Goal: Communication & Community: Connect with others

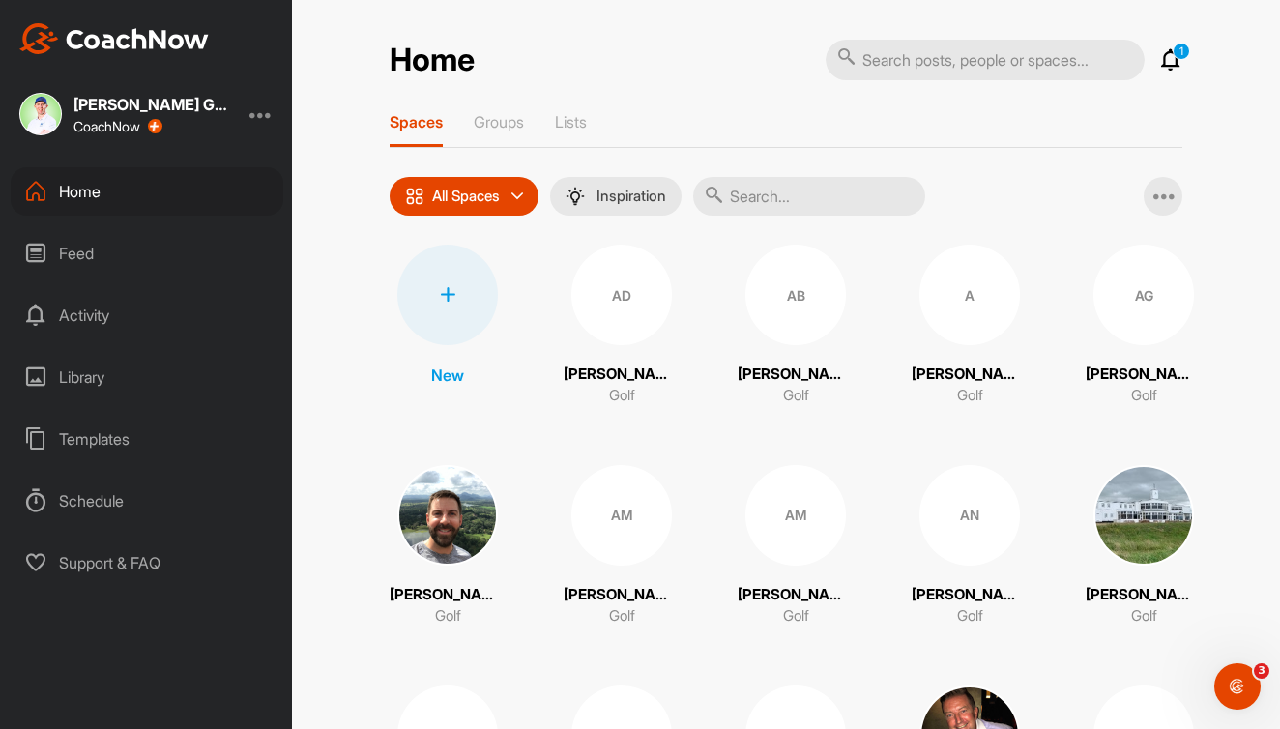
click at [1177, 59] on p "1" at bounding box center [1181, 51] width 17 height 17
click at [1171, 62] on icon at bounding box center [1171, 59] width 23 height 23
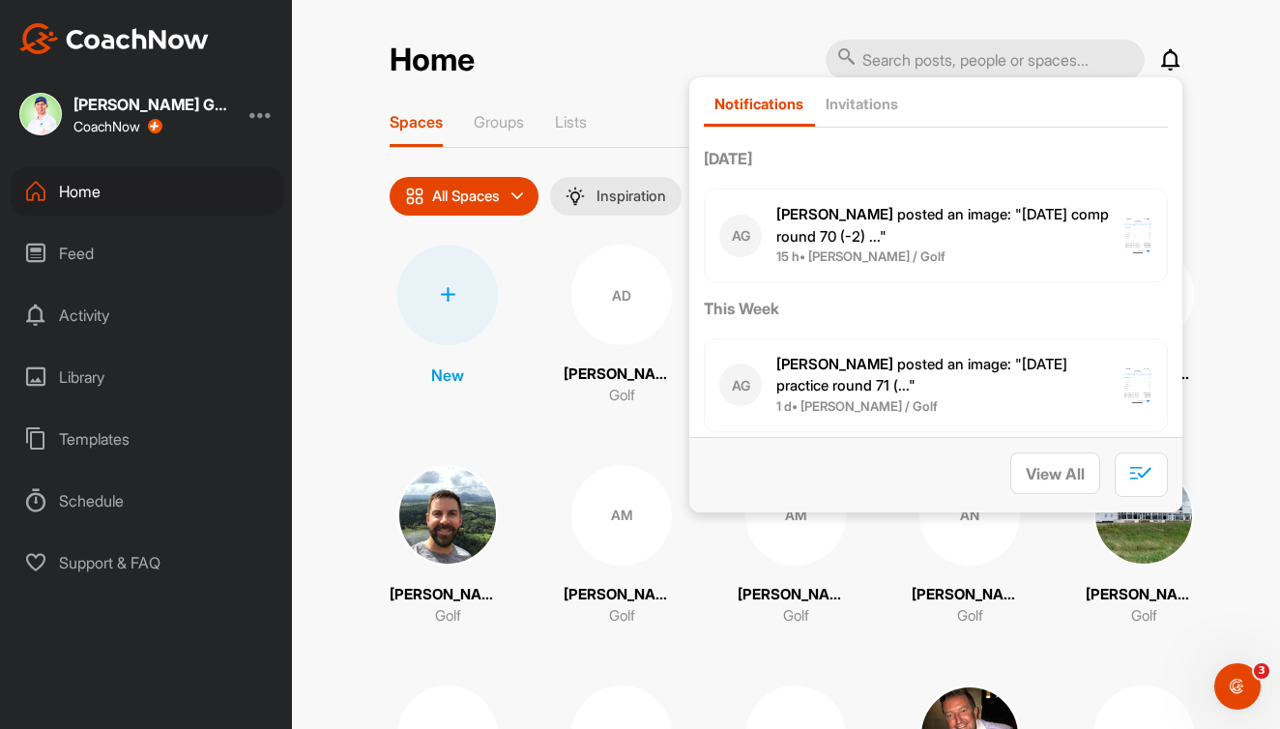
click at [1174, 59] on icon at bounding box center [1171, 59] width 23 height 23
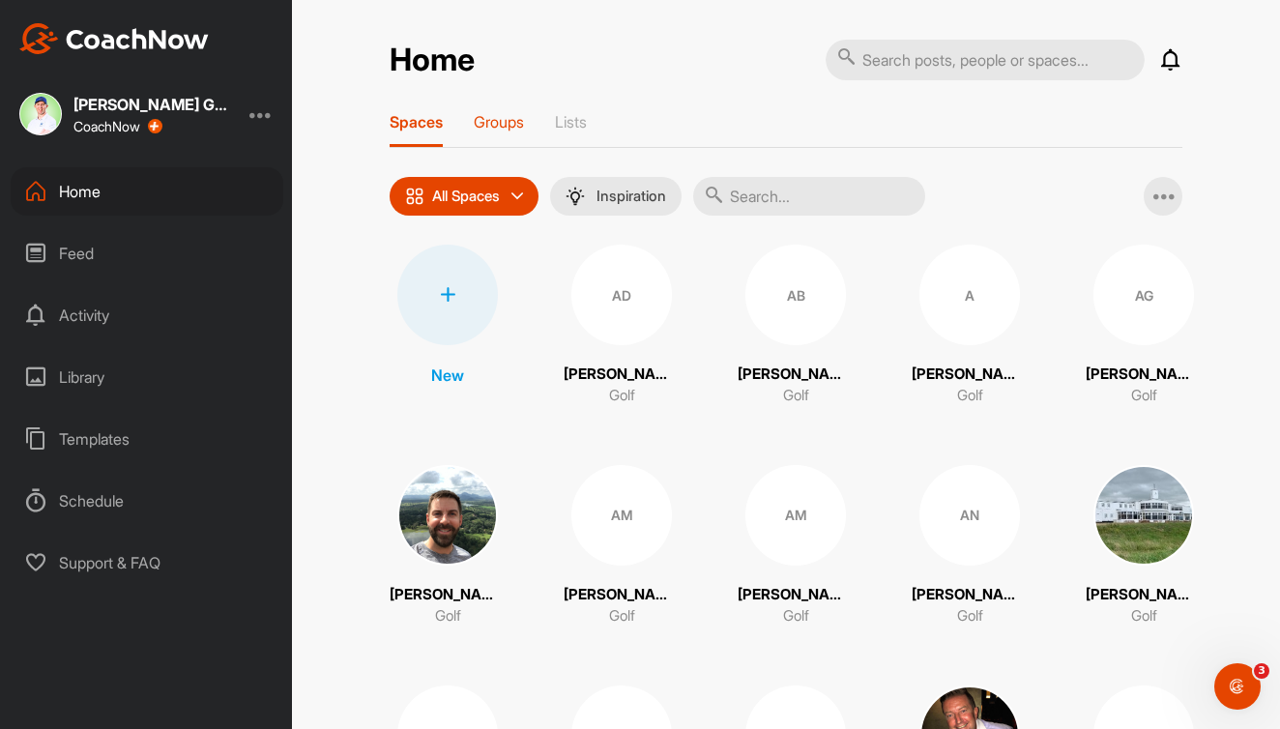
click at [512, 126] on p "Groups" at bounding box center [499, 121] width 50 height 19
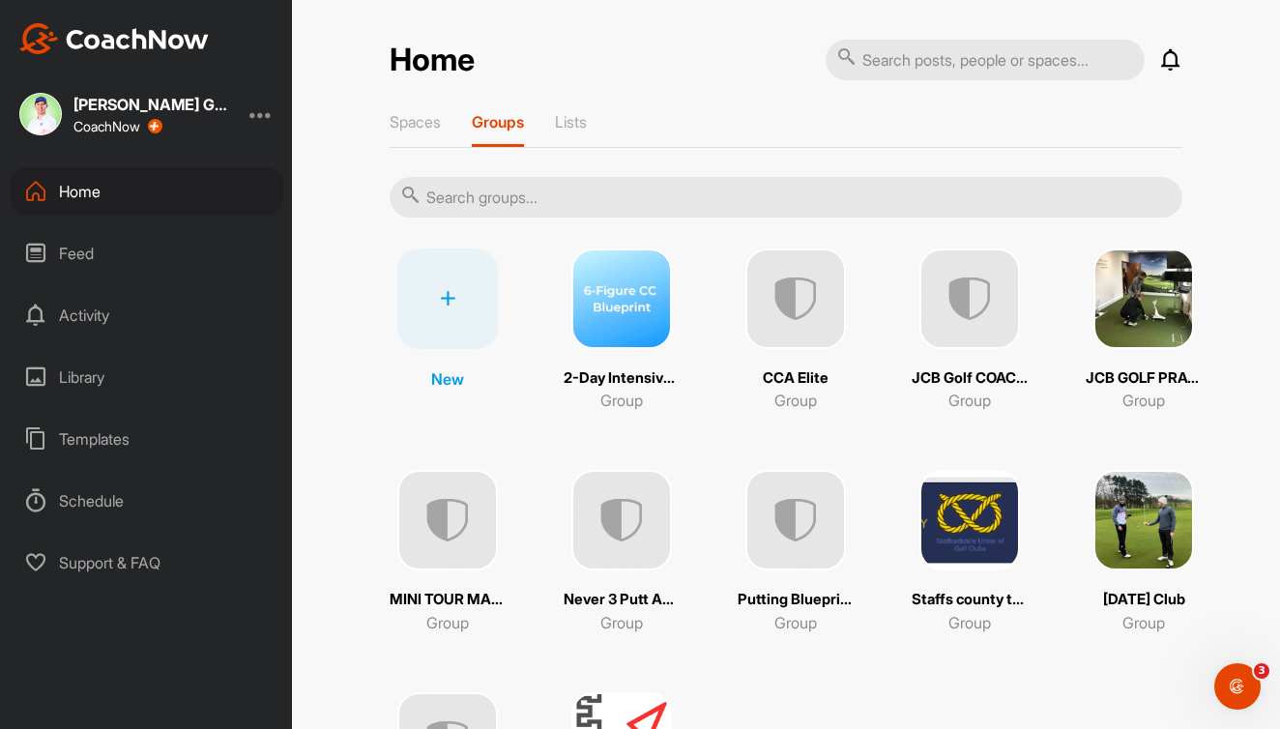
click at [806, 306] on img at bounding box center [796, 299] width 101 height 101
click at [992, 319] on img at bounding box center [970, 299] width 101 height 101
click at [1163, 321] on img at bounding box center [1144, 299] width 101 height 101
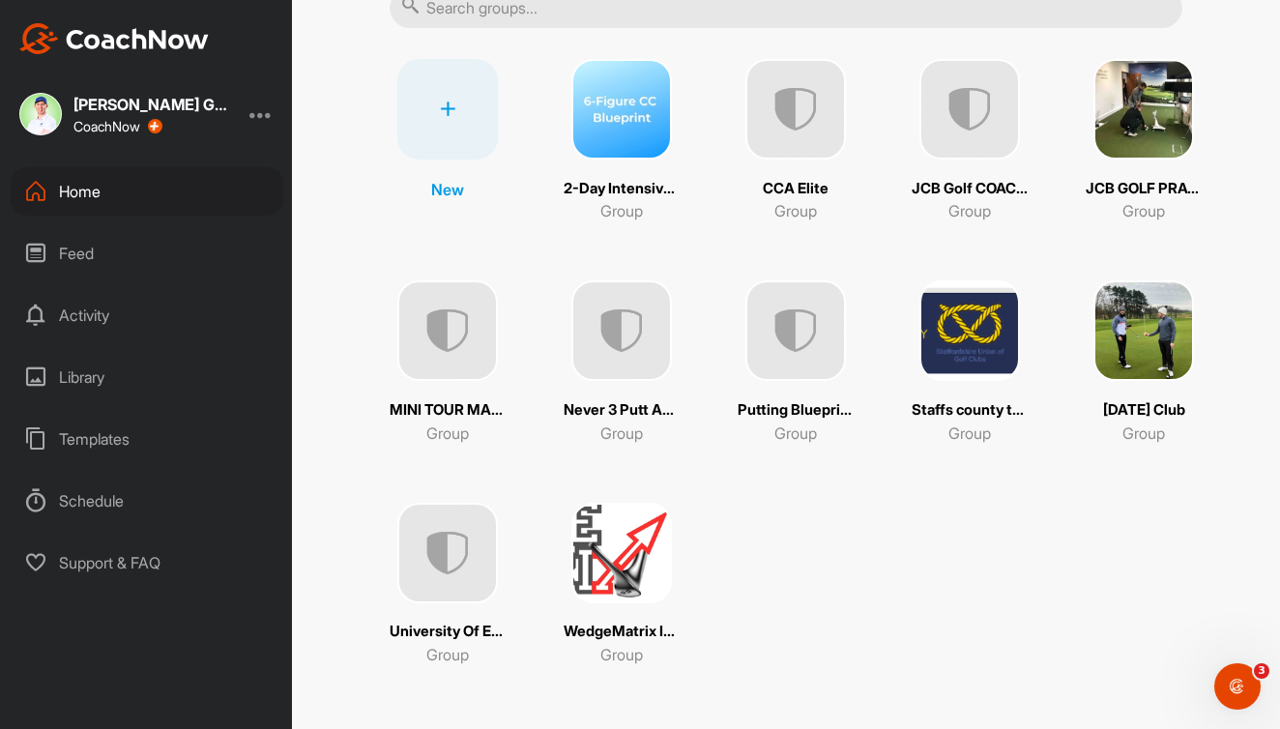
scroll to position [189, 0]
click at [429, 542] on img at bounding box center [447, 554] width 101 height 101
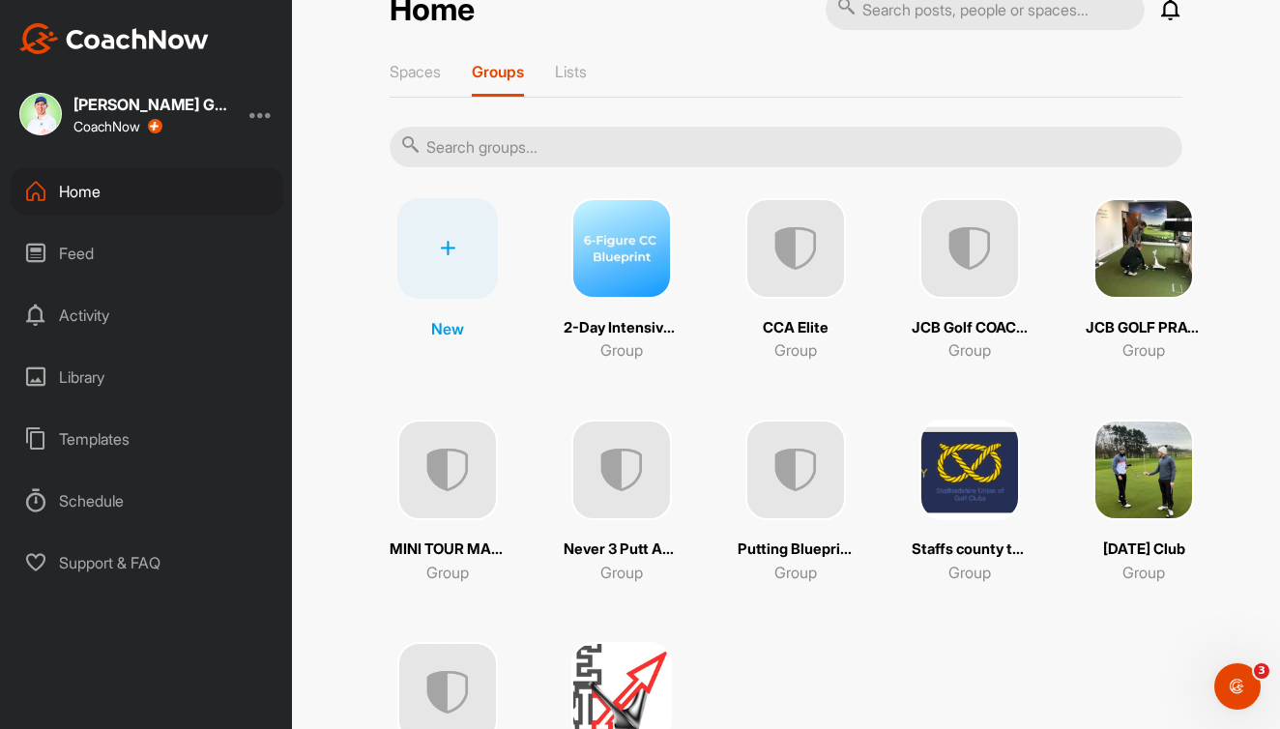
scroll to position [33, 0]
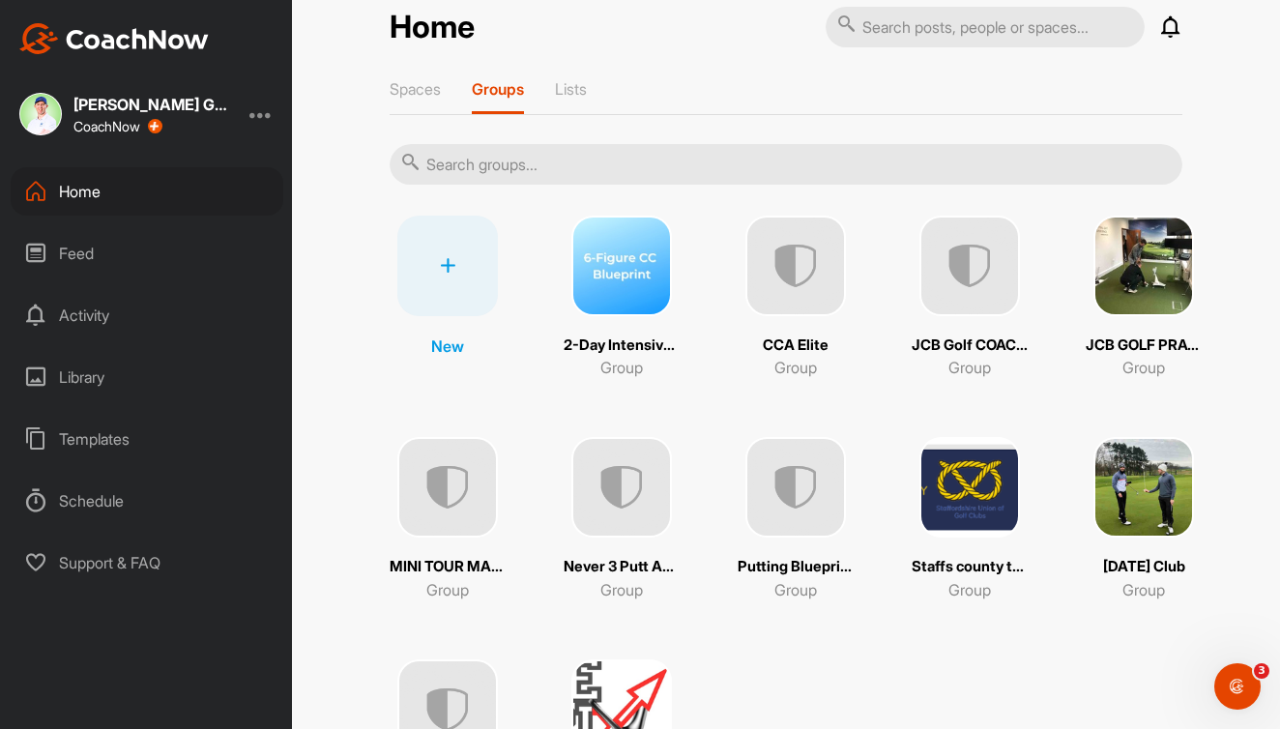
click at [458, 256] on div at bounding box center [447, 266] width 101 height 101
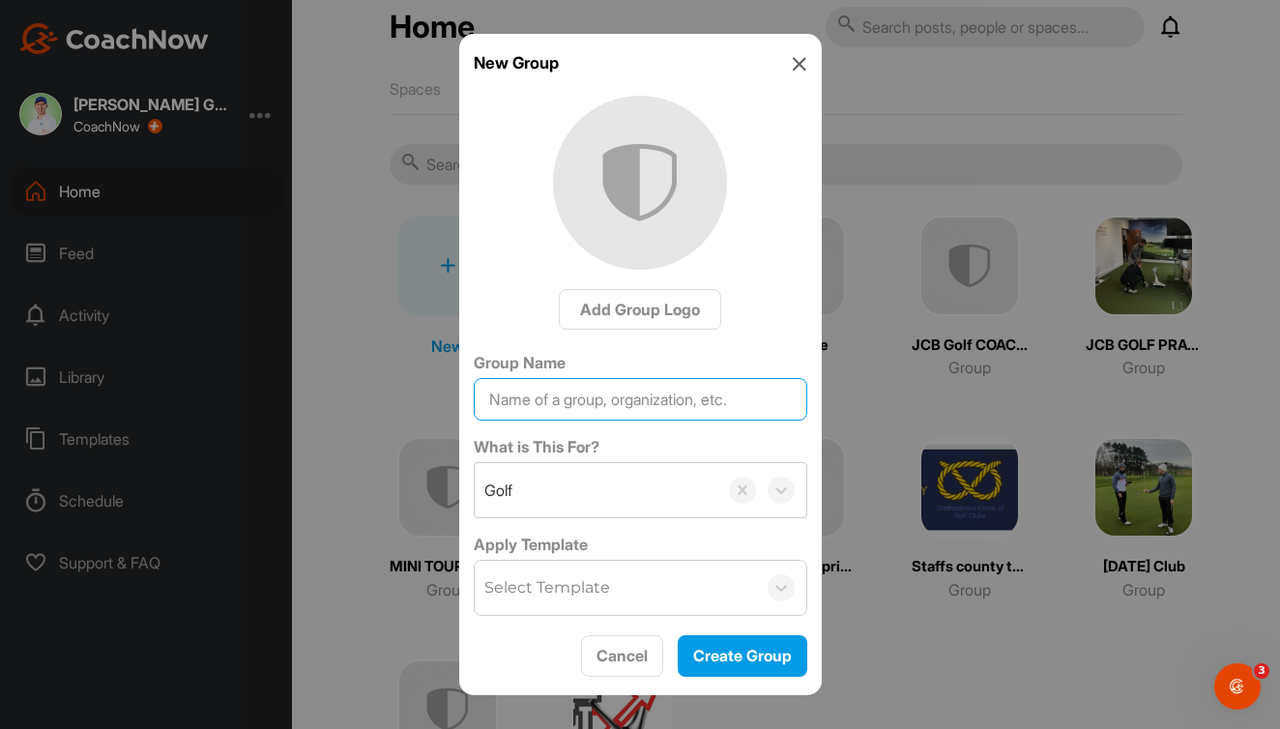
click at [607, 403] on input "Group Name" at bounding box center [641, 399] width 334 height 43
drag, startPoint x: 734, startPoint y: 397, endPoint x: 545, endPoint y: 399, distance: 188.6
click at [545, 399] on input "Putting Academy (PK @ Brocket)" at bounding box center [641, 399] width 334 height 43
click at [487, 399] on input "Putting Community" at bounding box center [641, 399] width 334 height 43
type input "Elite Putting Community"
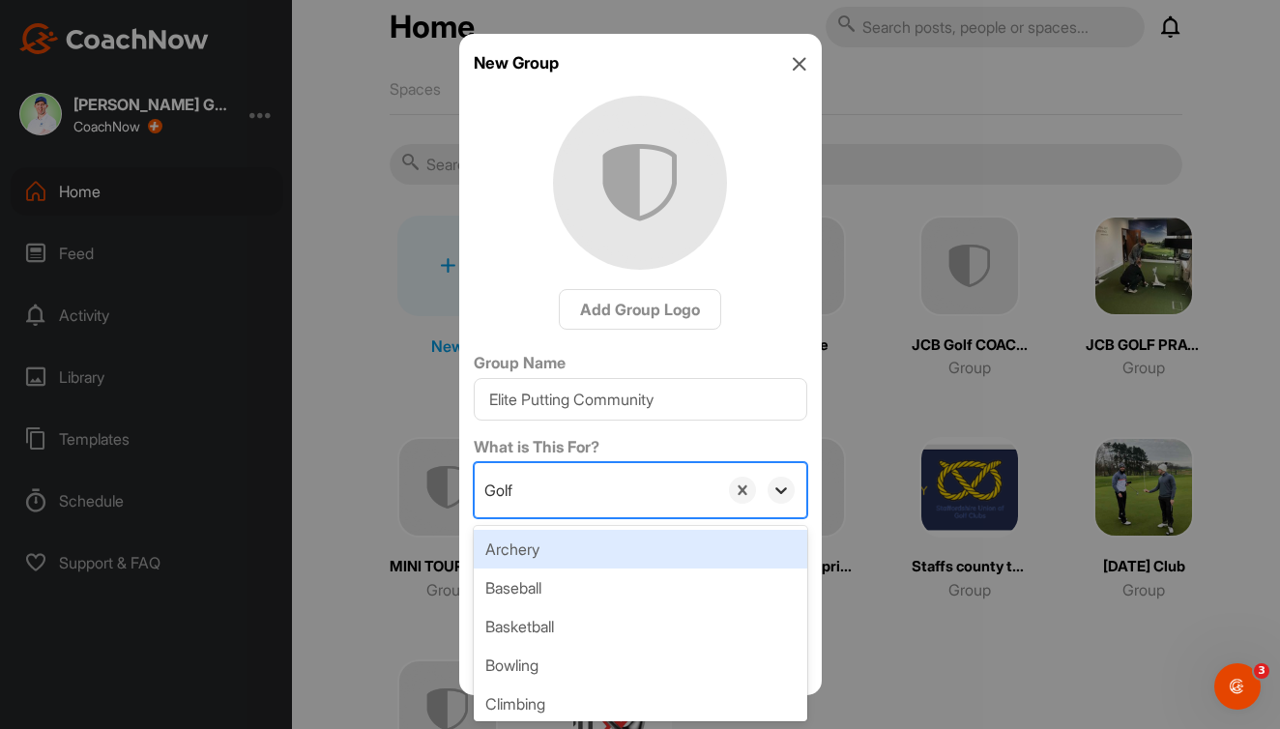
click at [773, 492] on icon at bounding box center [781, 490] width 19 height 19
click at [773, 439] on label "What is This For?" at bounding box center [641, 446] width 334 height 23
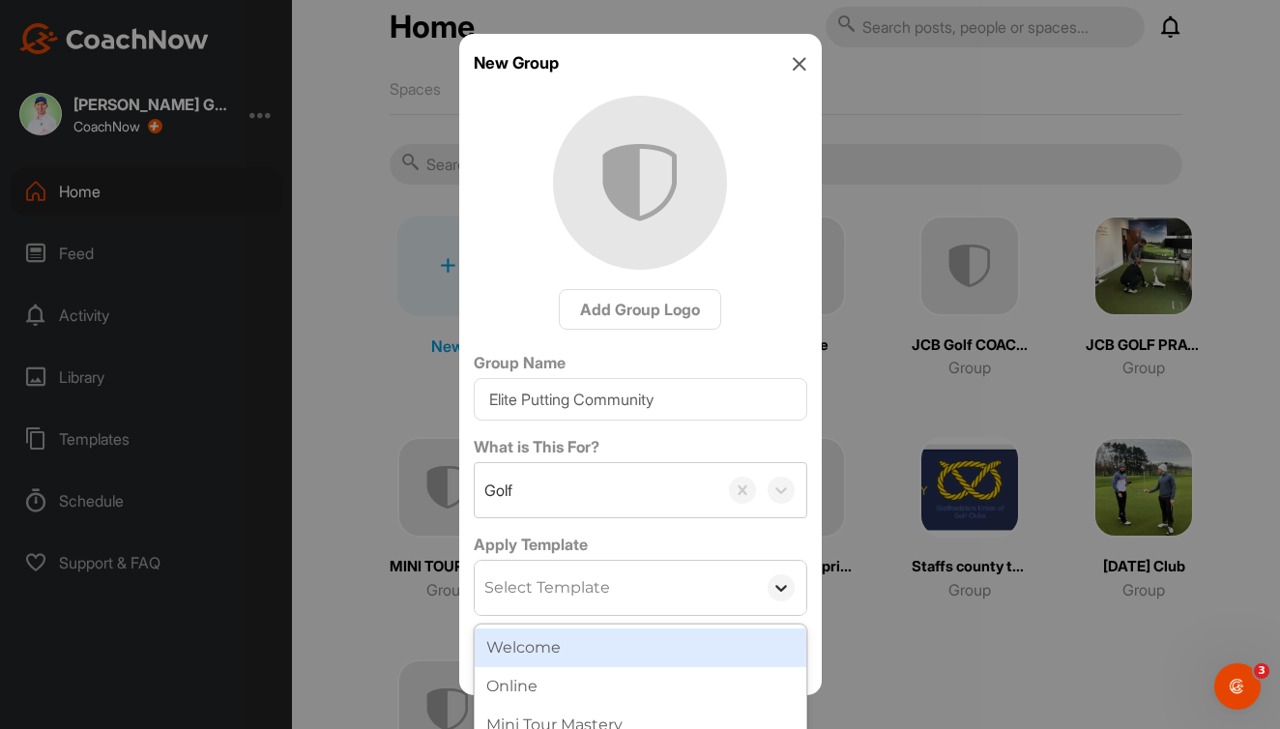
click at [783, 580] on div "option Welcome focused, 1 of 4. 4 results available. Use Up and Down to choose …" at bounding box center [641, 588] width 334 height 56
click at [714, 490] on div "Group Name Elite Putting Community What is This For? Golf Apply Template option…" at bounding box center [641, 483] width 334 height 265
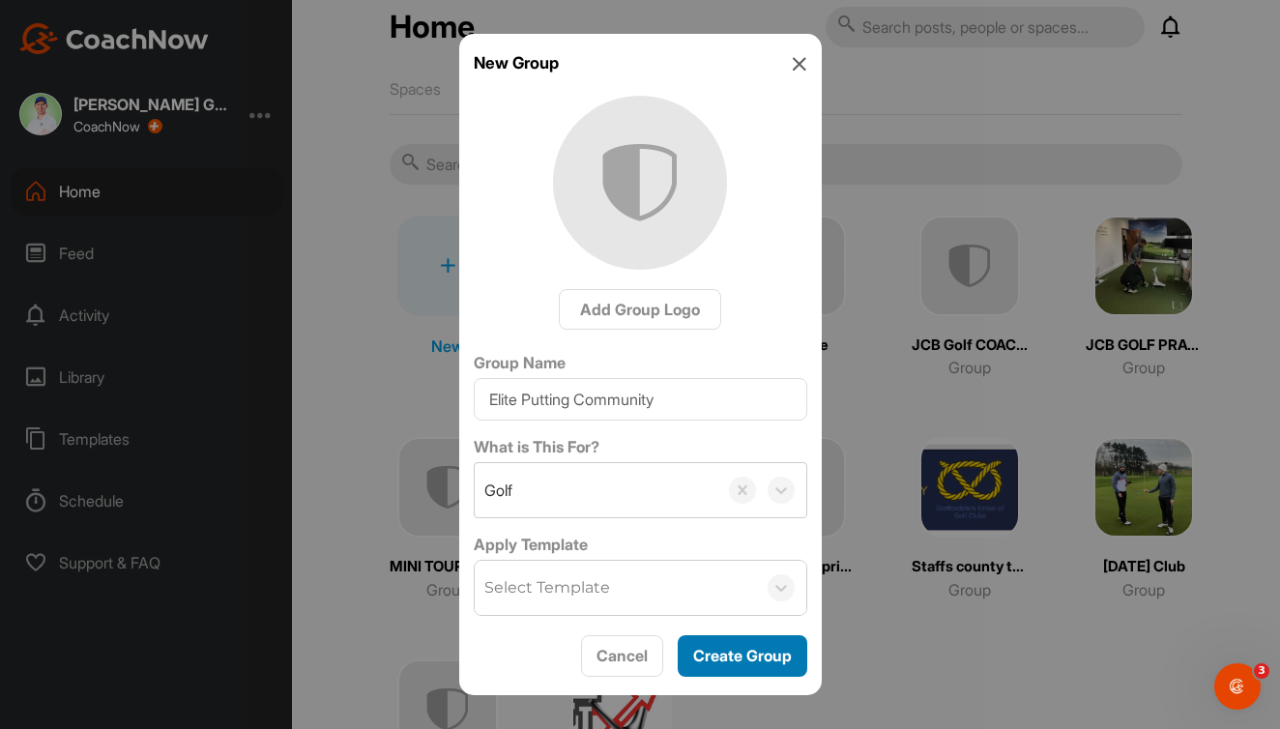
click at [754, 659] on span "Create Group" at bounding box center [742, 655] width 99 height 19
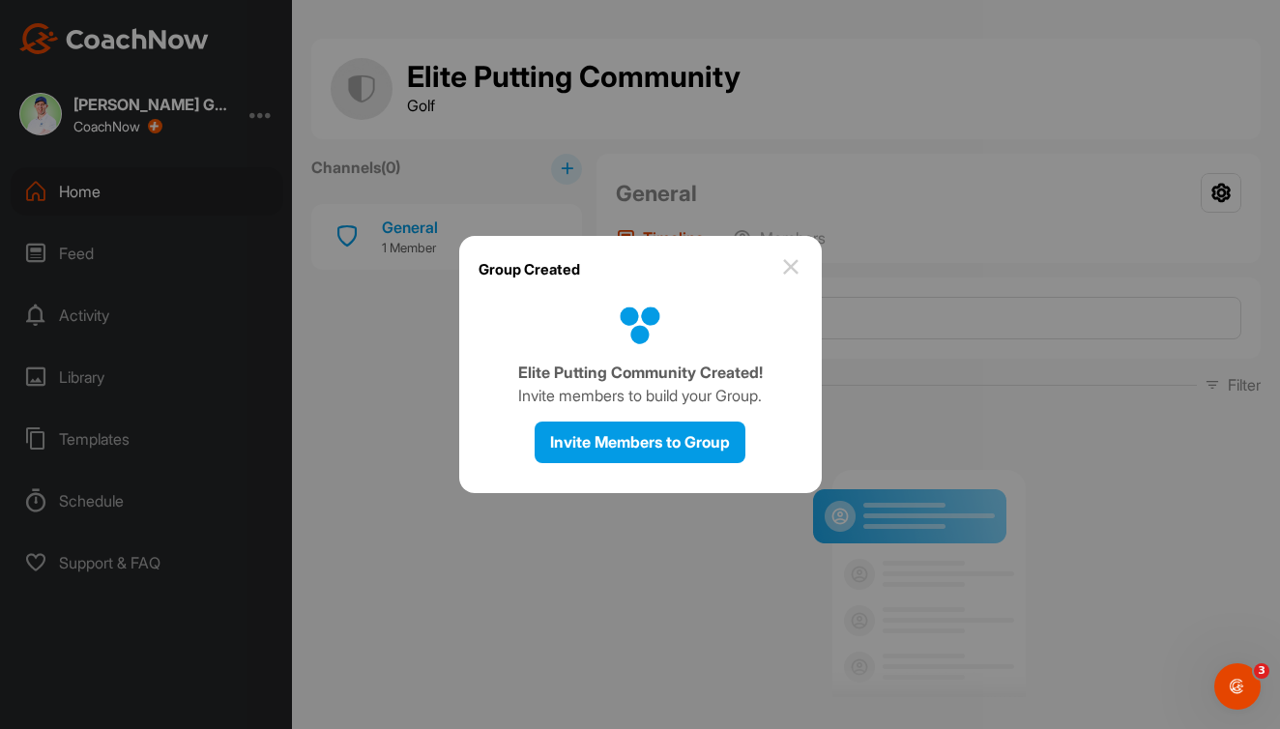
click at [793, 273] on img at bounding box center [790, 266] width 23 height 23
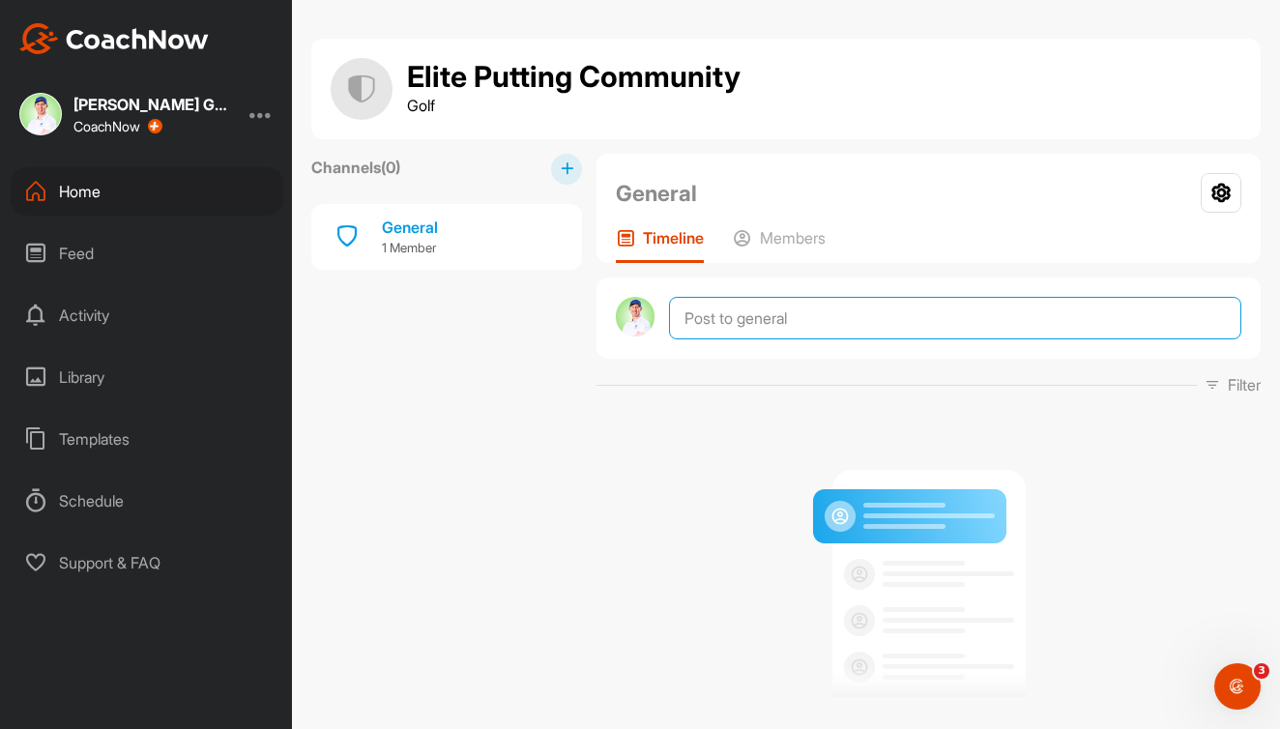
click at [789, 316] on textarea at bounding box center [955, 318] width 572 height 43
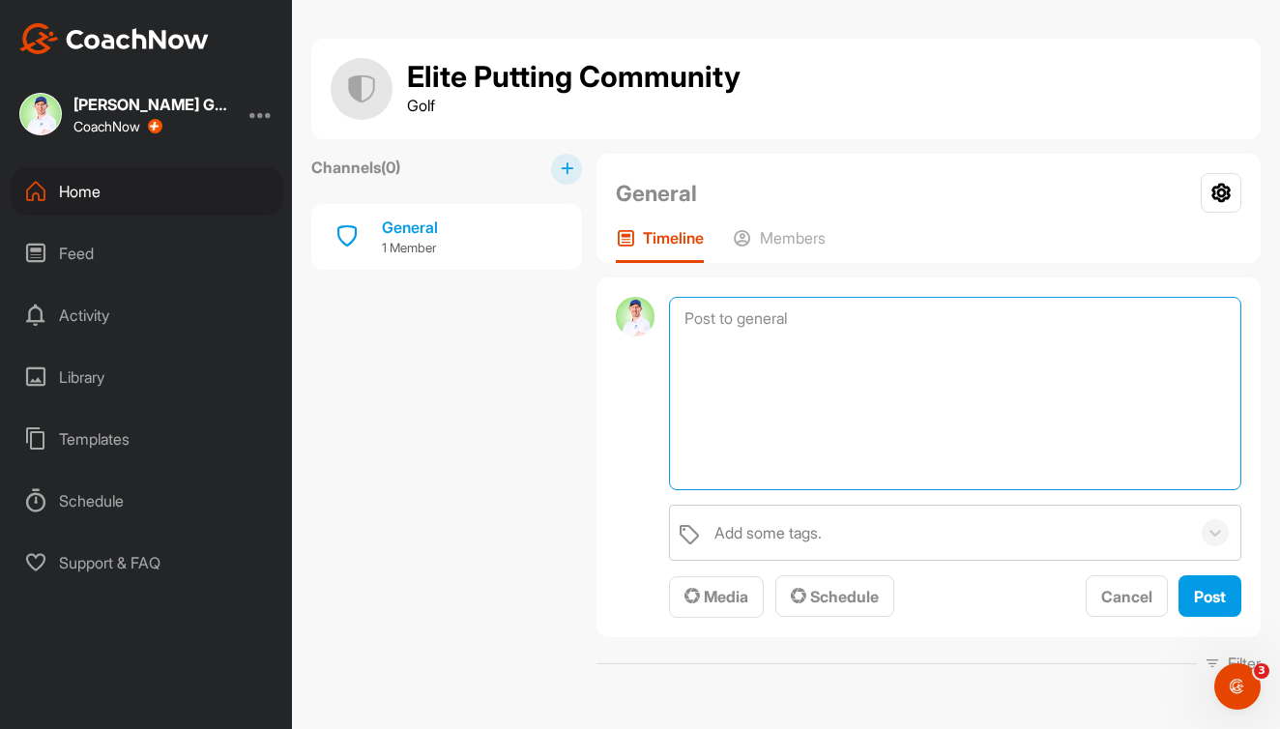
paste textarea "You're In! Welcome to the Elite Putting Community 🚀 This group is for those of …"
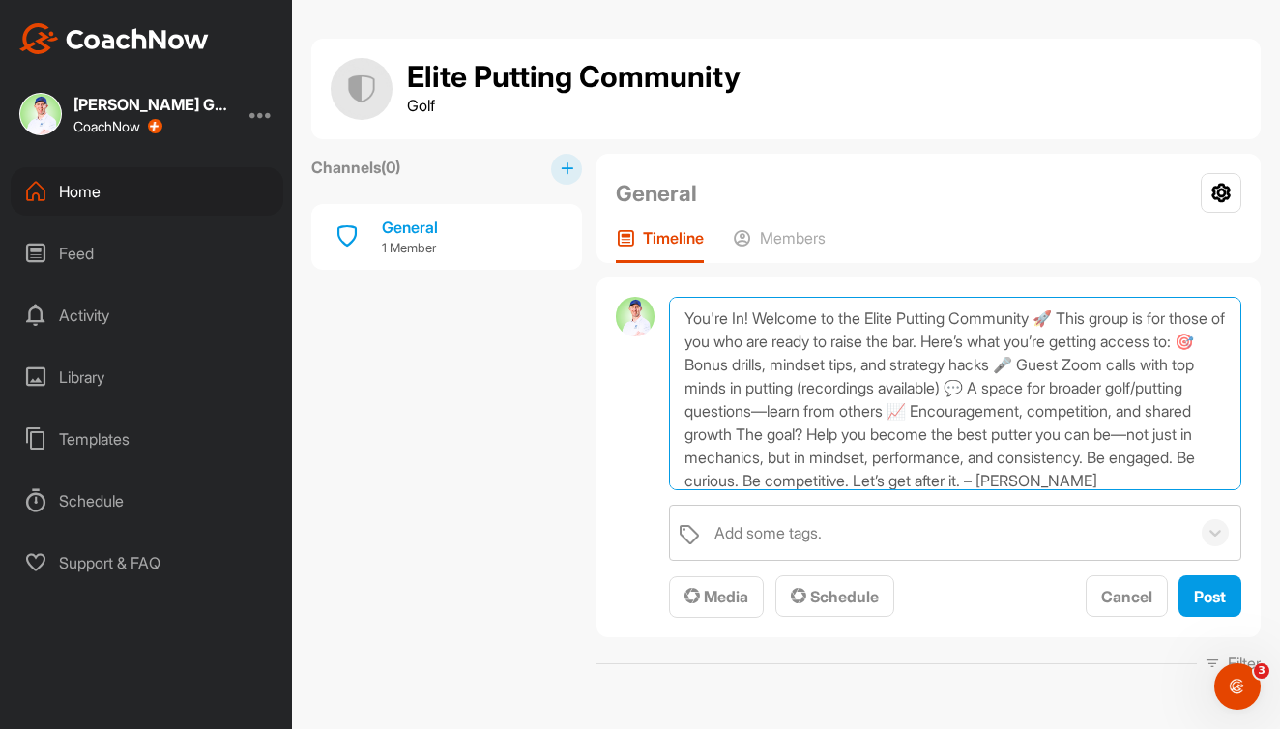
click at [761, 314] on textarea "You're In! Welcome to the Elite Putting Community 🚀 This group is for those of …" at bounding box center [955, 393] width 572 height 193
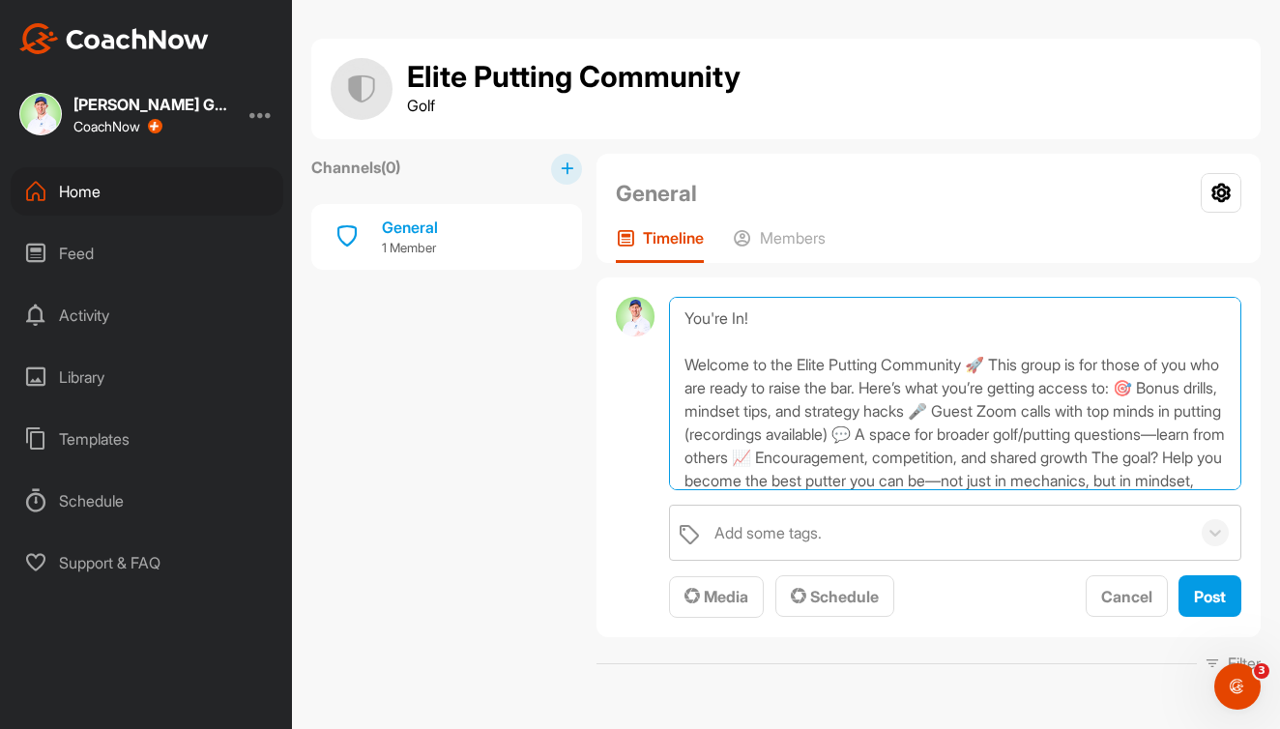
click at [1008, 363] on textarea "You're In! Welcome to the Elite Putting Community 🚀 This group is for those of …" at bounding box center [955, 393] width 572 height 193
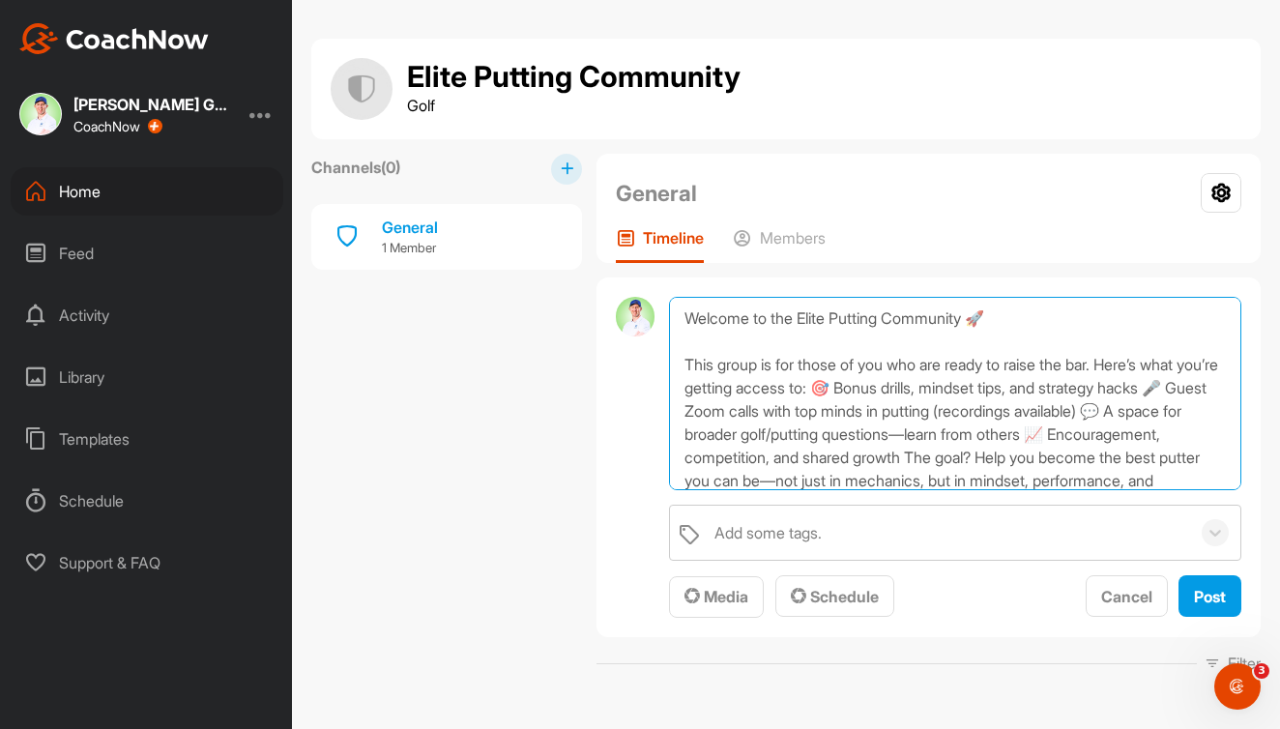
scroll to position [47, 0]
click at [872, 388] on textarea "You're In! Welcome to the Elite Putting Community 🚀 This group is for those of …" at bounding box center [955, 393] width 572 height 193
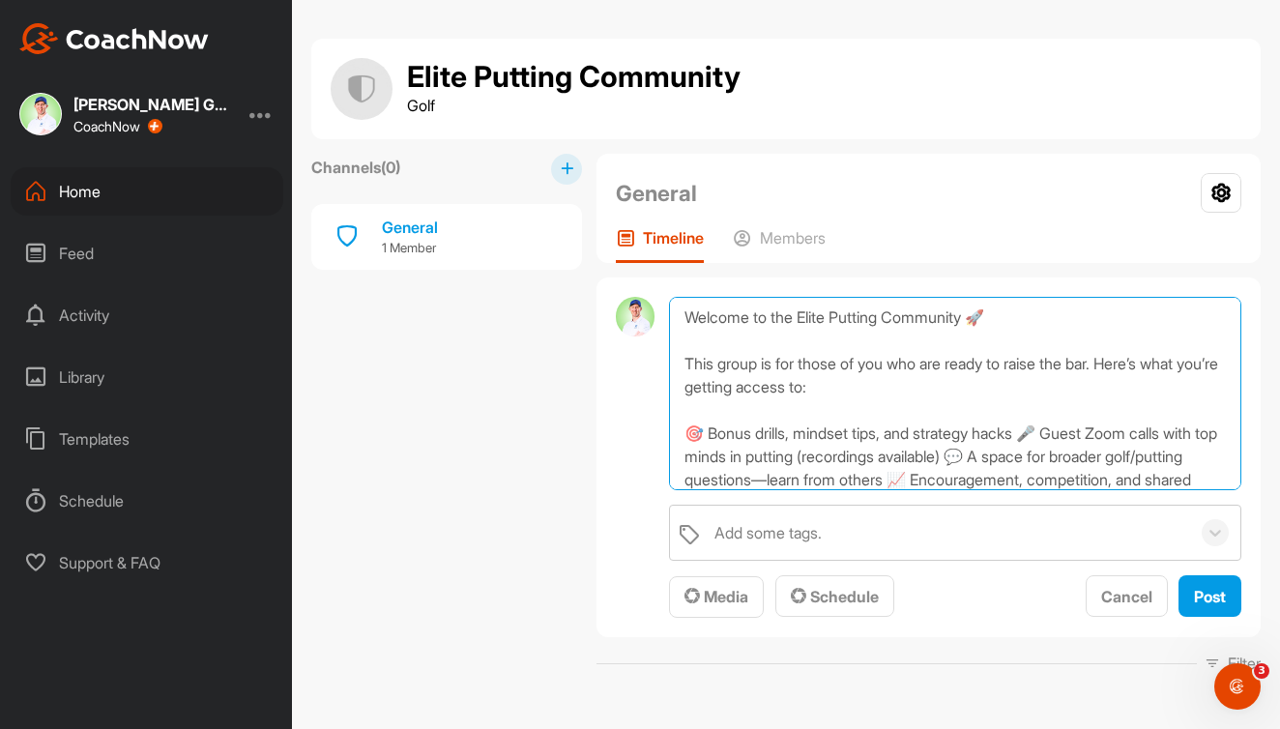
click at [1042, 438] on textarea "You're In! Welcome to the Elite Putting Community 🚀 This group is for those of …" at bounding box center [955, 393] width 572 height 193
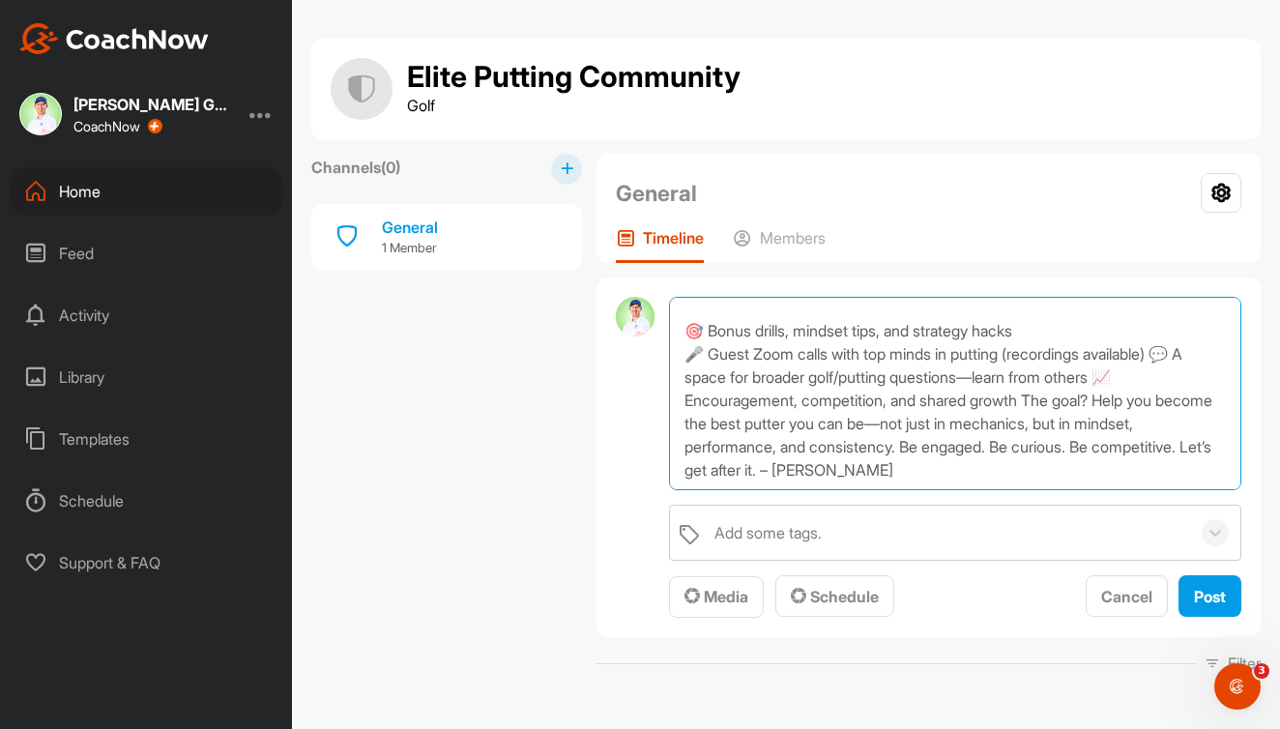
scroll to position [150, 0]
click at [1186, 356] on textarea "You're In! Welcome to the Elite Putting Community 🚀 This group is for those of …" at bounding box center [955, 393] width 572 height 193
click at [1163, 377] on textarea "You're In! Welcome to the Elite Putting Community 🚀 This group is for those of …" at bounding box center [955, 393] width 572 height 193
click at [1071, 400] on textarea "You're In! Welcome to the Elite Putting Community 🚀 This group is for those of …" at bounding box center [955, 393] width 572 height 193
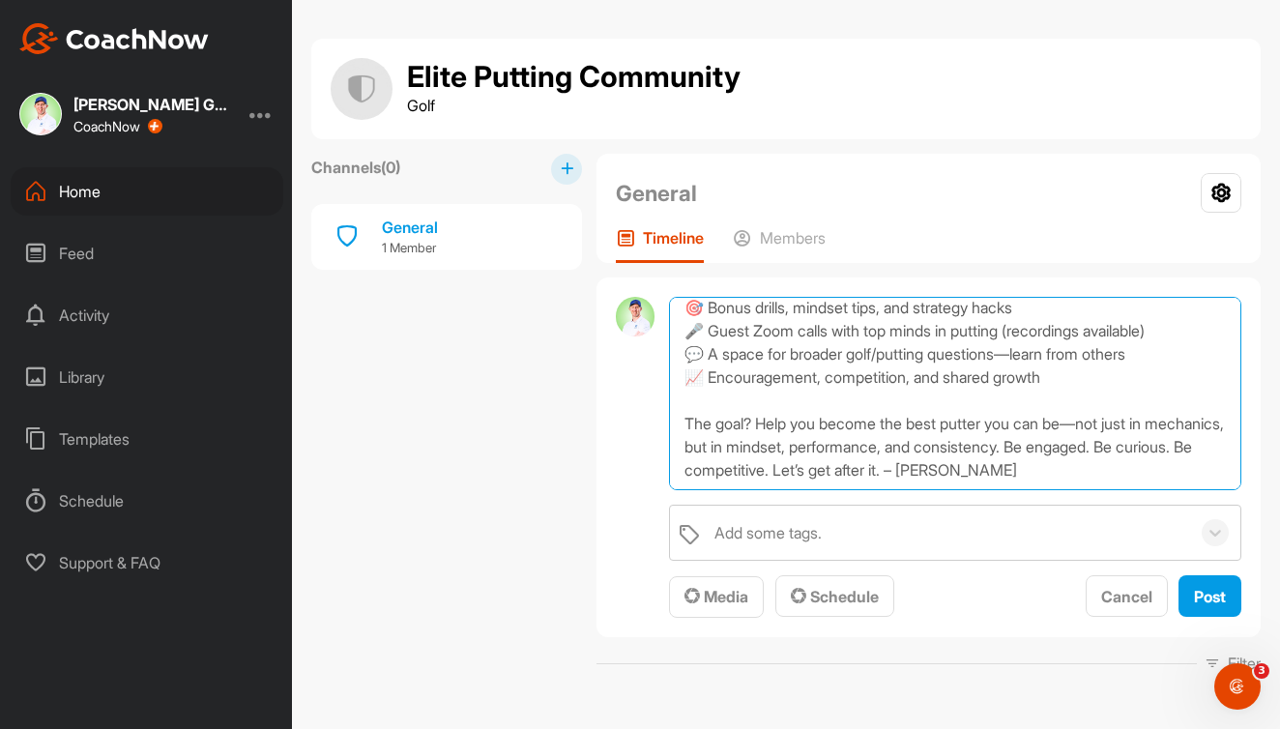
scroll to position [173, 0]
click at [867, 465] on textarea "You're In! Welcome to the Elite Putting Community 🚀 This group is for those of …" at bounding box center [955, 393] width 572 height 193
click at [1110, 444] on textarea "You're In! Welcome to the Elite Putting Community 🚀 This group is for those of …" at bounding box center [955, 393] width 572 height 193
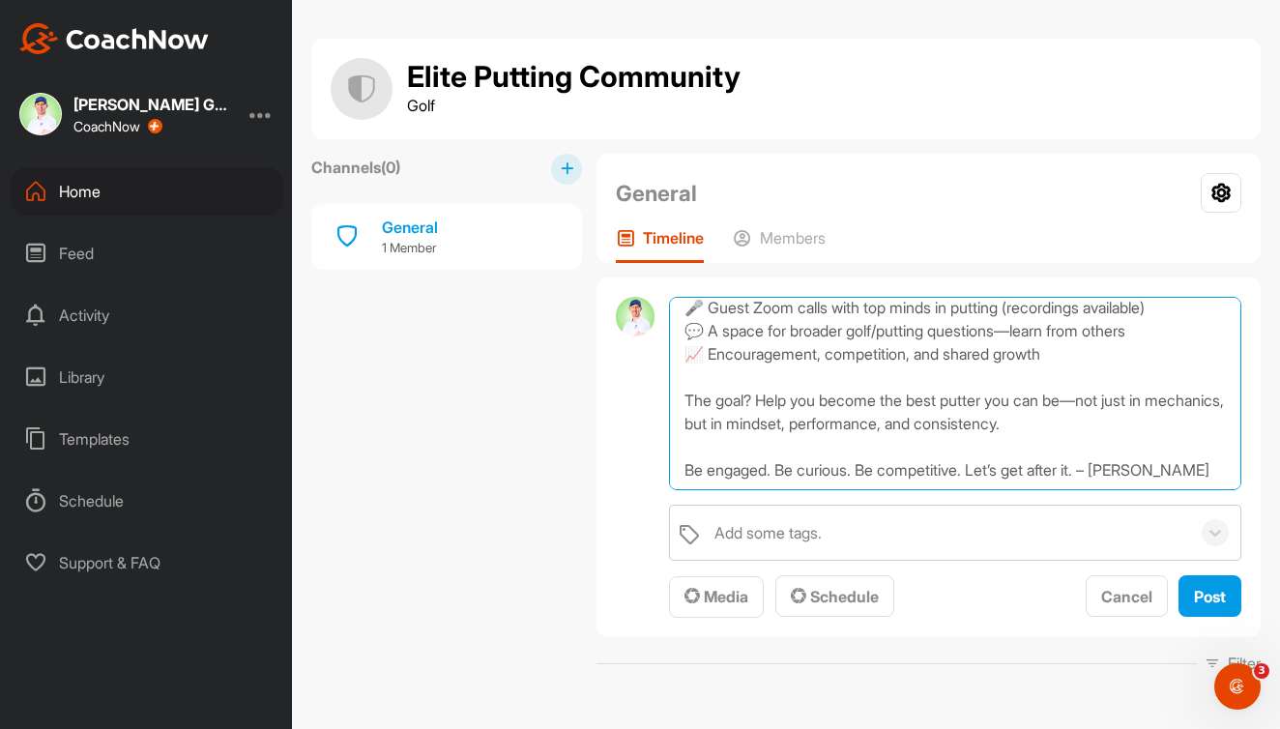
scroll to position [196, 0]
click at [1102, 469] on textarea "You're In! Welcome to the Elite Putting Community 🚀 This group is for those of …" at bounding box center [955, 393] width 572 height 193
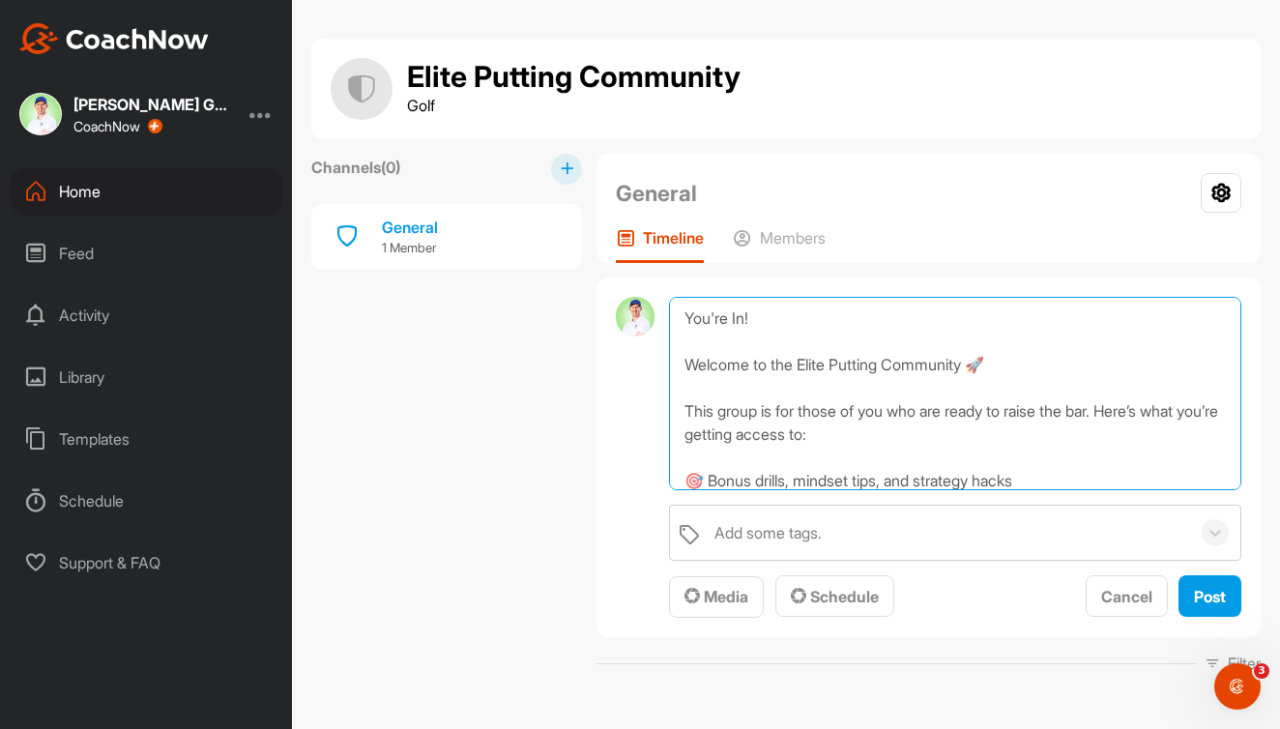
scroll to position [0, 0]
type textarea "You're In! Welcome to the Elite Putting Community 🚀 This group is for those of …"
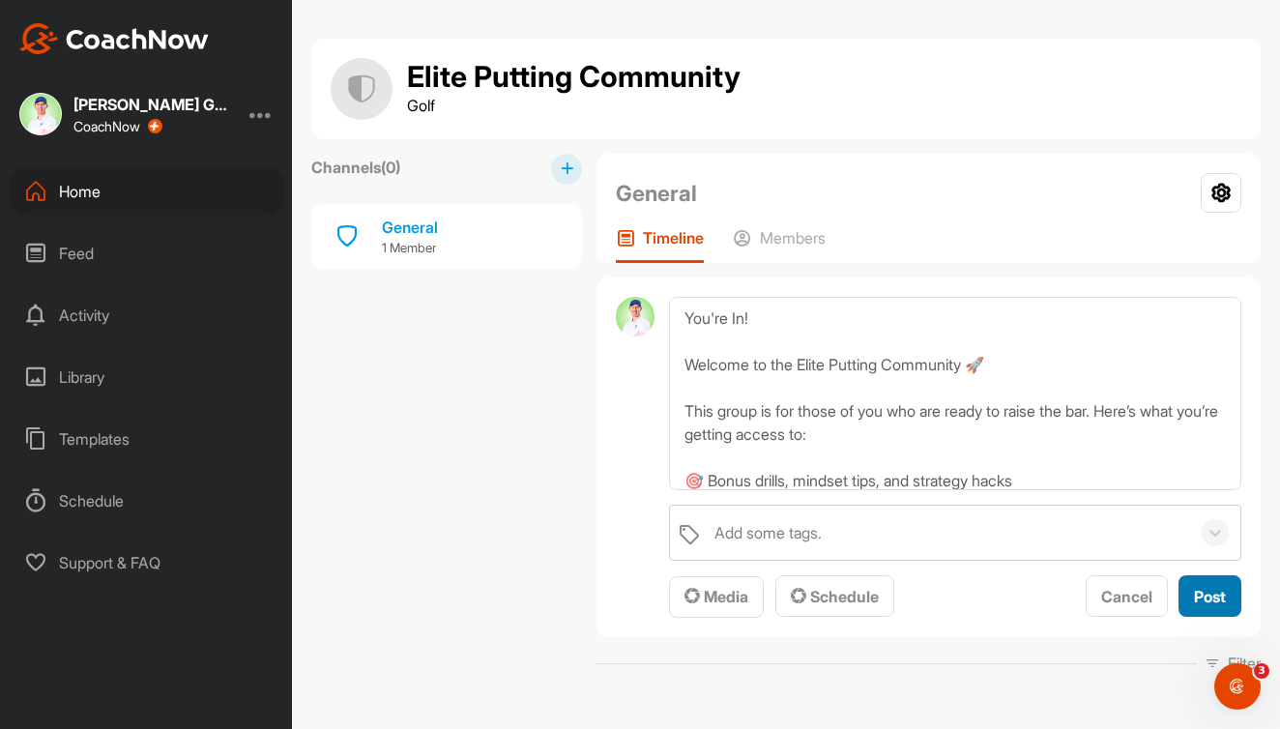
click at [1203, 598] on span "Post" at bounding box center [1210, 596] width 32 height 19
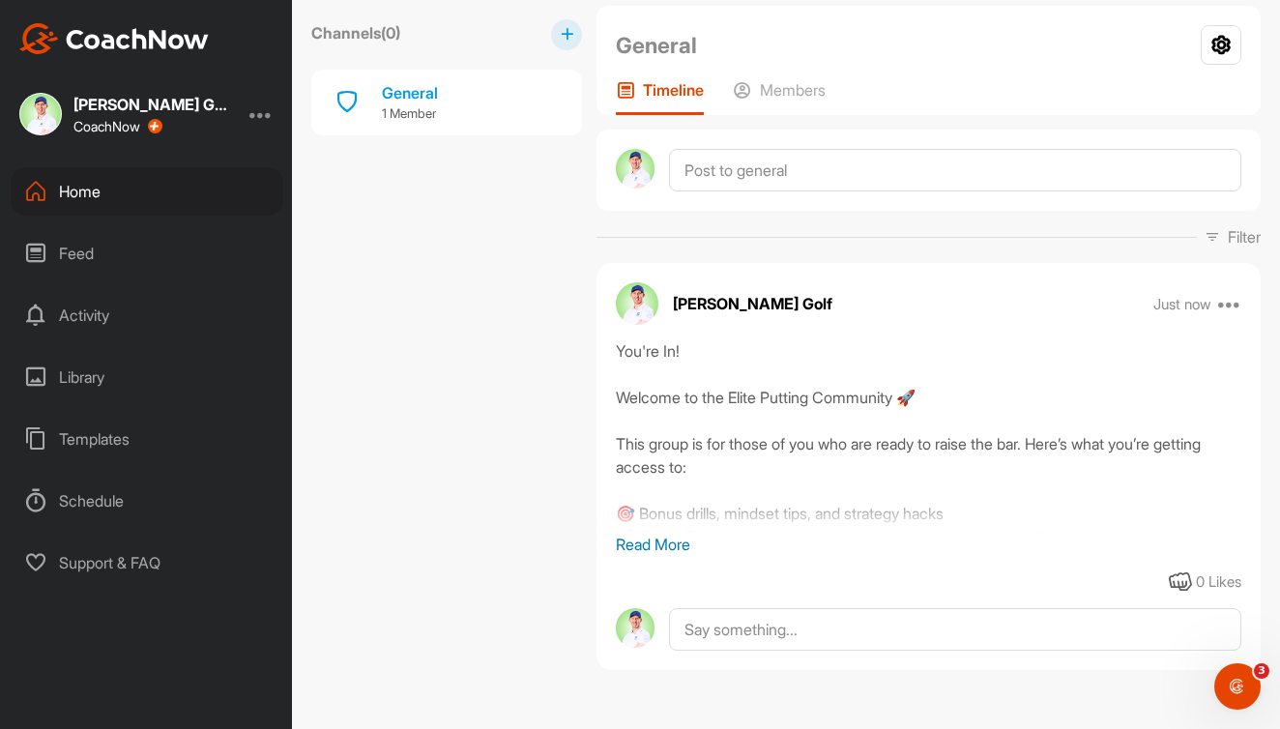
scroll to position [148, 0]
click at [668, 548] on p "Read More" at bounding box center [929, 544] width 626 height 23
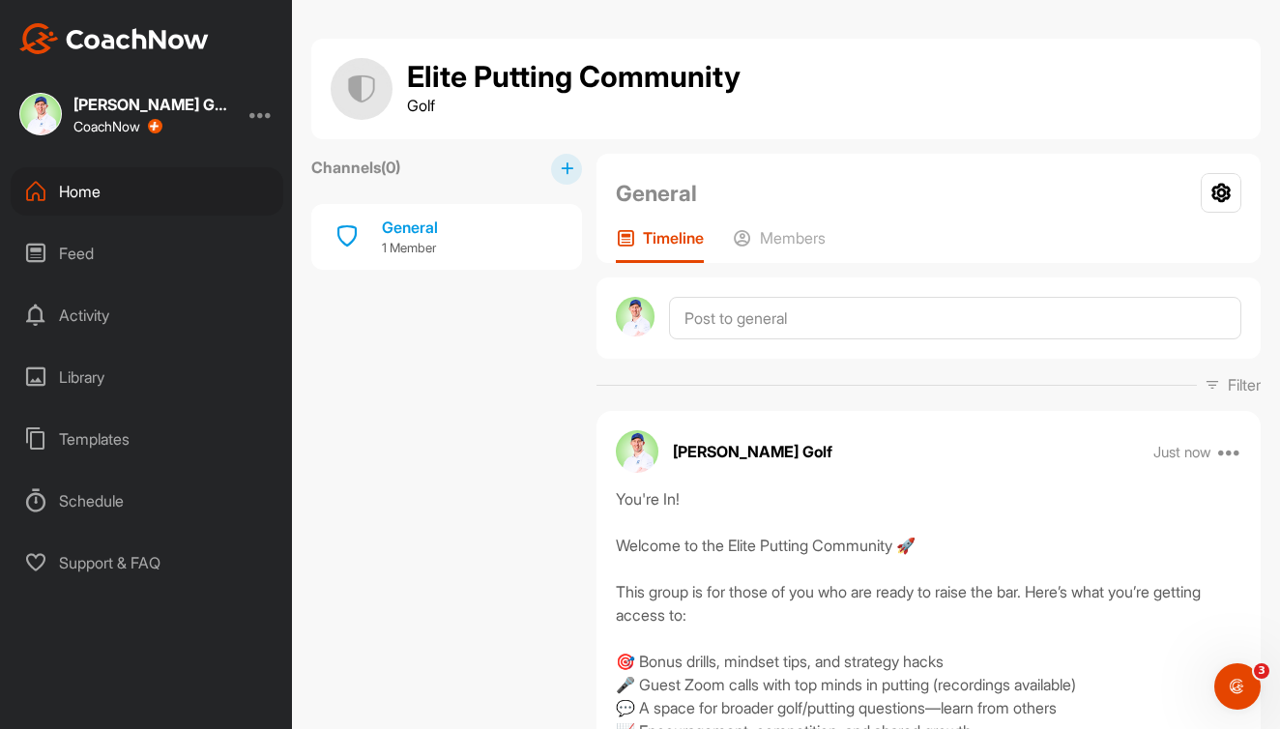
scroll to position [0, 0]
click at [1226, 454] on icon at bounding box center [1229, 451] width 23 height 23
click at [1085, 414] on div "[PERSON_NAME] Golf Just now Edit Edit Tags Pin to top Delete You're In! Welcome…" at bounding box center [929, 703] width 664 height 585
click at [568, 172] on icon at bounding box center [567, 168] width 13 height 13
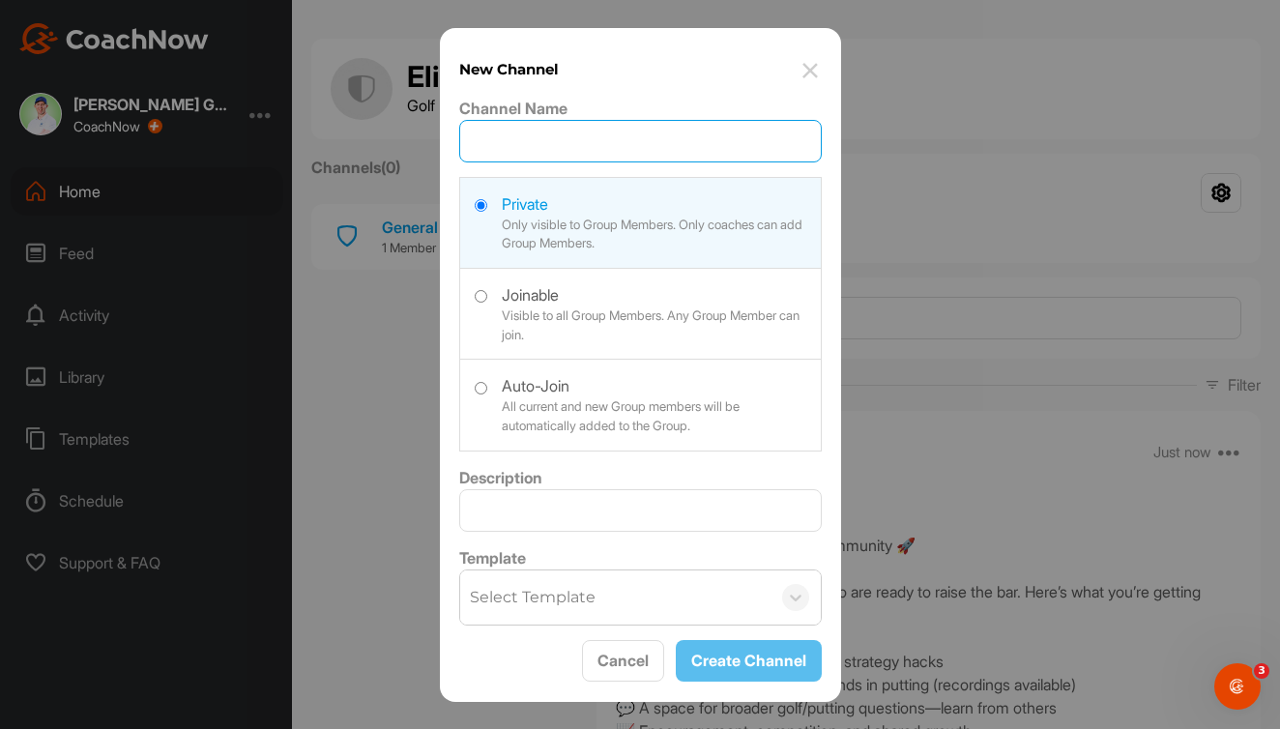
click at [558, 147] on input "Channel Name" at bounding box center [640, 141] width 363 height 43
type input "P"
click at [645, 87] on div "New Channel Channel Name Private Only visible to Group Members. Only coaches ca…" at bounding box center [640, 365] width 401 height 674
click at [477, 390] on label at bounding box center [640, 403] width 361 height 86
click at [477, 390] on input "radio" at bounding box center [481, 388] width 13 height 13
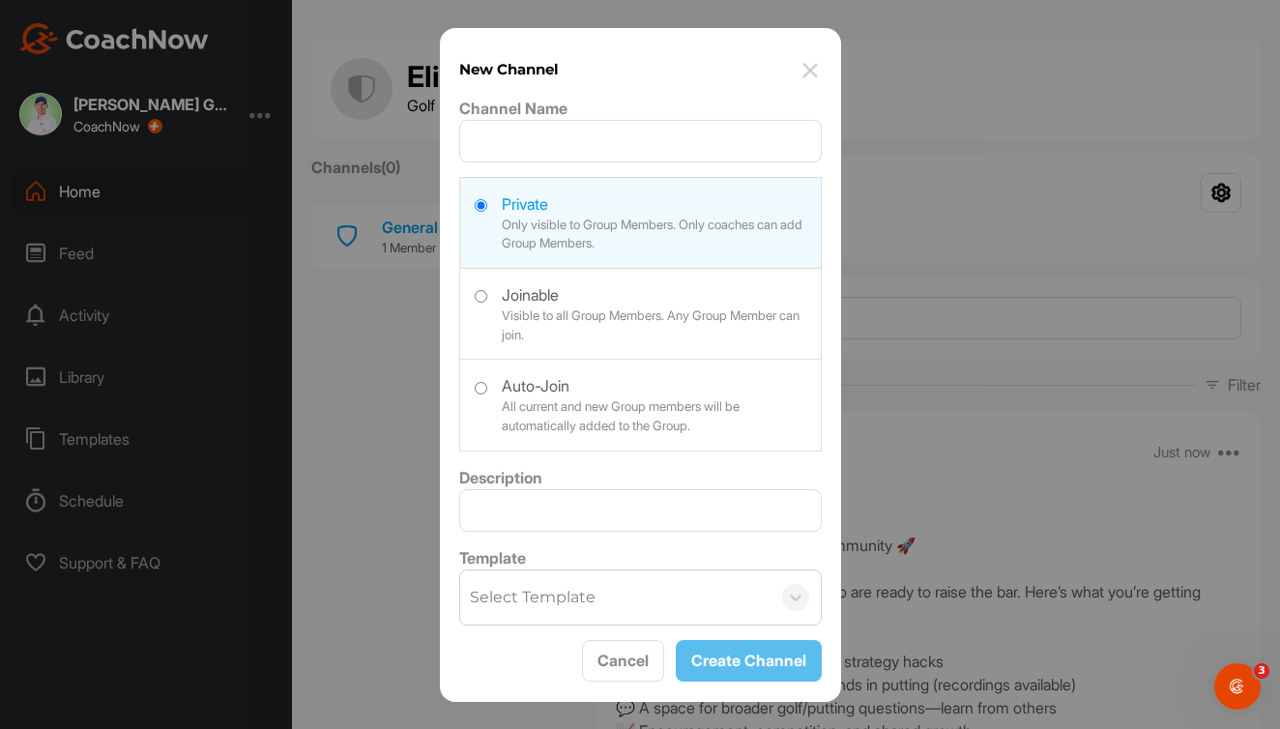
radio input "true"
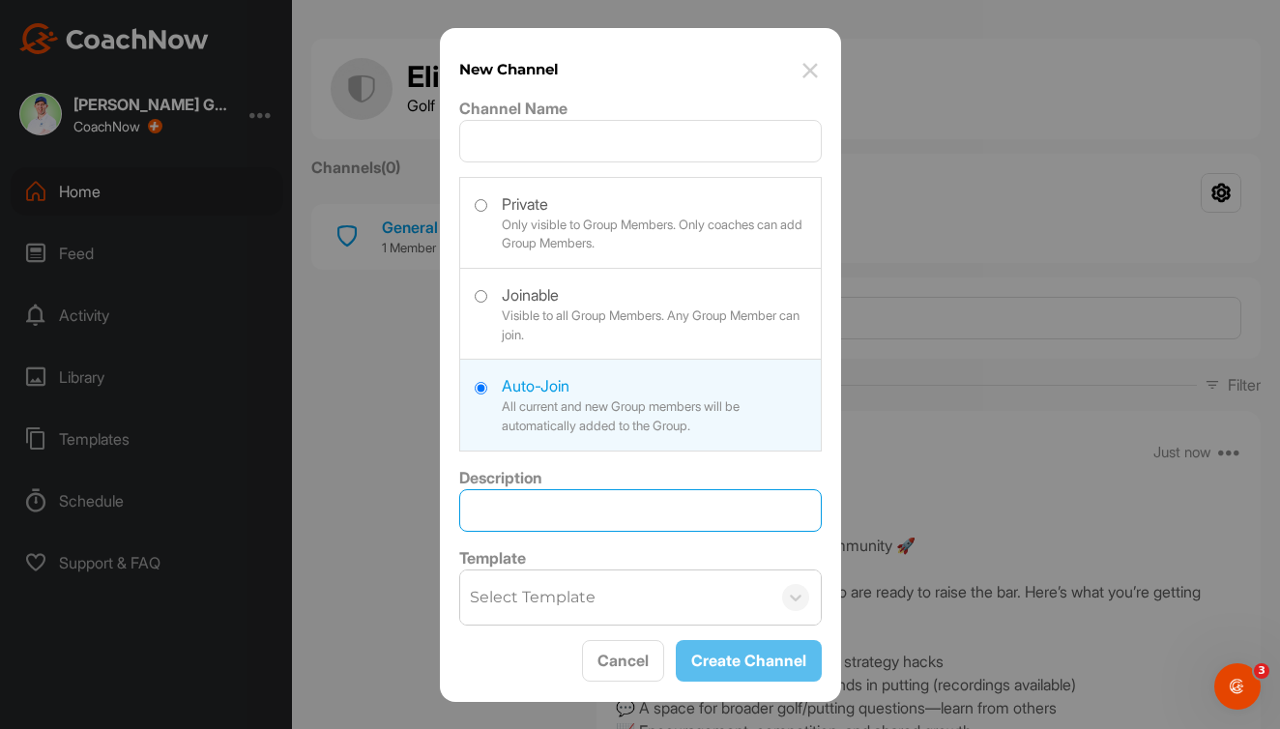
click at [581, 506] on input "Description" at bounding box center [640, 510] width 363 height 43
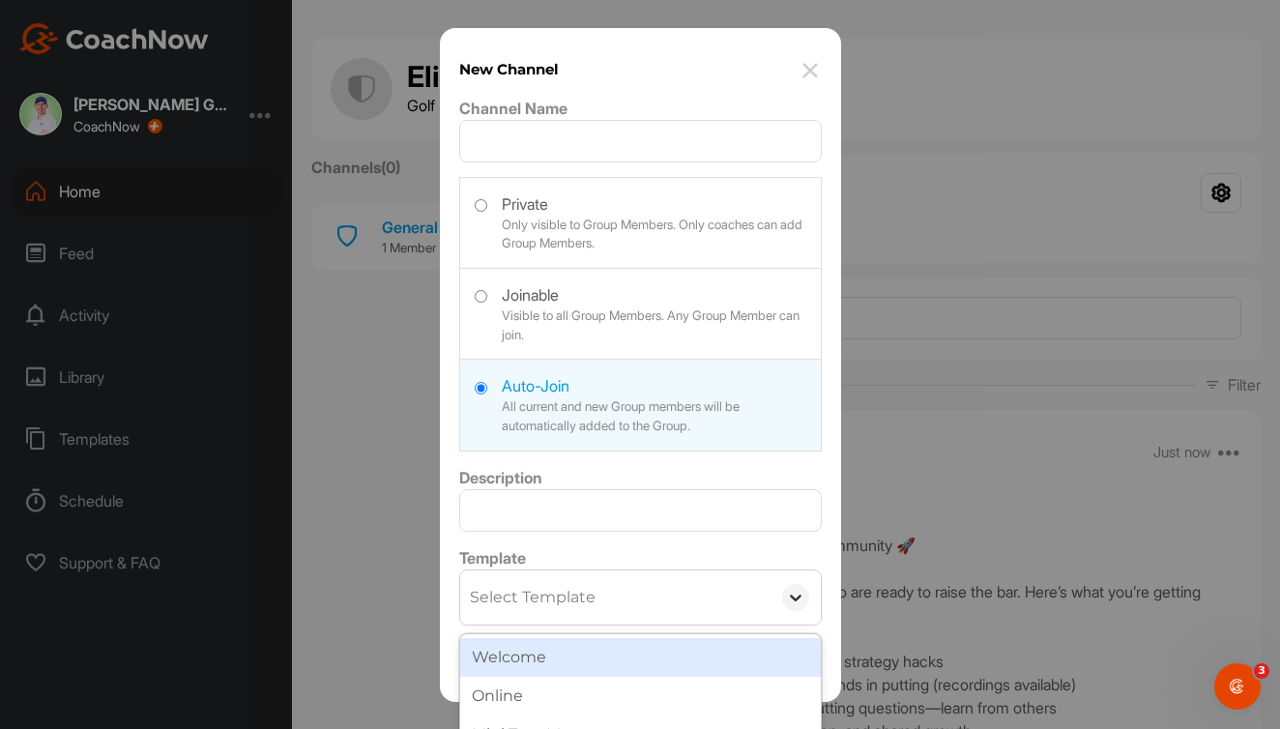
scroll to position [67, 0]
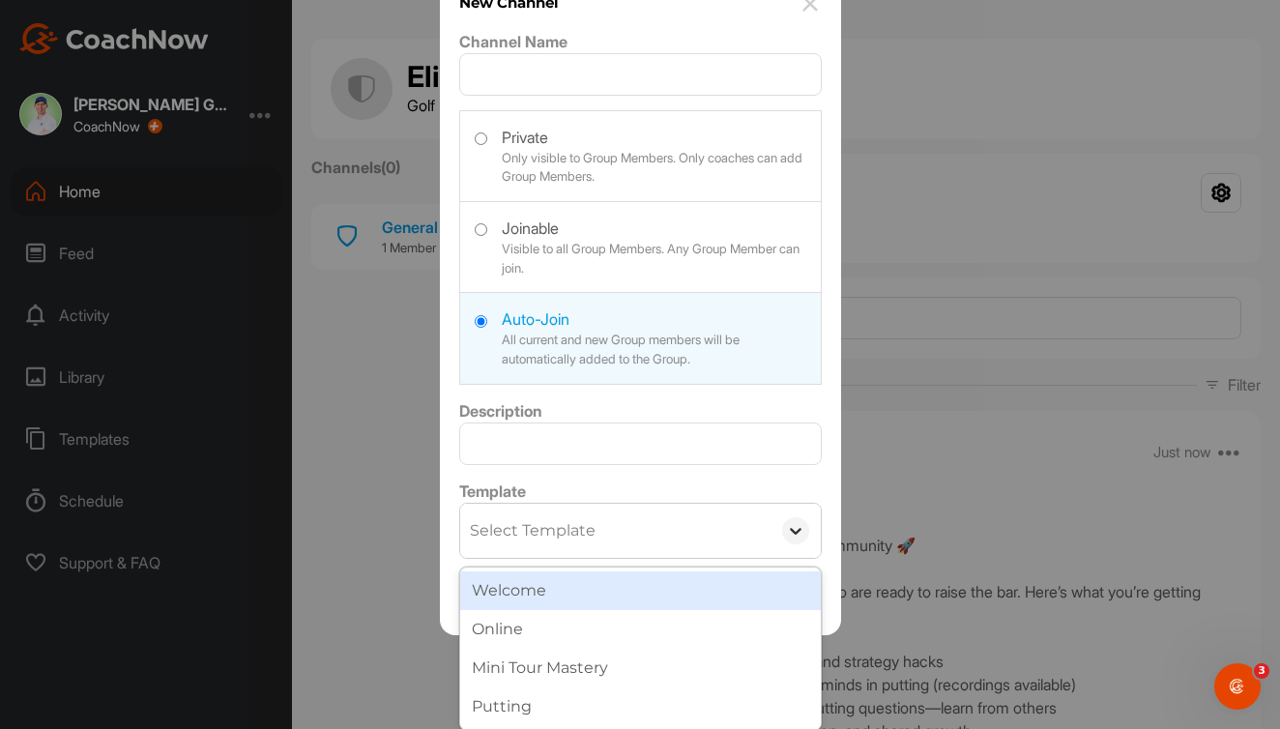
click at [800, 559] on div "option Welcome focused, 1 of 4. 4 results available. Use Up and Down to choose …" at bounding box center [640, 531] width 363 height 56
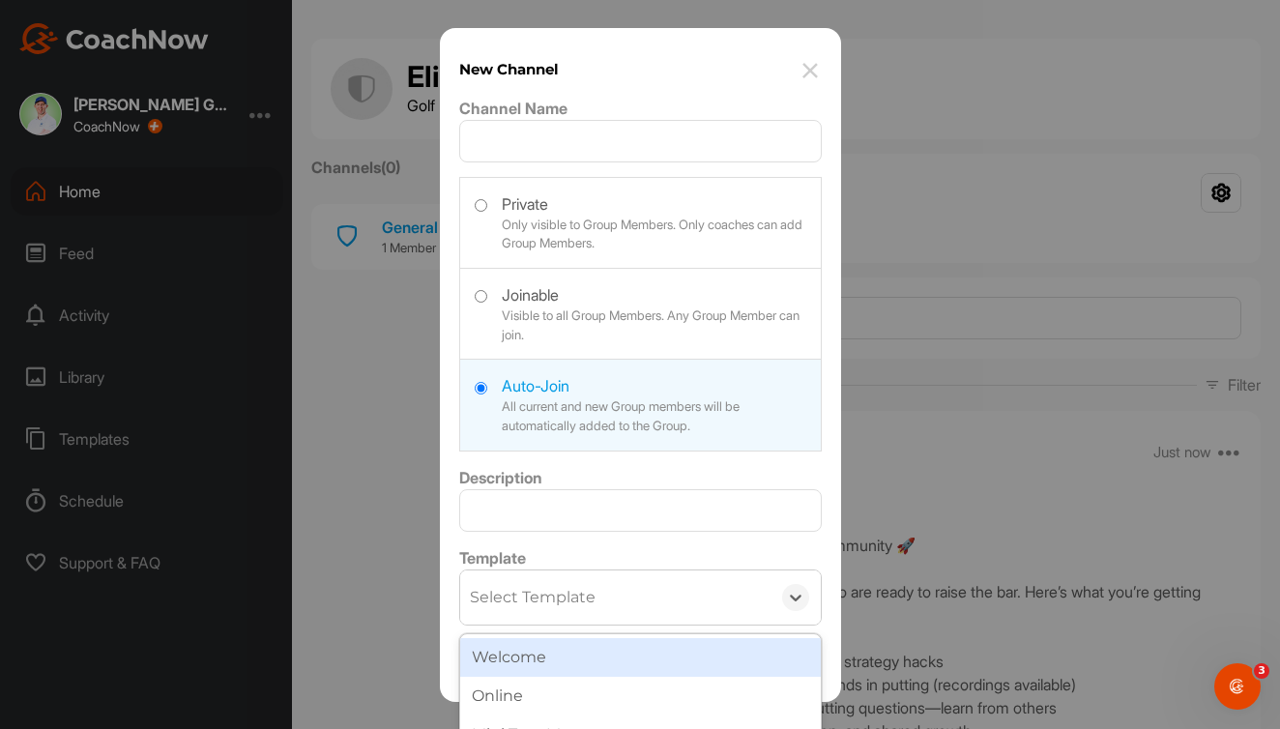
click at [747, 485] on div "Channel Name Private Only visible to Group Members. Only coaches can add Group …" at bounding box center [640, 361] width 363 height 529
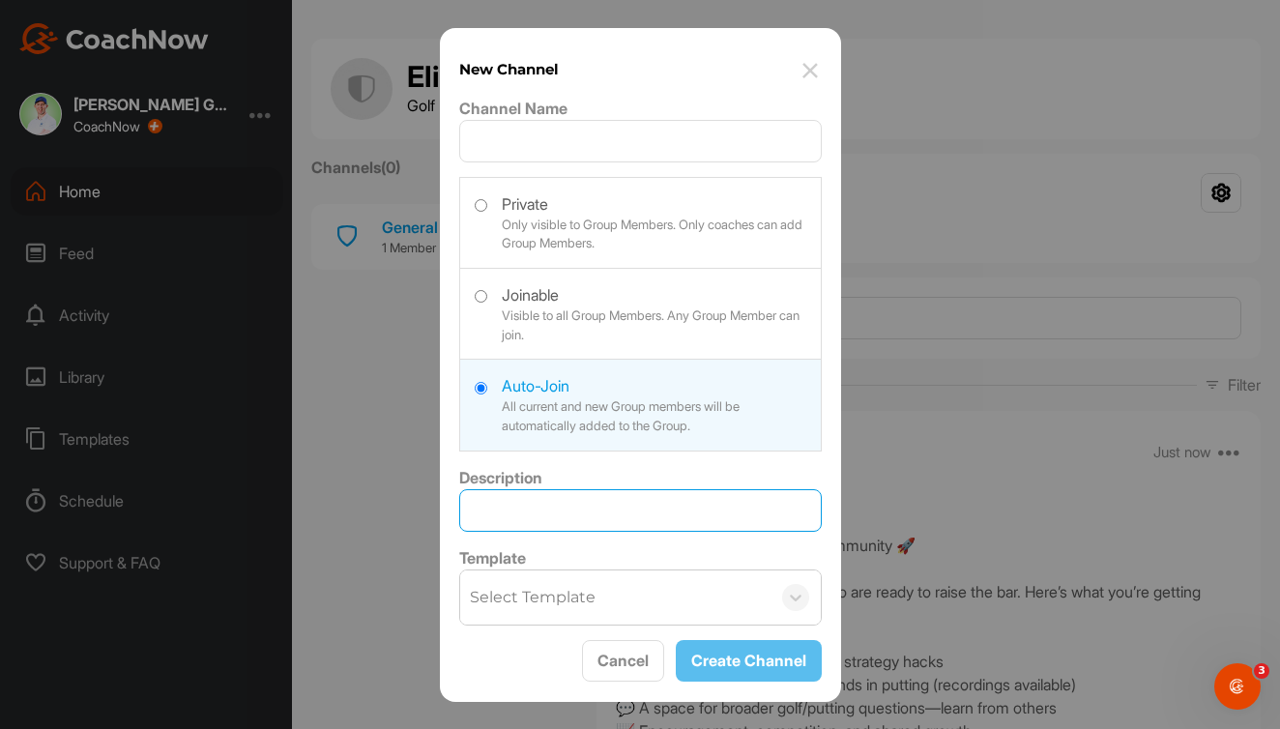
click at [641, 502] on input "Description" at bounding box center [640, 510] width 363 height 43
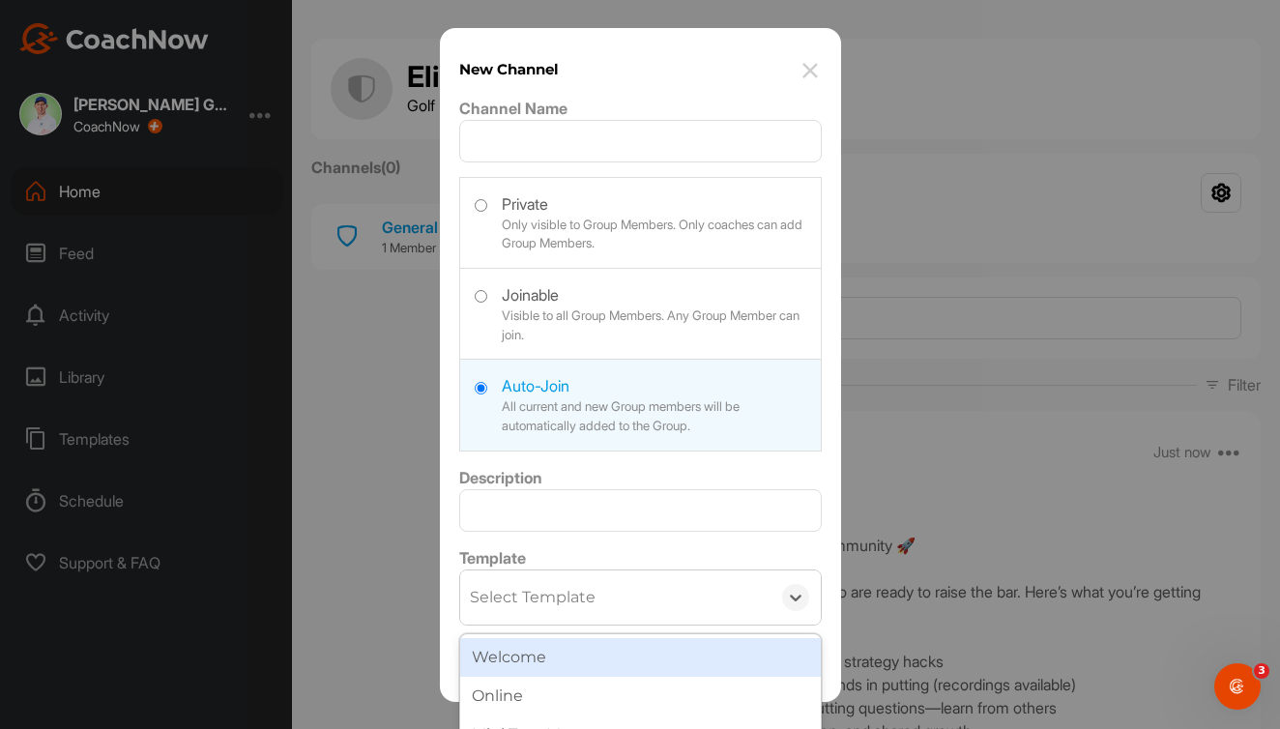
scroll to position [67, 0]
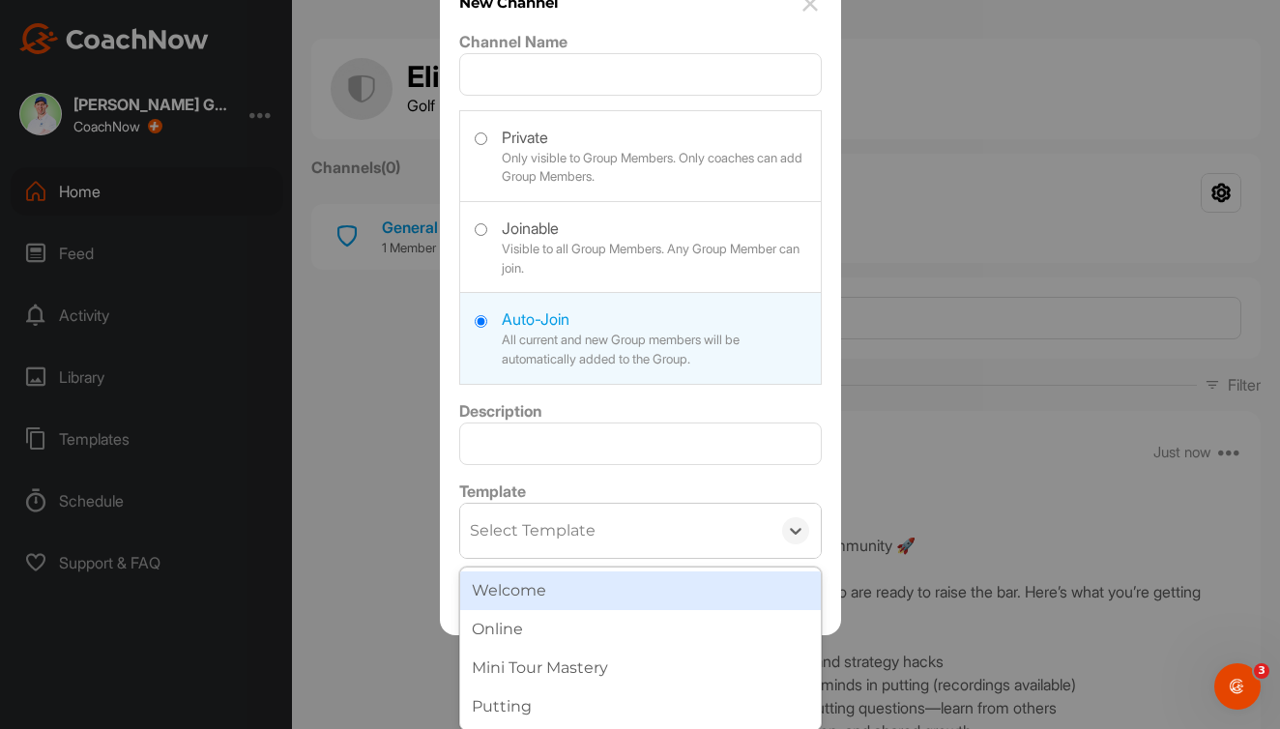
click at [668, 559] on div "option Welcome focused, 1 of 4. 4 results available. Use Up and Down to choose …" at bounding box center [640, 531] width 363 height 56
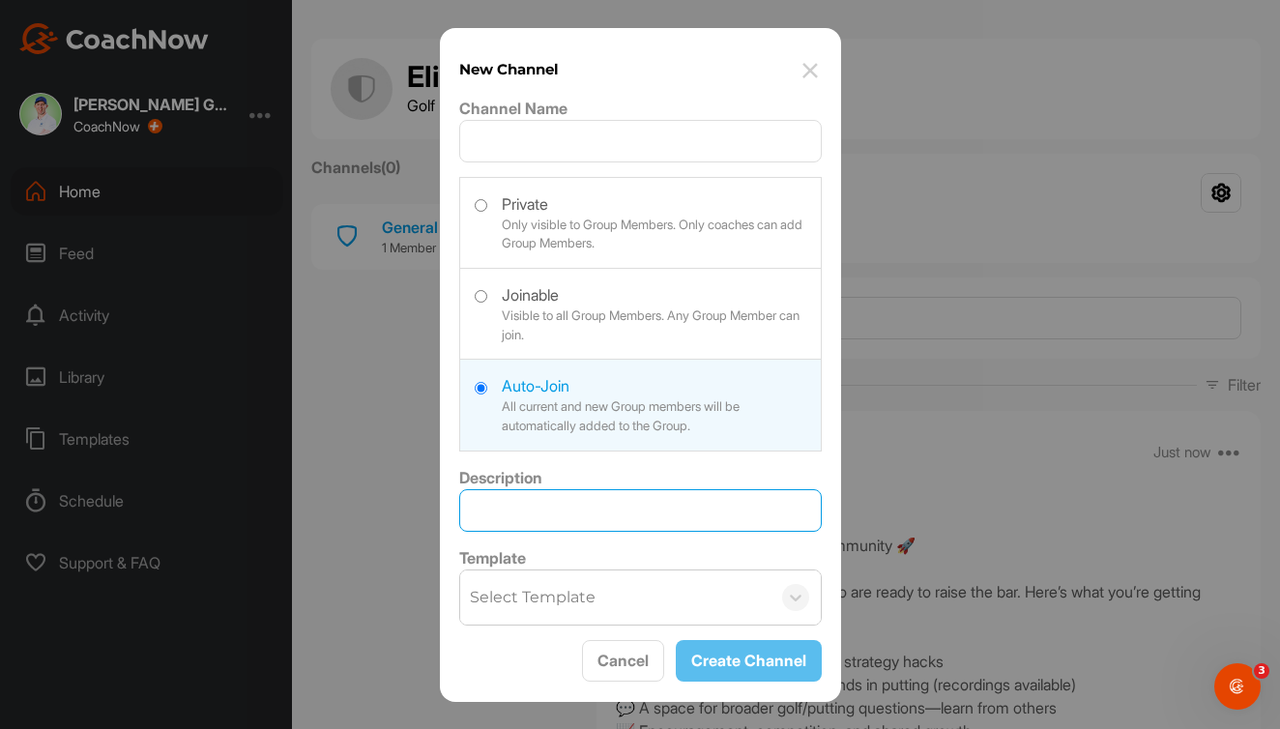
click at [592, 507] on input "Description" at bounding box center [640, 510] width 363 height 43
type input "Green Reading Skill"
click at [584, 142] on input "Channel Name" at bounding box center [640, 141] width 363 height 43
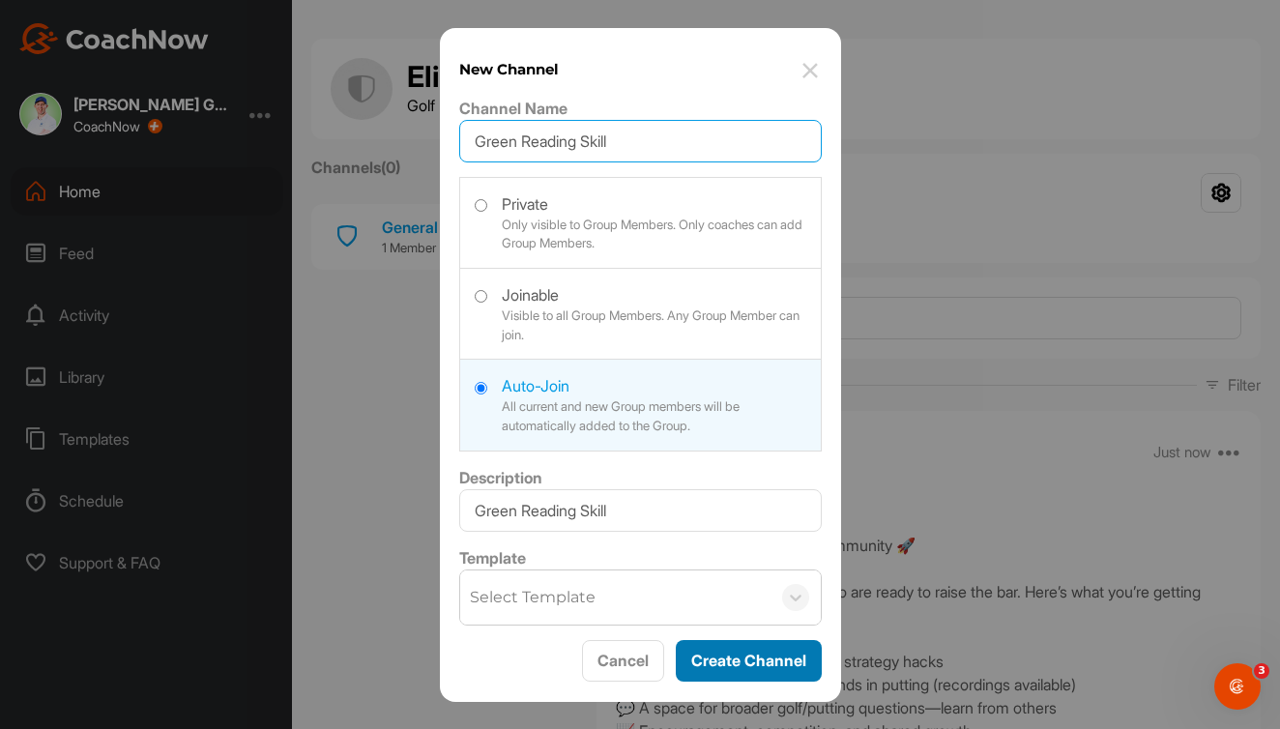
type input "Green Reading Skill"
click at [755, 655] on button "Create Channel" at bounding box center [749, 661] width 146 height 42
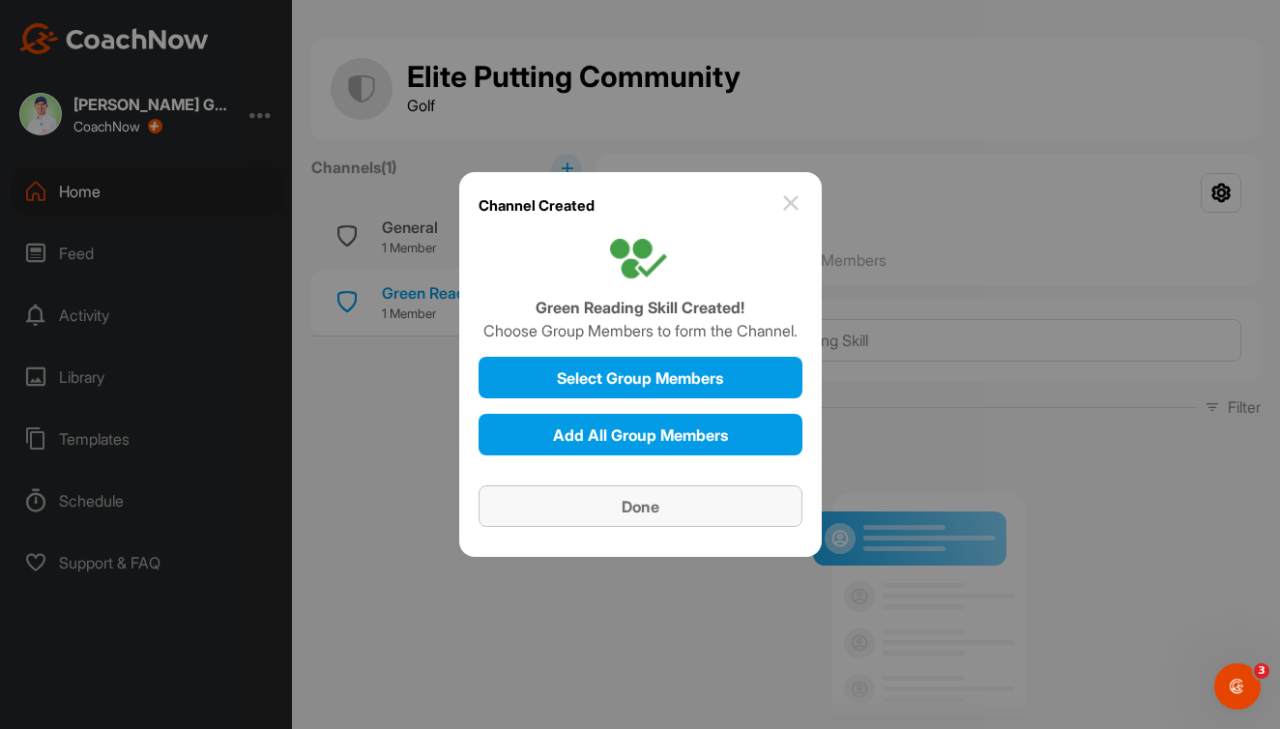
click at [690, 503] on div "Done" at bounding box center [640, 506] width 293 height 23
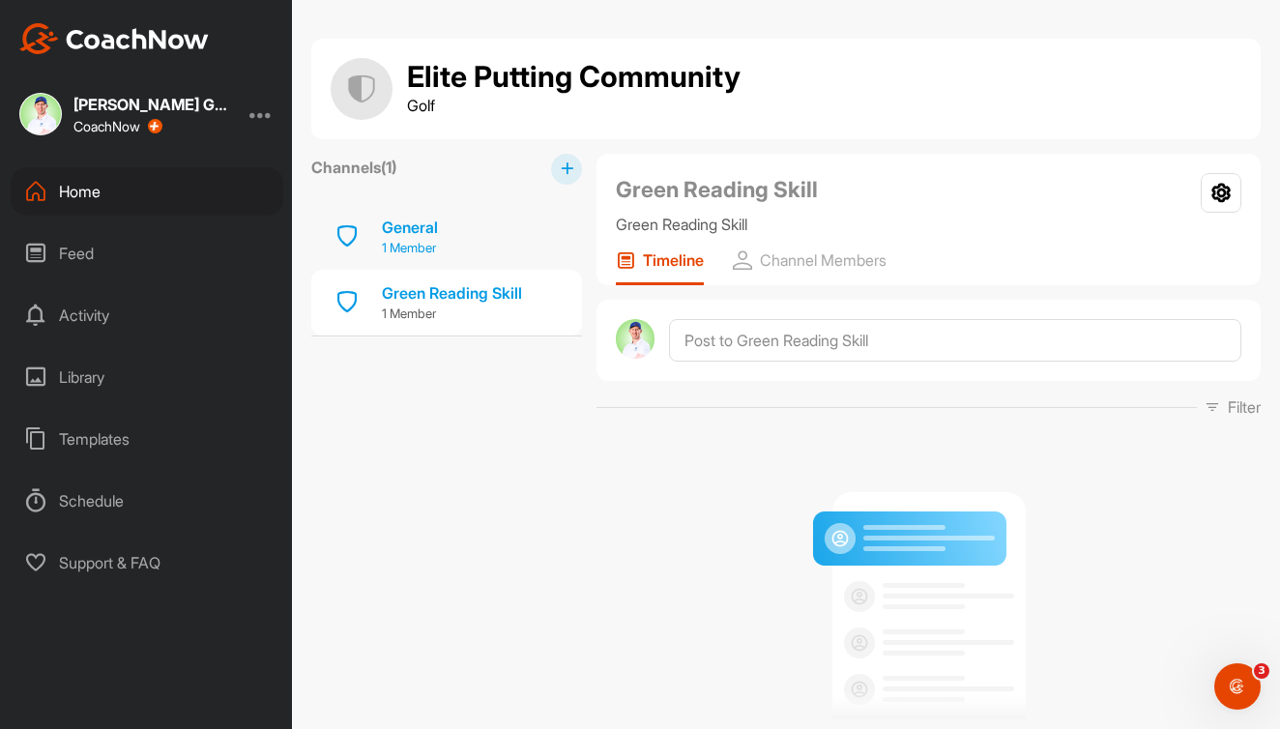
click at [479, 246] on div "General 1 Member" at bounding box center [446, 237] width 271 height 66
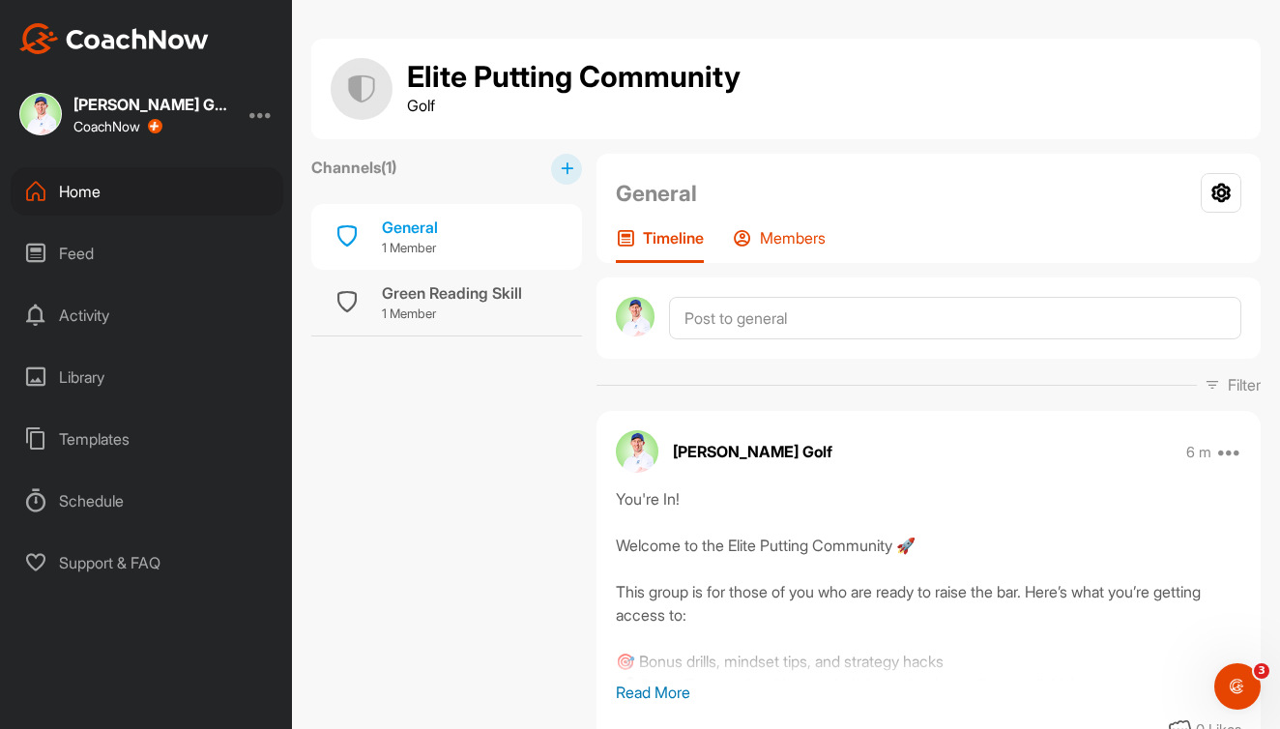
click at [781, 234] on p "Members" at bounding box center [793, 237] width 66 height 19
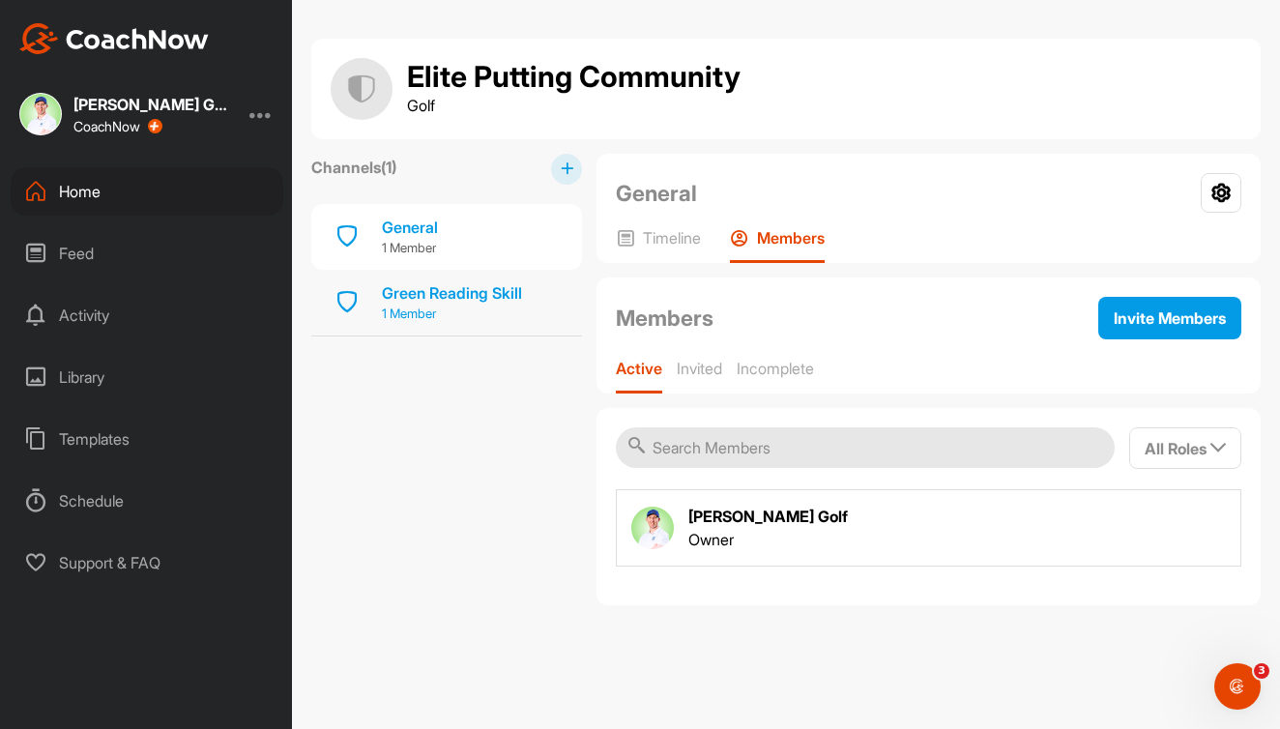
click at [466, 301] on div "Green Reading Skill" at bounding box center [452, 292] width 140 height 23
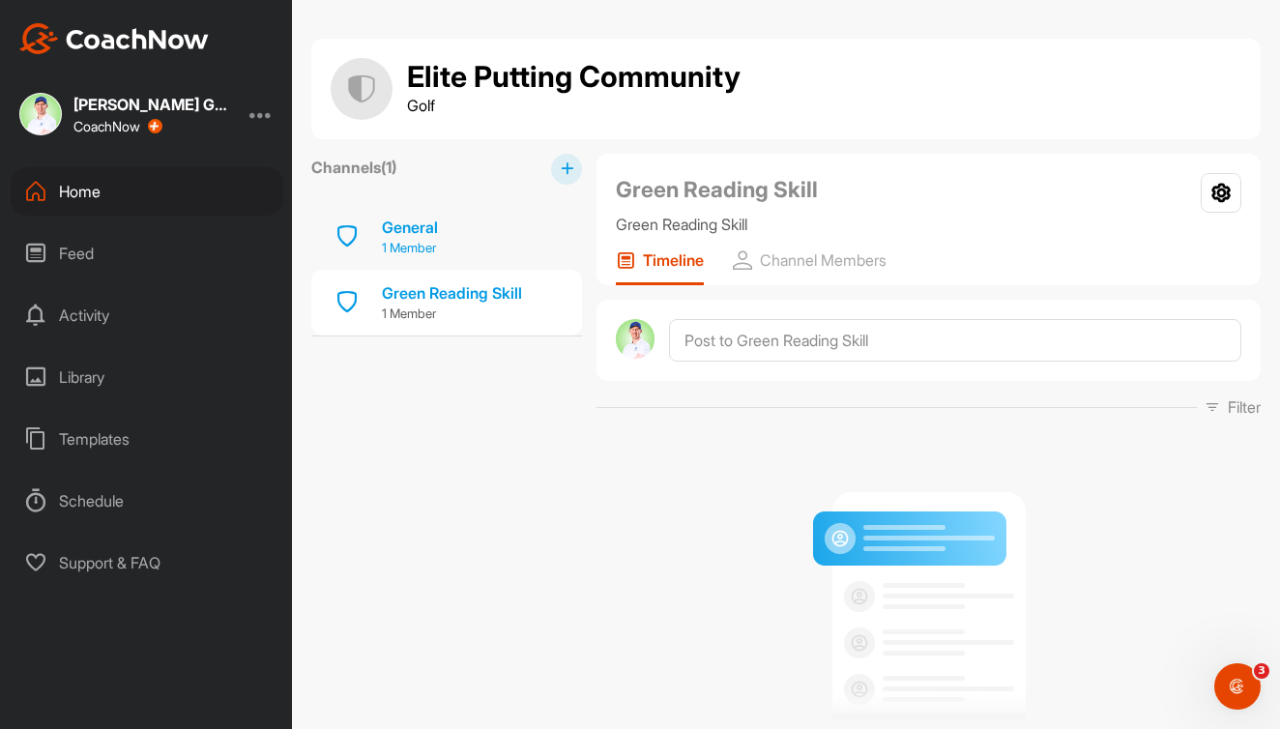
click at [458, 231] on div "General 1 Member" at bounding box center [446, 237] width 271 height 66
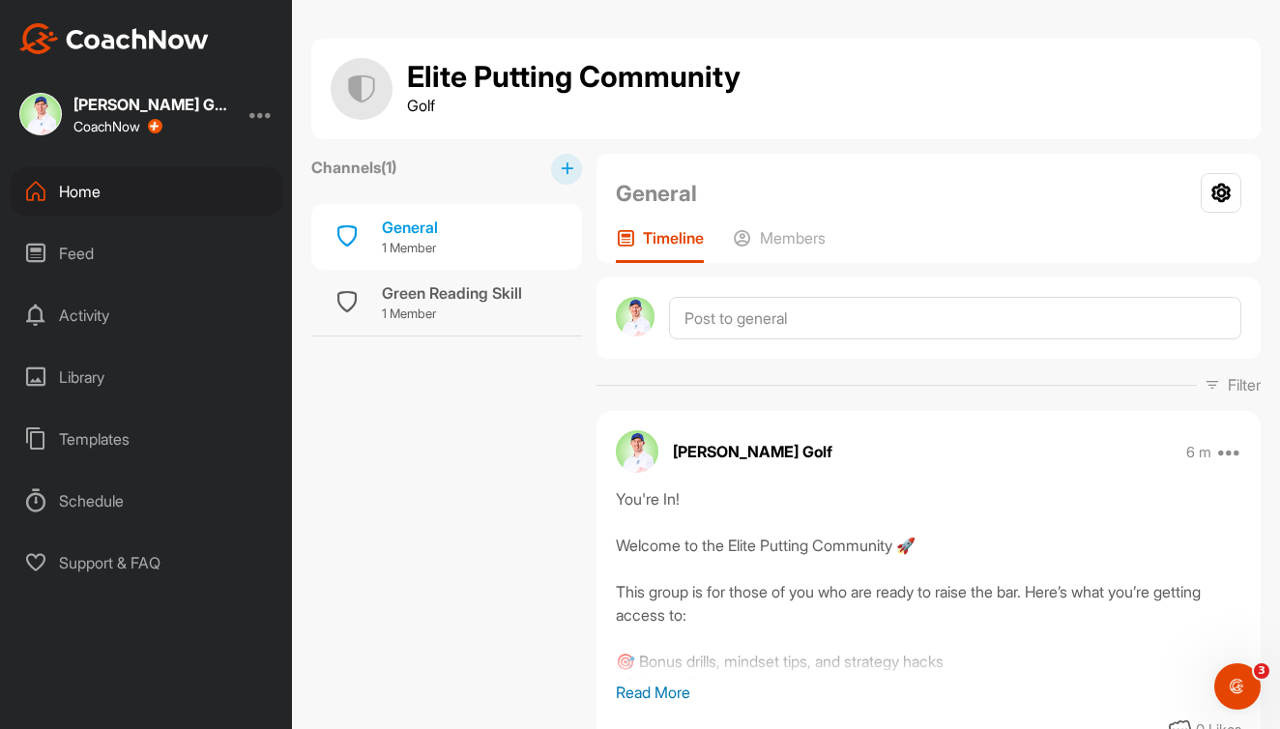
click at [566, 171] on icon at bounding box center [567, 168] width 13 height 13
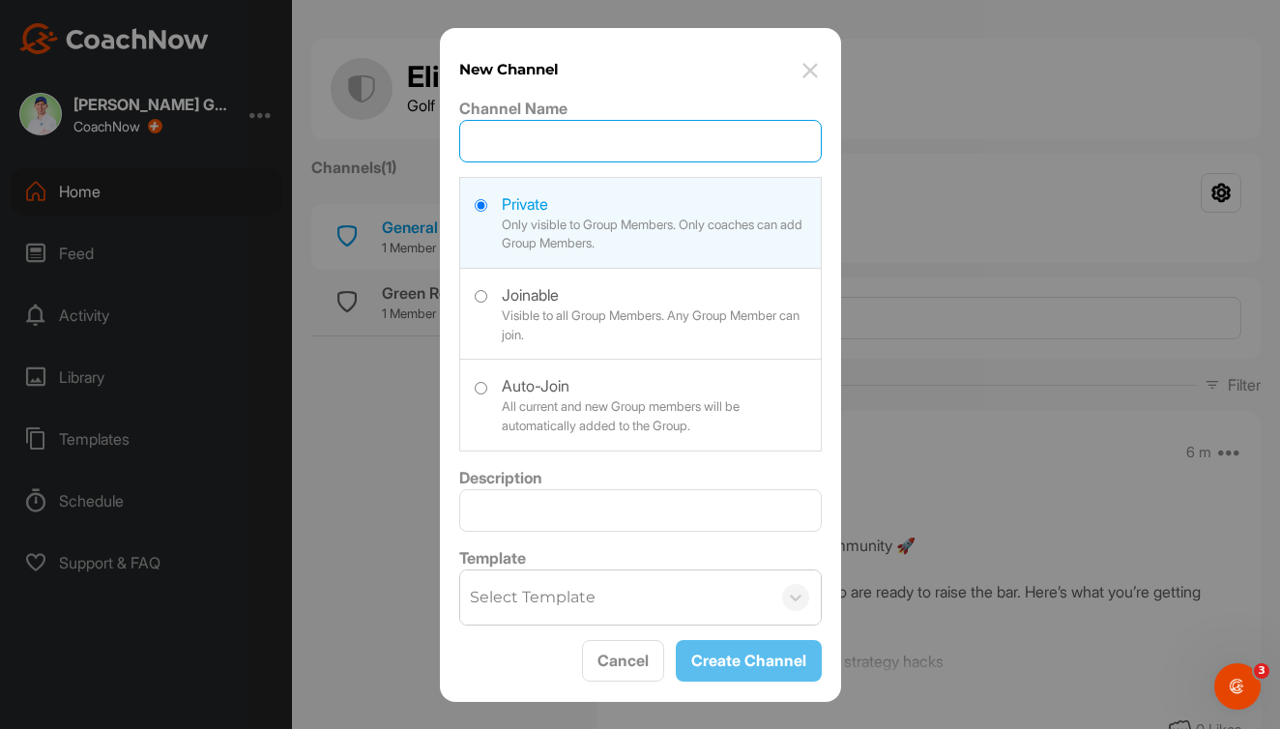
click at [587, 134] on input "Channel Name" at bounding box center [640, 141] width 363 height 43
click at [475, 141] on input "Questions & Answers" at bounding box center [640, 141] width 363 height 43
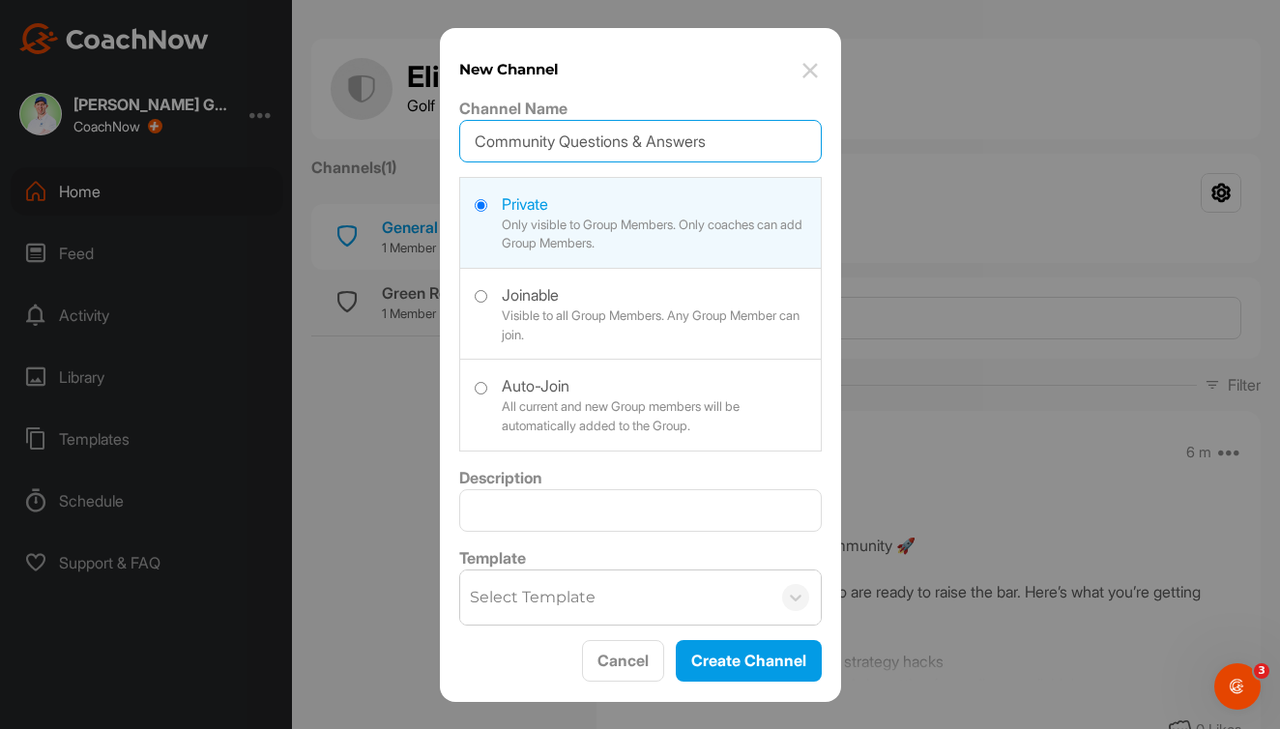
type input "Community Questions & Answers"
click at [569, 387] on label at bounding box center [640, 403] width 361 height 86
click at [487, 387] on input "radio" at bounding box center [481, 388] width 13 height 13
radio input "true"
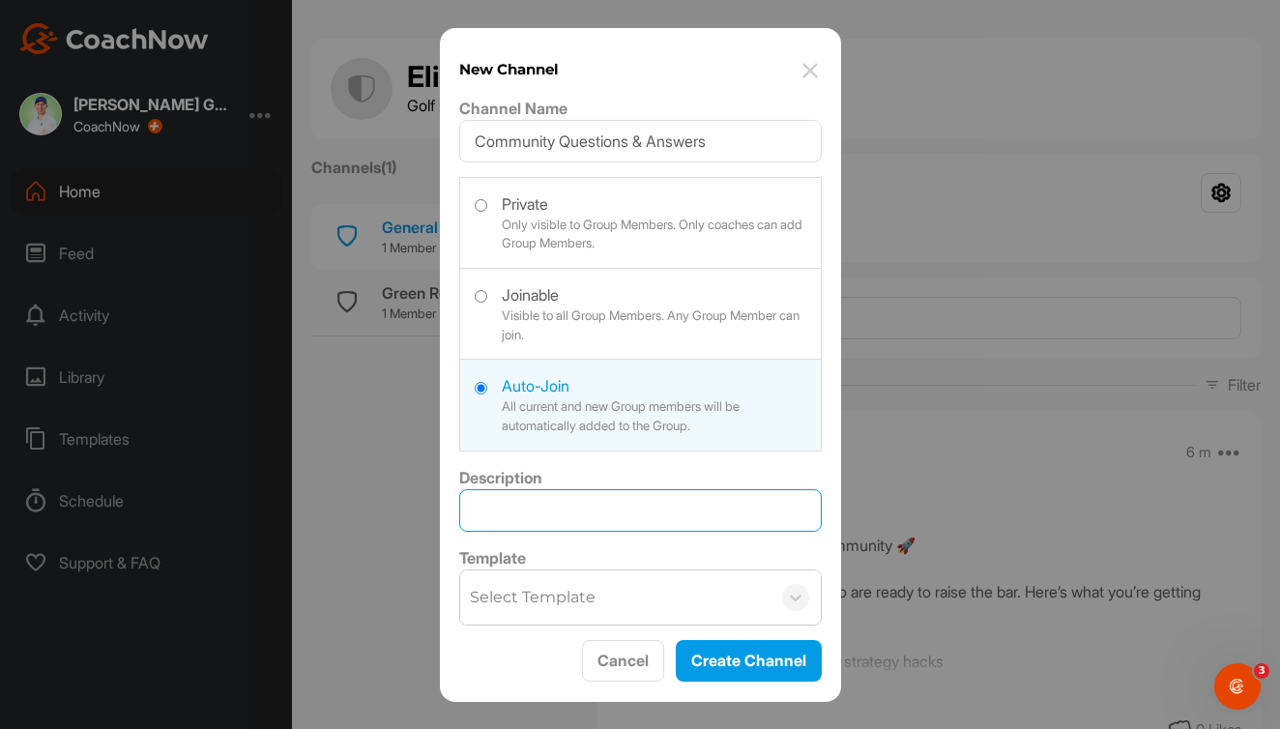
click at [543, 510] on input "Description" at bounding box center [640, 510] width 363 height 43
type input "This is a place for the community to ask your questions and get real detailed a…"
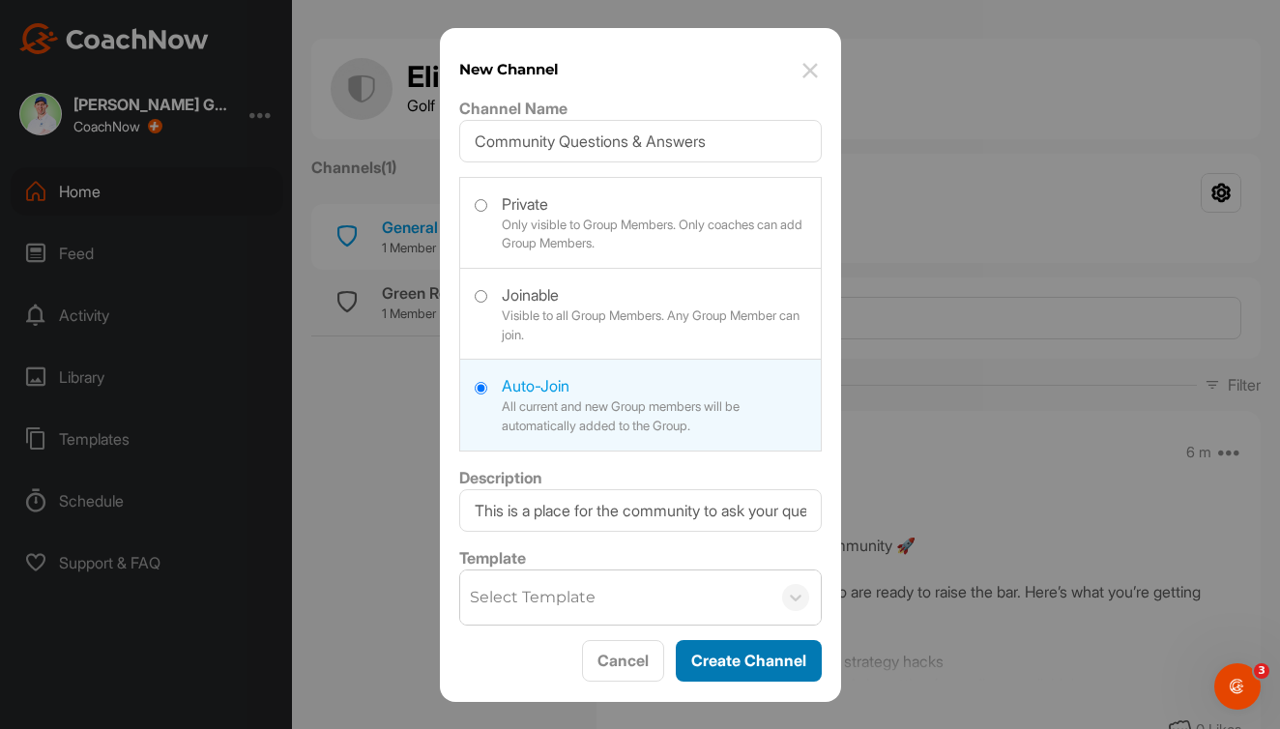
click at [712, 662] on button "Create Channel" at bounding box center [749, 661] width 146 height 42
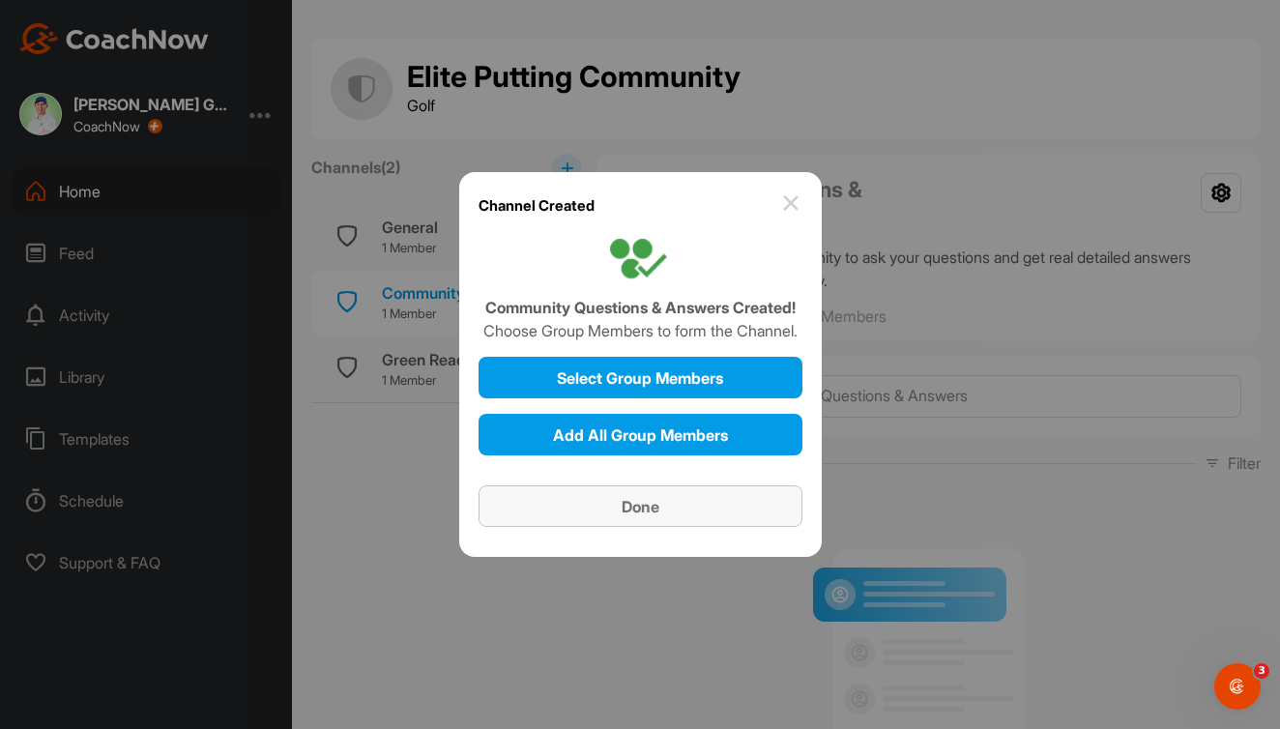
click at [664, 503] on div "Done" at bounding box center [640, 506] width 293 height 23
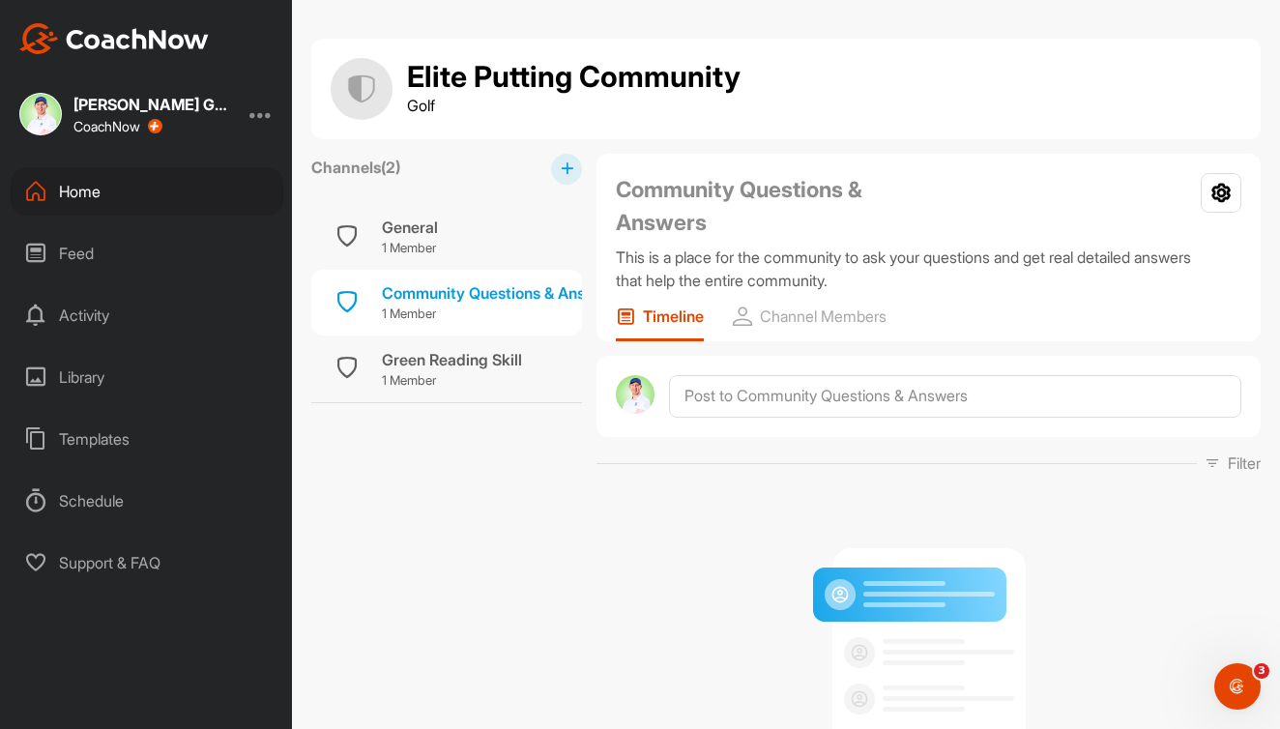
click at [177, 176] on div "Home" at bounding box center [147, 191] width 273 height 48
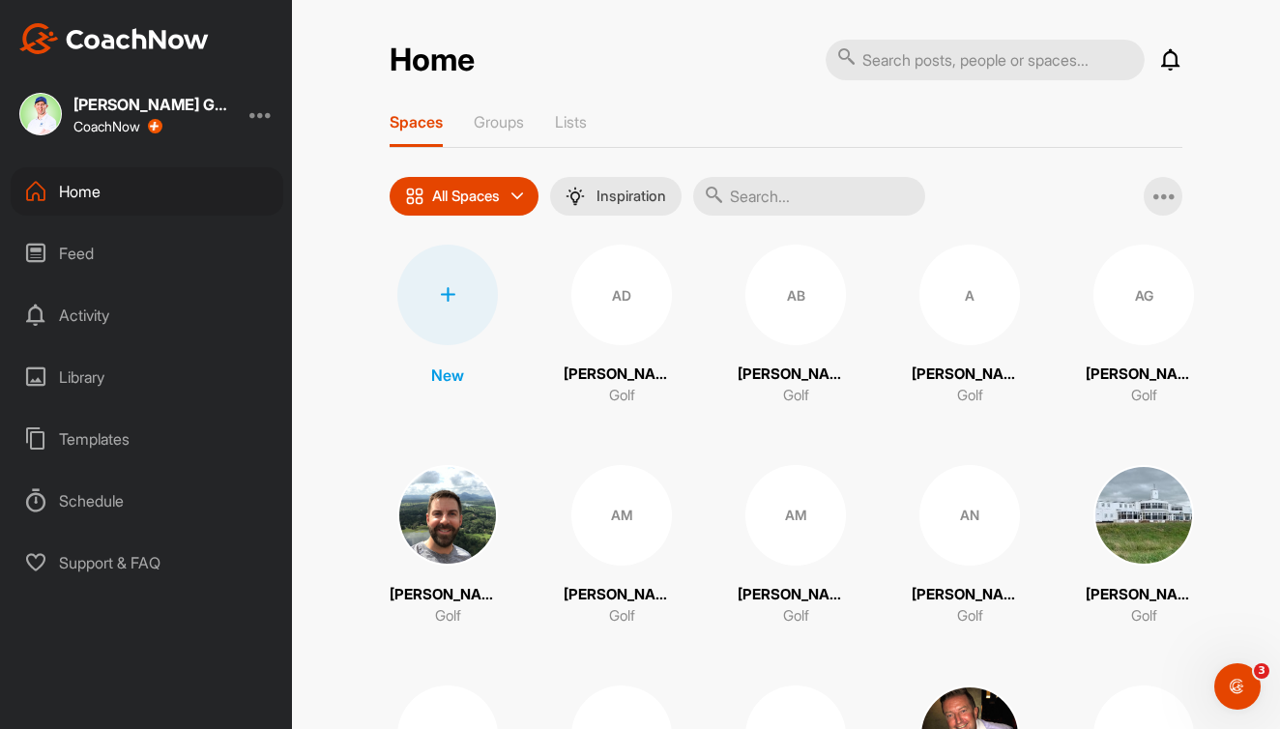
click at [840, 205] on input "text" at bounding box center [809, 196] width 232 height 39
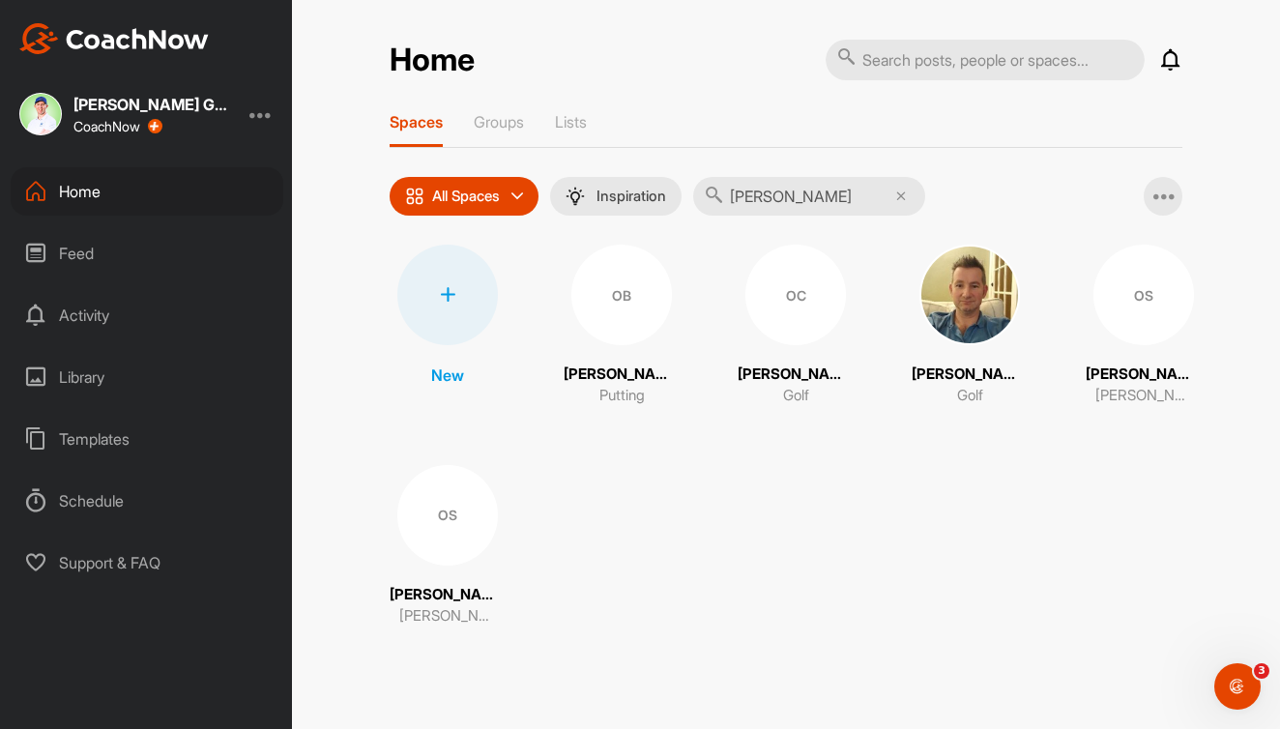
type input "[PERSON_NAME]"
drag, startPoint x: 840, startPoint y: 205, endPoint x: 586, endPoint y: 309, distance: 274.9
click at [586, 309] on div "OB" at bounding box center [622, 295] width 101 height 101
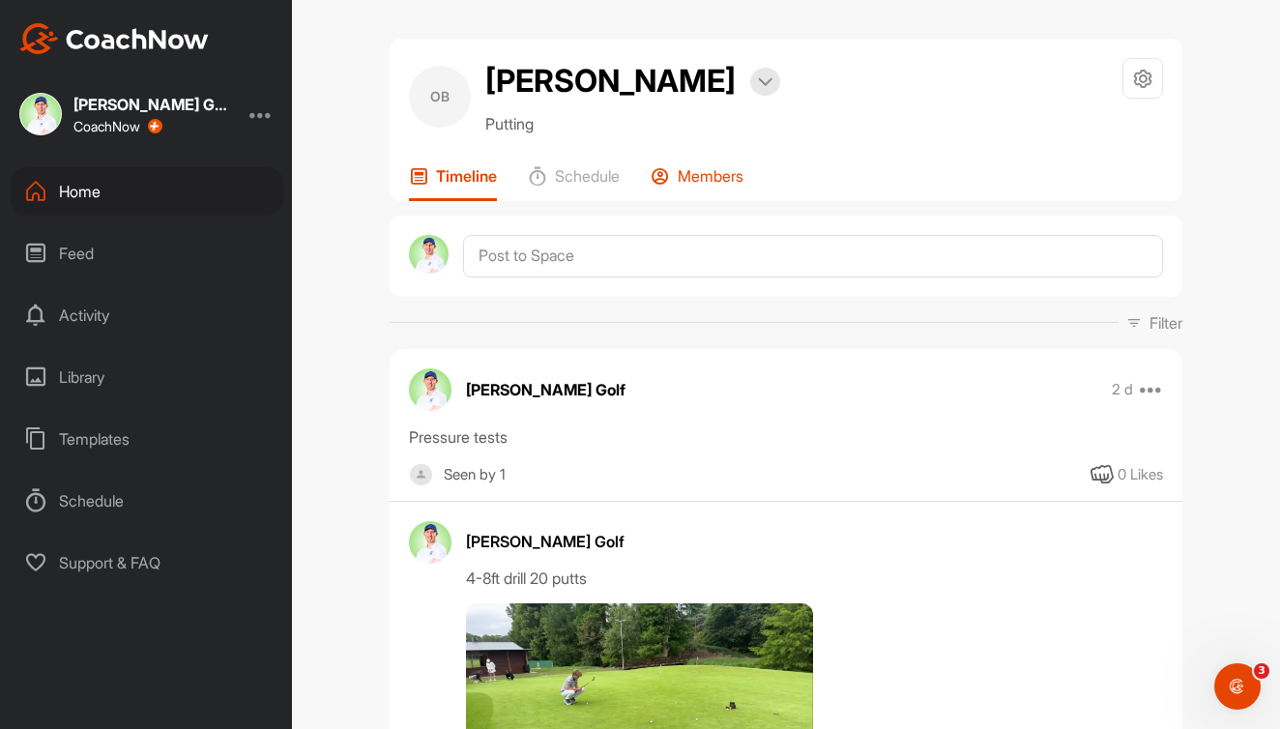
click at [713, 176] on p "Members" at bounding box center [711, 175] width 66 height 19
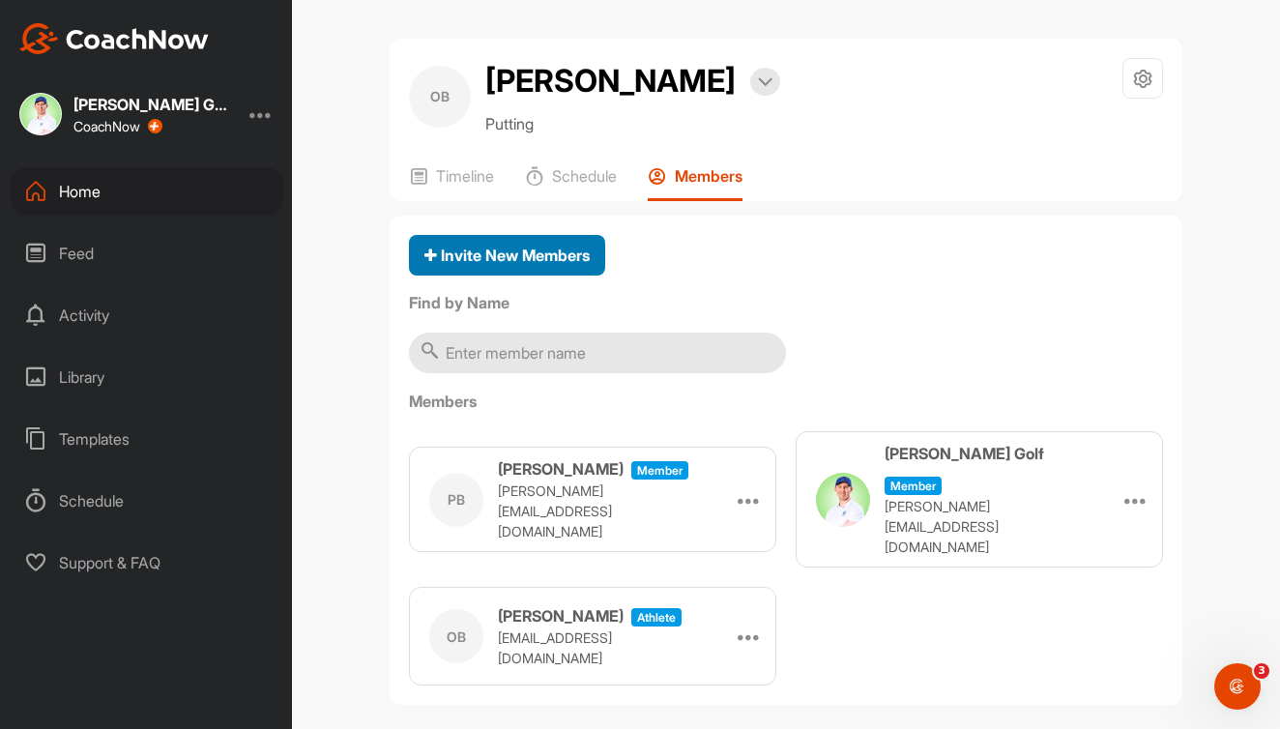
click at [522, 267] on button "Invite New Members" at bounding box center [507, 256] width 196 height 42
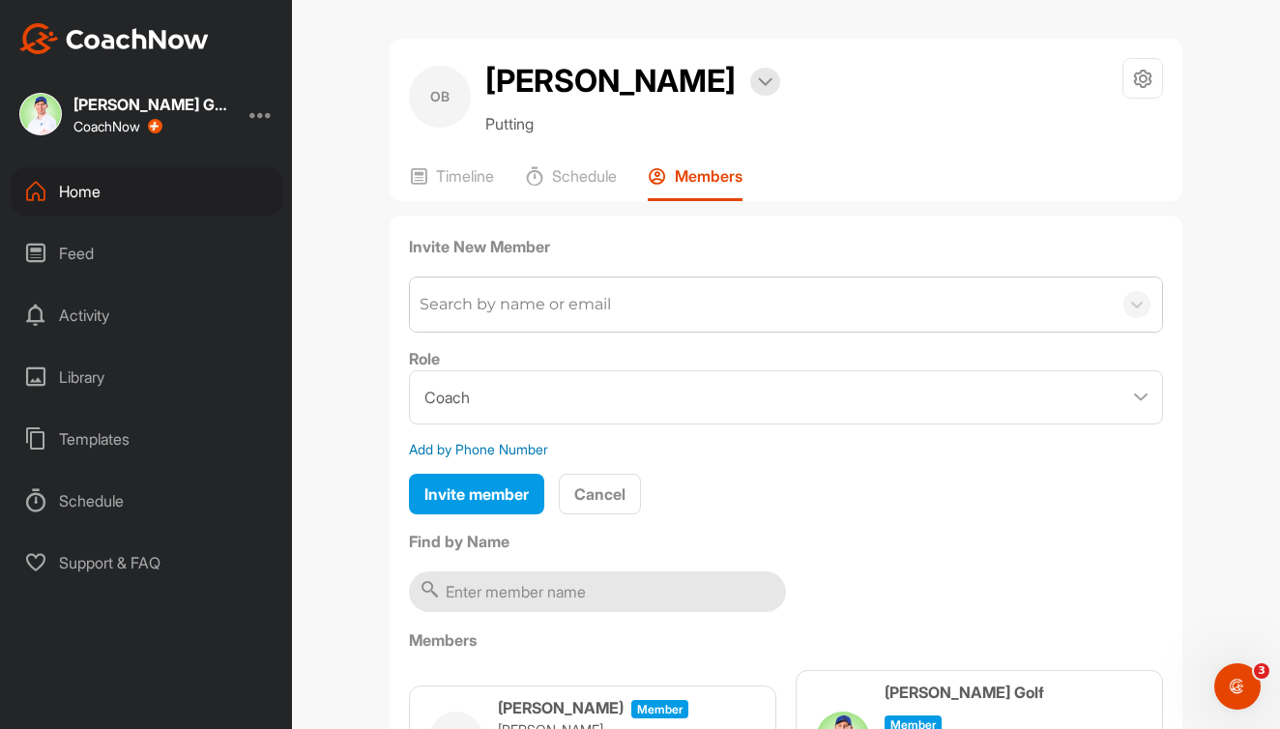
click at [568, 315] on div "Search by name or email" at bounding box center [515, 304] width 191 height 23
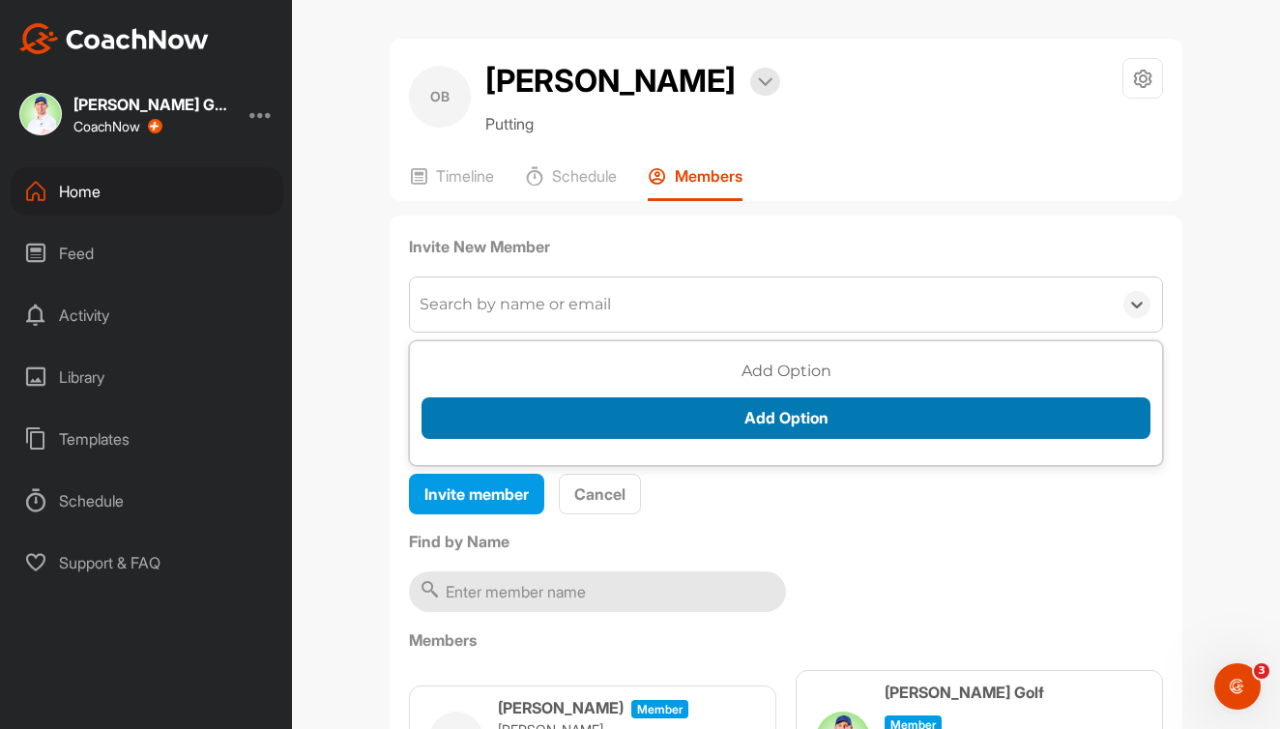
click at [739, 419] on button "Add Option" at bounding box center [786, 418] width 729 height 42
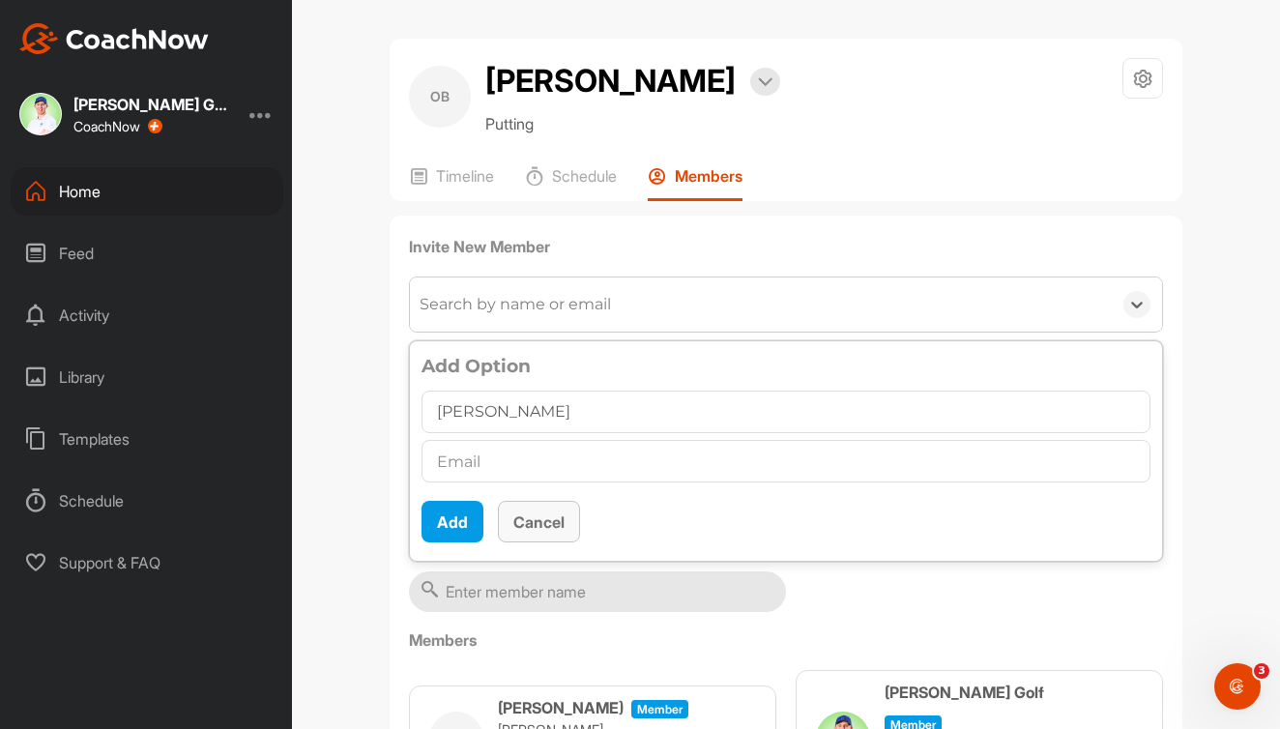
type input "[PERSON_NAME]"
click at [564, 519] on button "Cancel" at bounding box center [539, 522] width 82 height 42
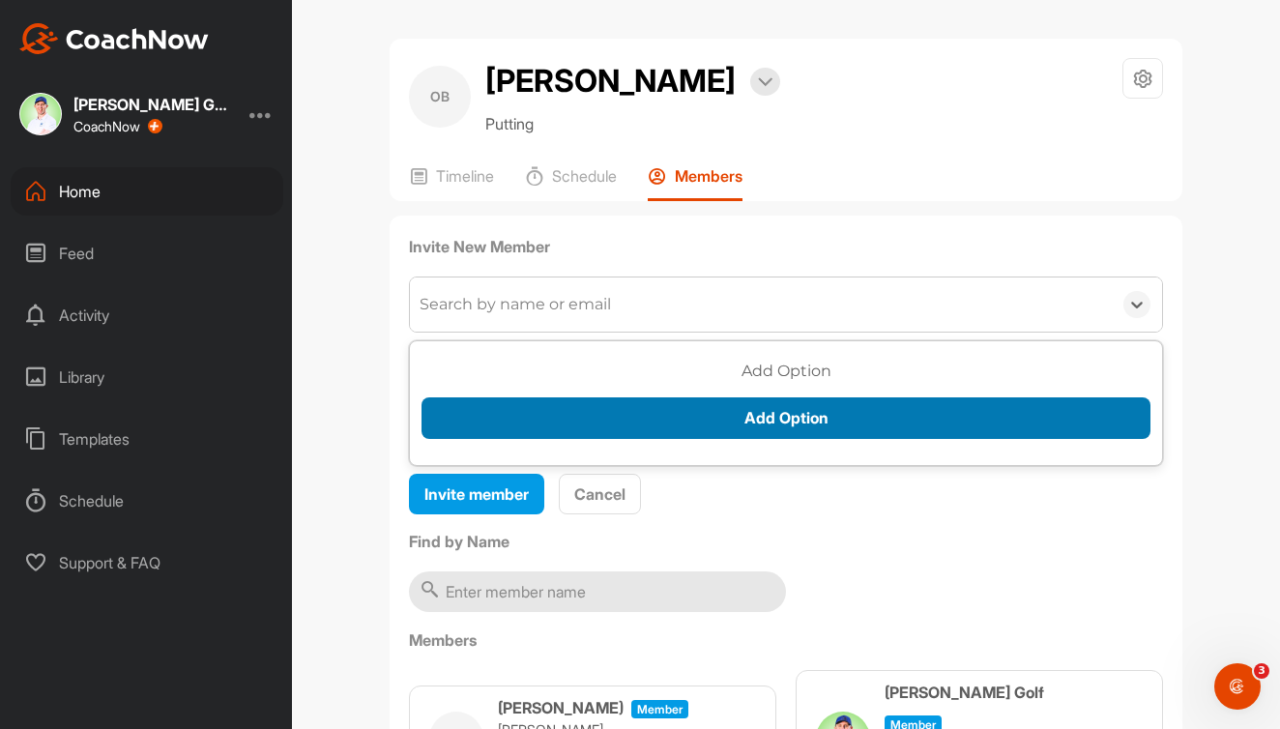
click at [685, 428] on button "Add Option" at bounding box center [786, 418] width 729 height 42
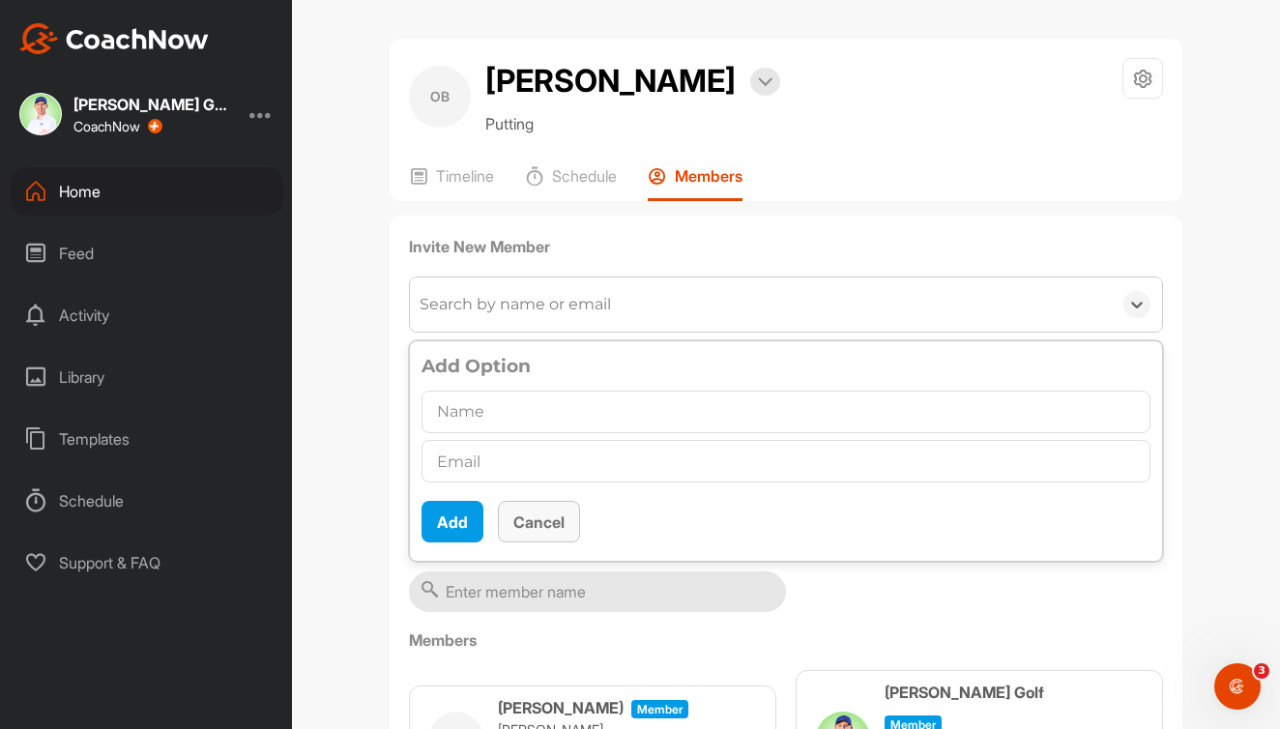
click at [527, 530] on button "Cancel" at bounding box center [539, 522] width 82 height 42
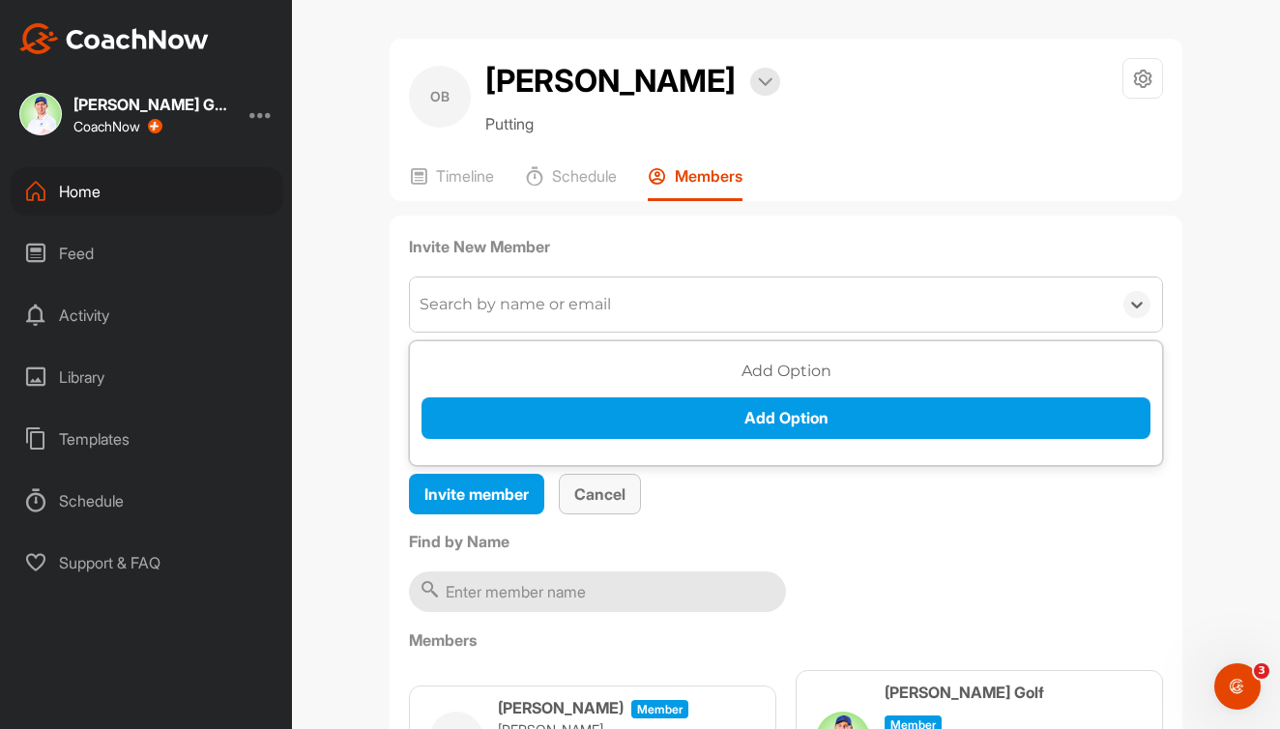
click at [590, 506] on button "Cancel" at bounding box center [600, 495] width 82 height 42
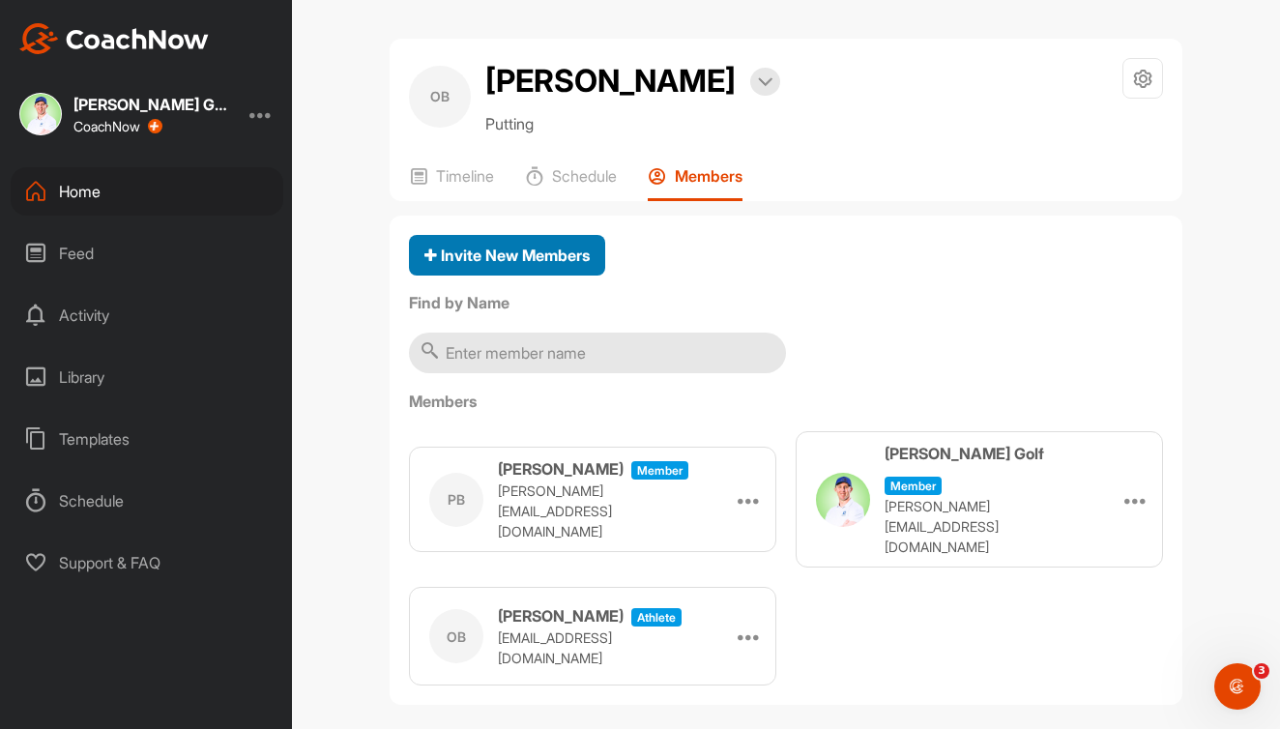
click at [552, 251] on span "Invite New Members" at bounding box center [507, 255] width 165 height 19
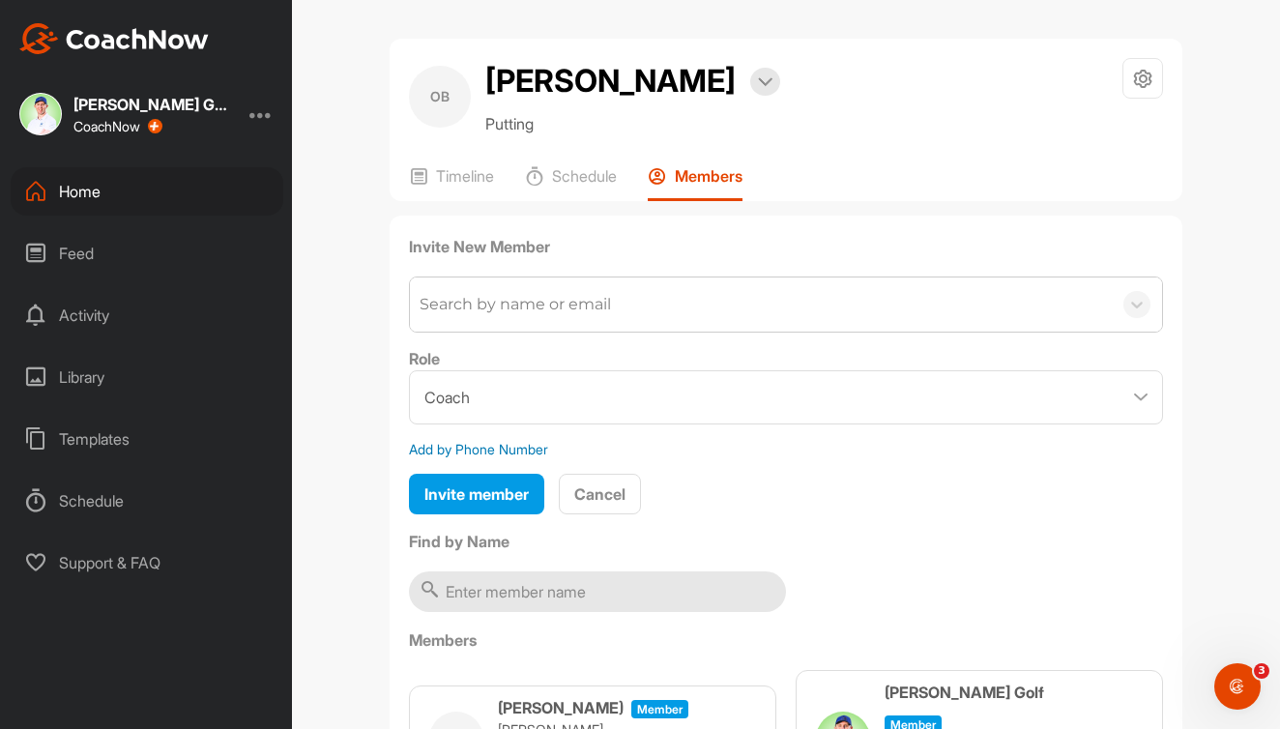
click at [584, 326] on div "Search by name or email" at bounding box center [761, 305] width 702 height 54
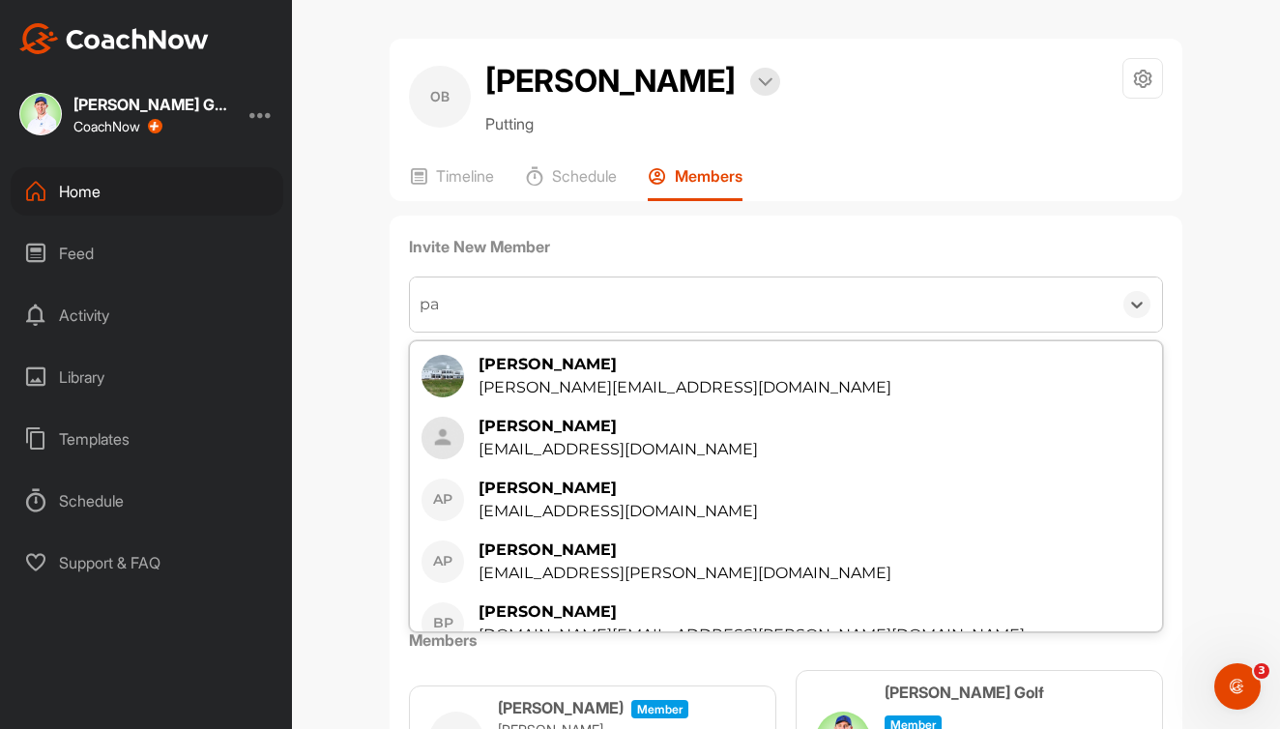
type input "p"
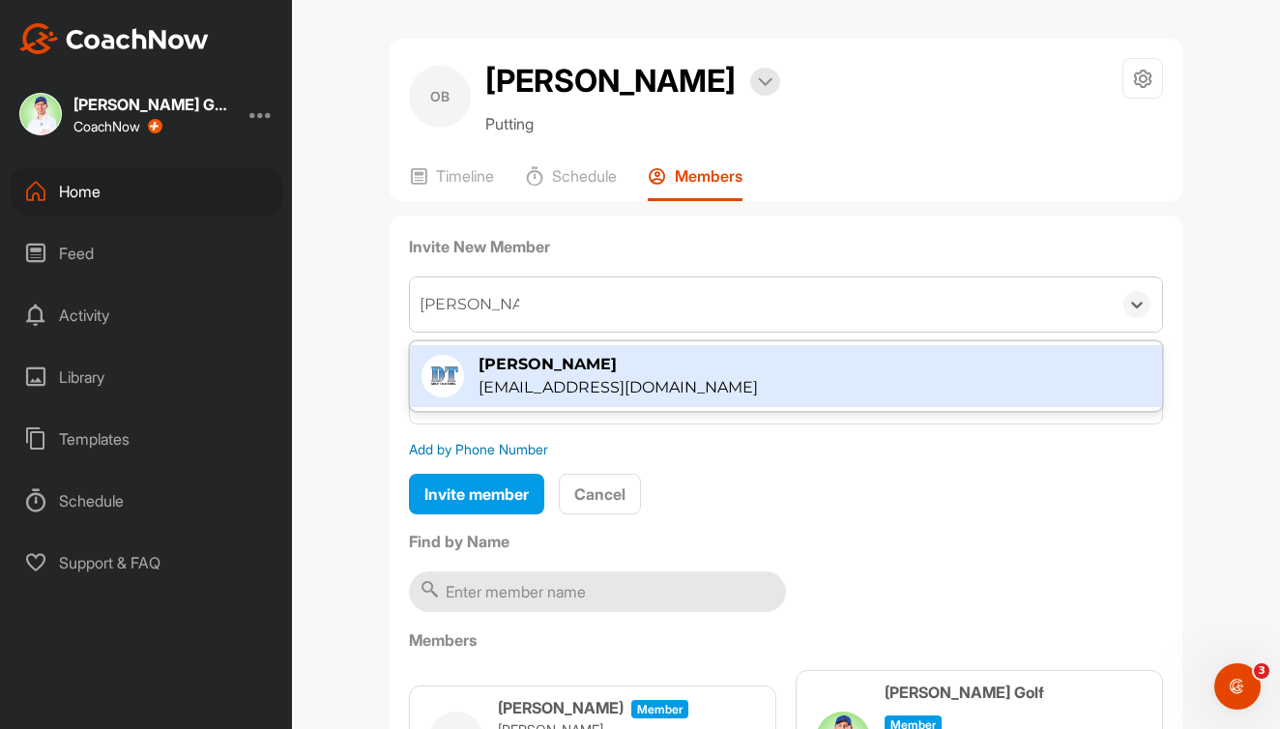
type input "darren turner"
click at [614, 383] on div "[EMAIL_ADDRESS][DOMAIN_NAME]" at bounding box center [618, 387] width 279 height 23
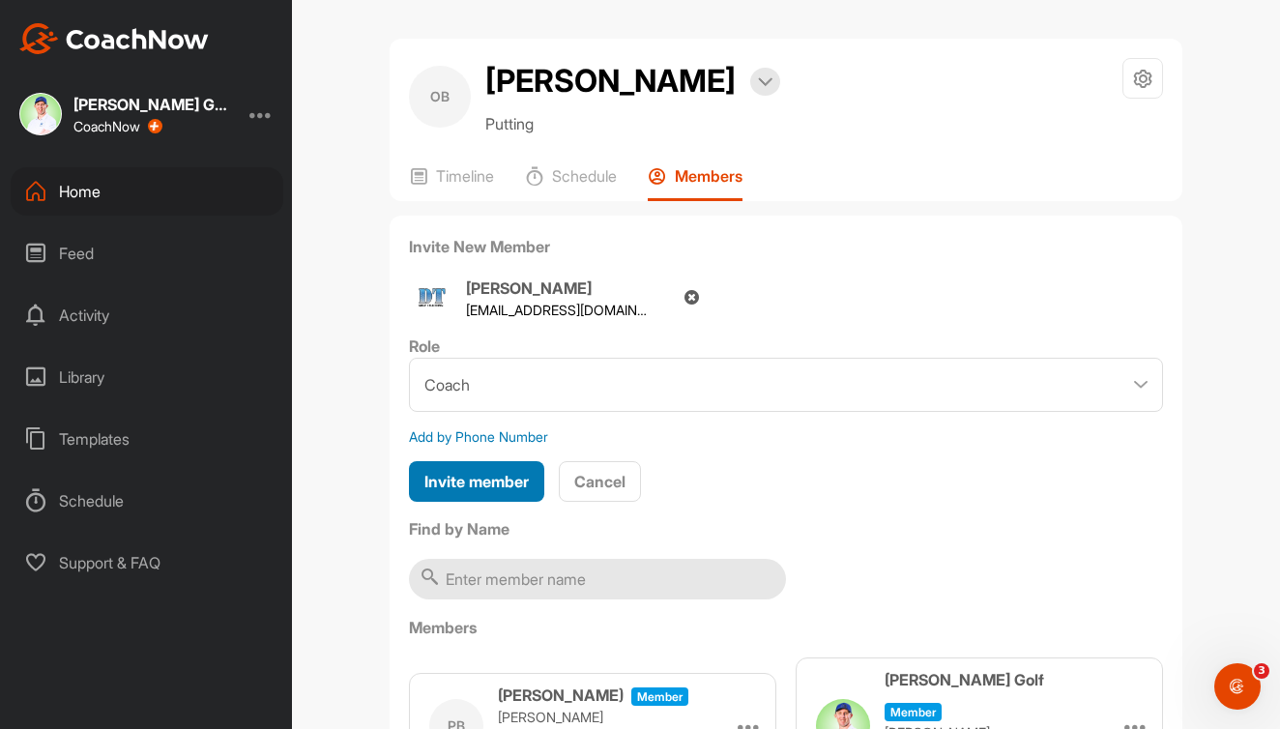
click at [500, 484] on span "Invite member" at bounding box center [477, 481] width 104 height 19
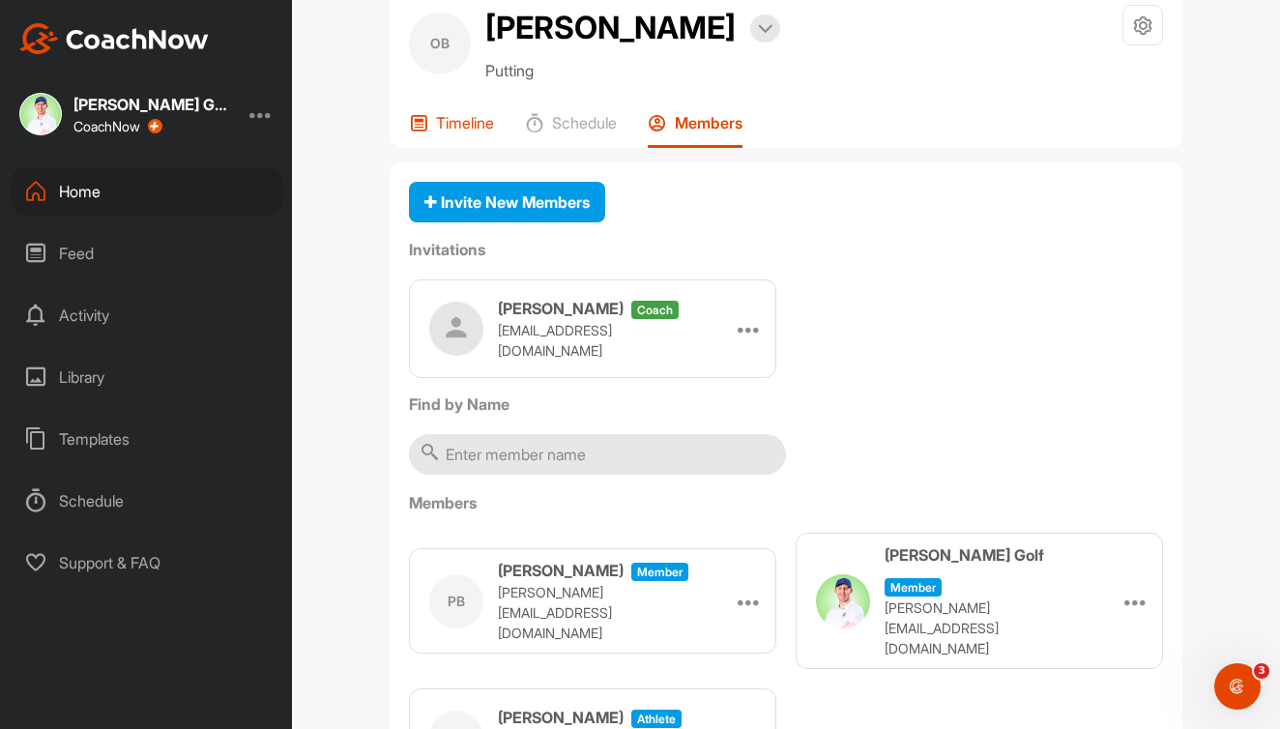
scroll to position [5, 0]
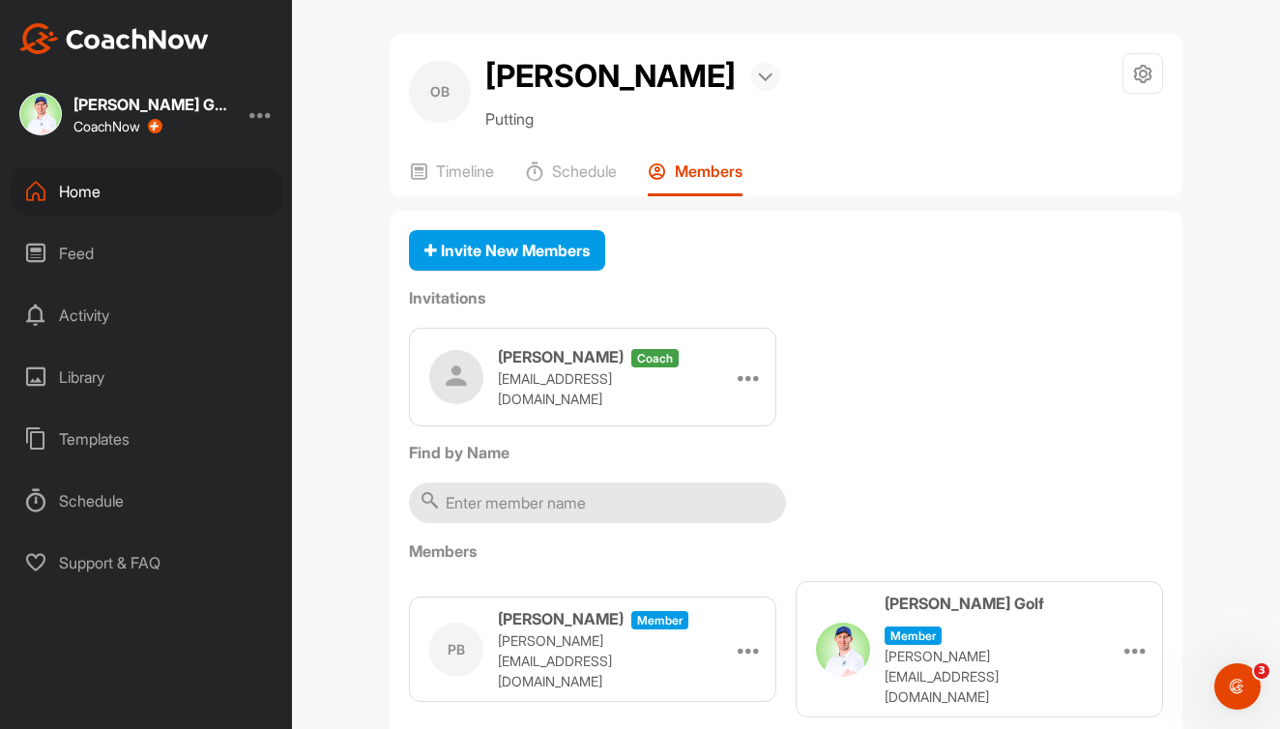
click at [760, 77] on img at bounding box center [765, 78] width 15 height 10
click at [731, 132] on li "Bookings" at bounding box center [713, 139] width 133 height 64
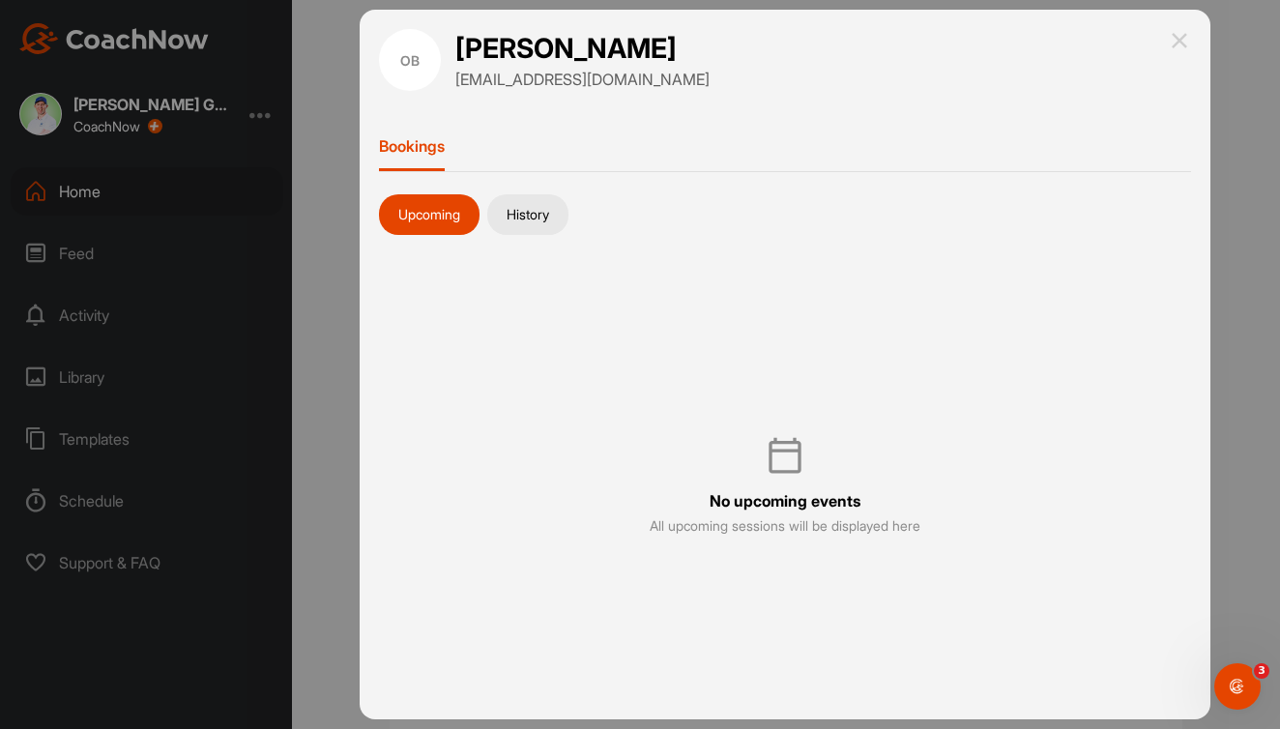
click at [1176, 37] on img at bounding box center [1179, 40] width 23 height 23
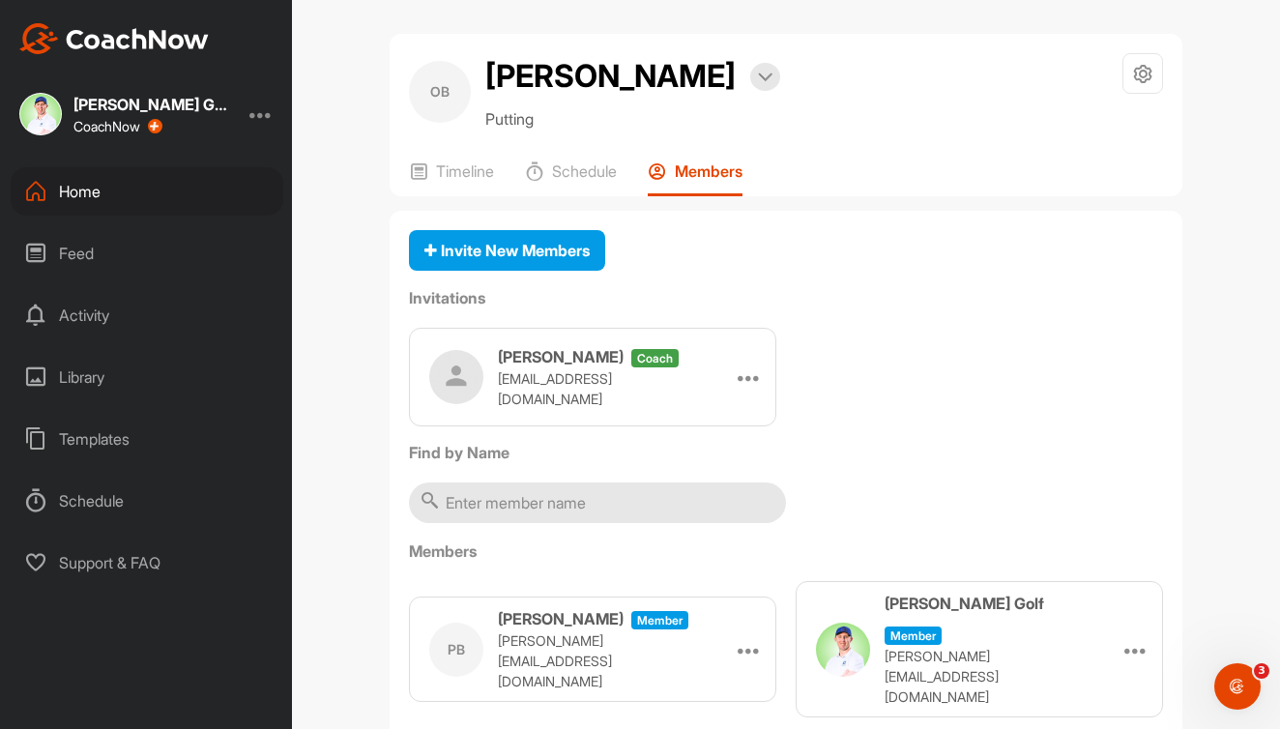
click at [90, 196] on div "Home" at bounding box center [147, 191] width 273 height 48
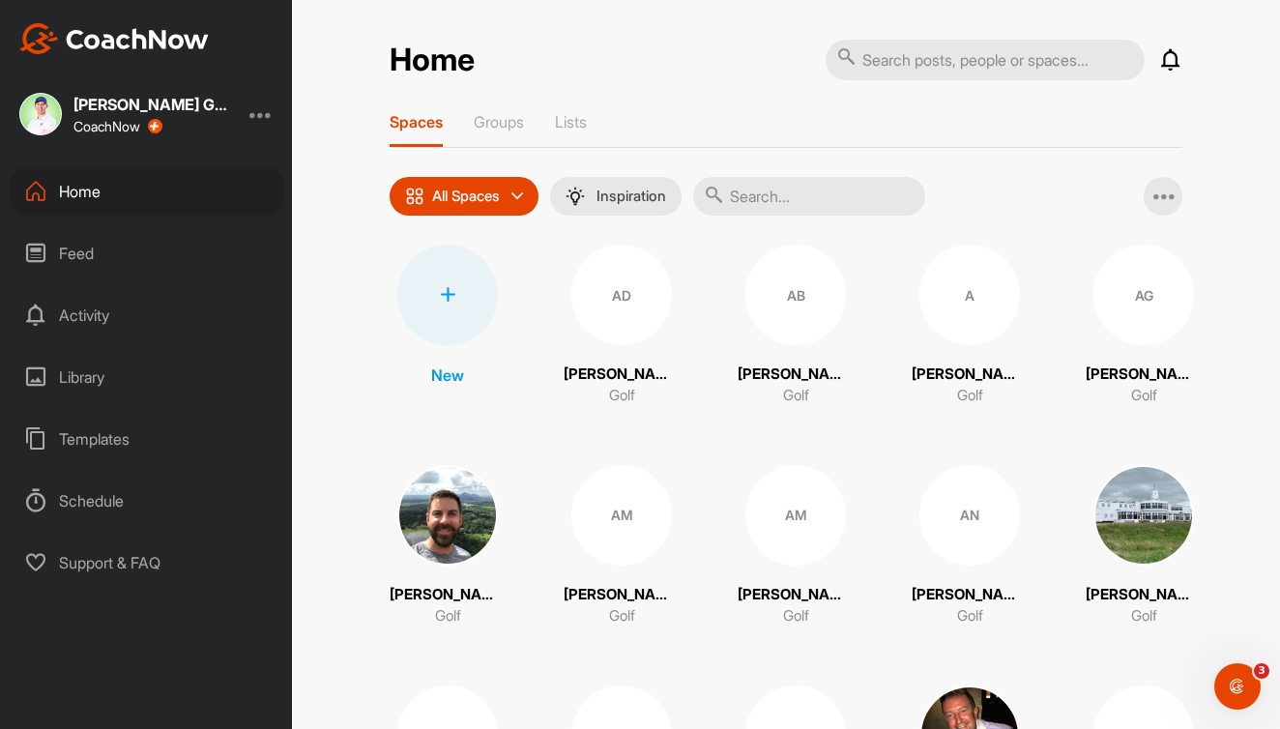
click at [830, 201] on input "text" at bounding box center [809, 196] width 232 height 39
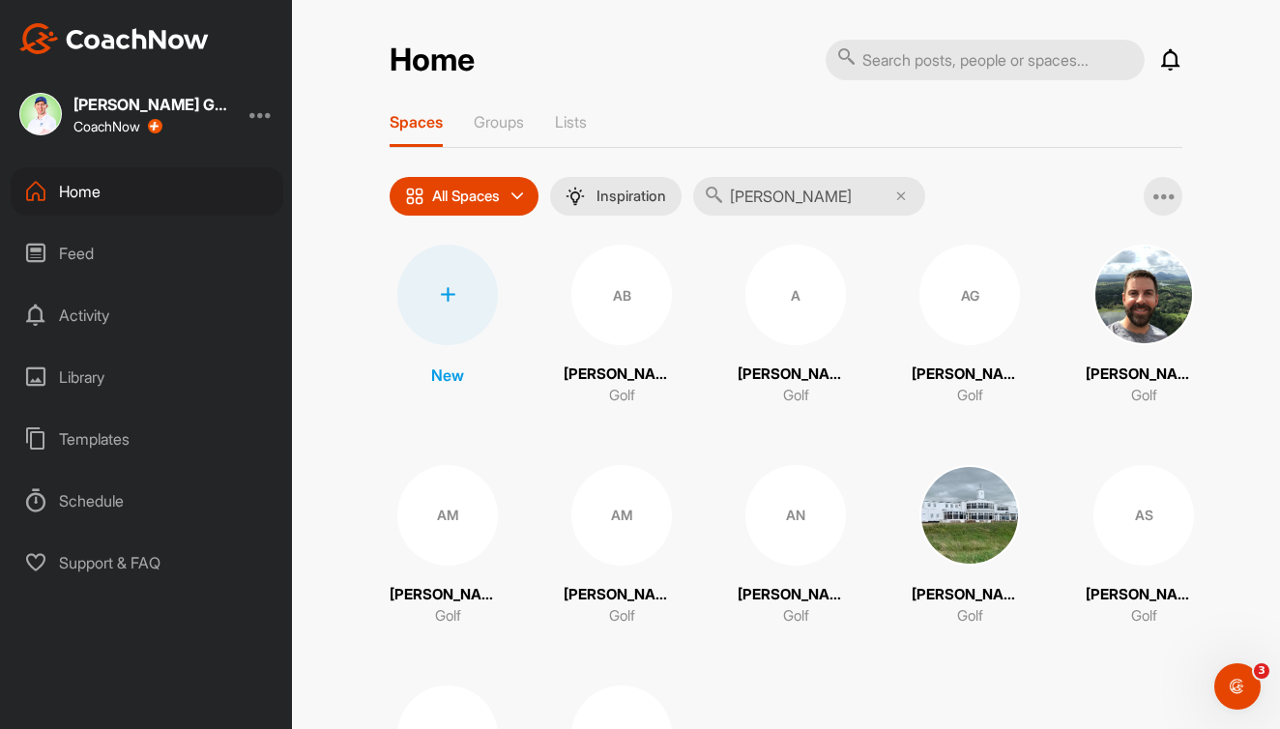
type input "Adam"
drag, startPoint x: 830, startPoint y: 201, endPoint x: 953, endPoint y: 308, distance: 162.5
click at [953, 308] on div "AG" at bounding box center [970, 295] width 101 height 101
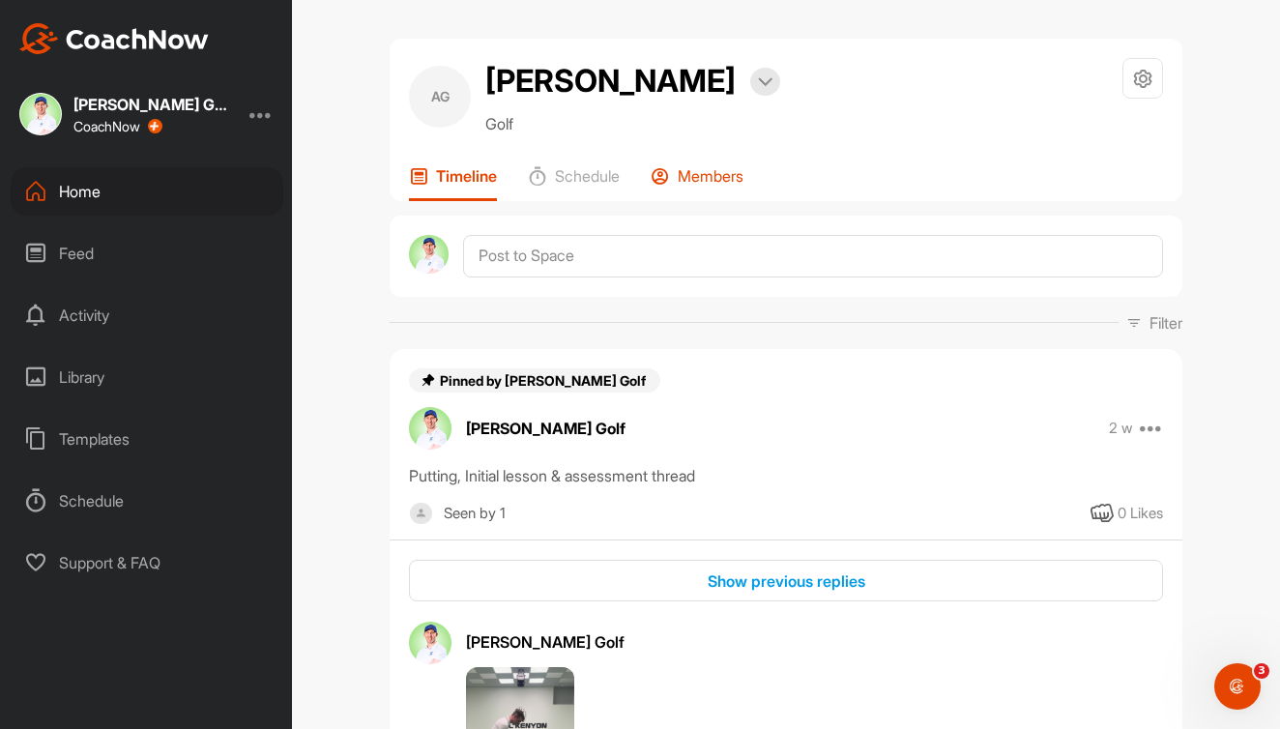
click at [727, 182] on p "Members" at bounding box center [711, 175] width 66 height 19
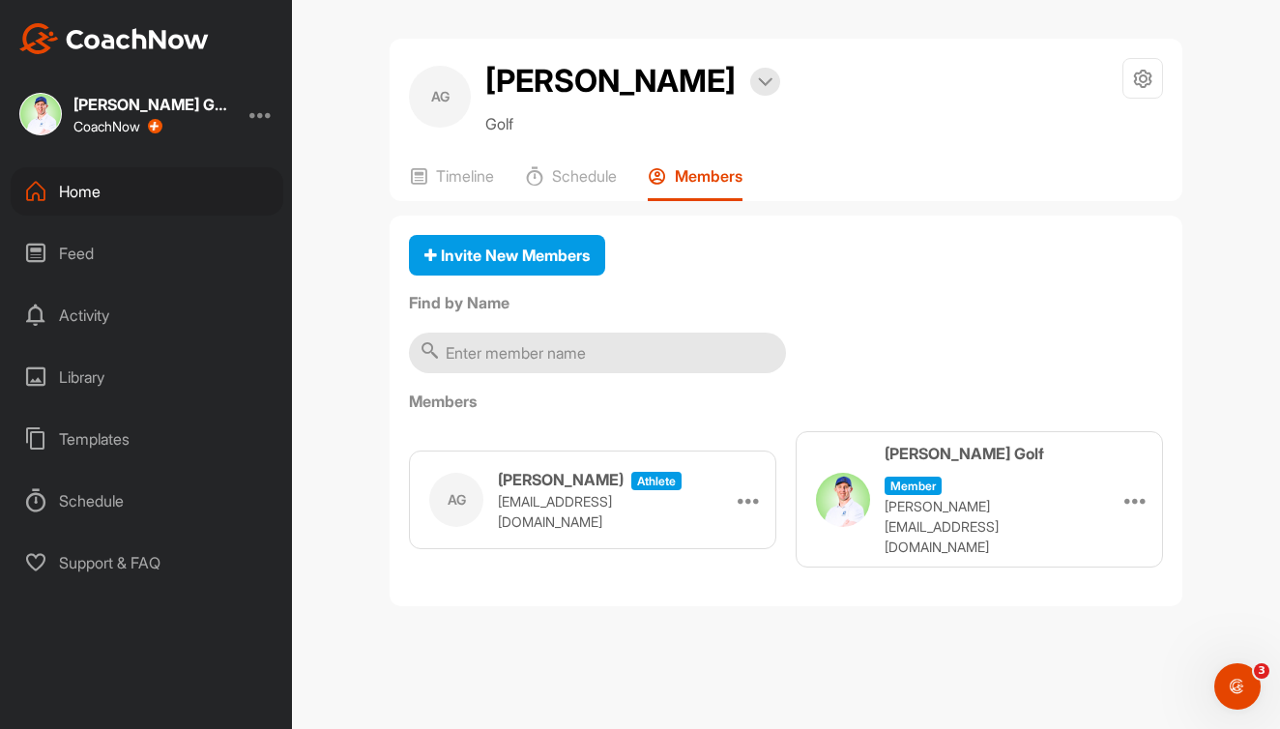
click at [572, 349] on input "text" at bounding box center [597, 353] width 377 height 41
click at [518, 252] on span "Invite New Members" at bounding box center [507, 255] width 165 height 19
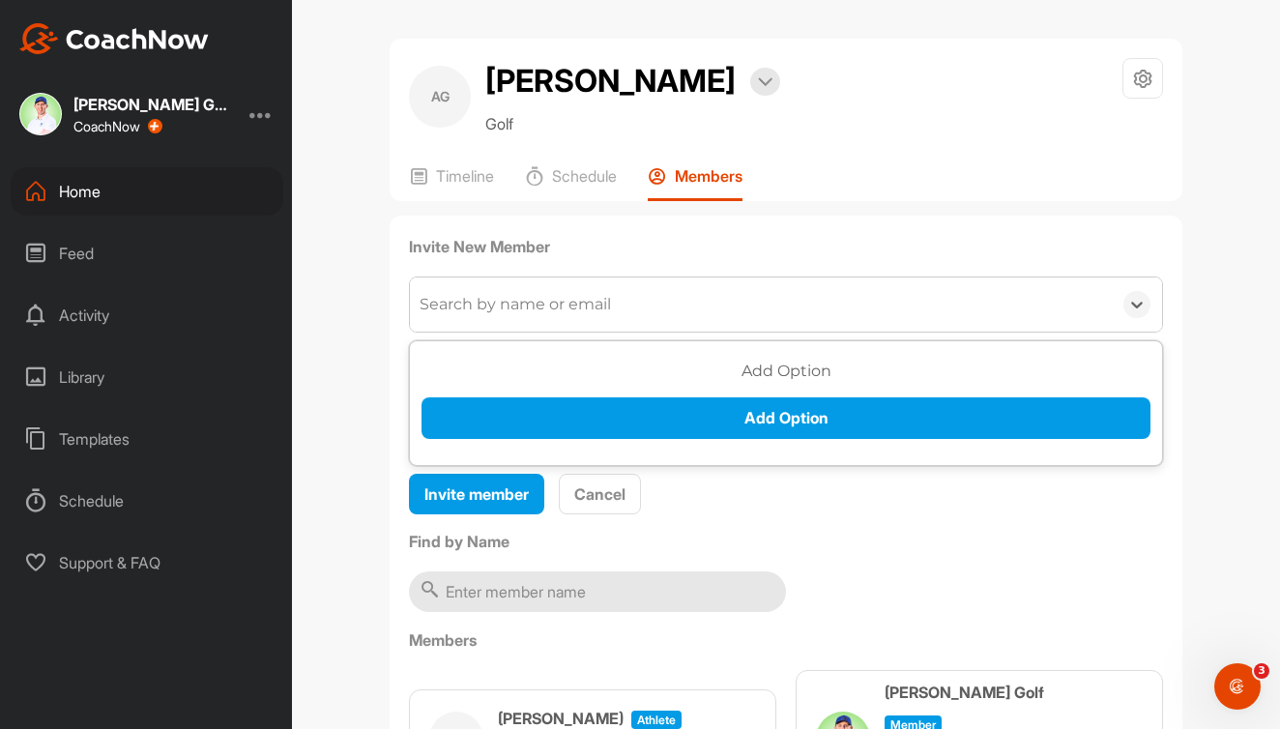
click at [549, 315] on div "Search by name or email" at bounding box center [515, 304] width 191 height 23
type input "james whatley"
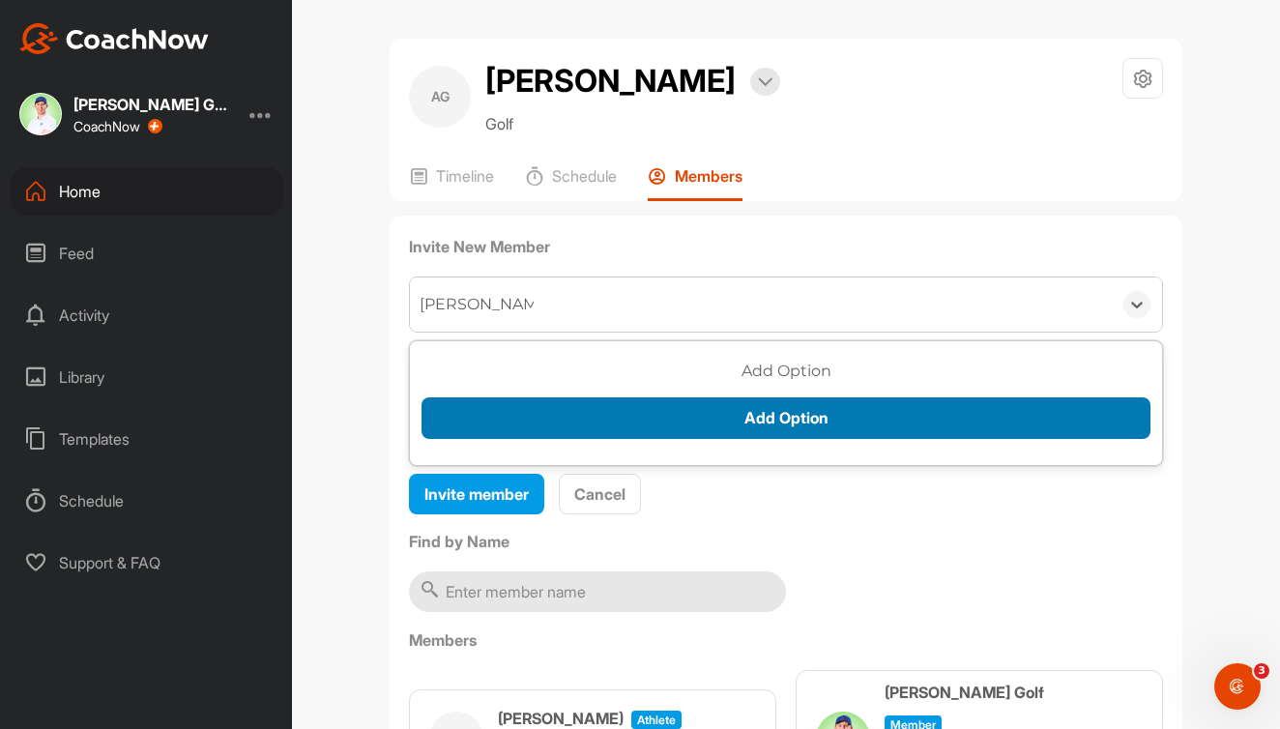
click at [585, 423] on button "Add Option" at bounding box center [786, 418] width 729 height 42
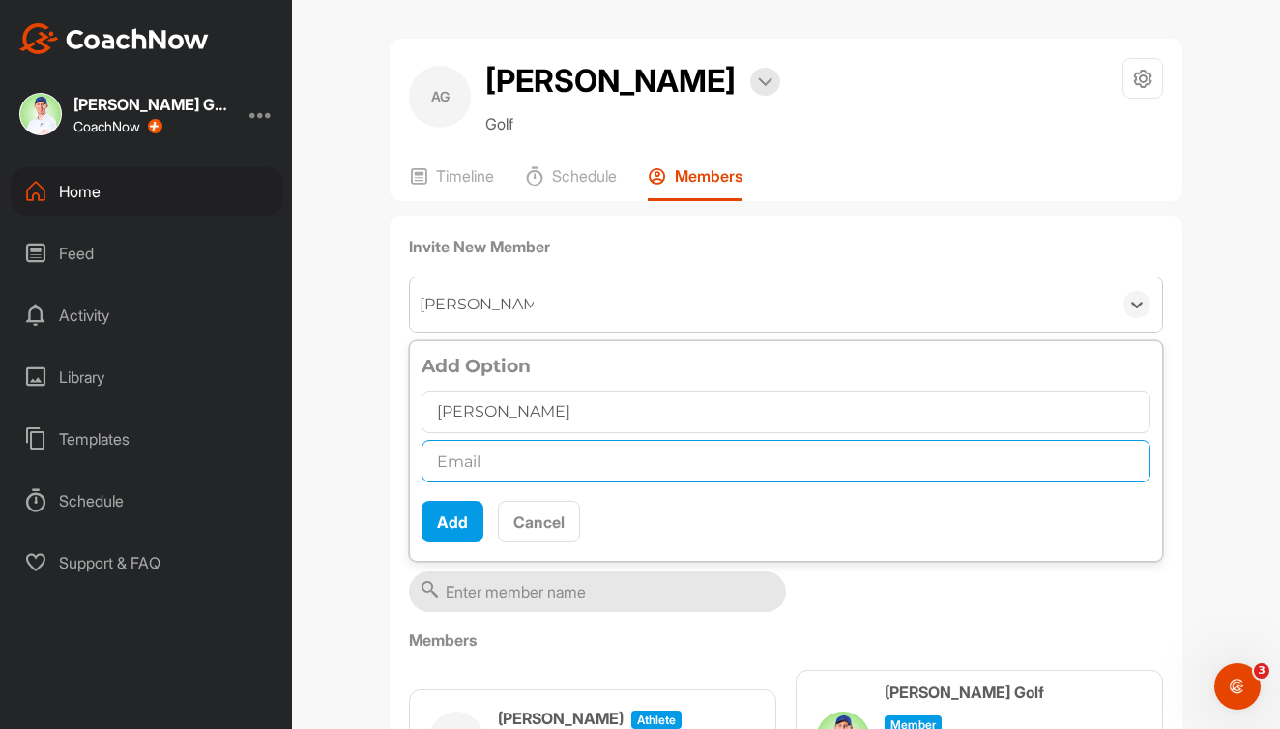
click at [501, 468] on input "text" at bounding box center [786, 461] width 729 height 43
paste input "james@emga.co.uk"
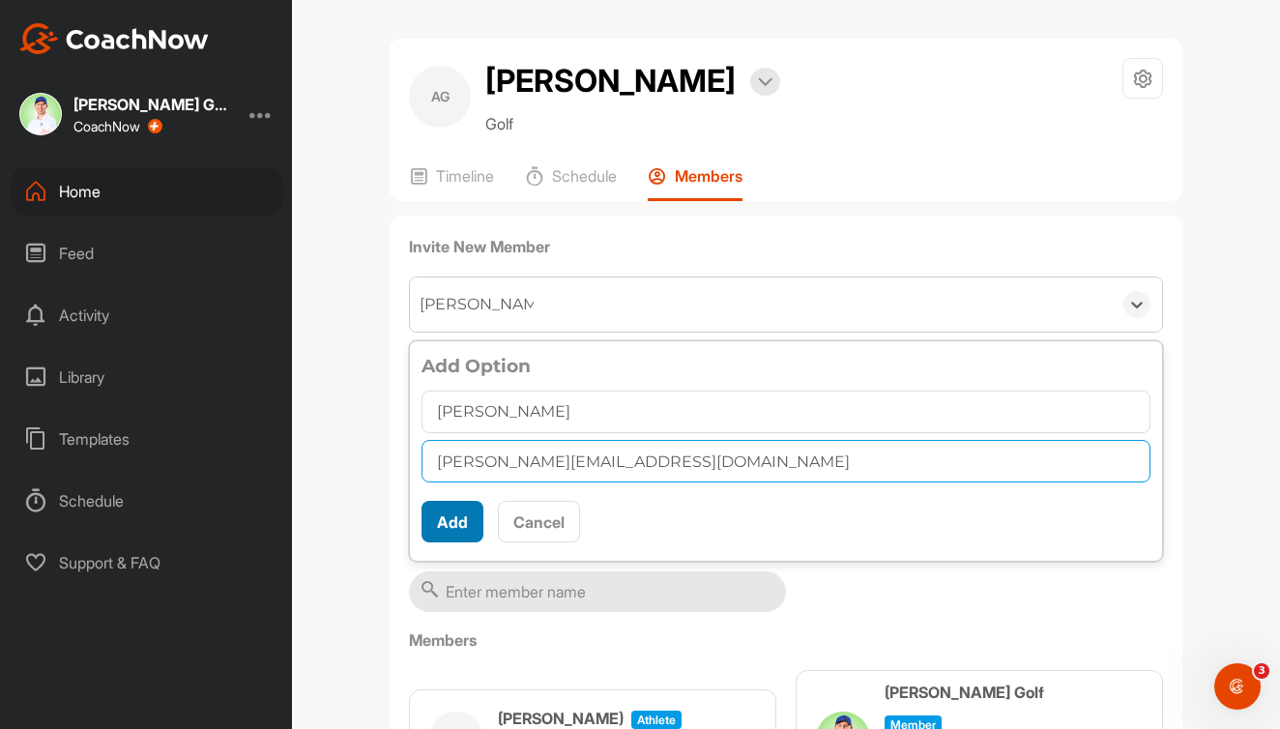
type input "james@emga.co.uk"
click at [457, 529] on button "Add" at bounding box center [453, 522] width 62 height 42
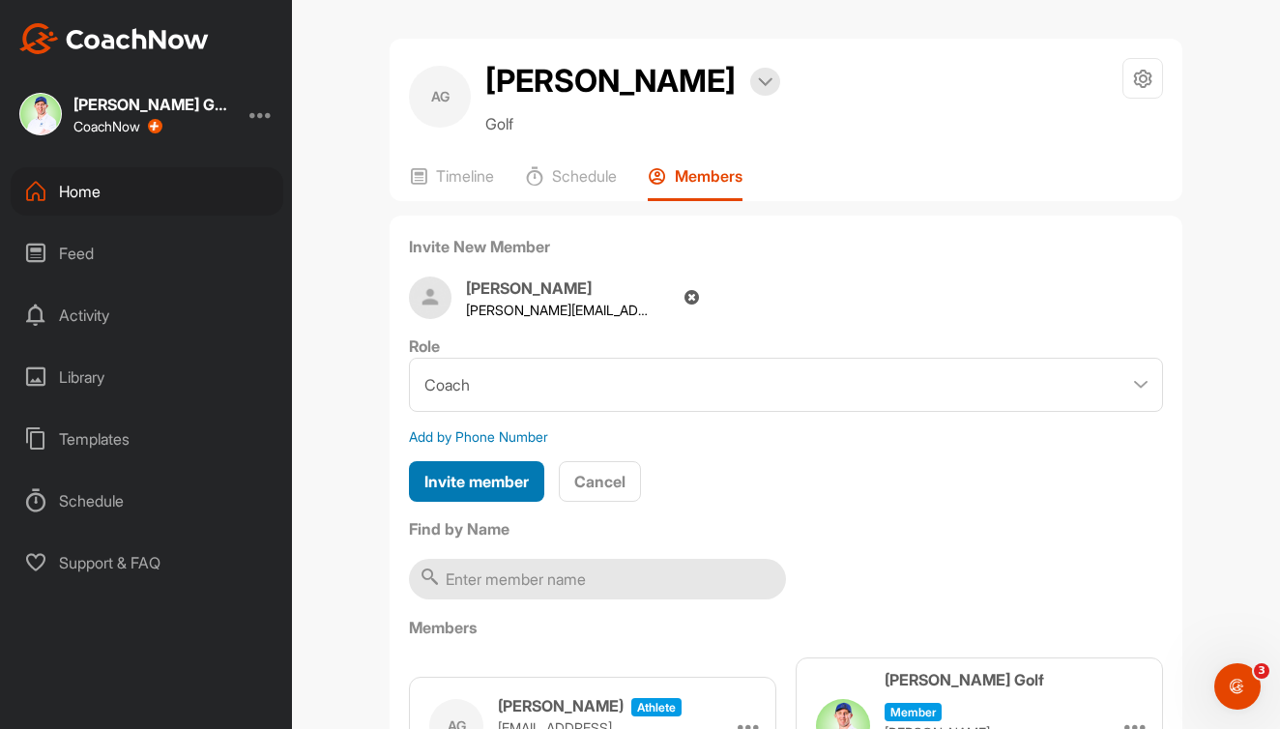
click at [502, 483] on span "Invite member" at bounding box center [477, 481] width 104 height 19
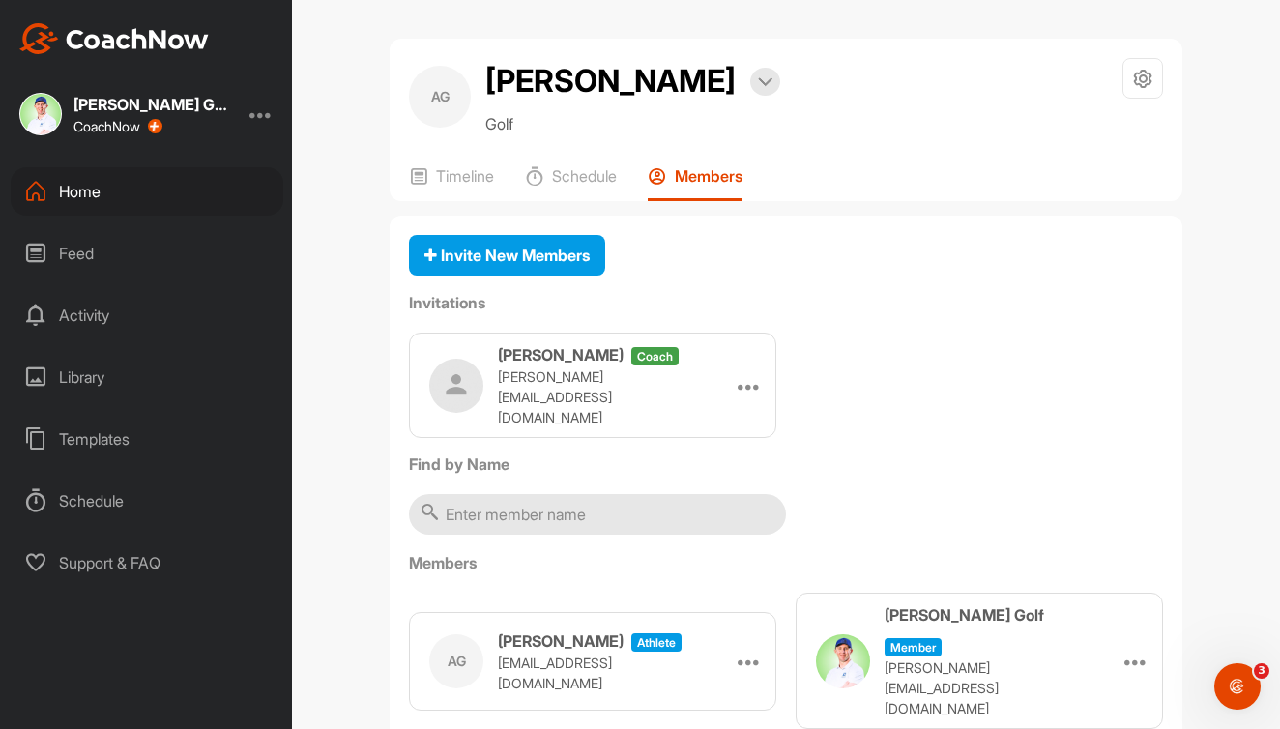
click at [120, 189] on div "Home" at bounding box center [147, 191] width 273 height 48
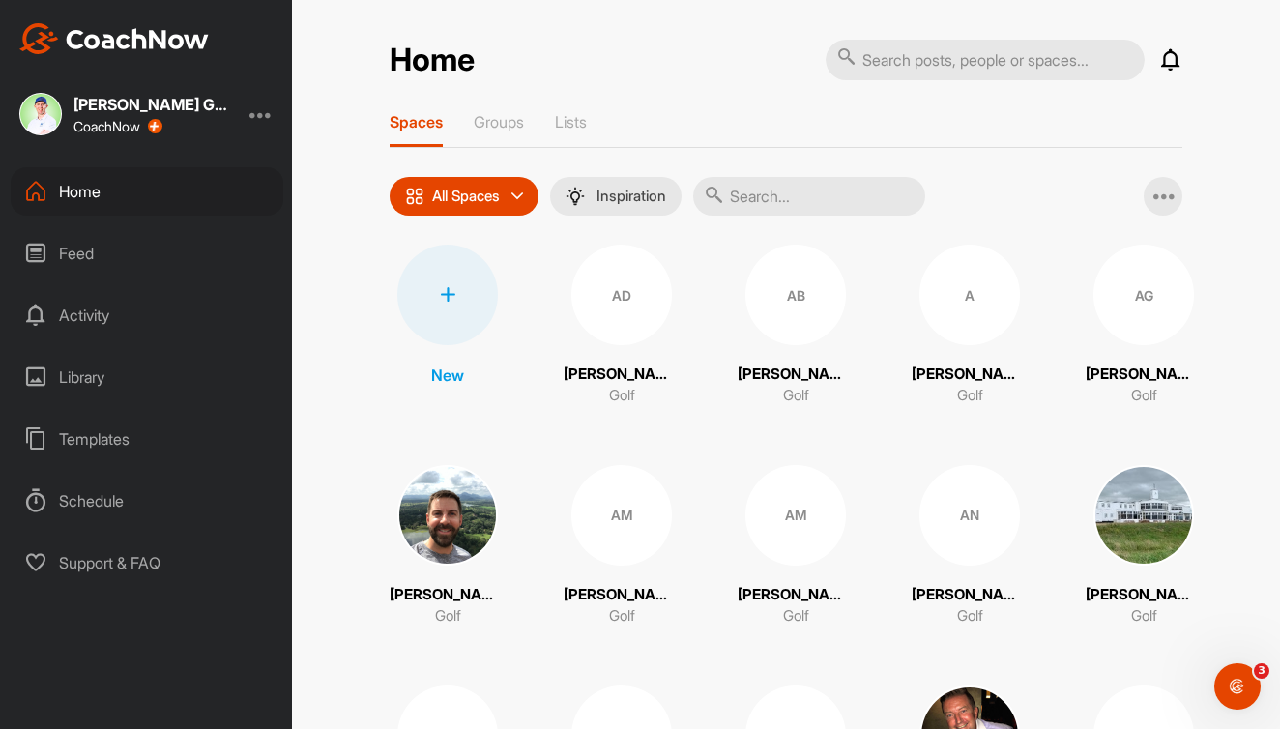
click at [771, 197] on input "text" at bounding box center [809, 196] width 232 height 39
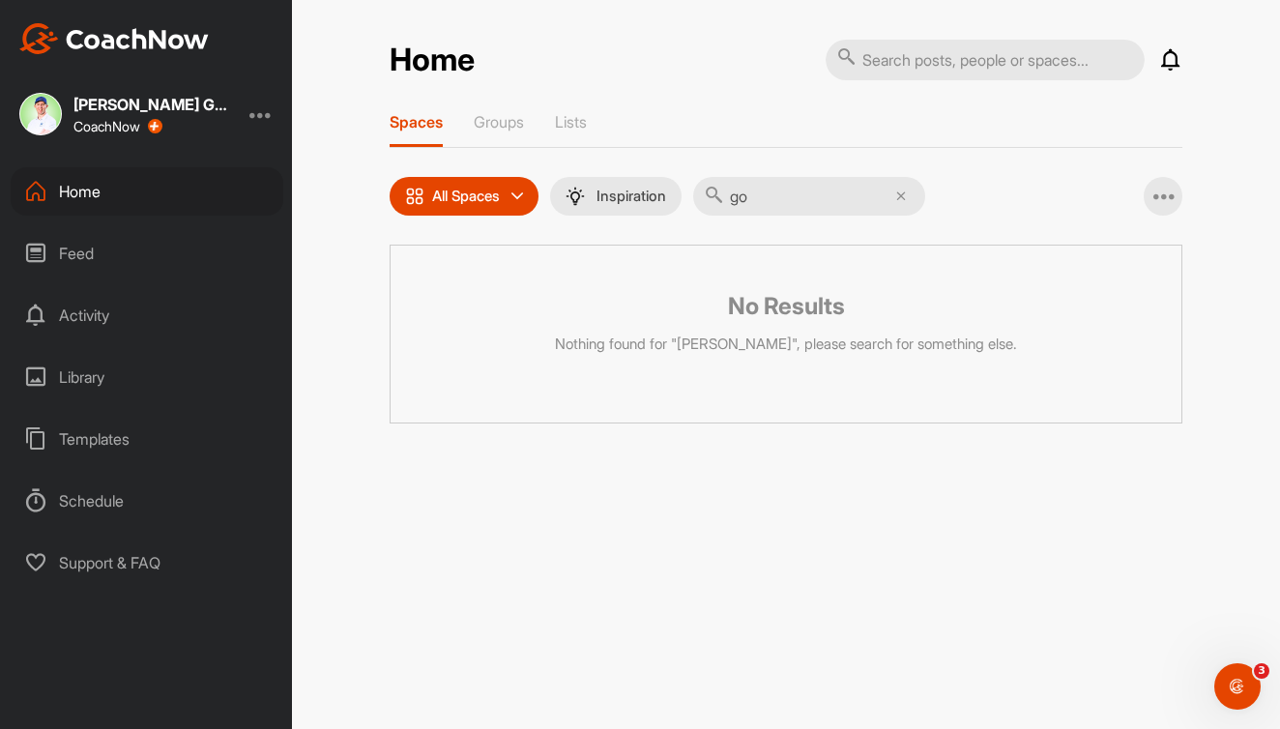
type input "g"
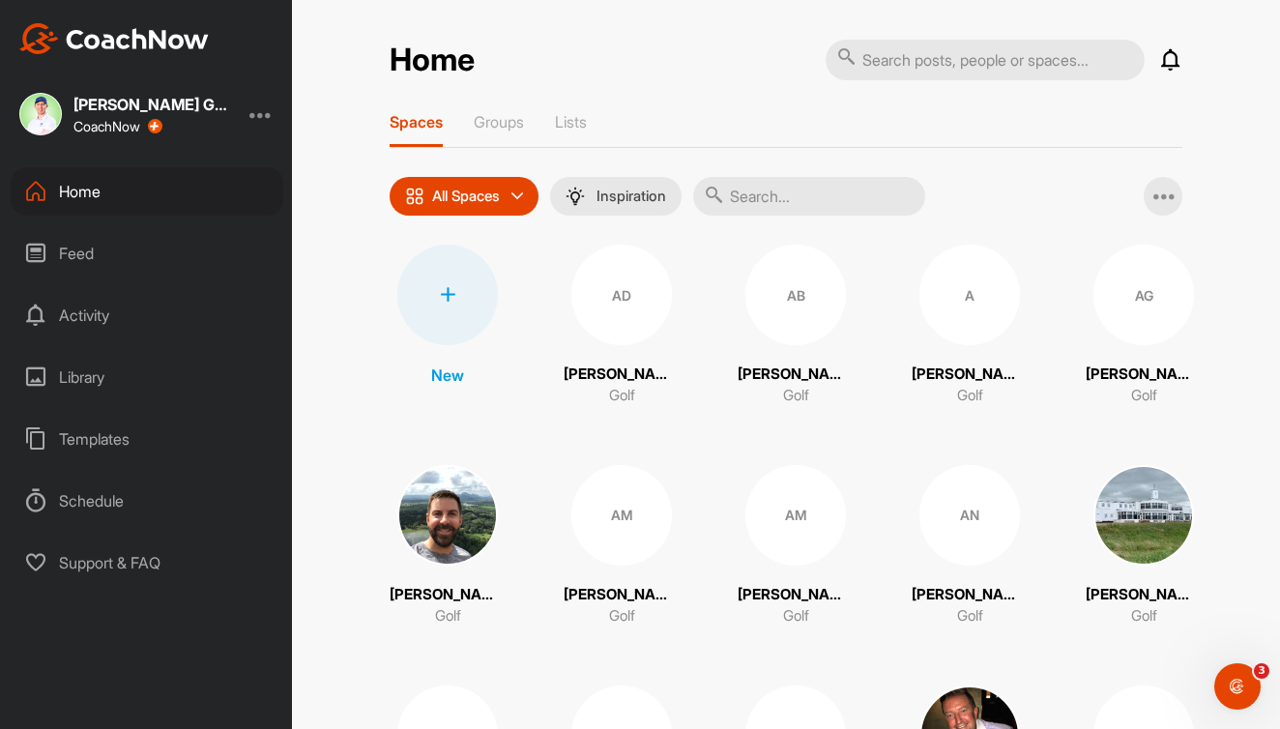
click at [436, 298] on div at bounding box center [447, 295] width 101 height 101
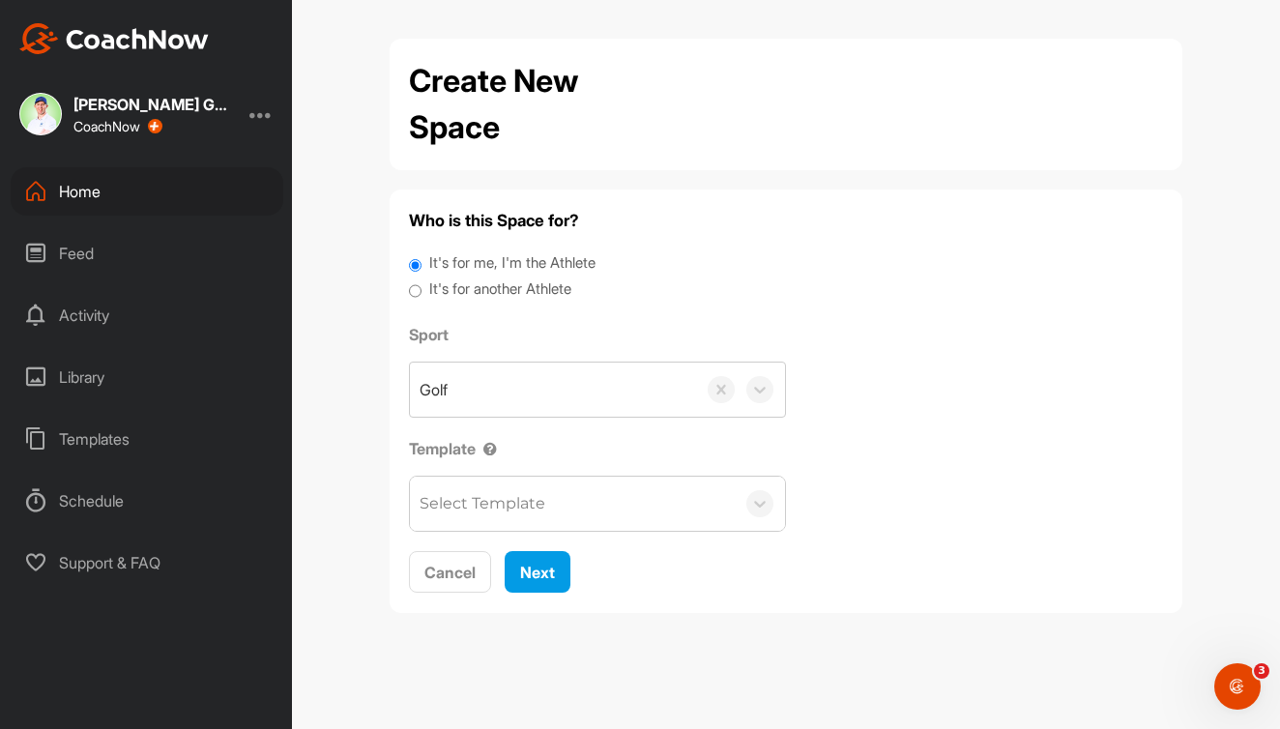
click at [519, 290] on label "It's for another Athlete" at bounding box center [500, 290] width 142 height 22
click at [422, 290] on input "It's for another Athlete" at bounding box center [415, 292] width 13 height 26
radio input "true"
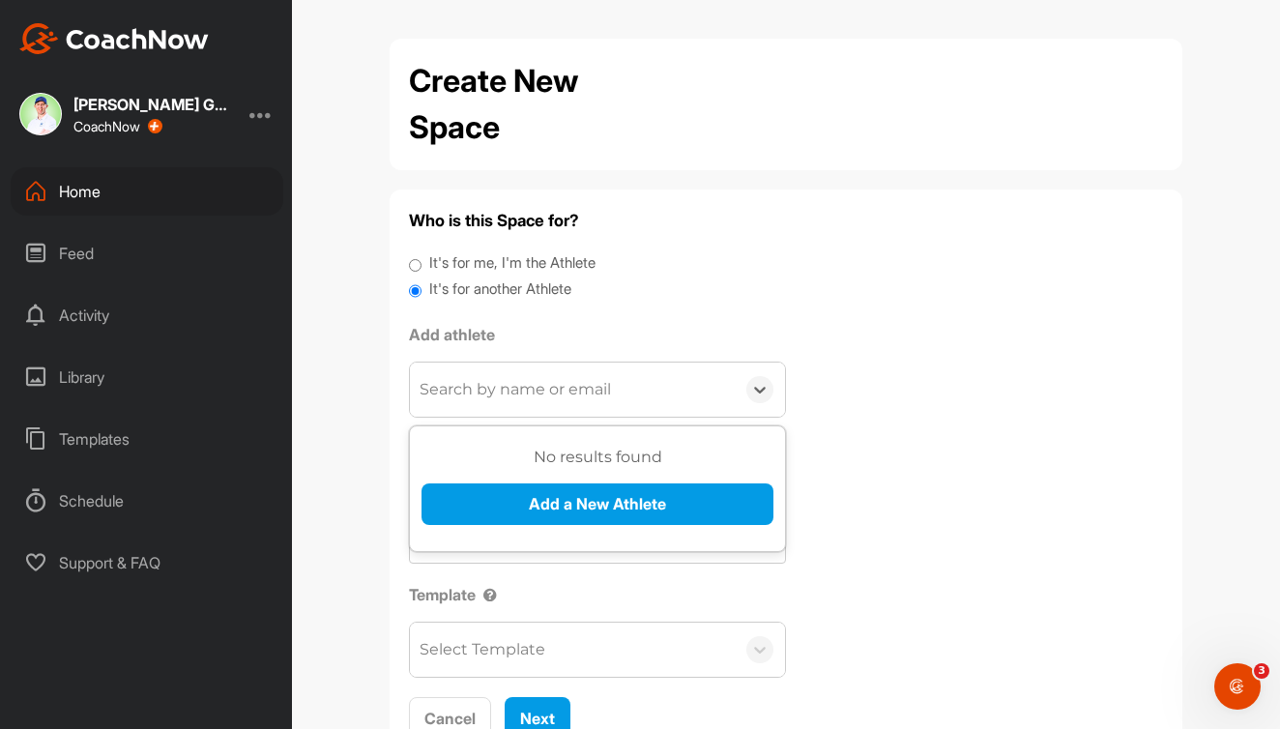
click at [502, 388] on div "Search by name or email" at bounding box center [515, 389] width 191 height 23
type input "Iain Gorman"
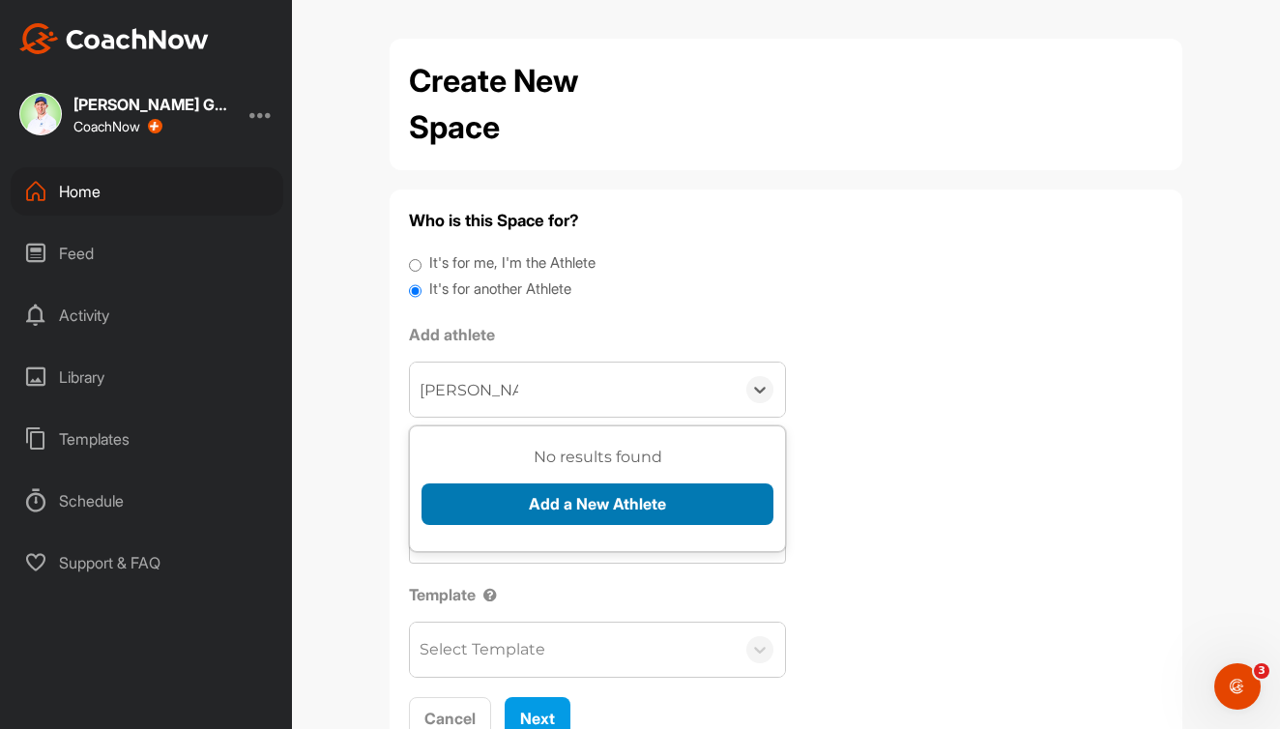
click at [536, 497] on button "Add a New Athlete" at bounding box center [598, 505] width 352 height 42
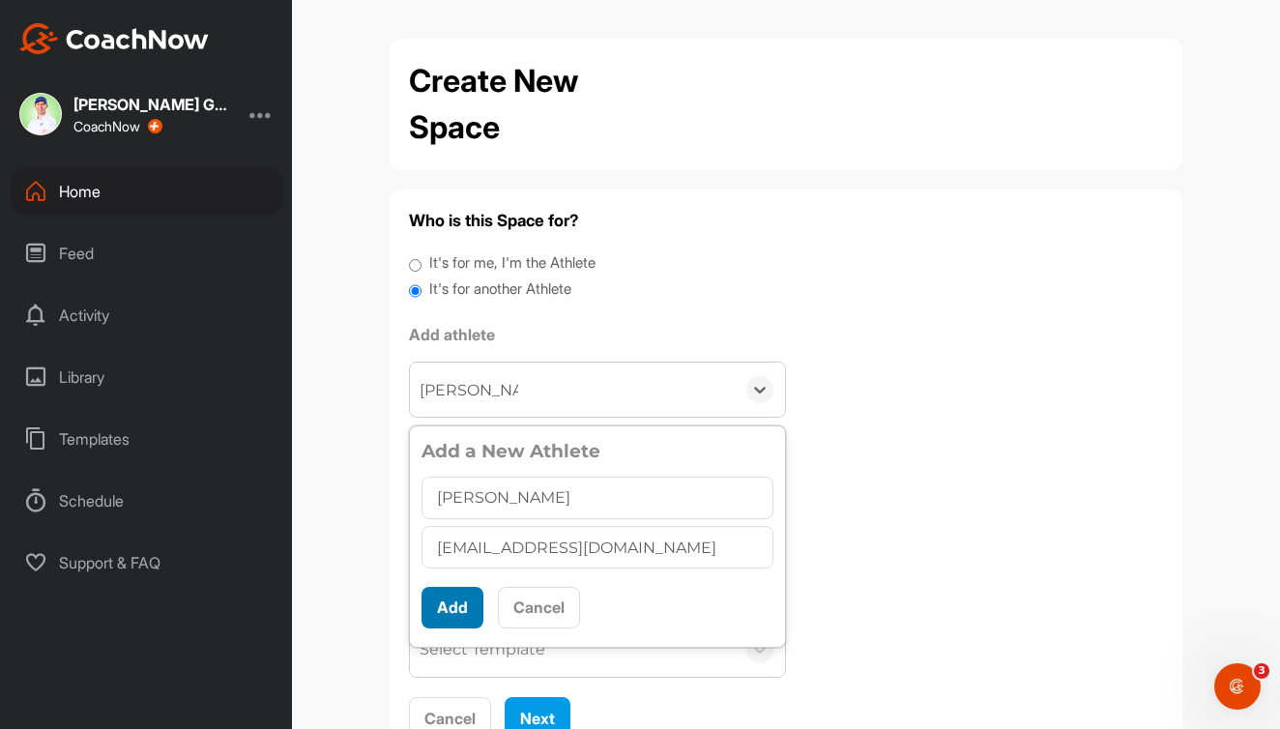
type input "iaingorman10@gmail.com"
click at [456, 605] on button "Add" at bounding box center [453, 608] width 62 height 42
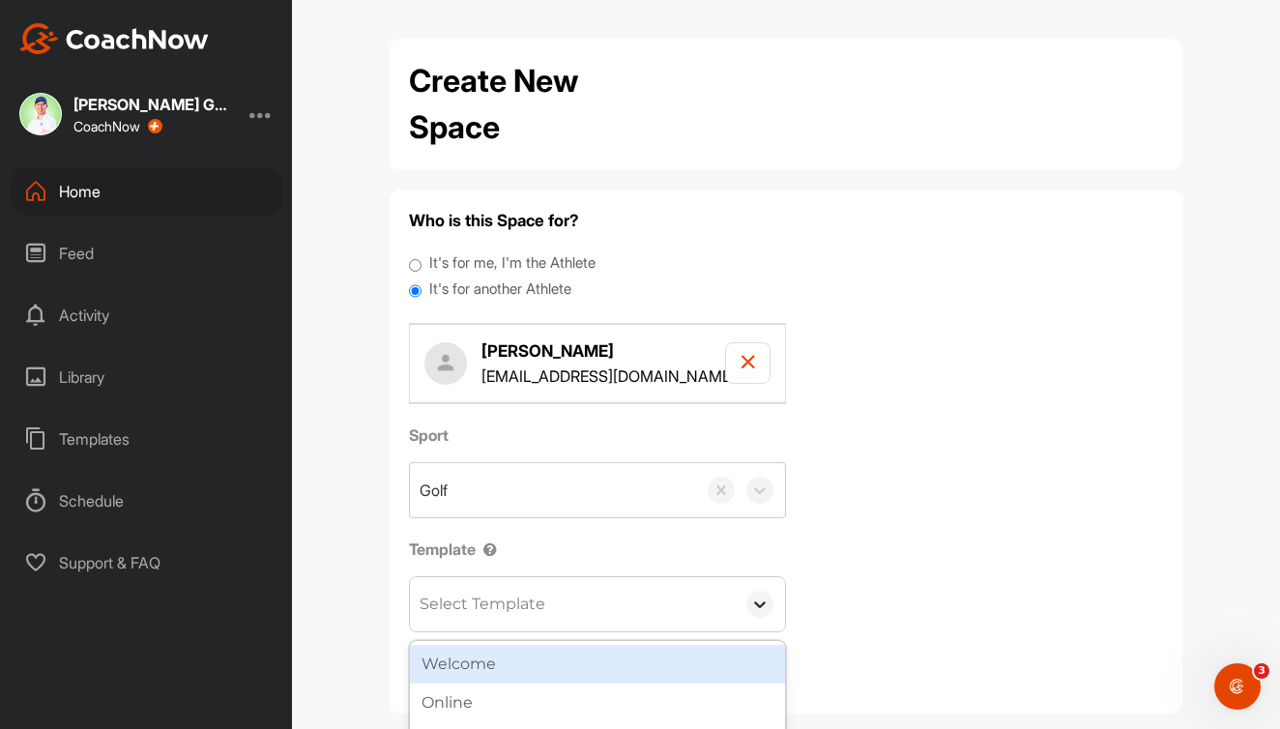
click at [754, 601] on icon at bounding box center [759, 604] width 19 height 19
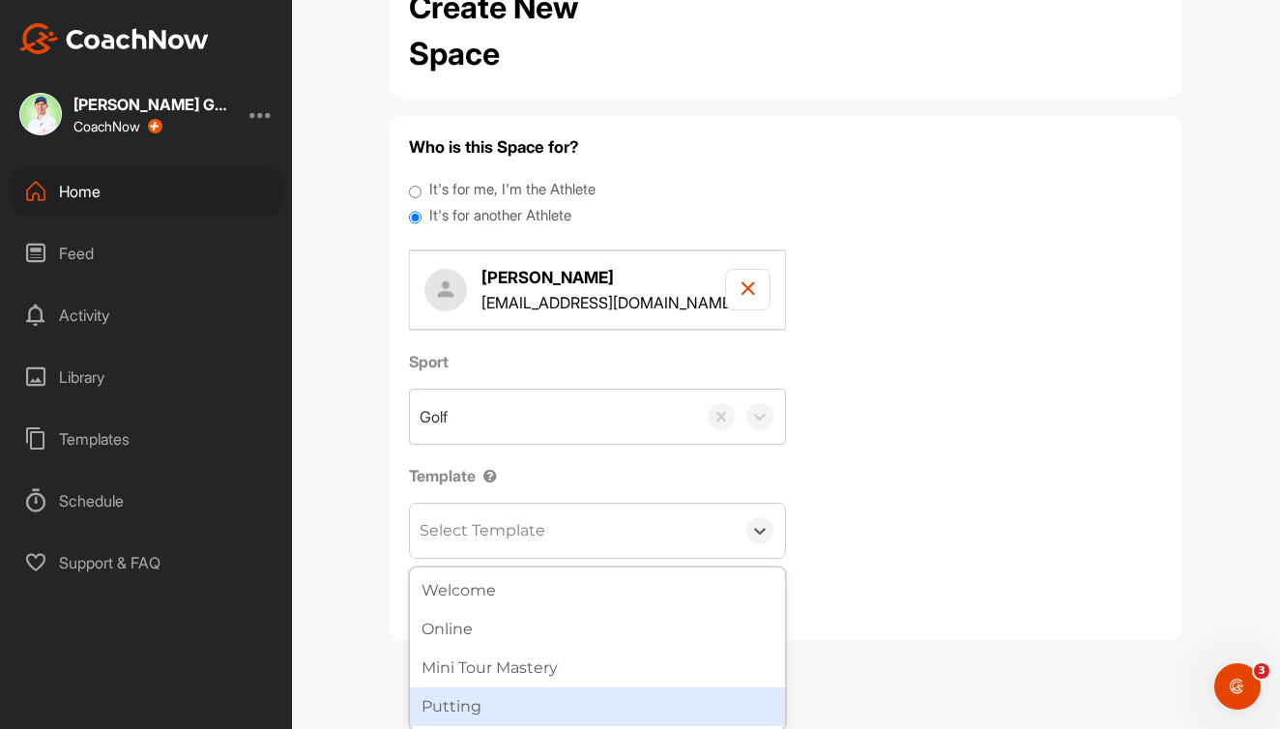
click at [690, 700] on div "Putting" at bounding box center [597, 707] width 375 height 39
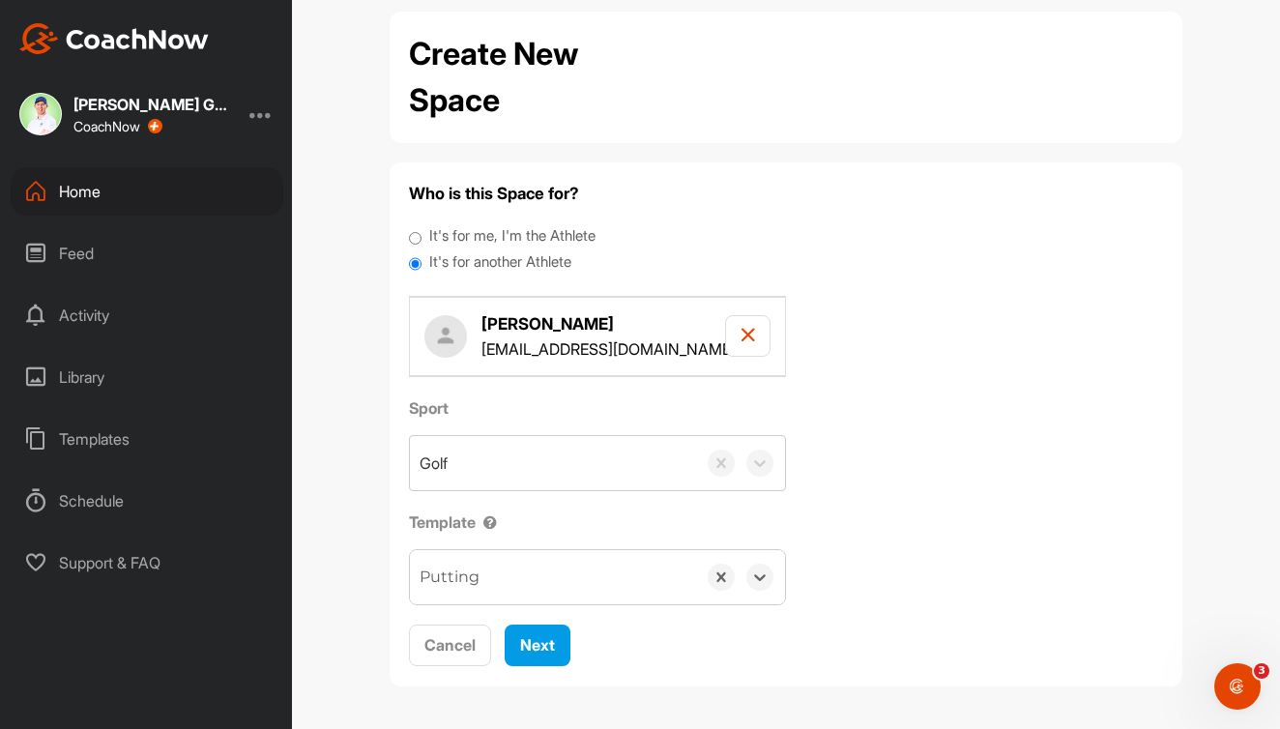
scroll to position [0, 0]
click at [543, 651] on span "Next" at bounding box center [537, 644] width 35 height 19
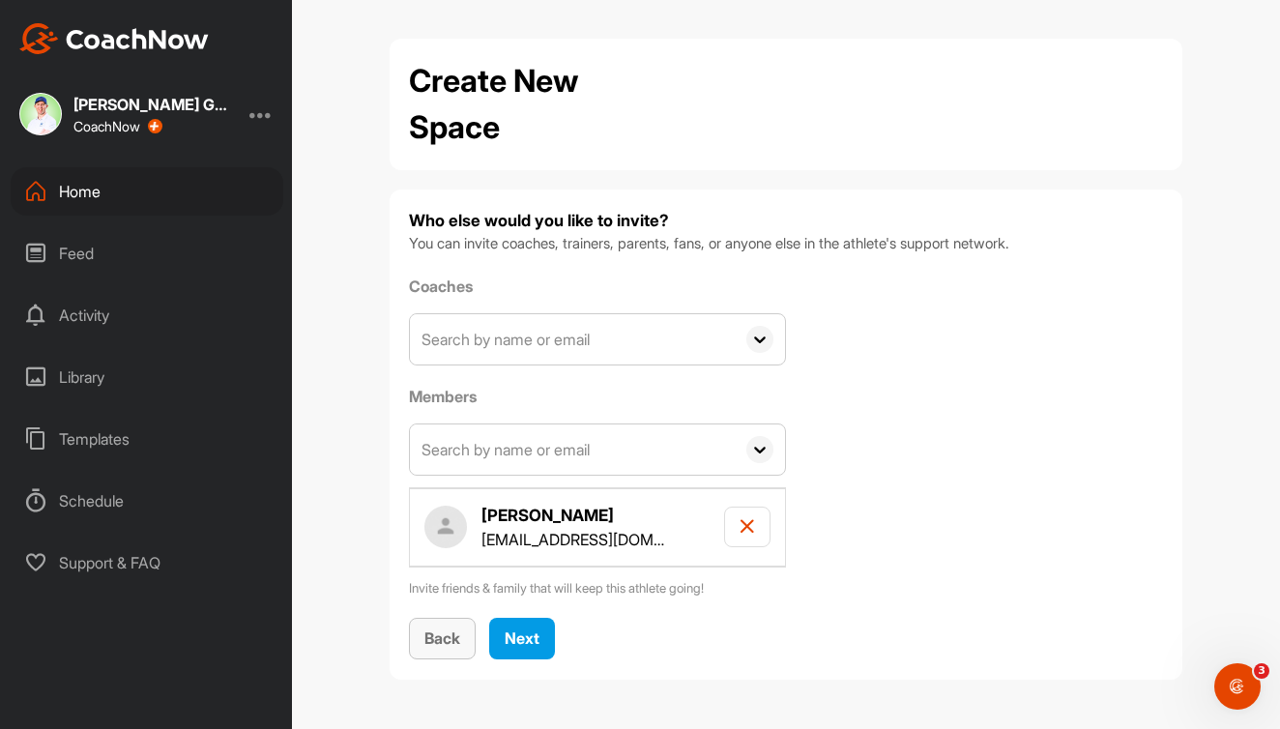
click at [448, 630] on span "Back" at bounding box center [443, 638] width 36 height 19
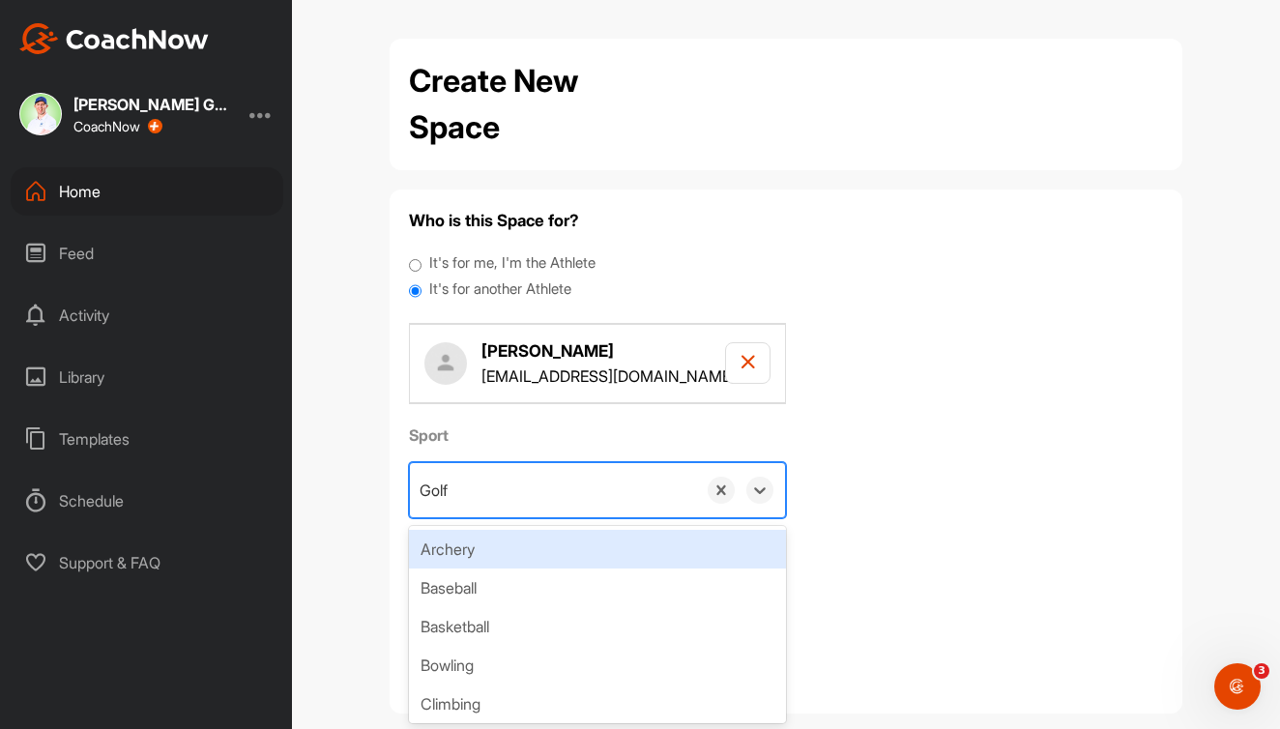
click at [676, 487] on div "Golf" at bounding box center [553, 490] width 286 height 54
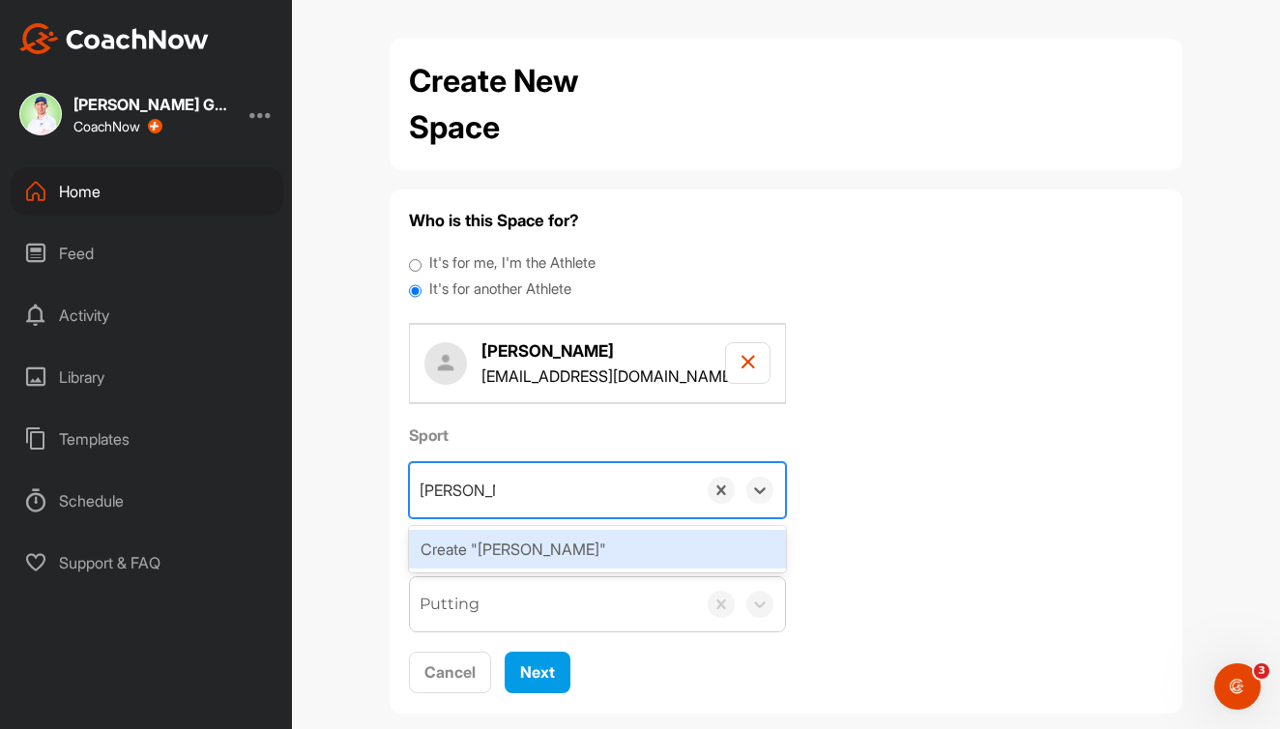
type input "John Putting"
click at [629, 539] on div "Create "John Putting"" at bounding box center [597, 549] width 377 height 39
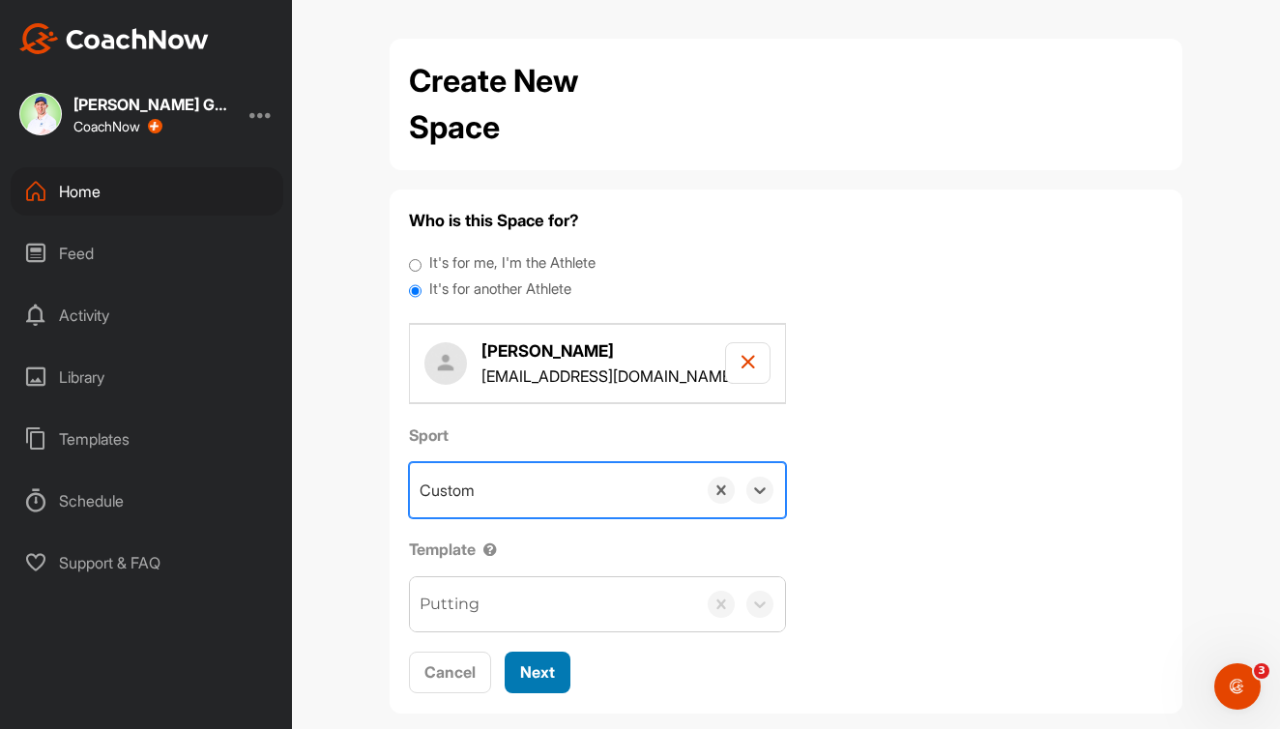
click at [534, 669] on span "Next" at bounding box center [537, 671] width 35 height 19
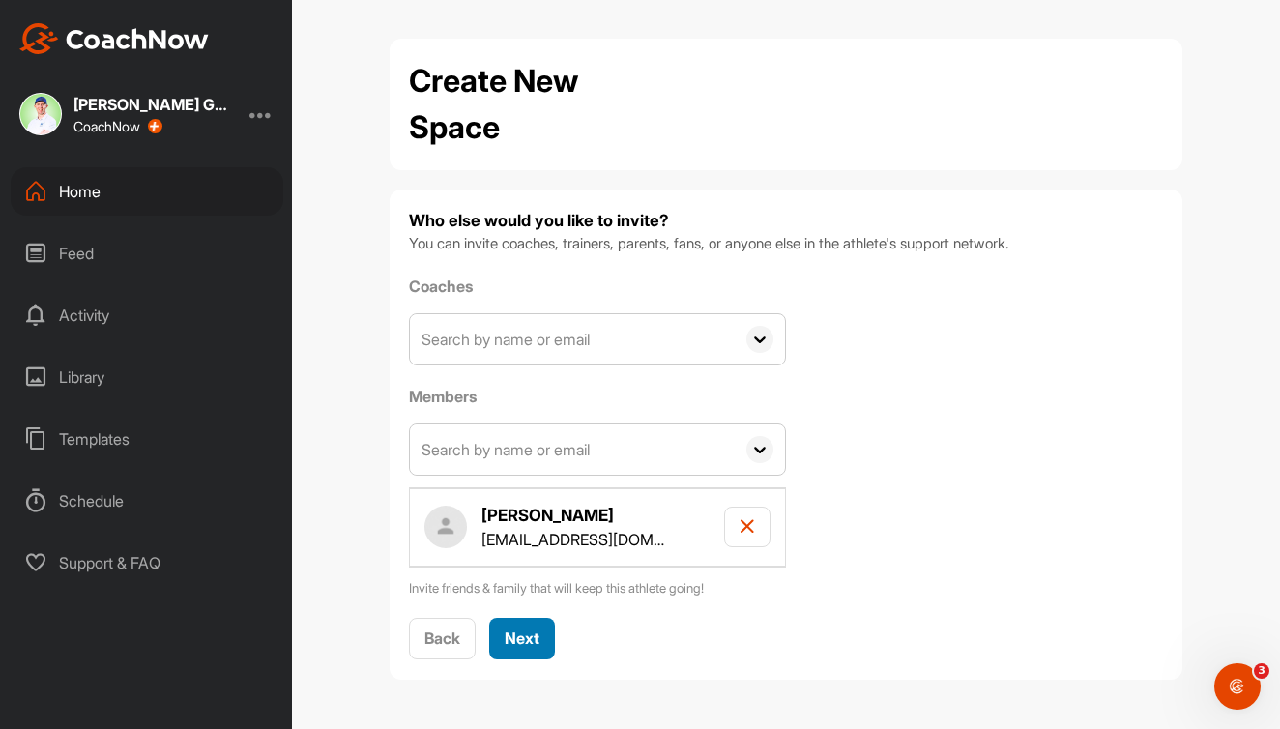
click at [516, 636] on span "Next" at bounding box center [522, 638] width 35 height 19
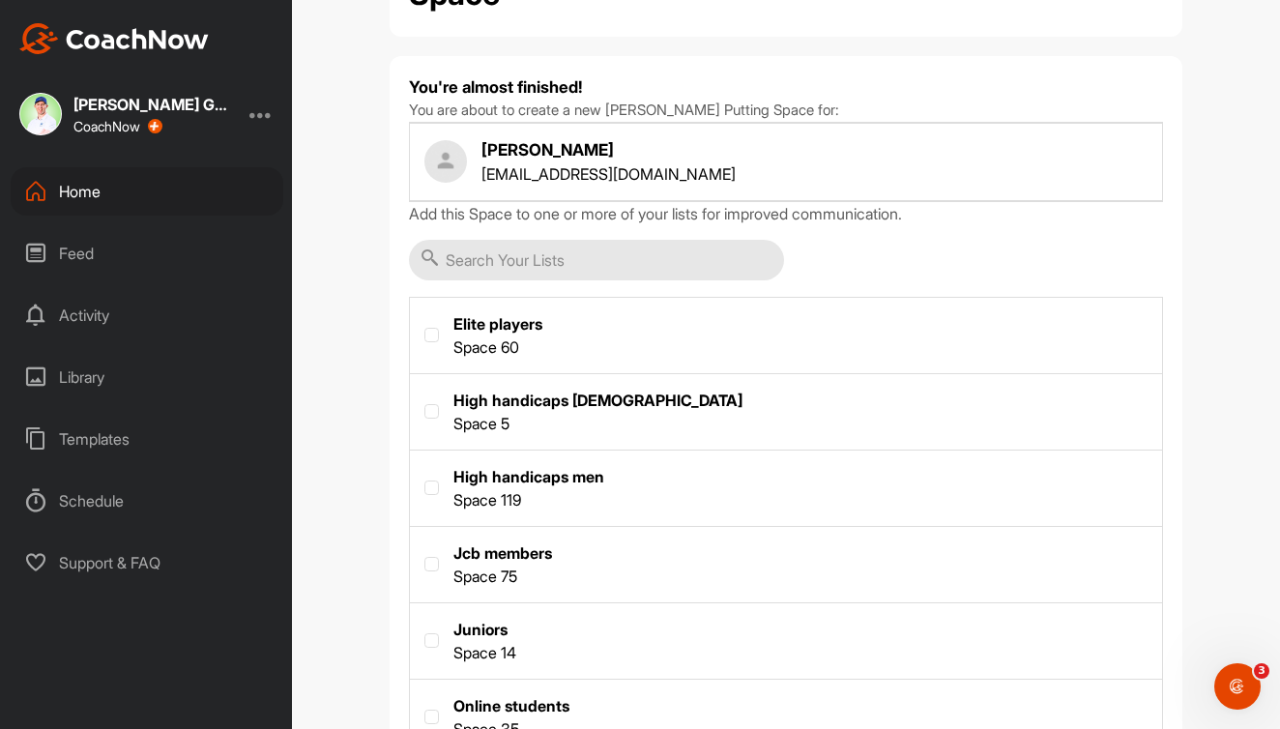
scroll to position [138, 0]
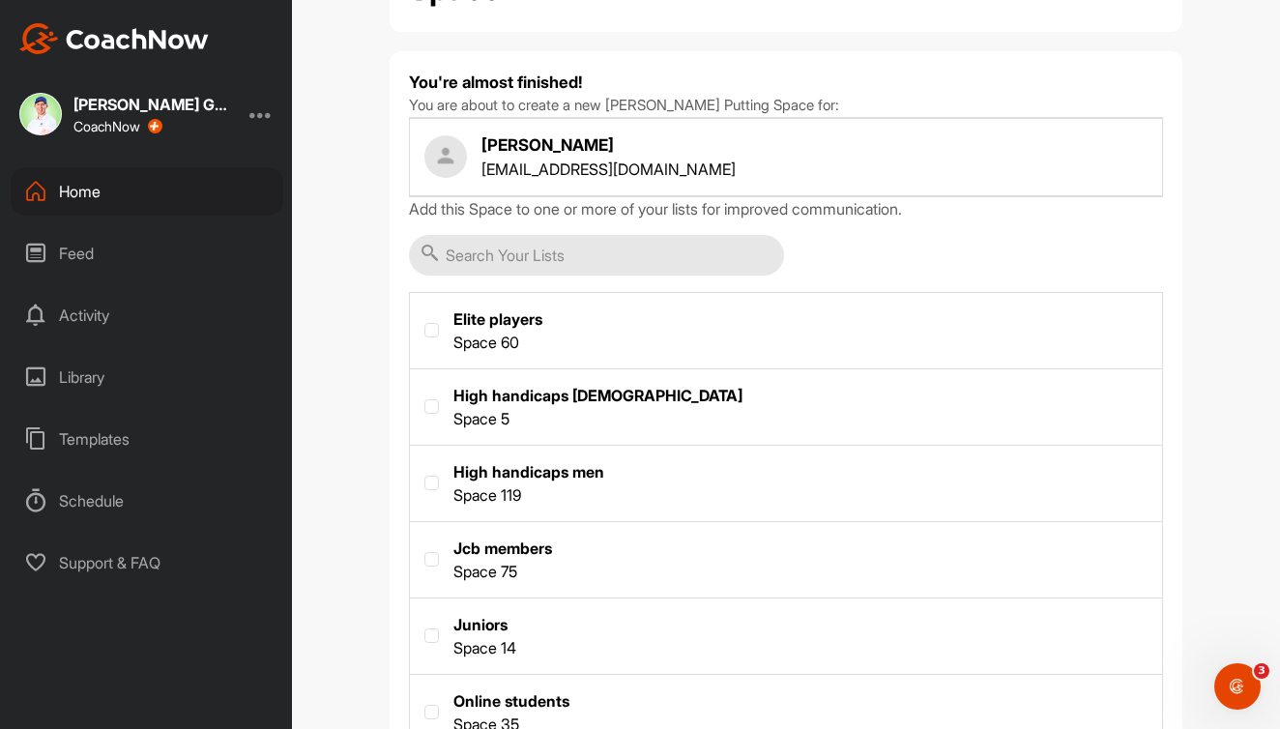
click at [588, 326] on label at bounding box center [786, 329] width 752 height 72
click at [426, 324] on input "checkbox" at bounding box center [425, 323] width 1 height 1
checkbox input "true"
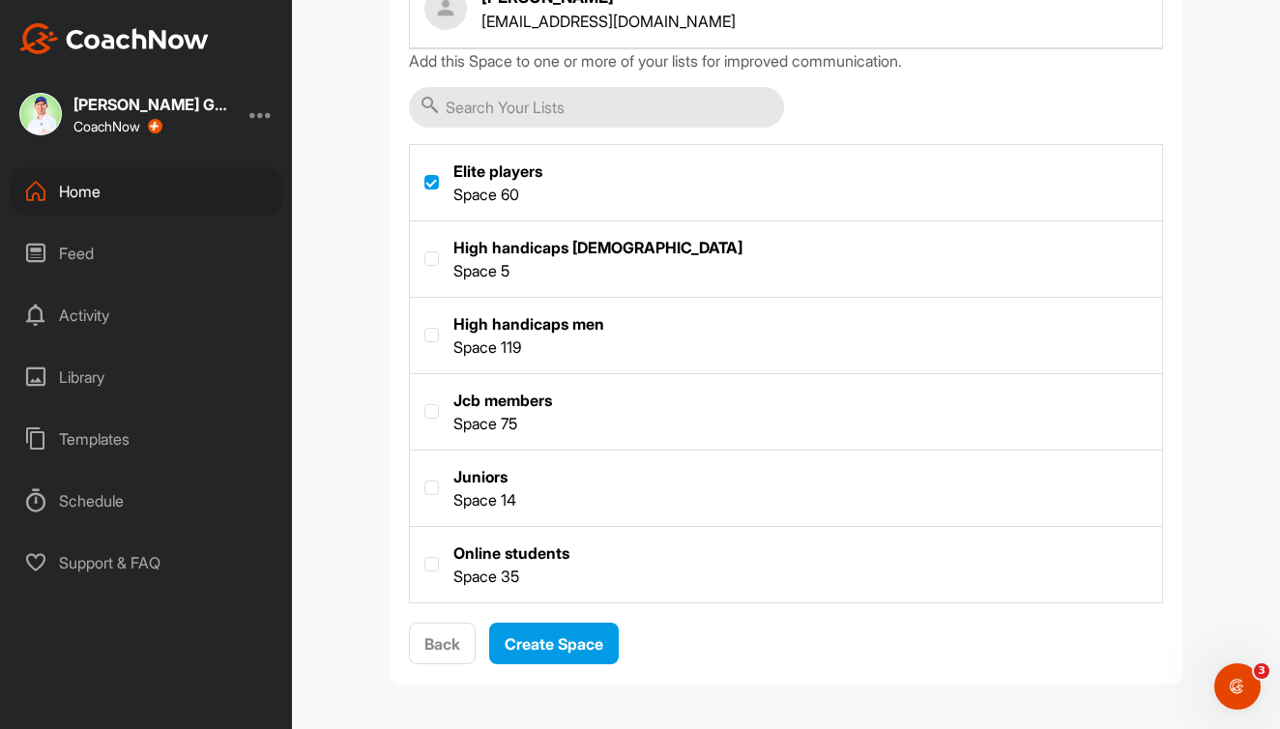
scroll to position [285, 0]
click at [568, 640] on span "Create Space" at bounding box center [554, 644] width 99 height 19
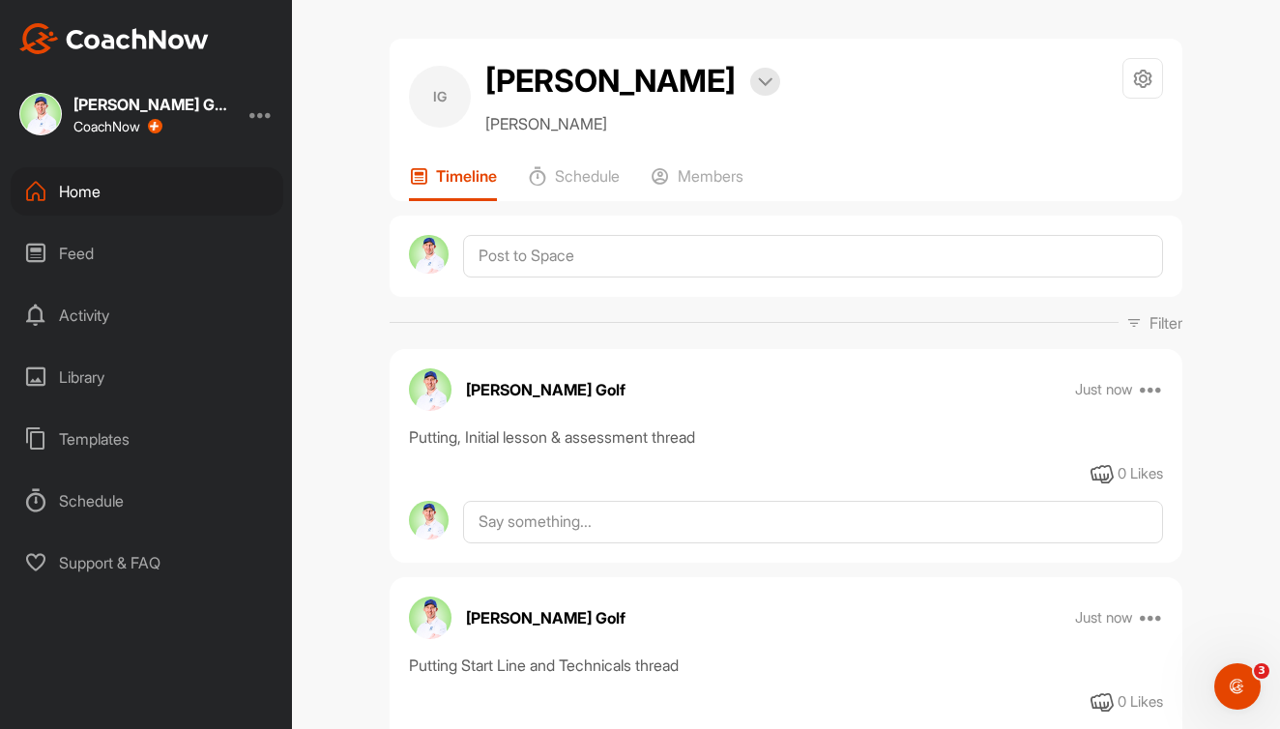
click at [139, 190] on div "Home" at bounding box center [147, 191] width 273 height 48
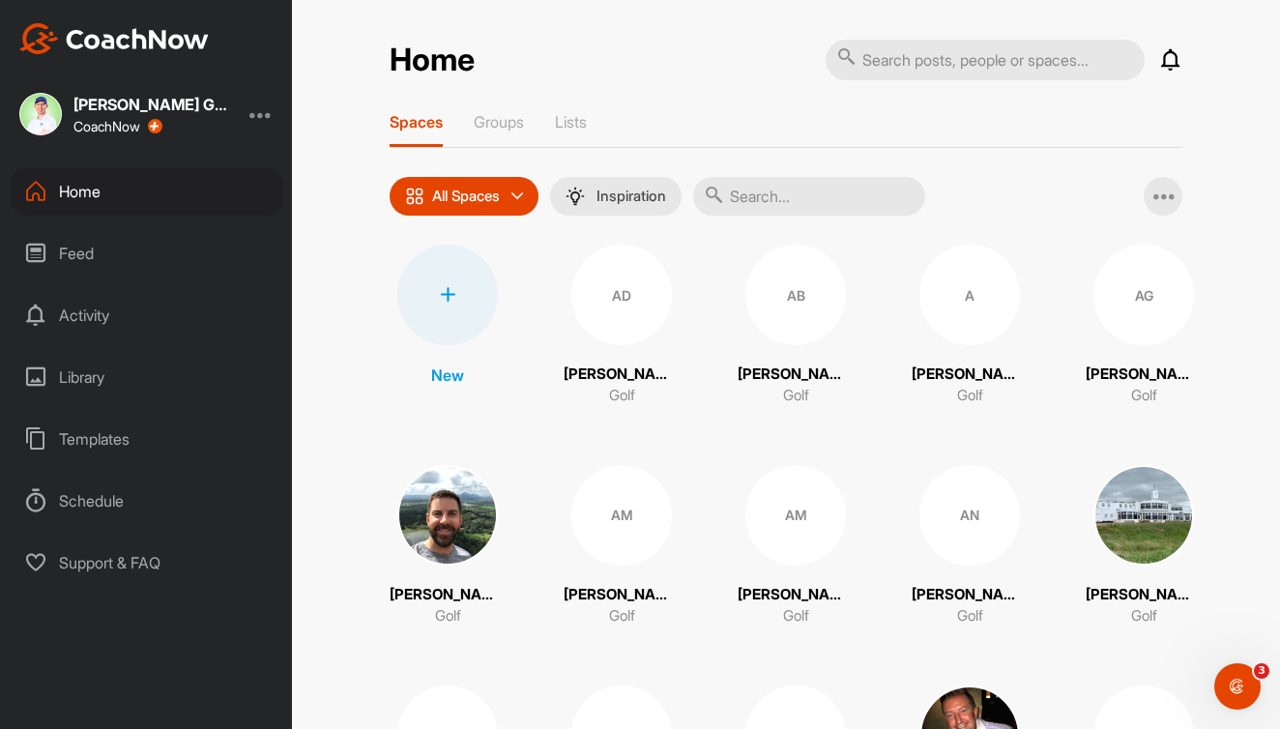
click at [455, 292] on icon at bounding box center [447, 294] width 15 height 15
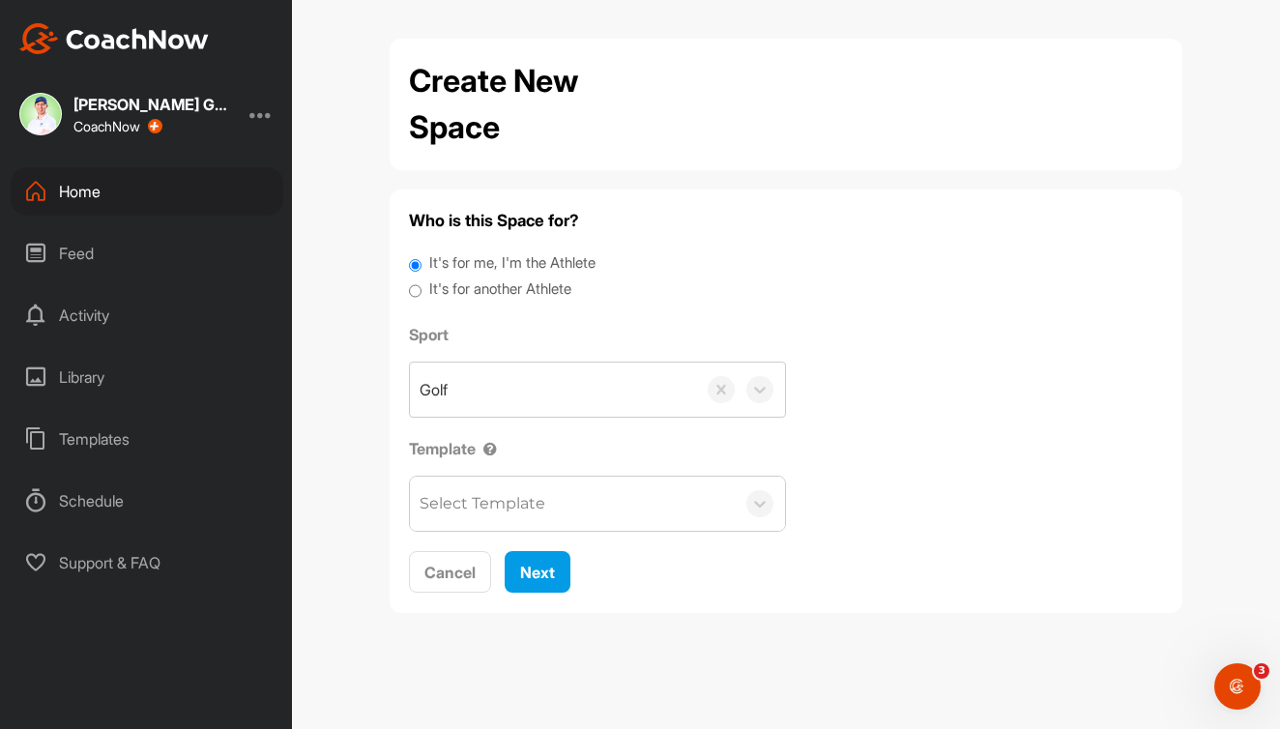
click at [504, 284] on label "It's for another Athlete" at bounding box center [500, 290] width 142 height 22
click at [422, 284] on input "It's for another Athlete" at bounding box center [415, 292] width 13 height 26
radio input "true"
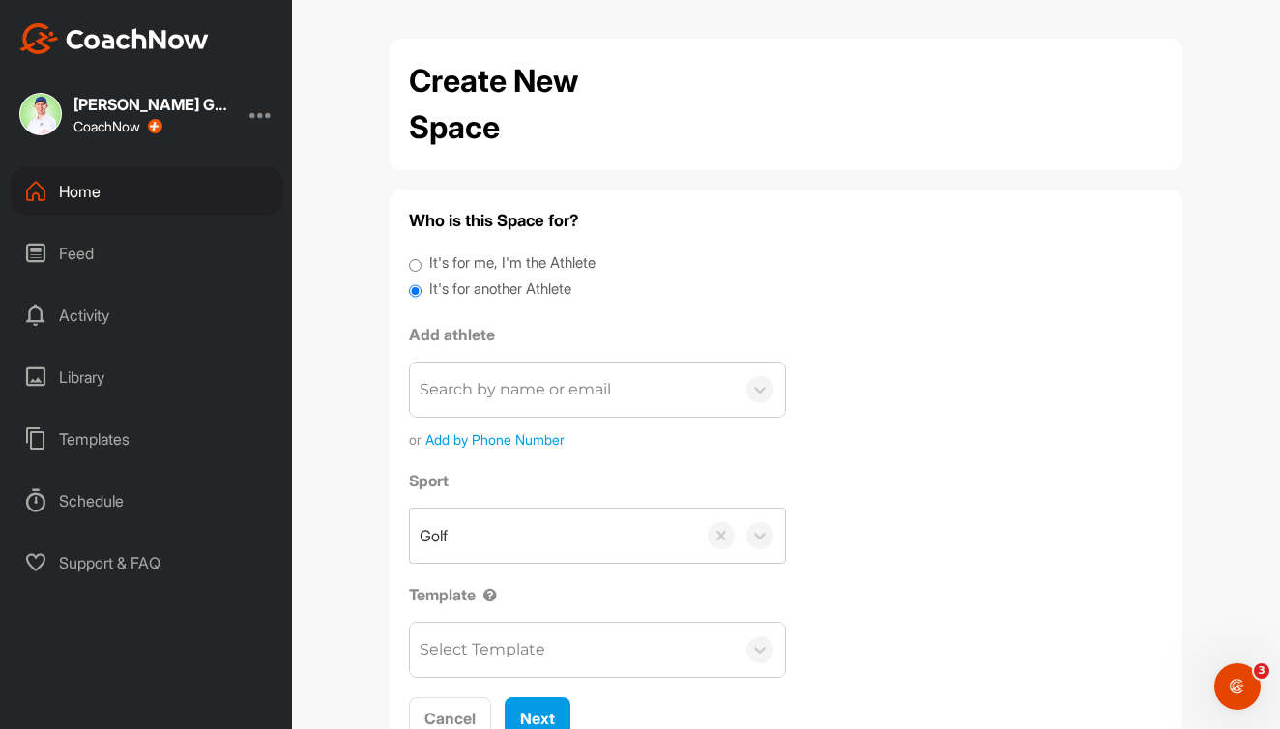
click at [486, 386] on div "Search by name or email" at bounding box center [515, 389] width 191 height 23
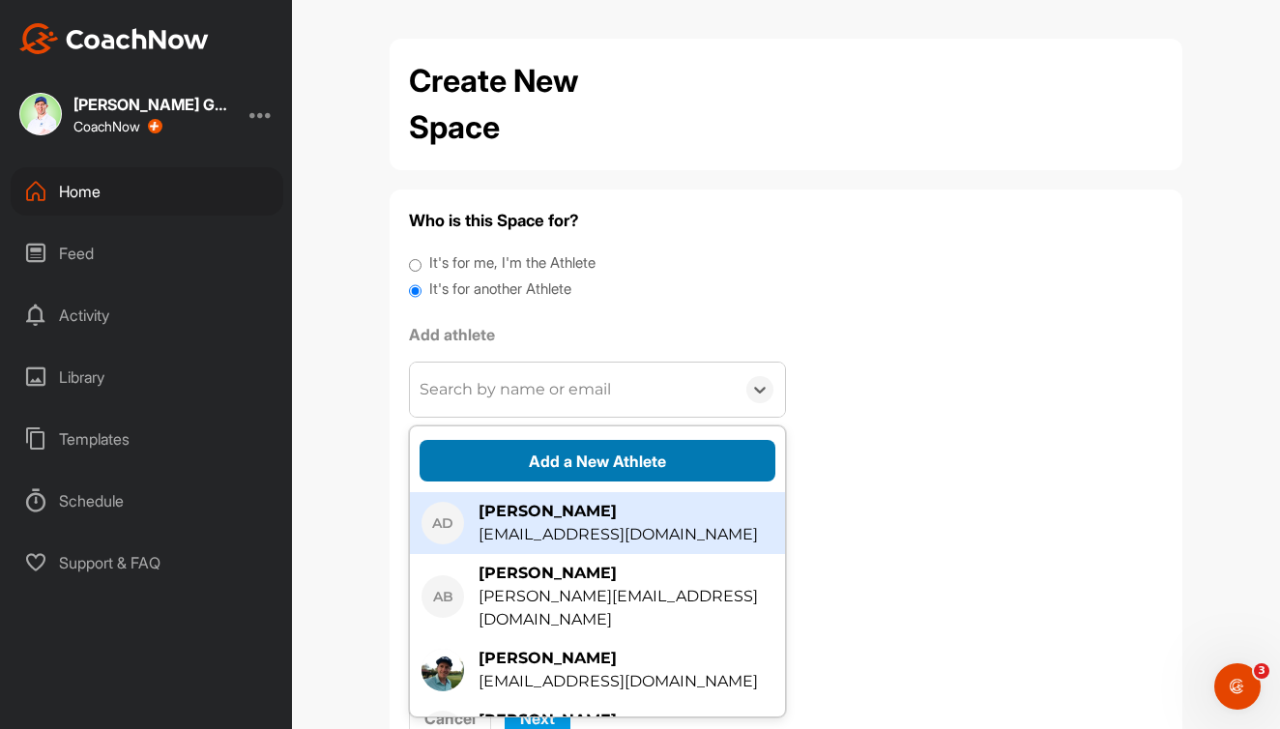
click at [560, 468] on button "Add a New Athlete" at bounding box center [598, 461] width 356 height 42
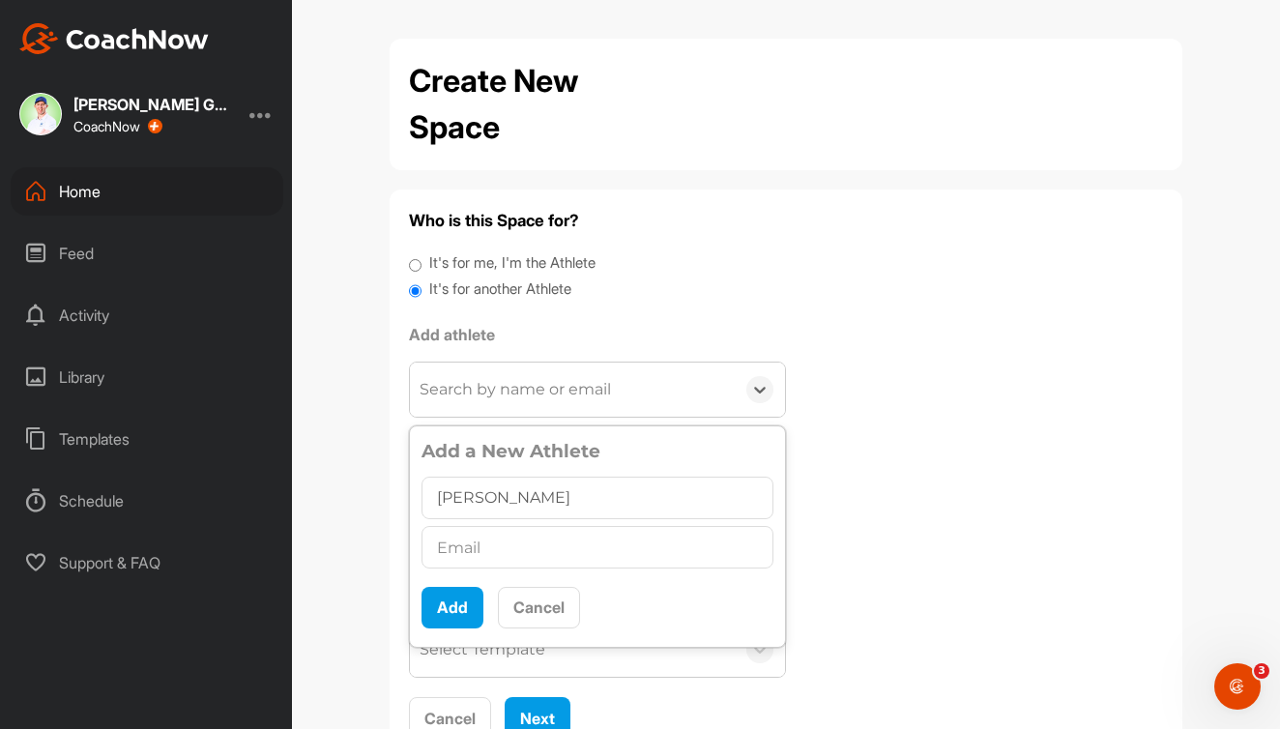
type input "Jamie Roach"
click at [543, 548] on input "text" at bounding box center [598, 547] width 352 height 43
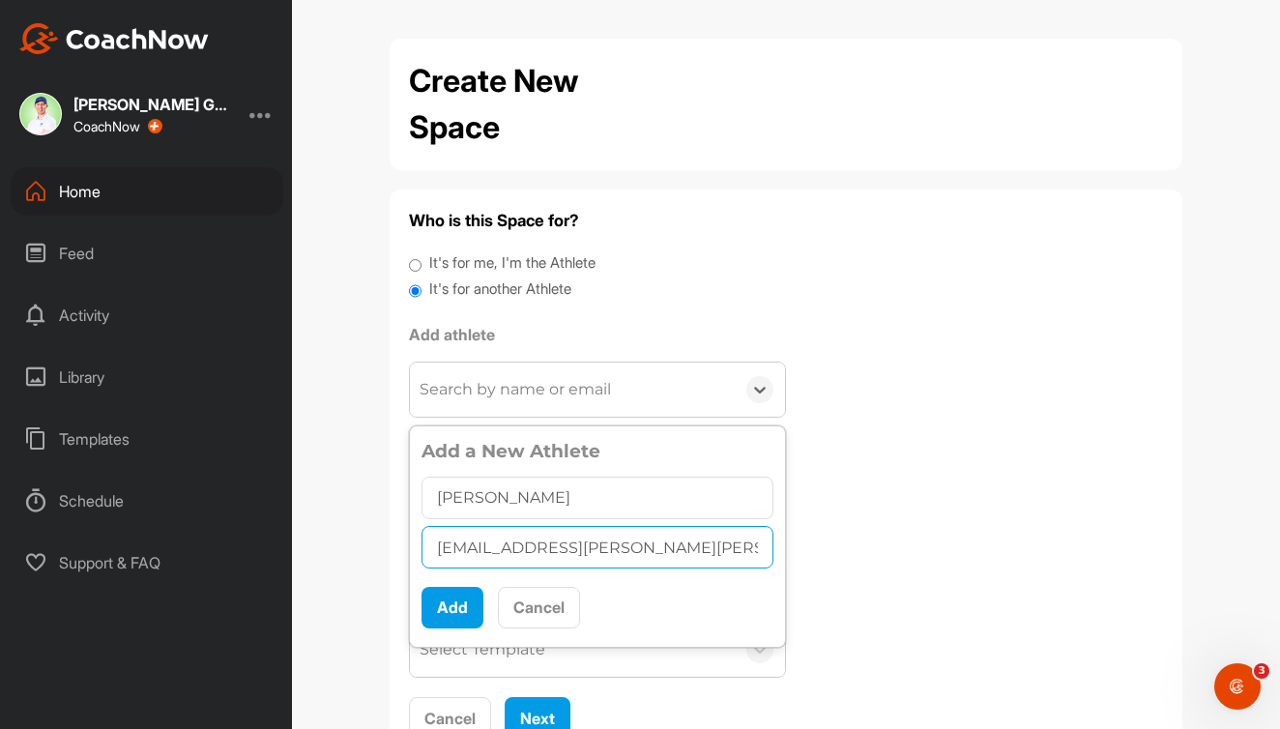
click at [447, 546] on input "ramie.roach@brocket-hall.co.uk" at bounding box center [598, 547] width 352 height 43
type input "Jamie.roach@brocket-hall.co.uk"
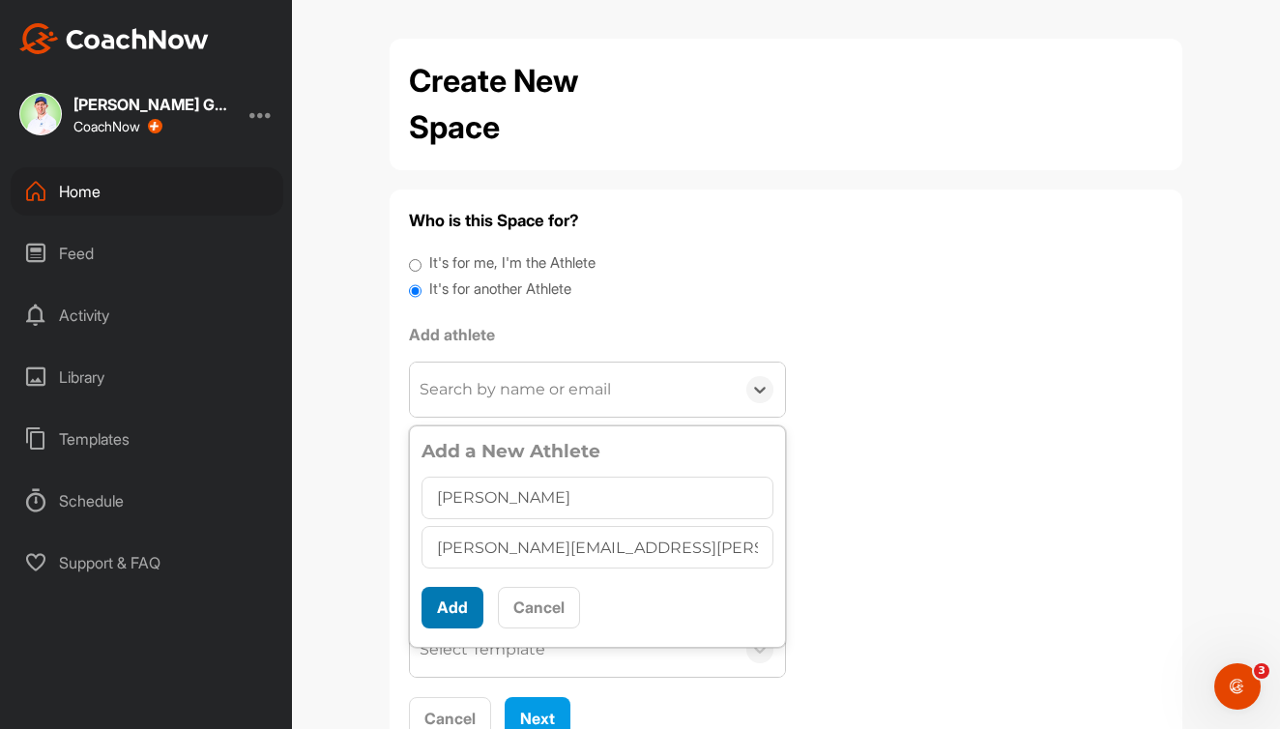
scroll to position [11, 0]
click at [446, 602] on button "Add" at bounding box center [453, 608] width 62 height 42
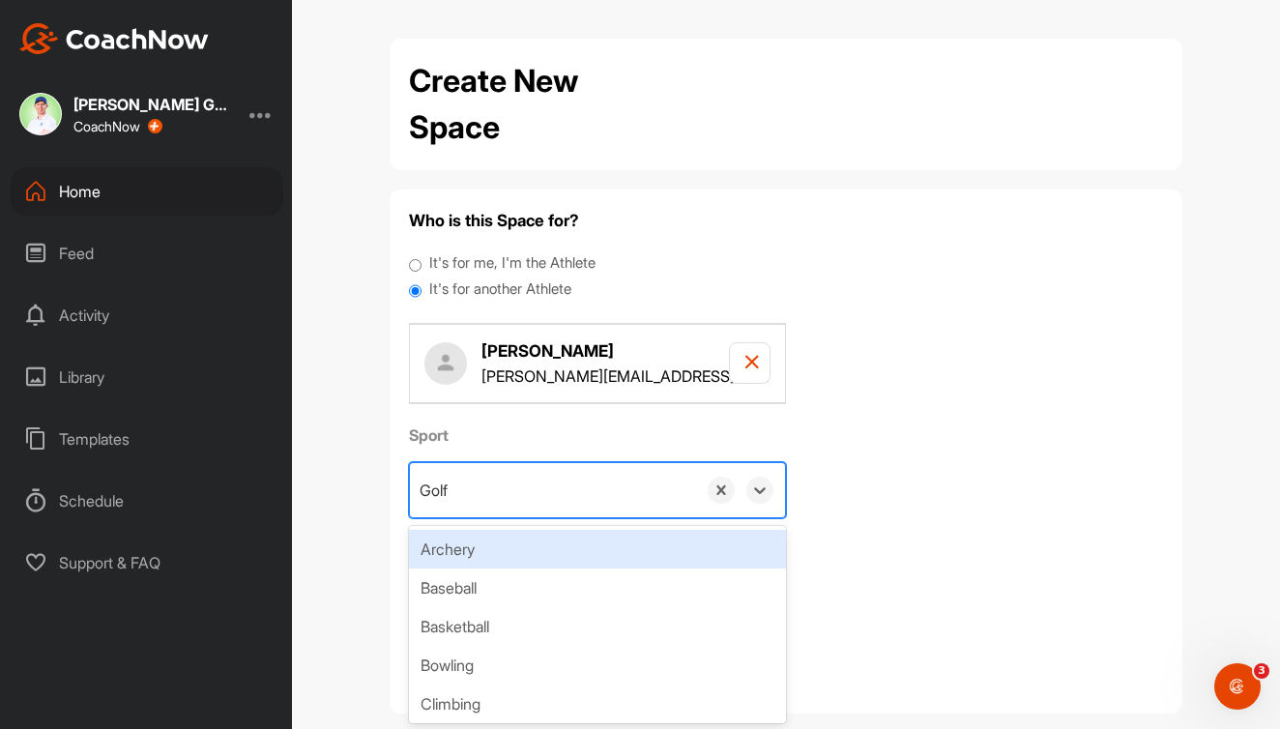
click at [599, 486] on div "Golf" at bounding box center [553, 490] width 286 height 54
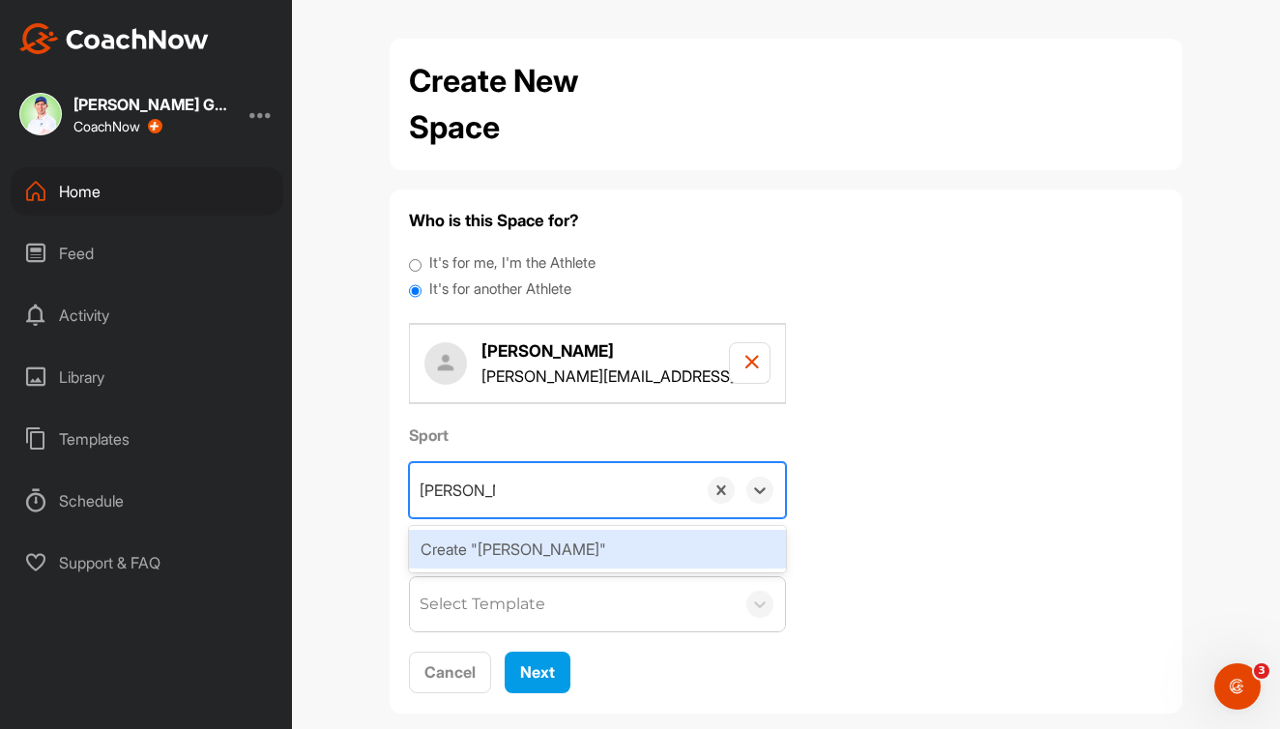
type input "John Putting"
click at [593, 547] on div "Create "John Putting"" at bounding box center [597, 549] width 377 height 39
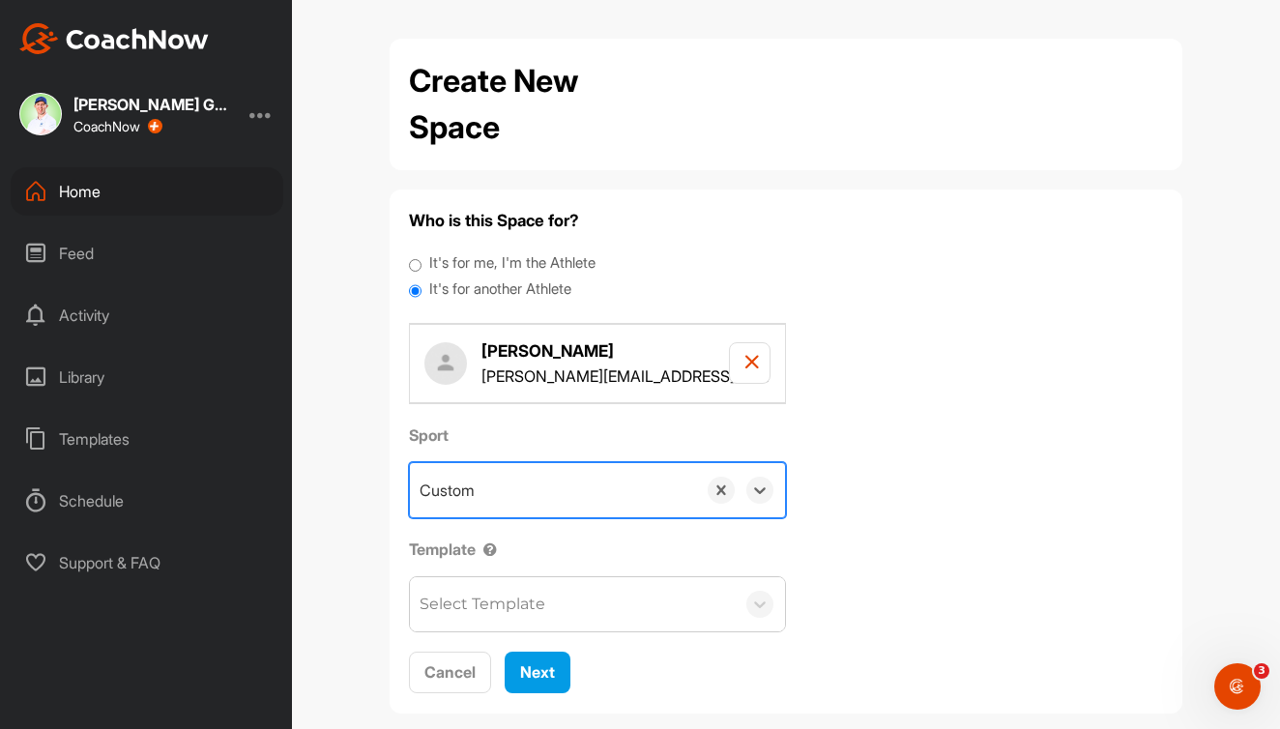
click at [564, 608] on div "Select Template" at bounding box center [572, 604] width 325 height 54
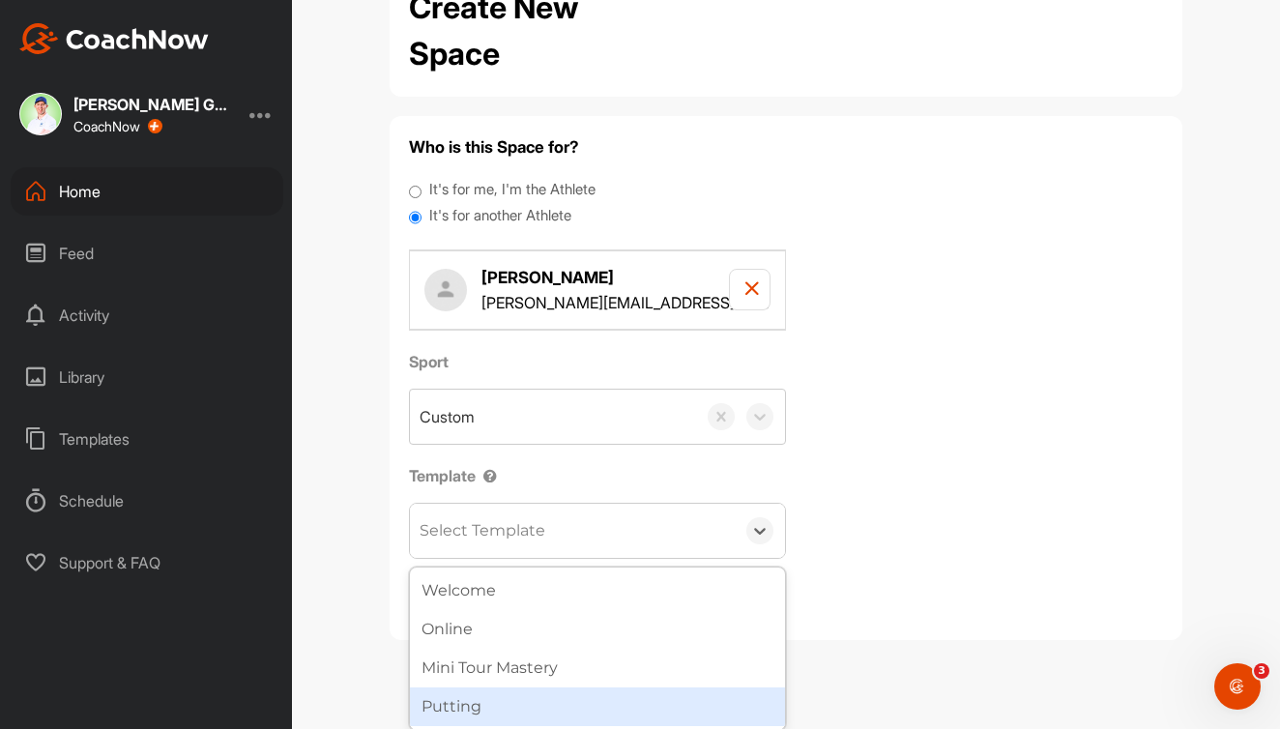
click at [695, 701] on div "Putting" at bounding box center [597, 707] width 375 height 39
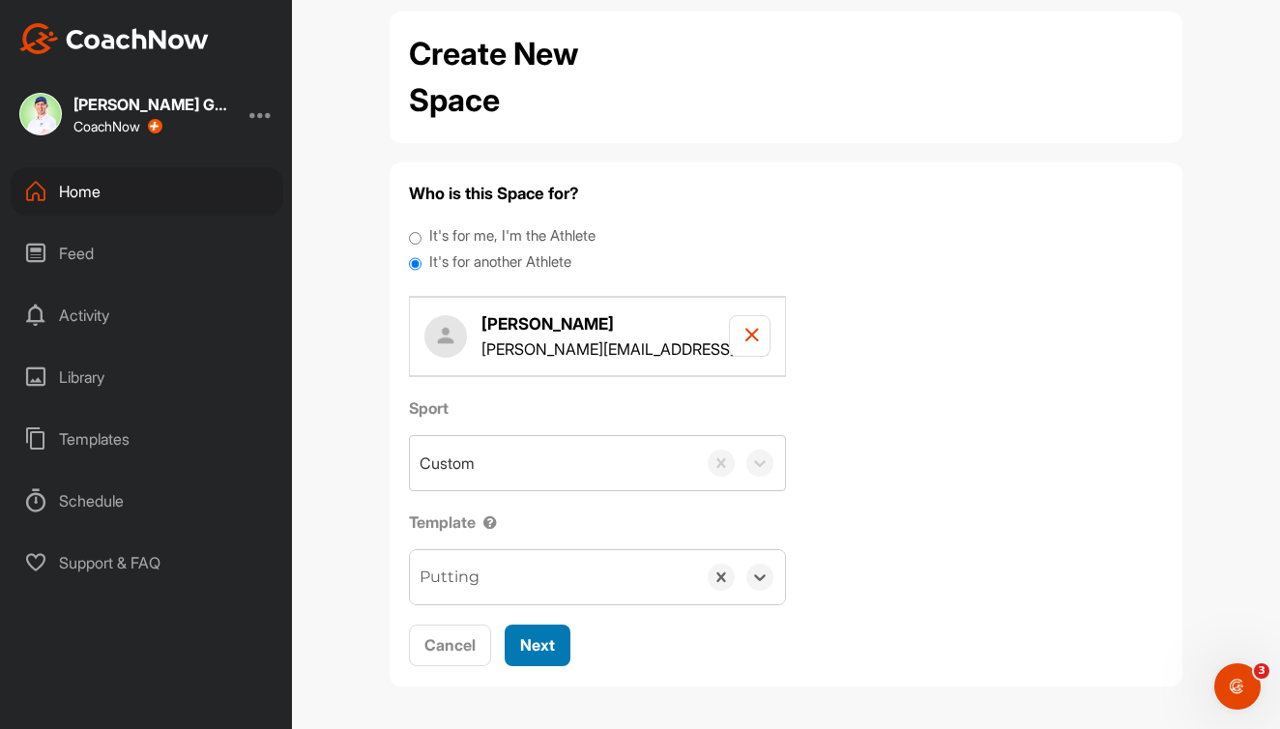
click at [547, 635] on span "Next" at bounding box center [537, 644] width 35 height 19
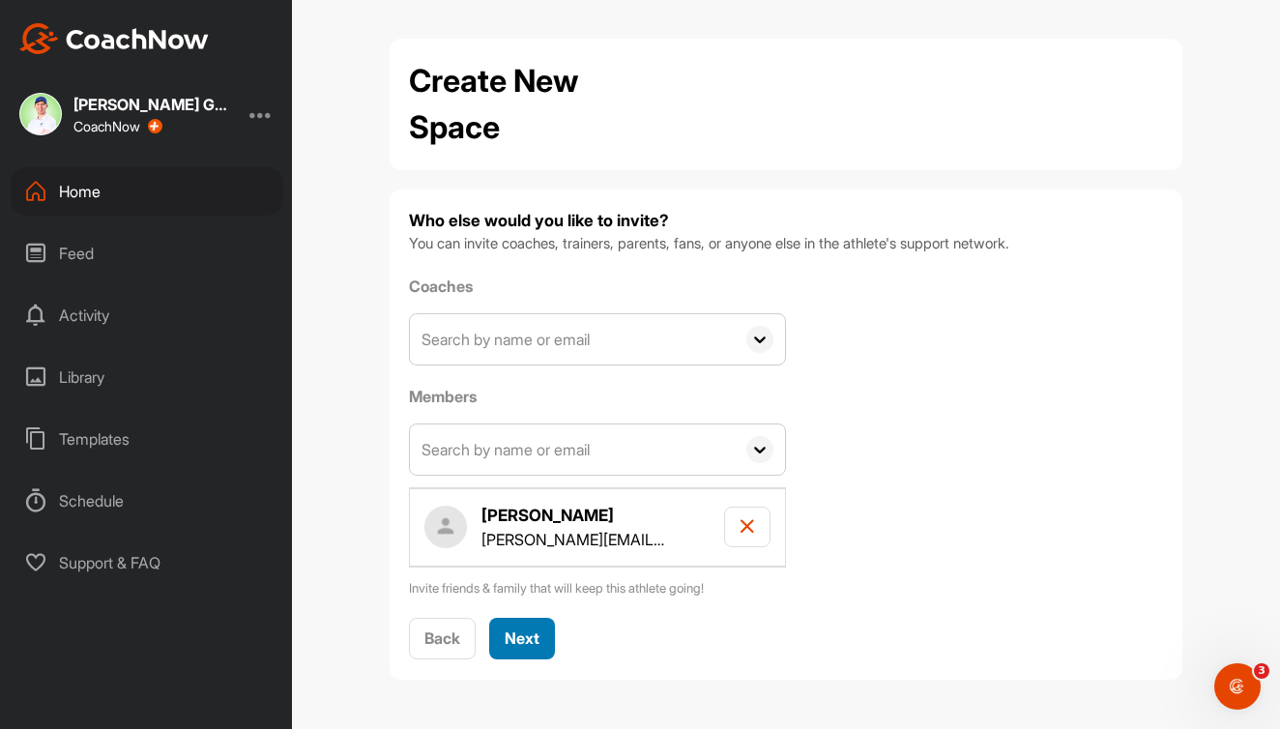
click at [529, 636] on span "Next" at bounding box center [522, 638] width 35 height 19
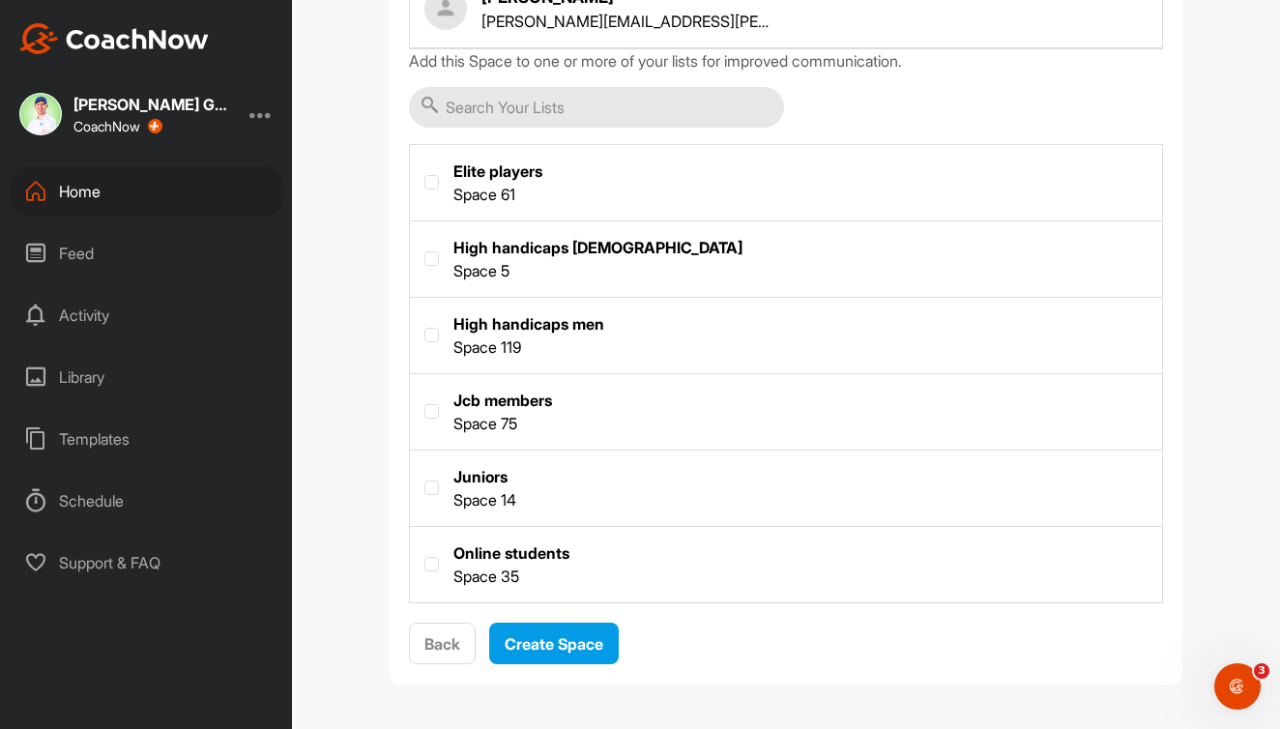
scroll to position [285, 0]
click at [439, 182] on label at bounding box center [786, 182] width 752 height 72
click at [426, 177] on input "checkbox" at bounding box center [425, 176] width 1 height 1
checkbox input "true"
click at [566, 650] on span "Create Space" at bounding box center [554, 644] width 99 height 19
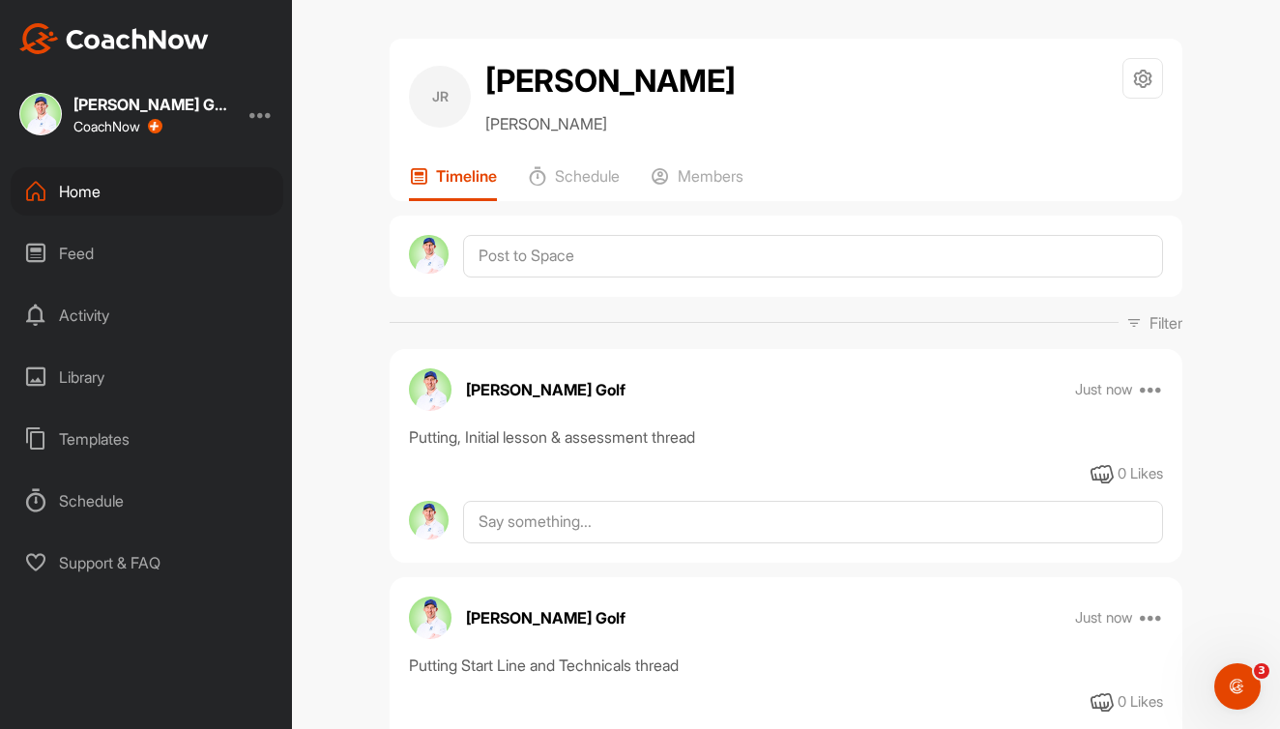
click at [102, 200] on div "Home" at bounding box center [147, 191] width 273 height 48
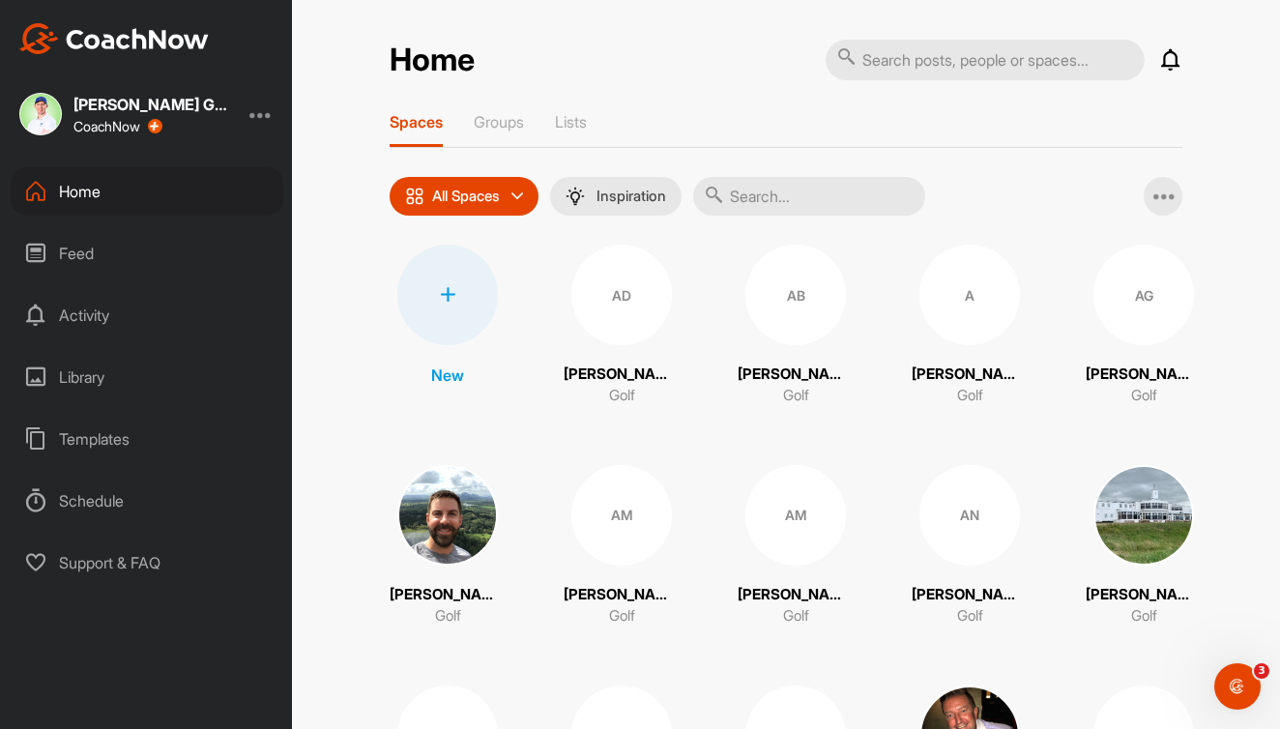
click at [794, 185] on input "text" at bounding box center [809, 196] width 232 height 39
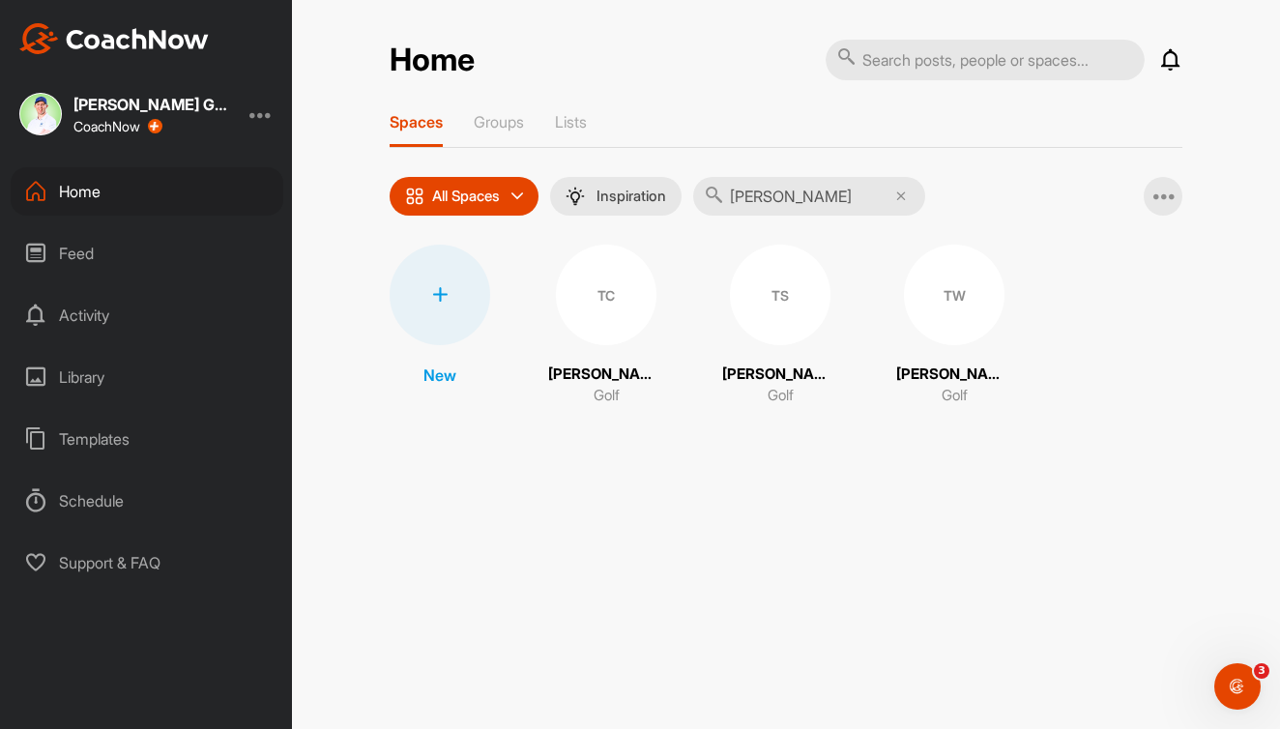
type input "Tim"
click at [447, 295] on icon at bounding box center [439, 294] width 15 height 15
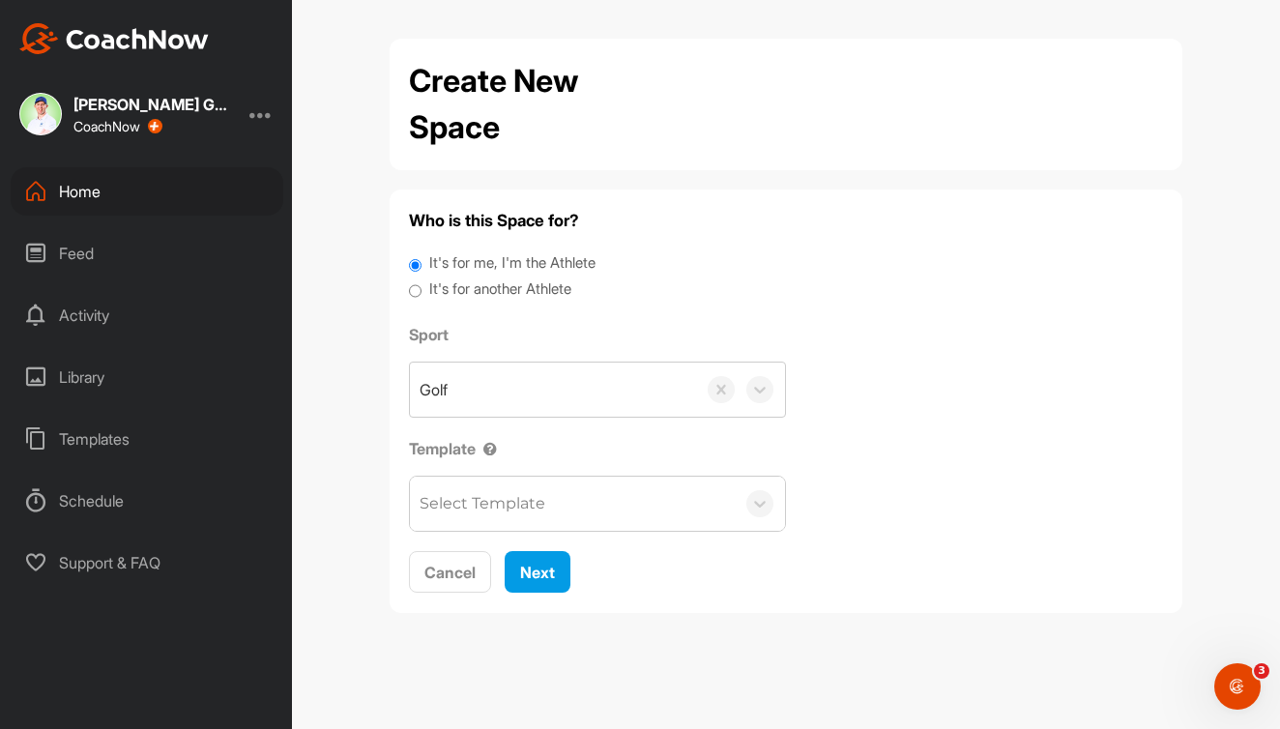
click at [536, 293] on label "It's for another Athlete" at bounding box center [500, 290] width 142 height 22
click at [422, 293] on input "It's for another Athlete" at bounding box center [415, 292] width 13 height 26
radio input "true"
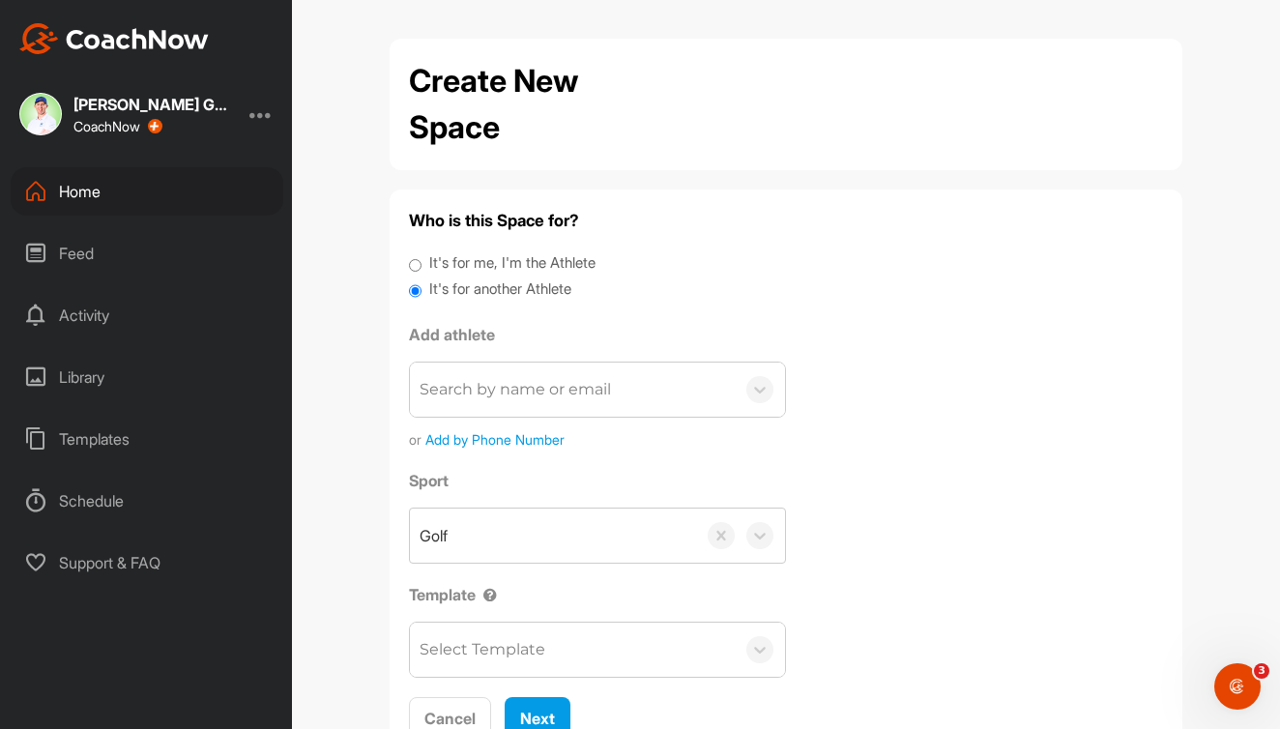
click at [504, 378] on div "Search by name or email" at bounding box center [515, 389] width 191 height 23
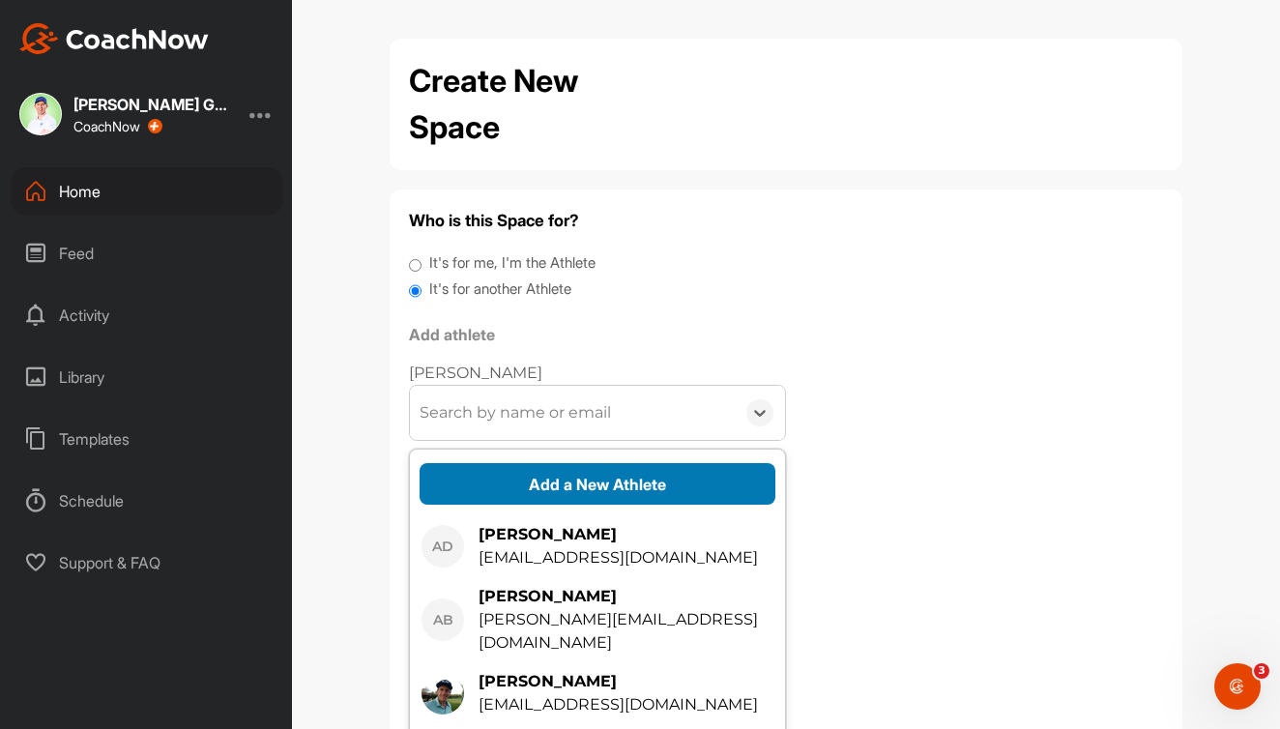
click at [550, 476] on button "Add a New Athlete" at bounding box center [598, 484] width 356 height 42
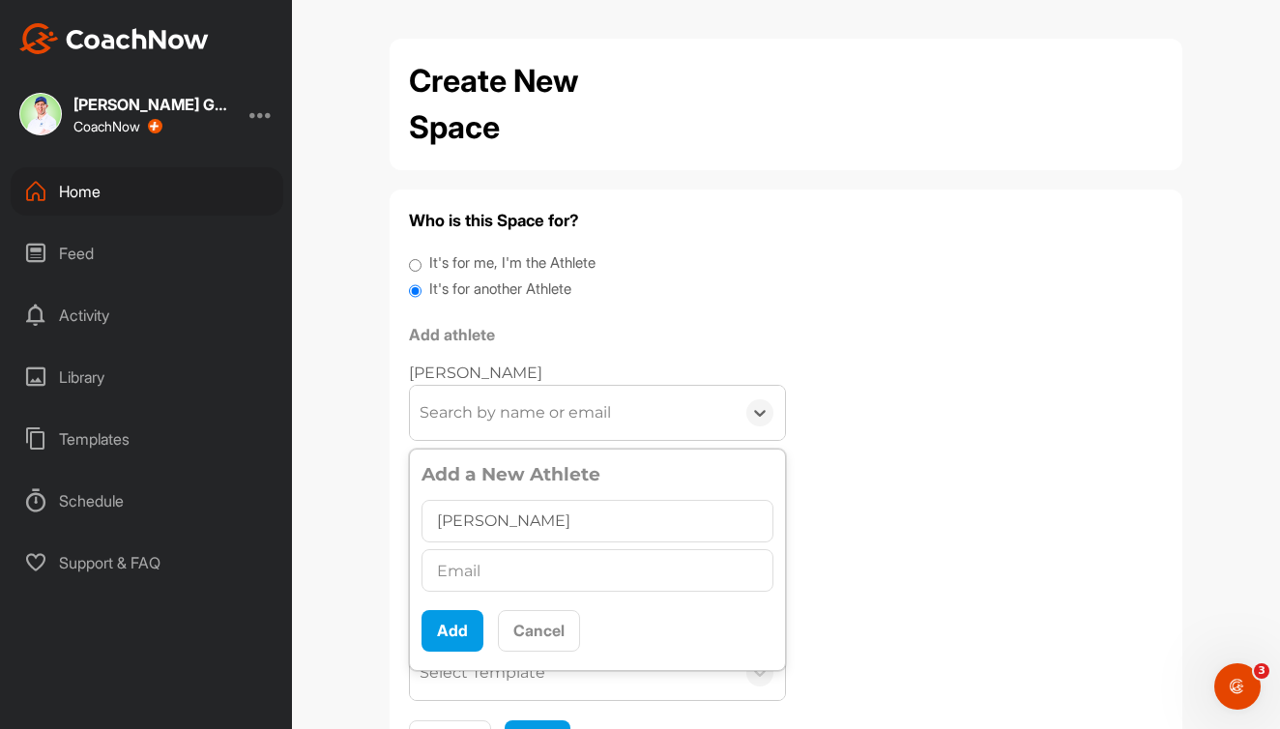
type input "Tim Murfet"
click at [504, 571] on input "text" at bounding box center [598, 570] width 352 height 43
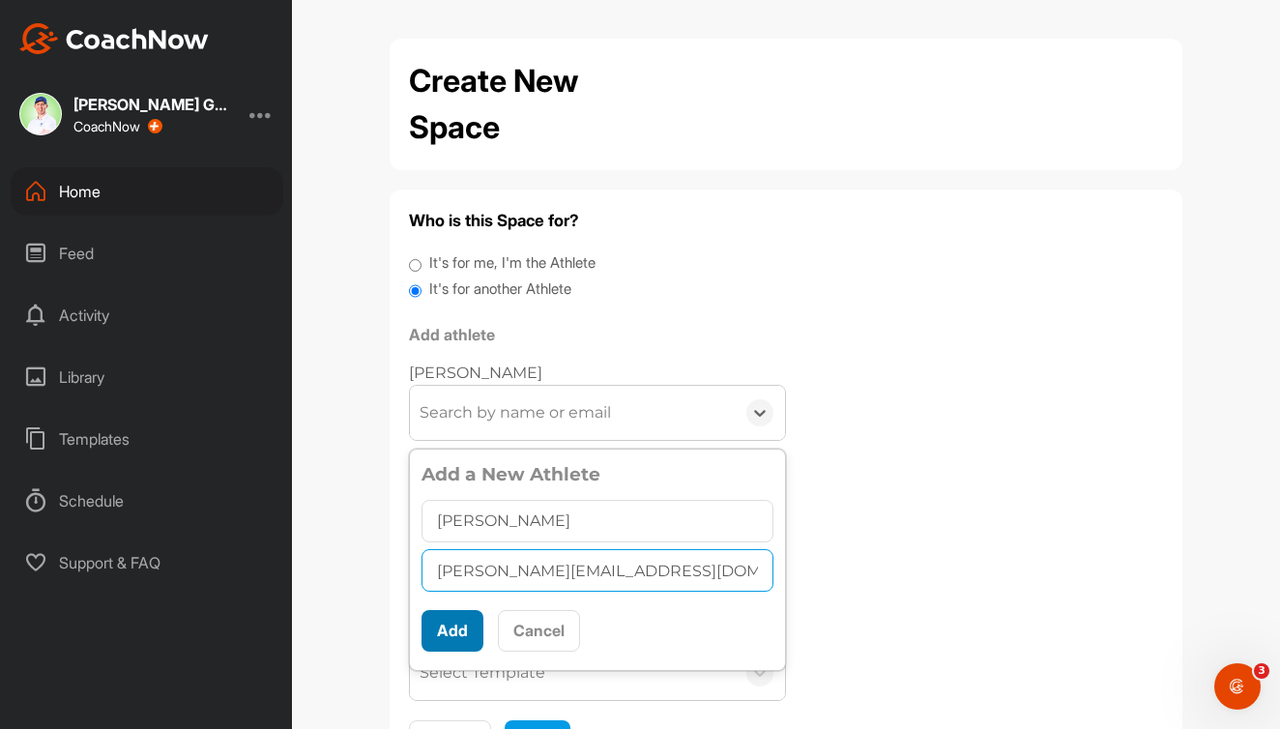
type input "tim.murfet@me.com"
click at [457, 634] on button "Add" at bounding box center [453, 631] width 62 height 42
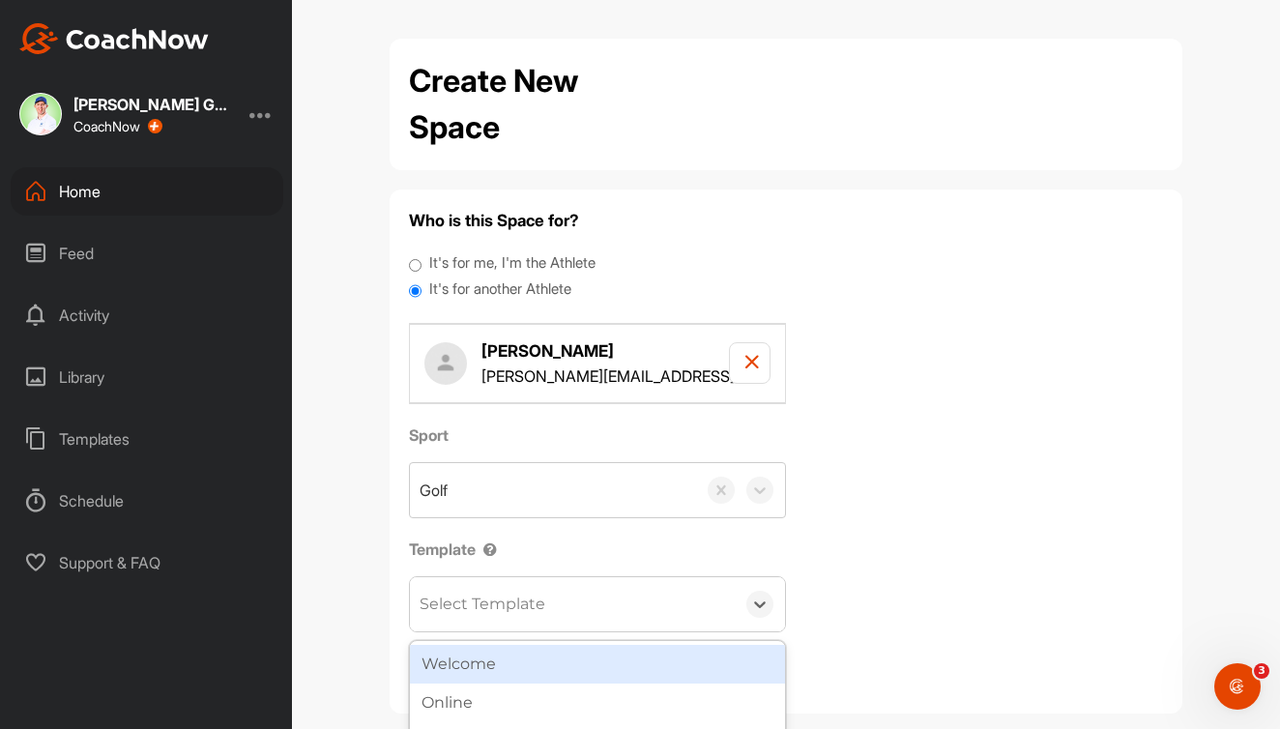
click at [537, 604] on div "Select Template" at bounding box center [483, 604] width 126 height 23
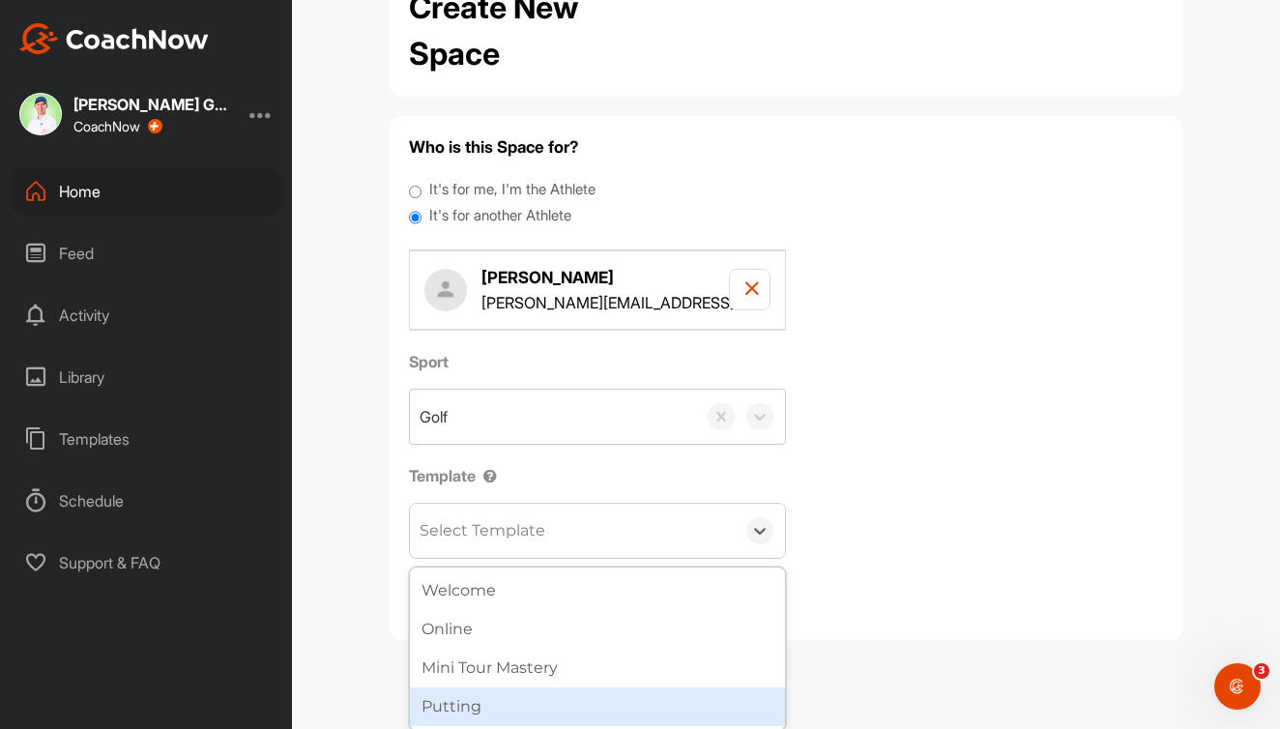
click at [629, 703] on div "Putting" at bounding box center [597, 707] width 375 height 39
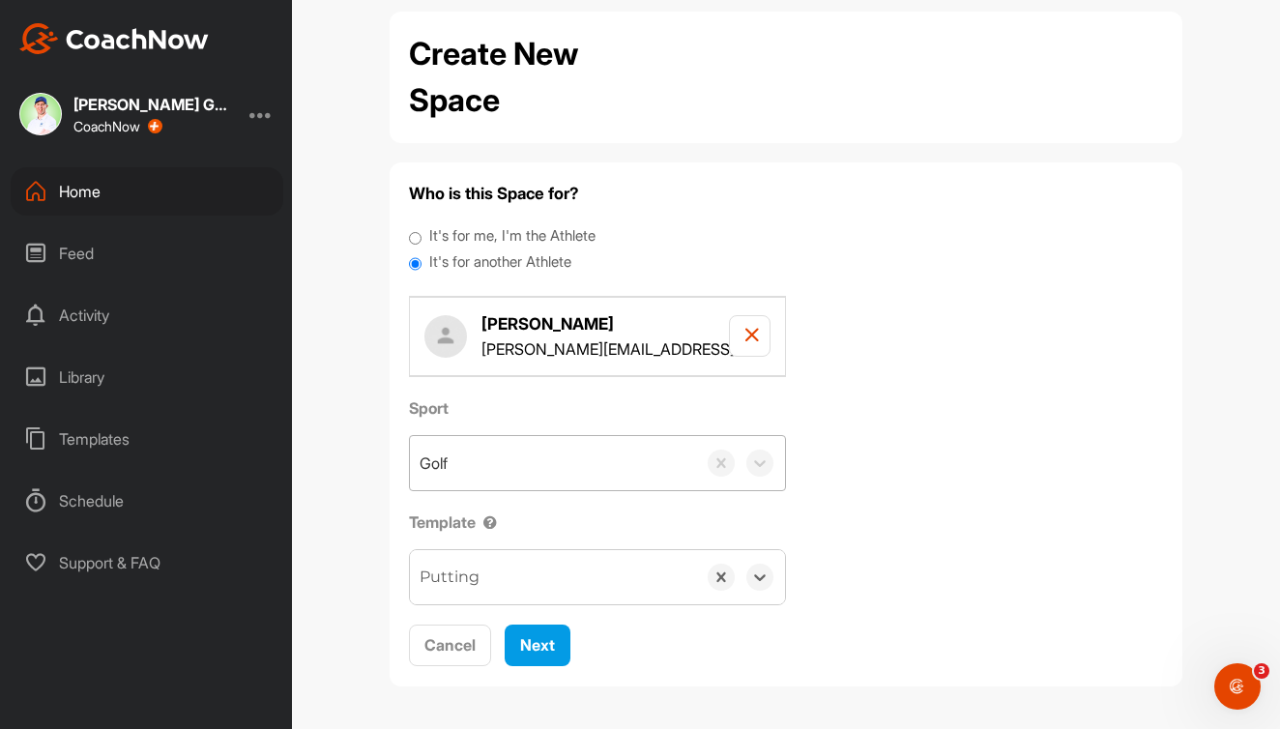
click at [576, 459] on div "Golf" at bounding box center [553, 463] width 286 height 54
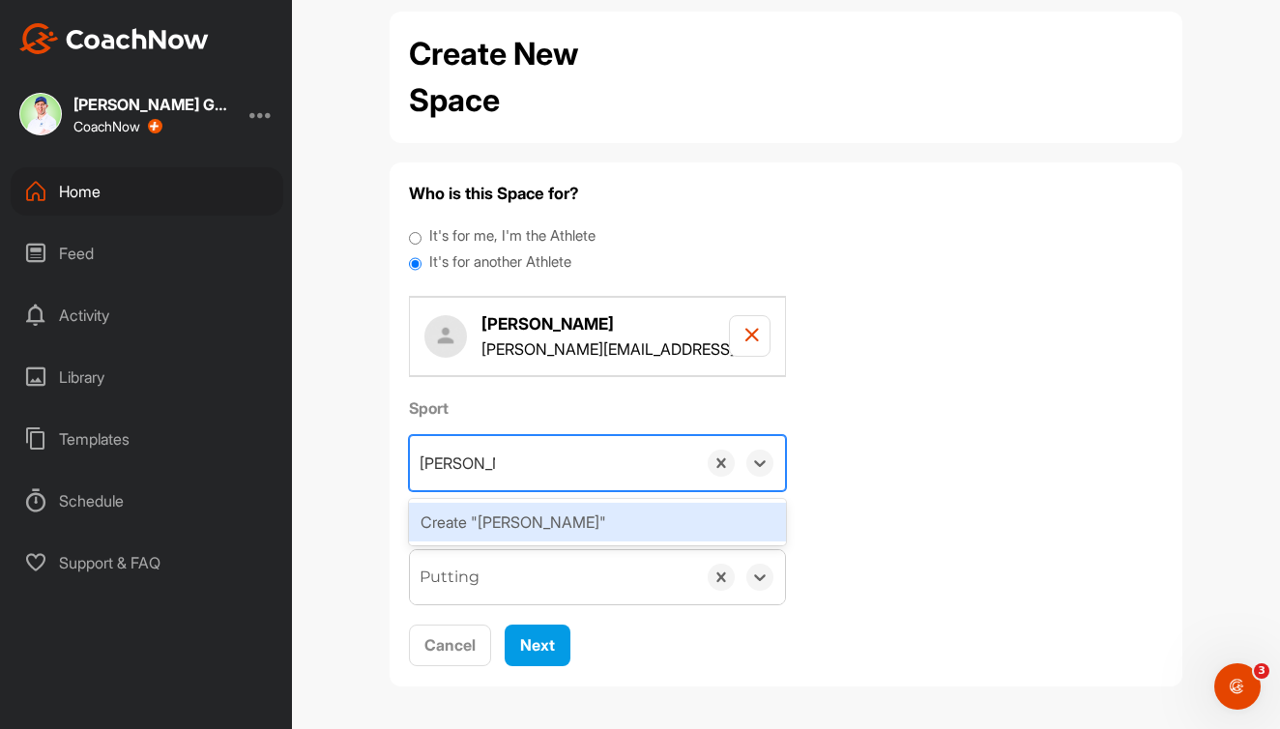
type input "John Putting"
click at [547, 521] on div "Create "John Putting"" at bounding box center [597, 522] width 377 height 39
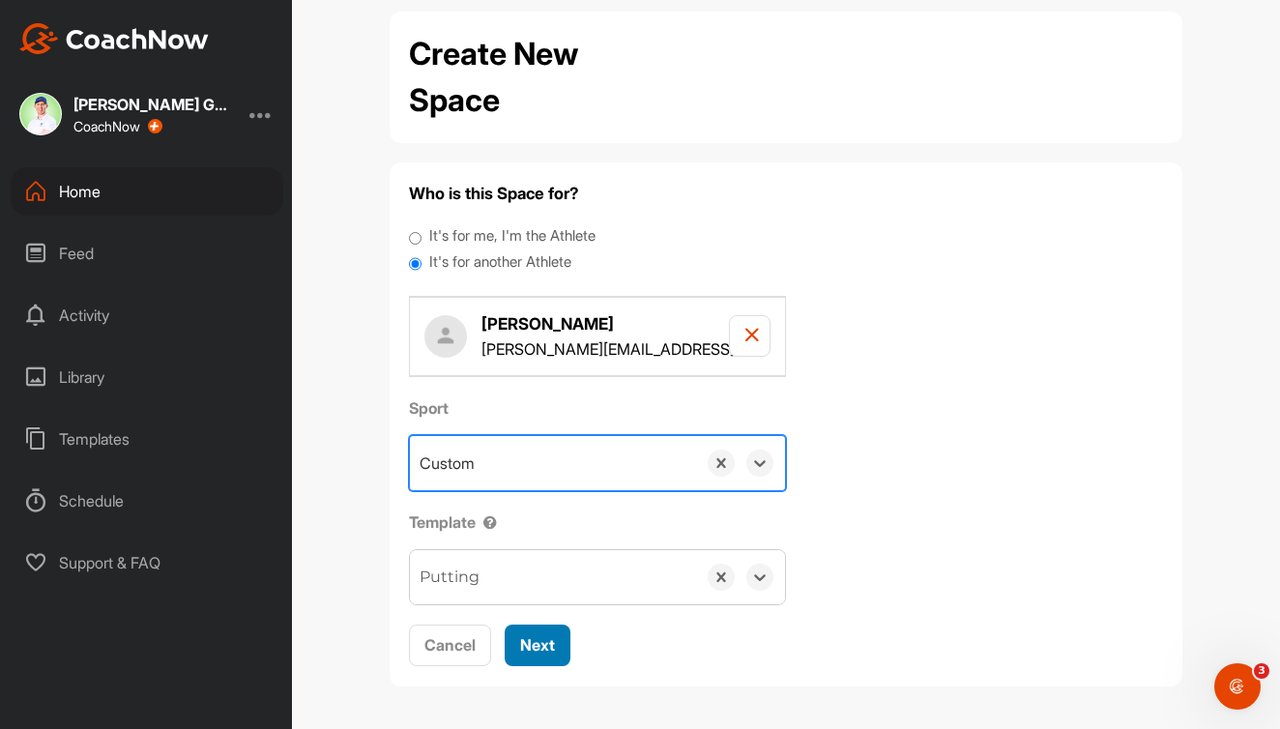
click at [557, 644] on button "Next" at bounding box center [538, 646] width 66 height 42
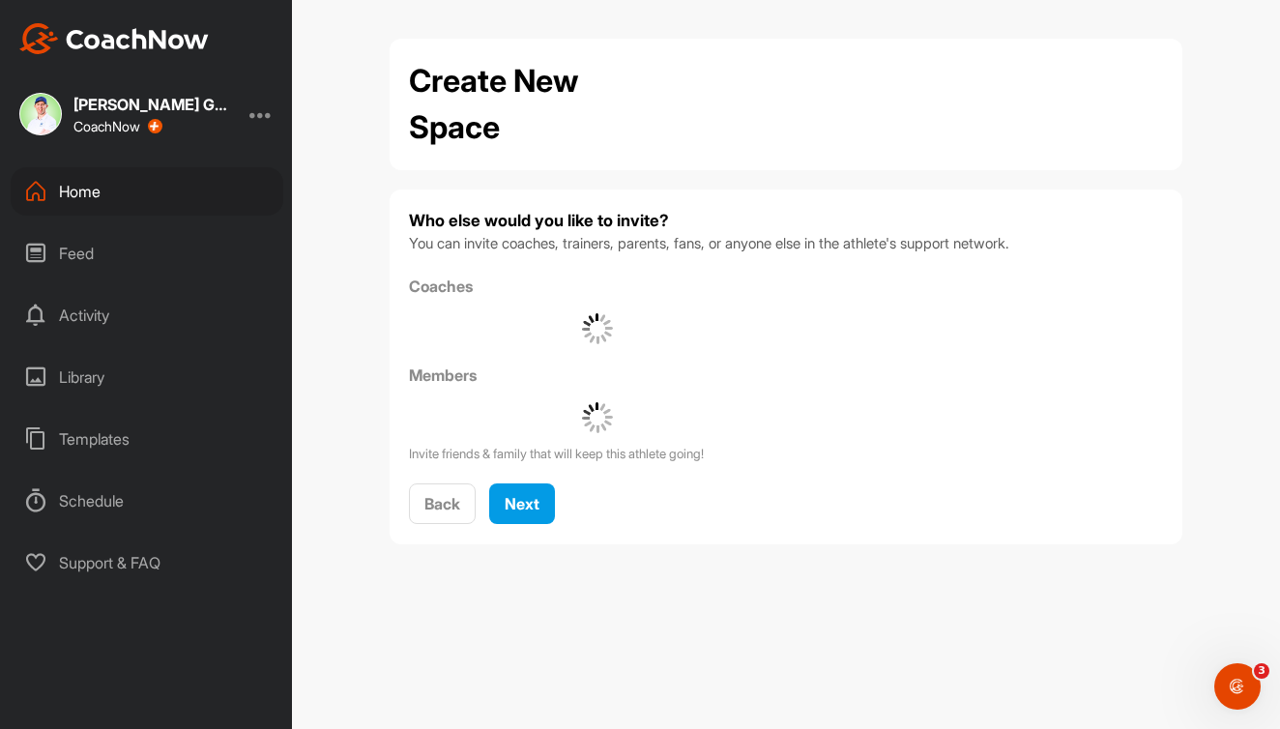
scroll to position [0, 0]
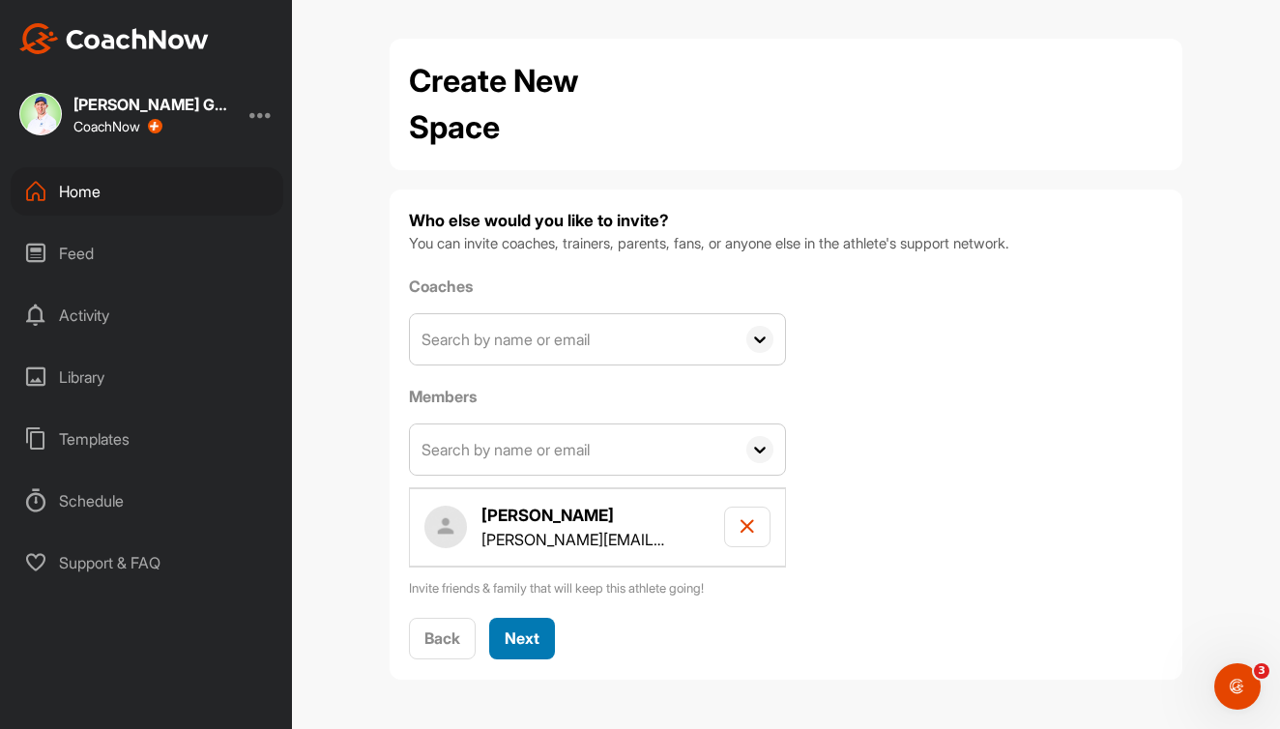
click at [535, 622] on button "Next" at bounding box center [522, 639] width 66 height 42
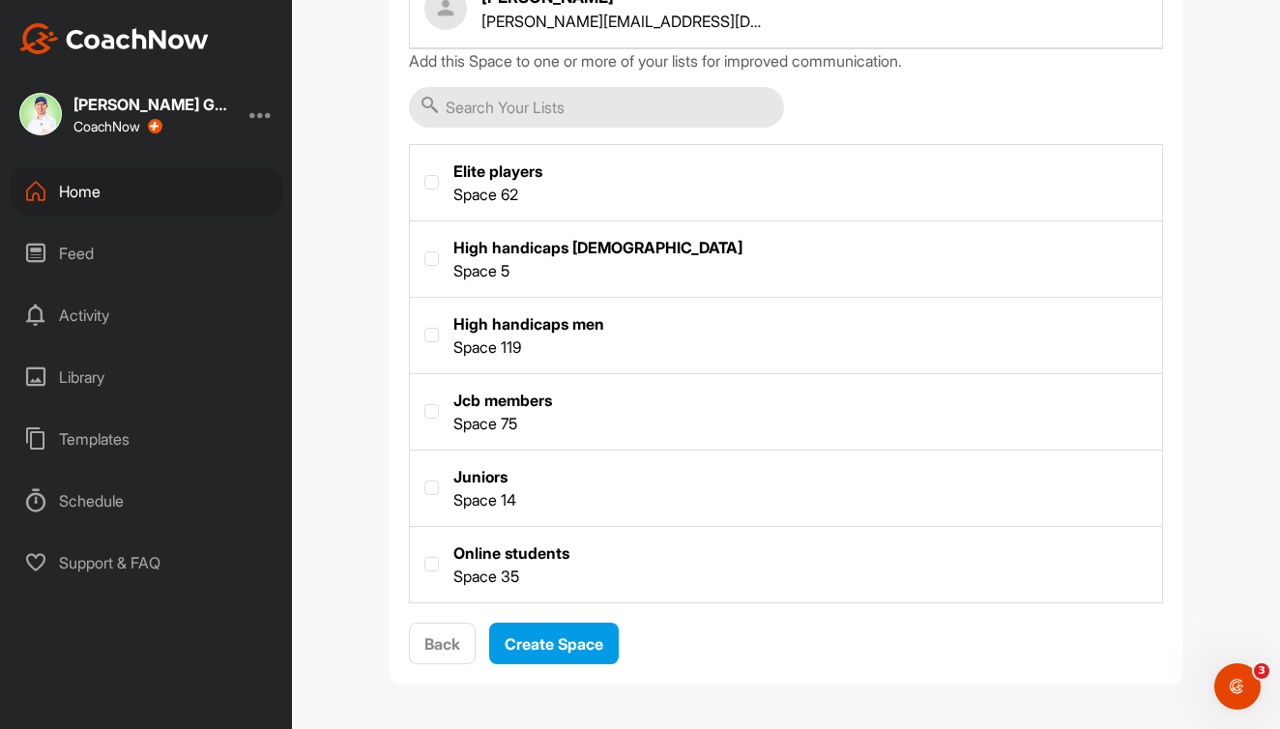
scroll to position [285, 0]
click at [572, 641] on span "Create Space" at bounding box center [554, 644] width 99 height 19
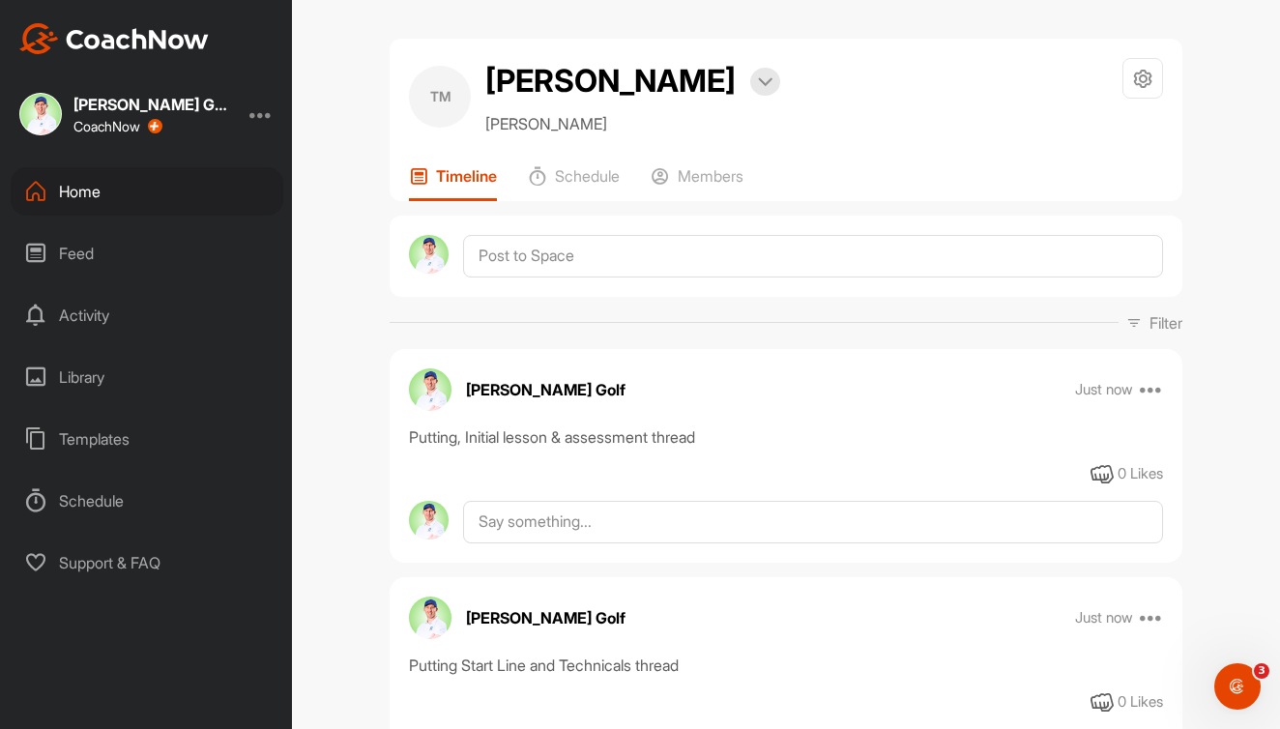
click at [115, 193] on div "Home" at bounding box center [147, 191] width 273 height 48
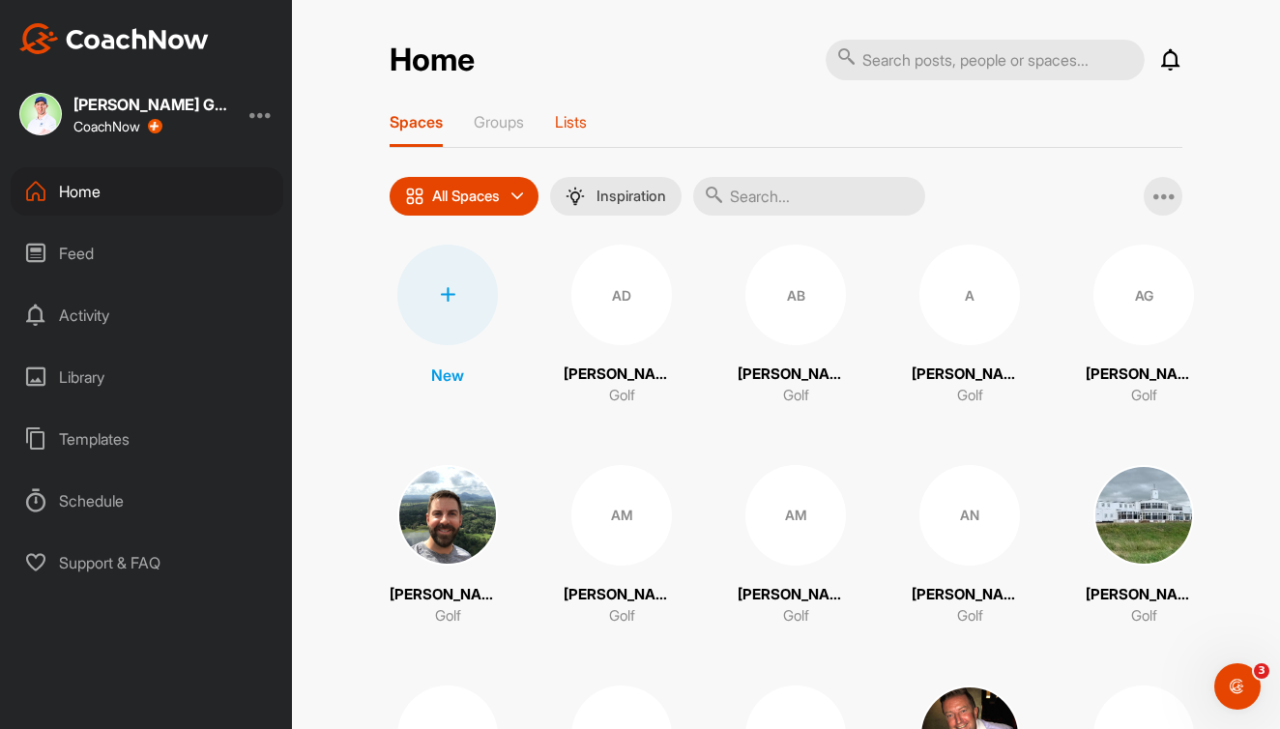
click at [578, 132] on div "Lists" at bounding box center [571, 129] width 32 height 35
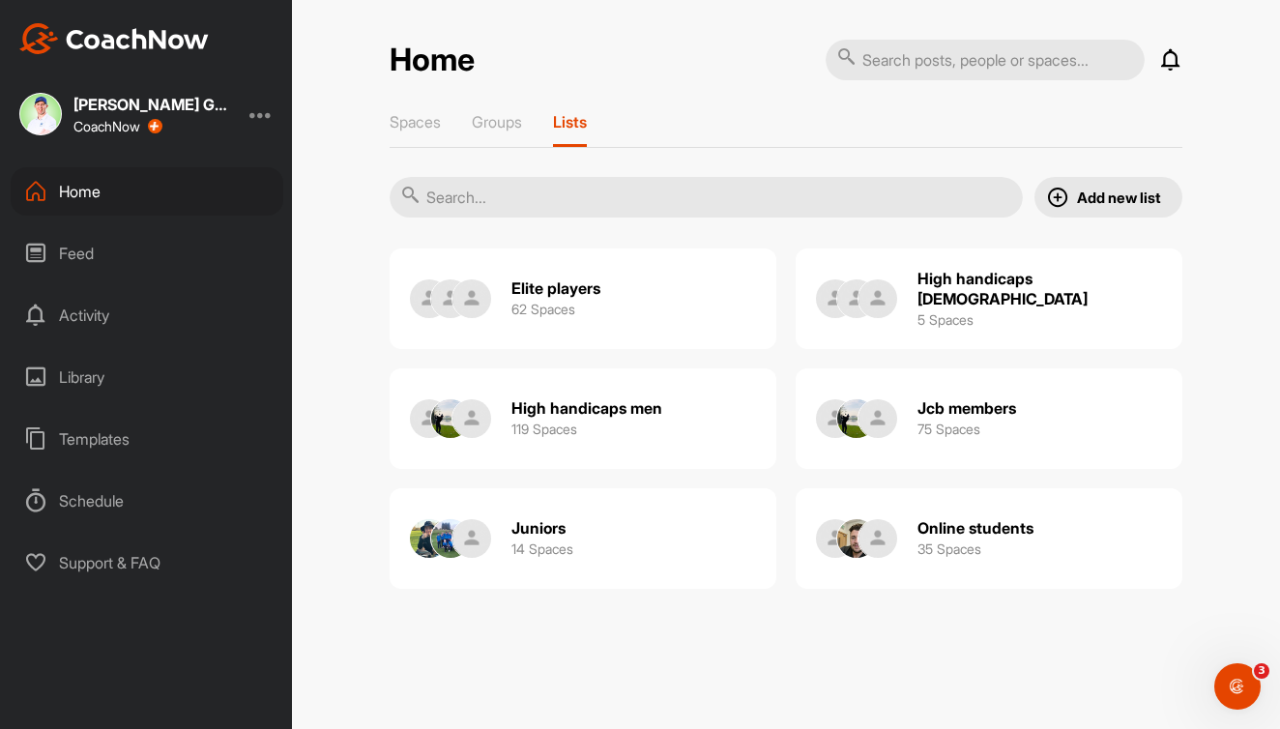
click at [1113, 204] on p "Add new list" at bounding box center [1119, 198] width 84 height 20
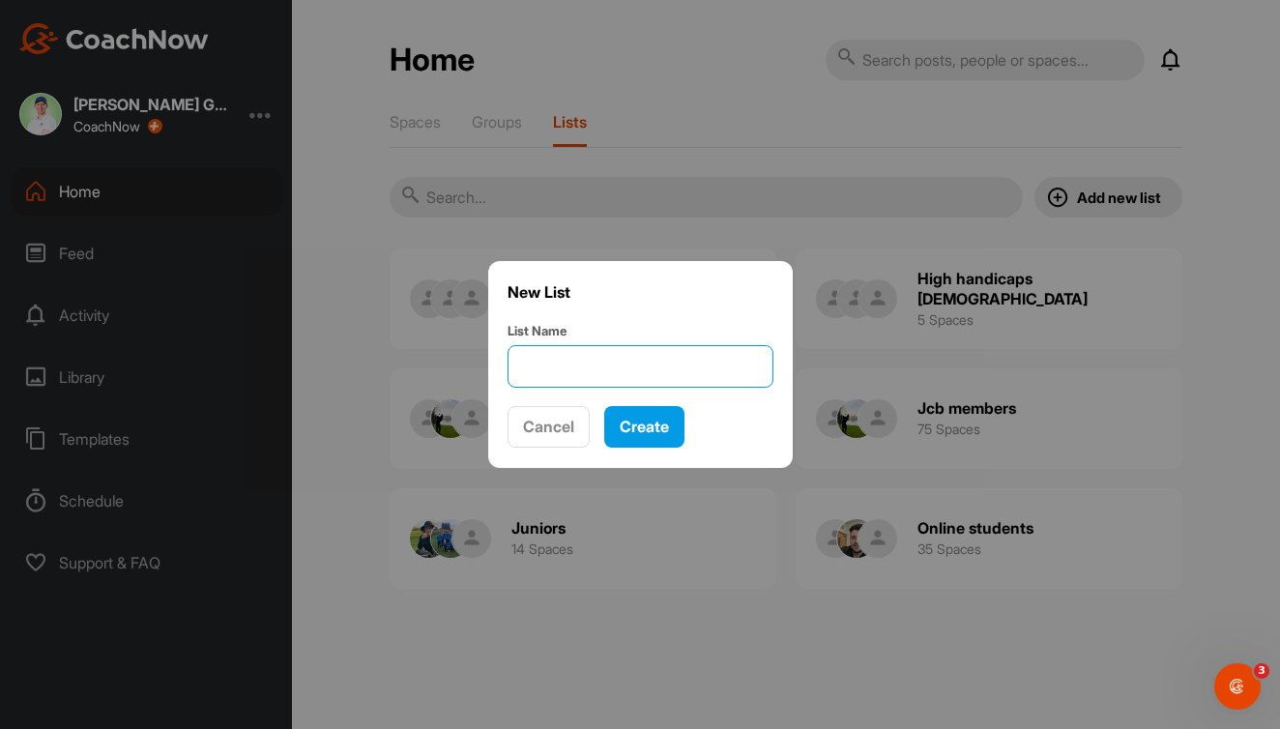
click at [583, 354] on input "List Name" at bounding box center [641, 366] width 266 height 43
type input "B"
type input "Putting Brocket Amateurs"
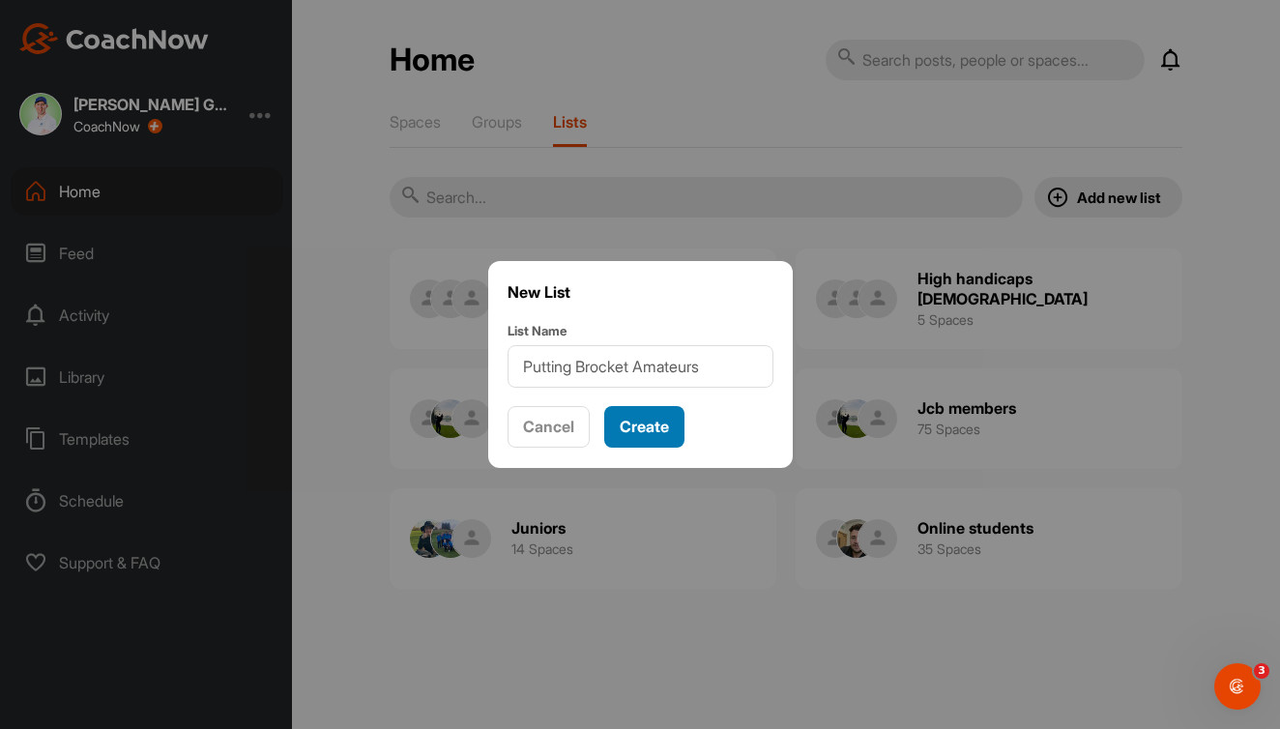
click at [662, 420] on span "Create" at bounding box center [644, 426] width 49 height 19
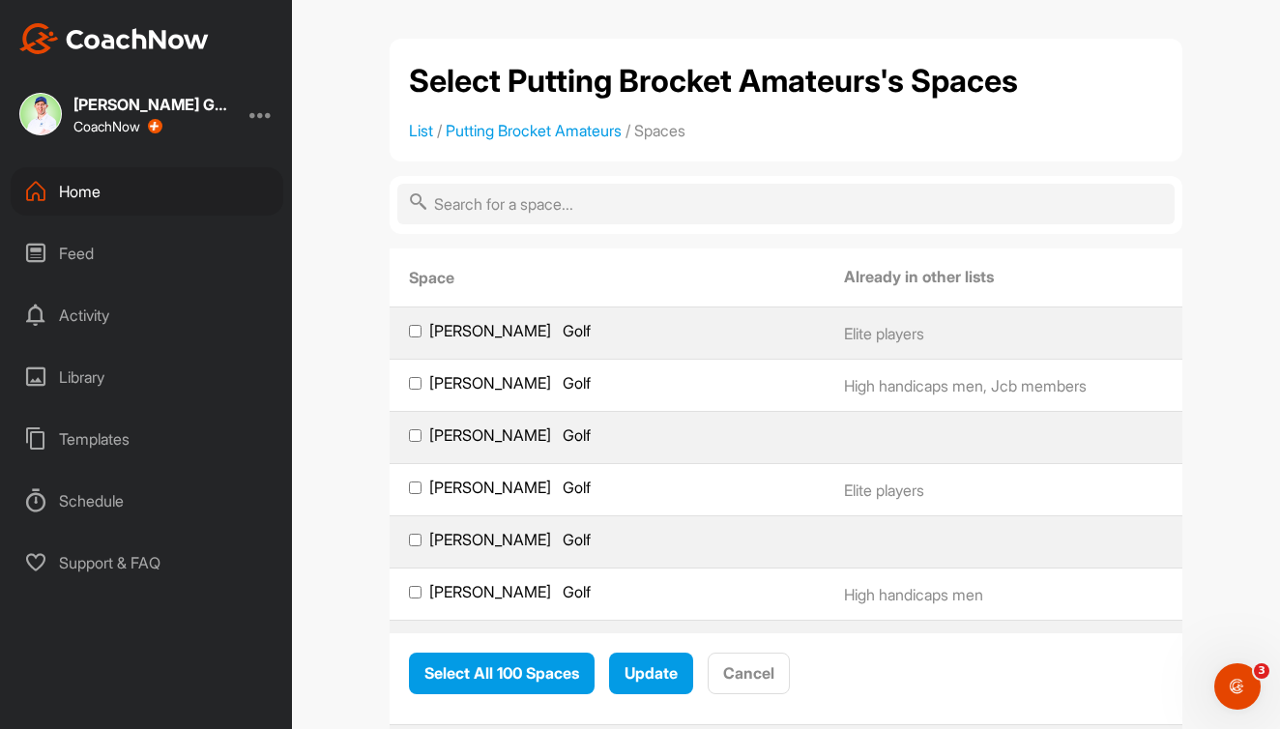
click at [147, 192] on div "Home" at bounding box center [147, 191] width 273 height 48
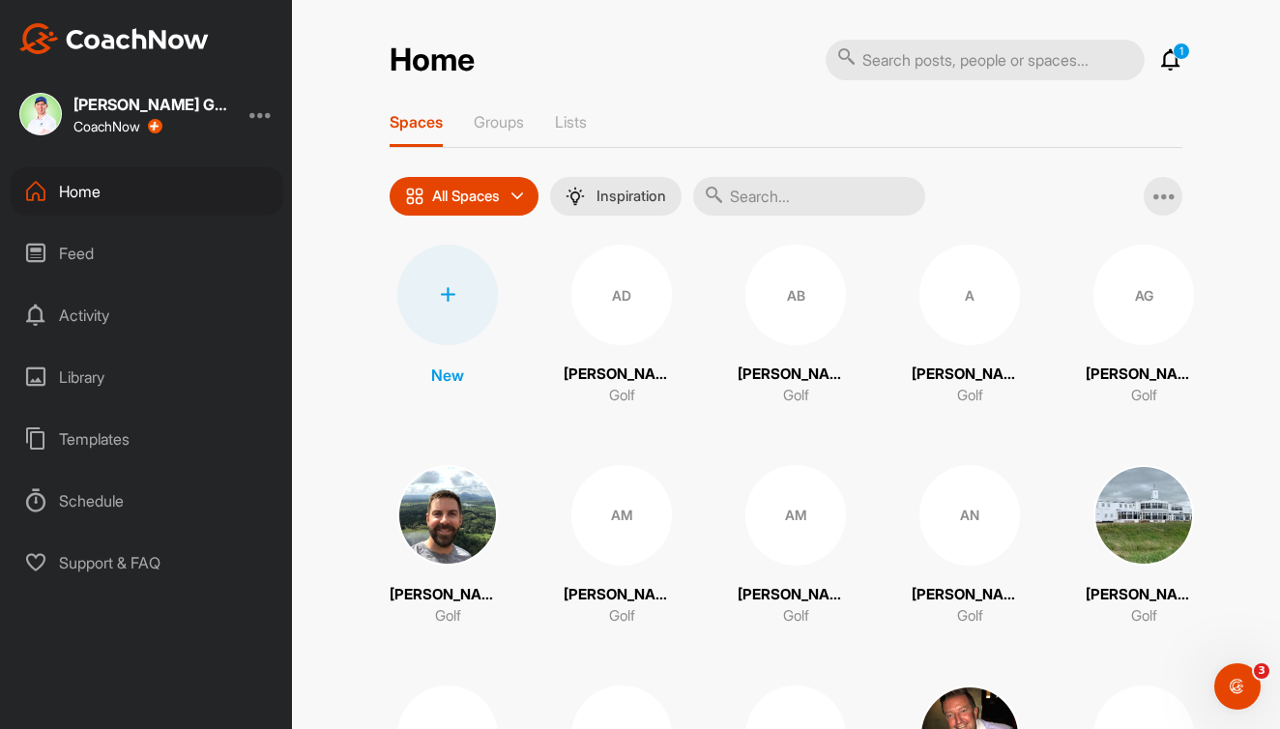
click at [763, 196] on input "text" at bounding box center [809, 196] width 232 height 39
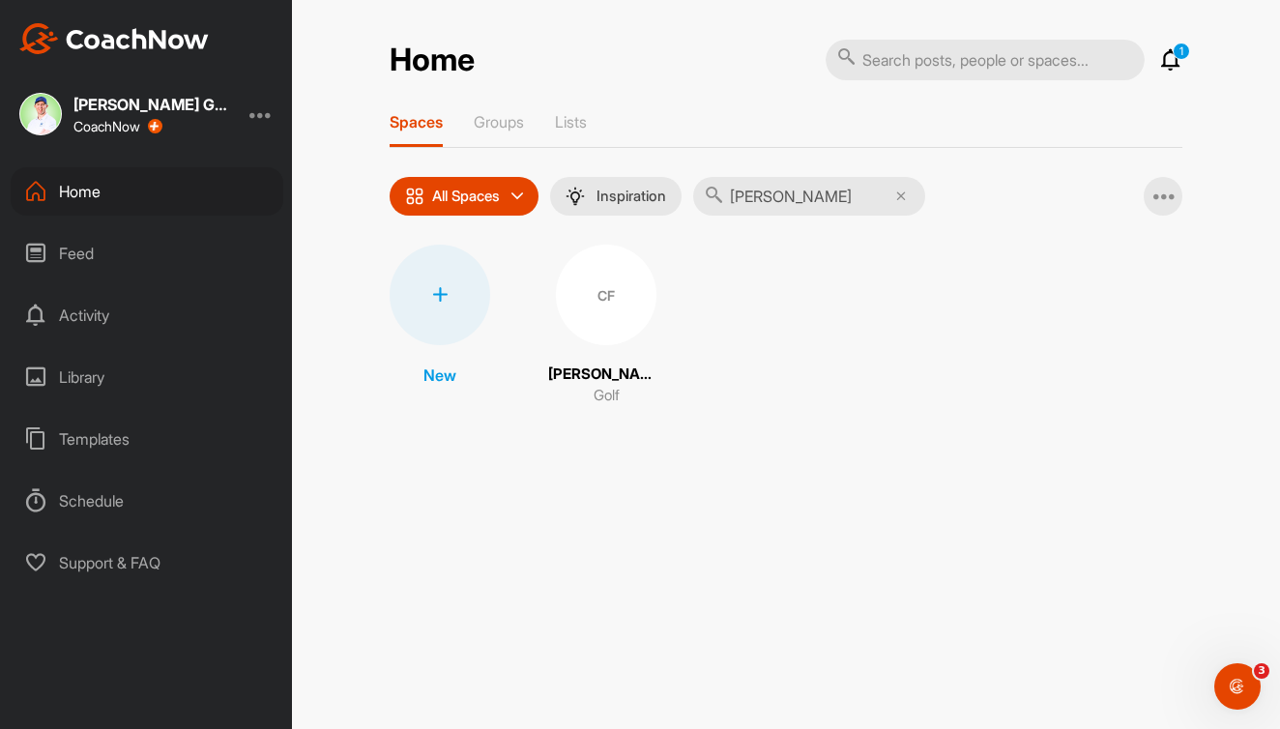
click at [763, 196] on input "fink" at bounding box center [809, 196] width 232 height 39
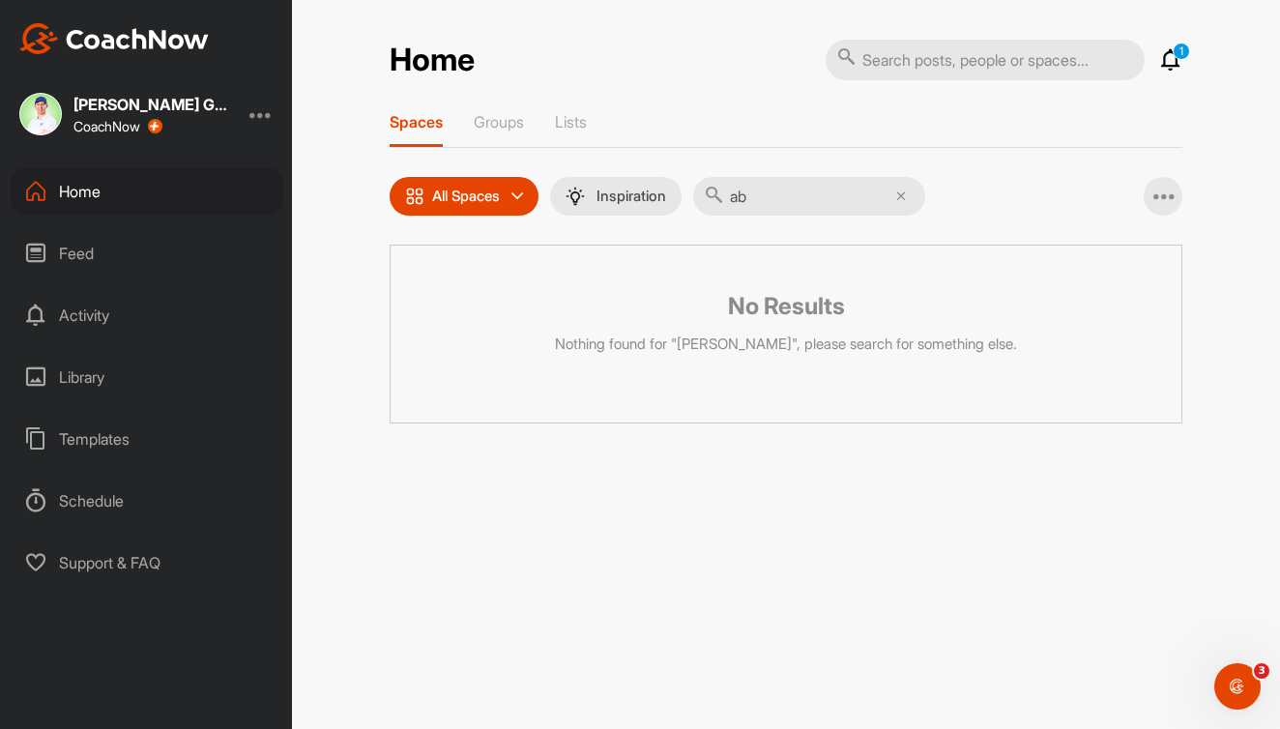
type input "a"
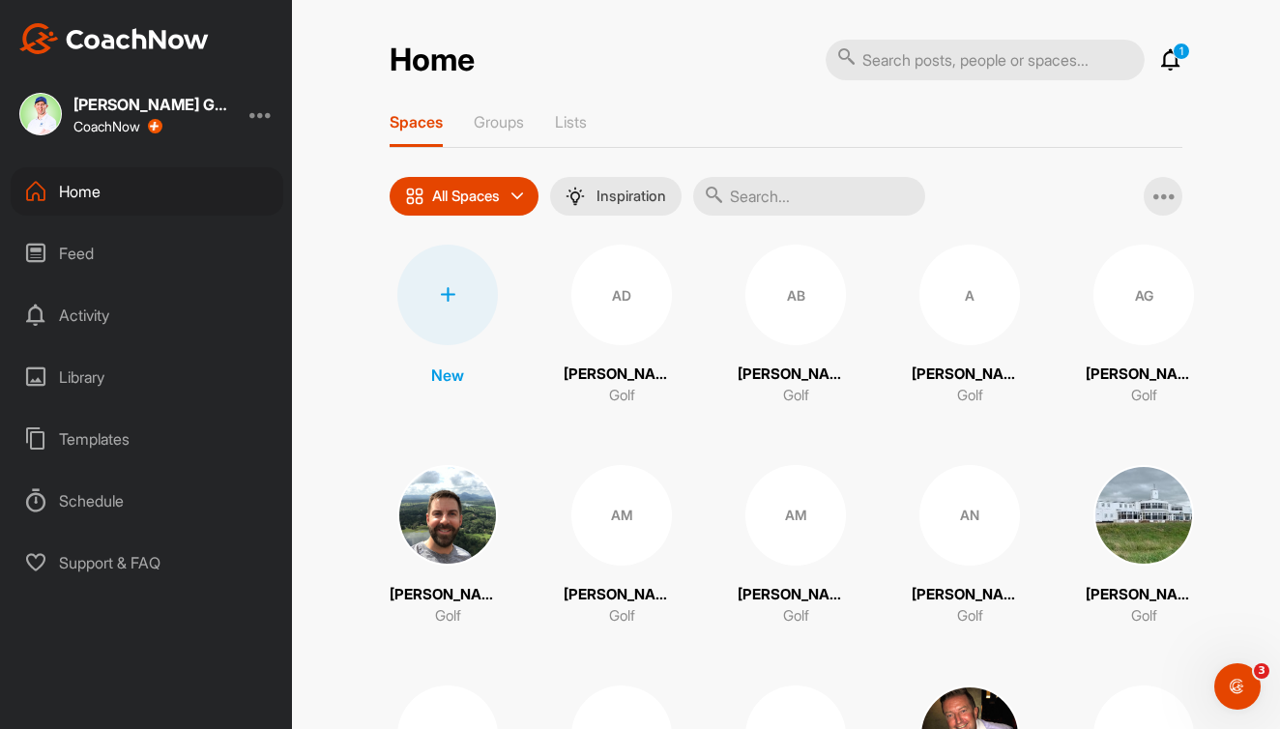
click at [447, 305] on div at bounding box center [447, 295] width 101 height 101
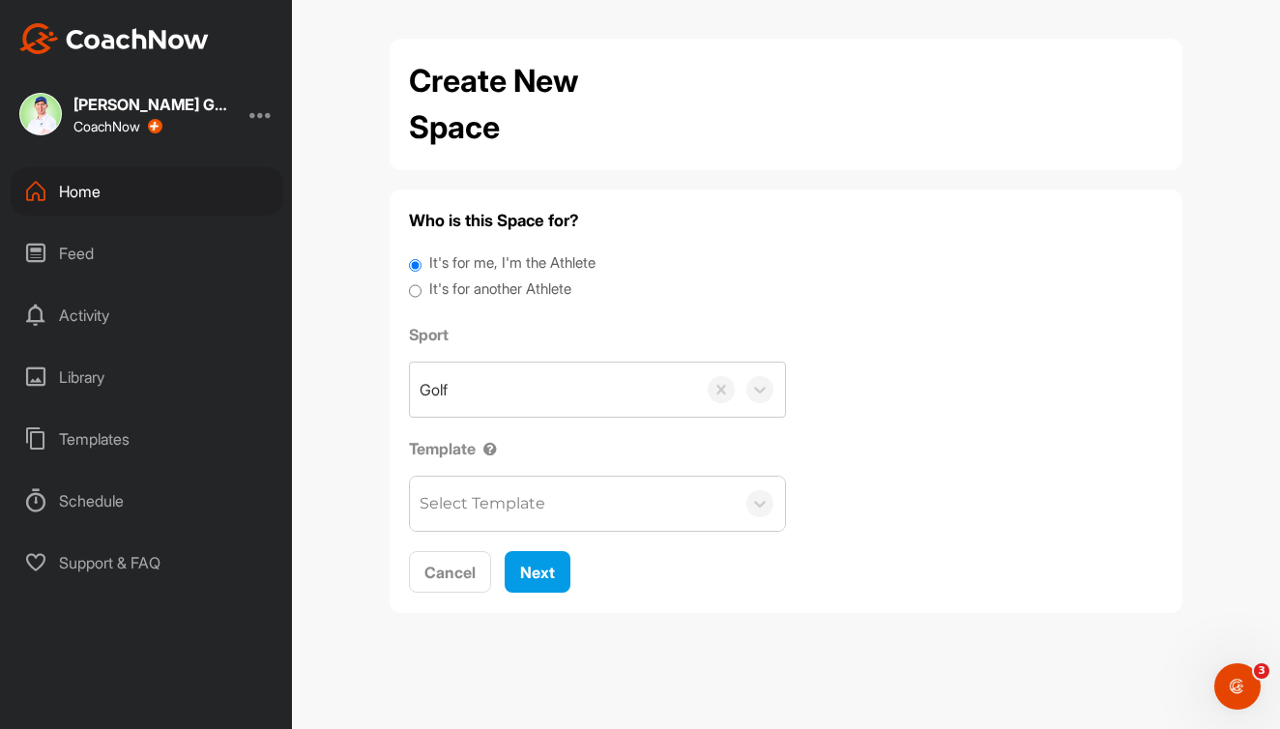
click at [512, 288] on label "It's for another Athlete" at bounding box center [500, 290] width 142 height 22
click at [422, 288] on input "It's for another Athlete" at bounding box center [415, 292] width 13 height 26
radio input "true"
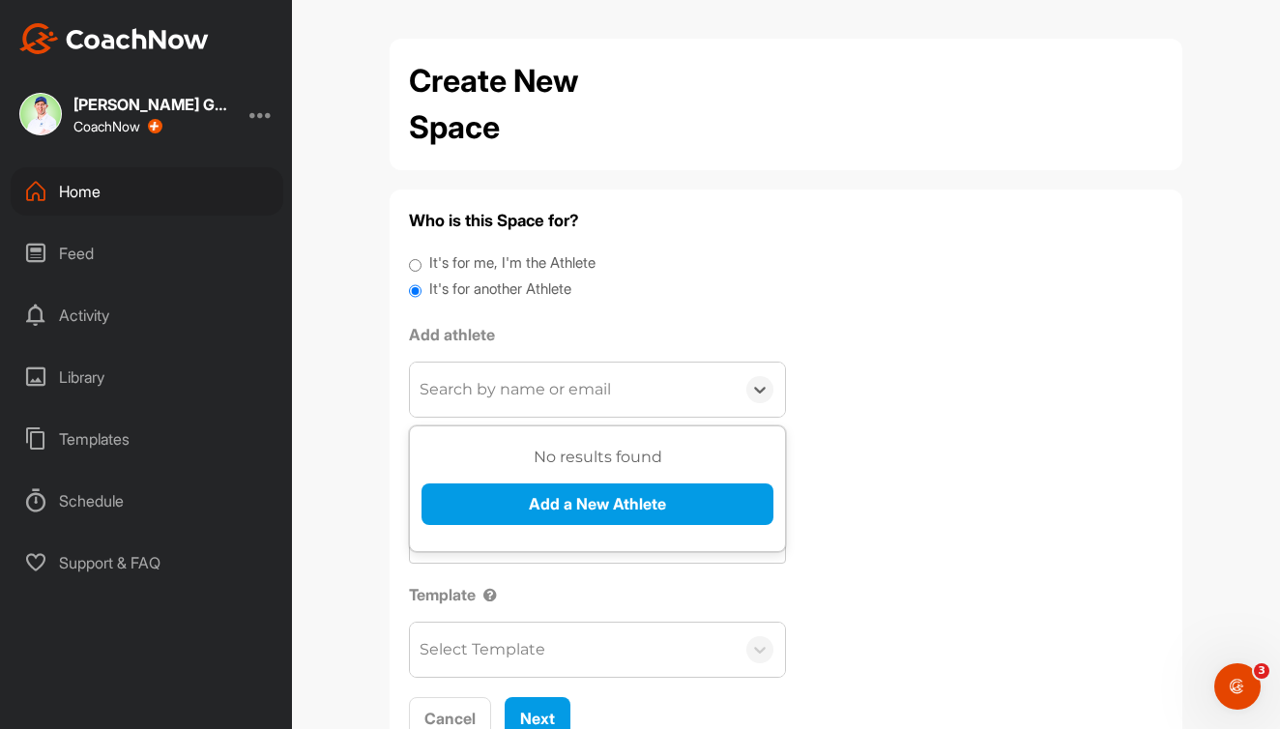
click at [488, 380] on div "Search by name or email" at bounding box center [515, 389] width 191 height 23
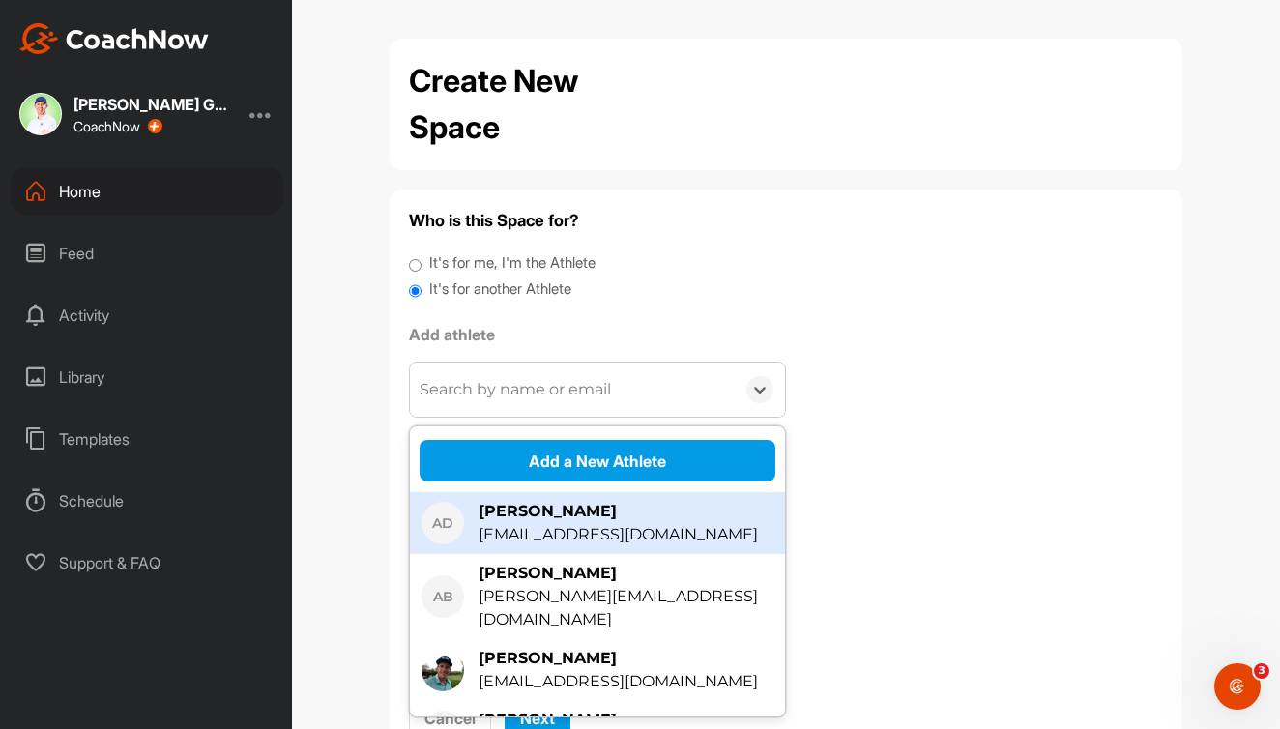
click at [499, 508] on div "[PERSON_NAME]" at bounding box center [618, 511] width 279 height 23
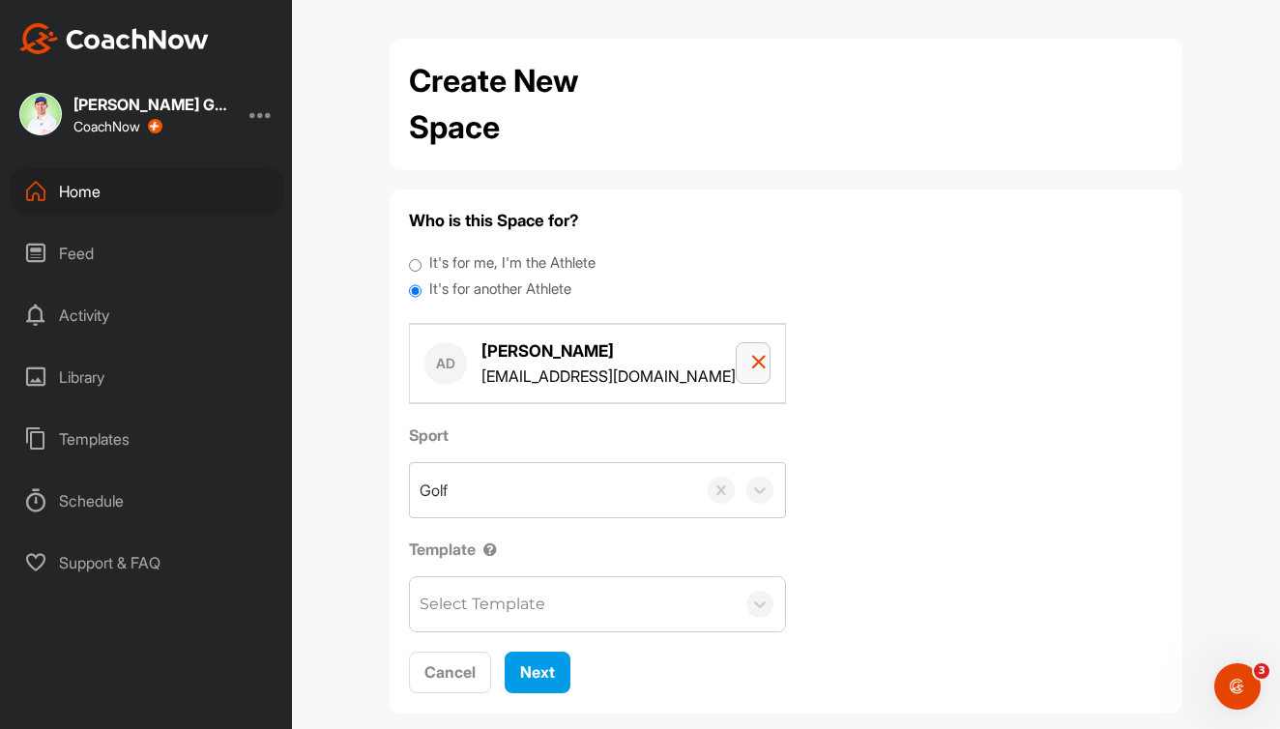
click at [751, 365] on icon "button" at bounding box center [758, 361] width 15 height 15
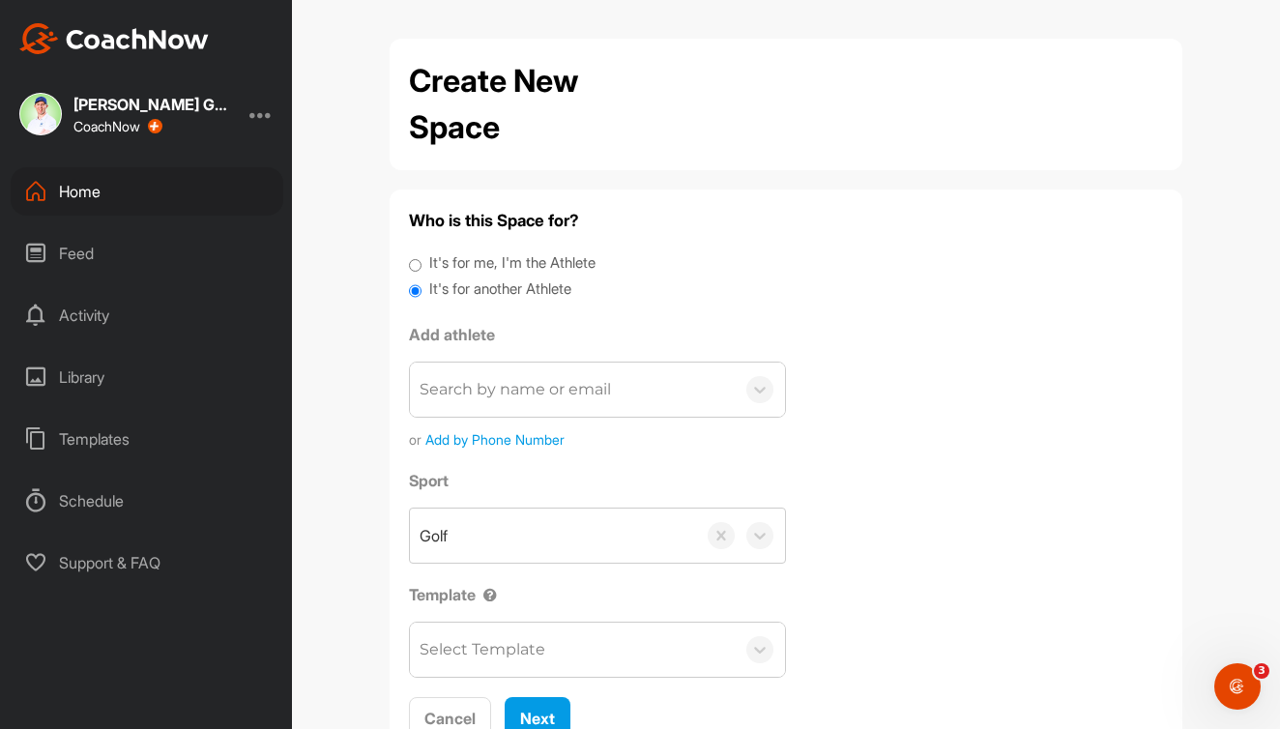
click at [559, 402] on div "Search by name or email" at bounding box center [572, 390] width 325 height 54
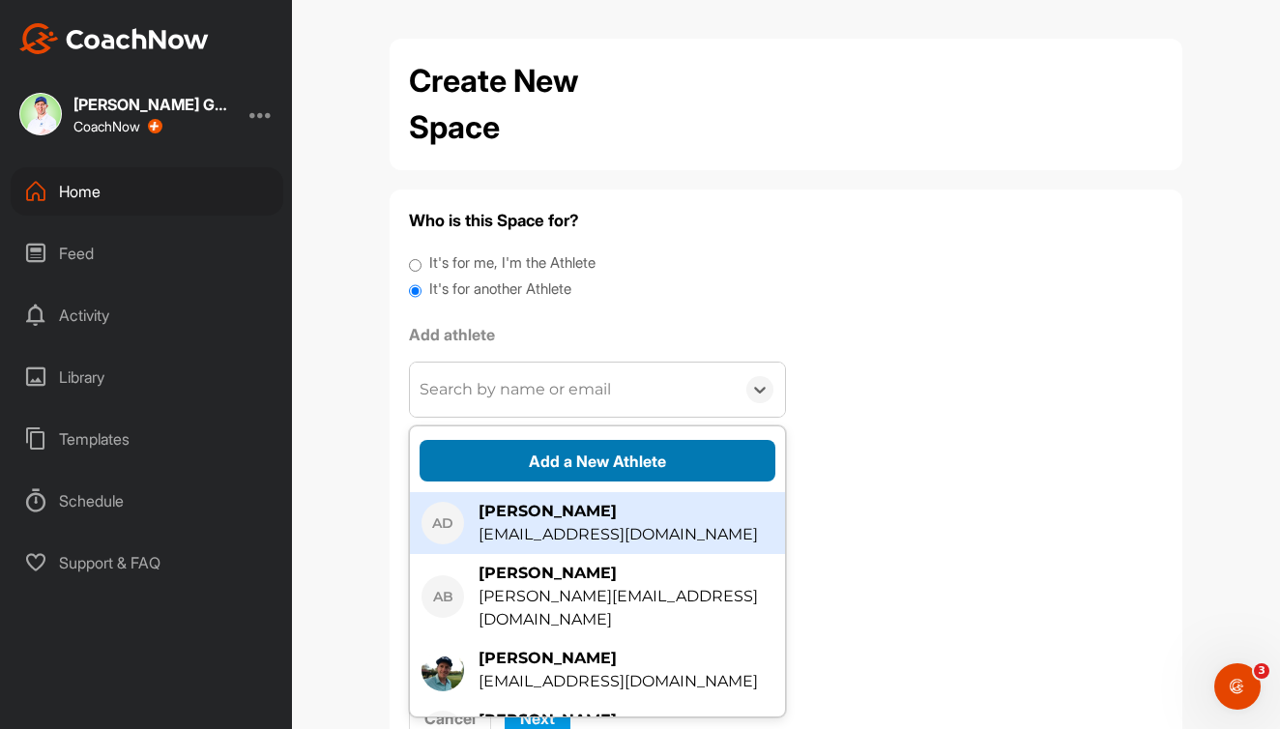
click at [575, 455] on button "Add a New Athlete" at bounding box center [598, 461] width 356 height 42
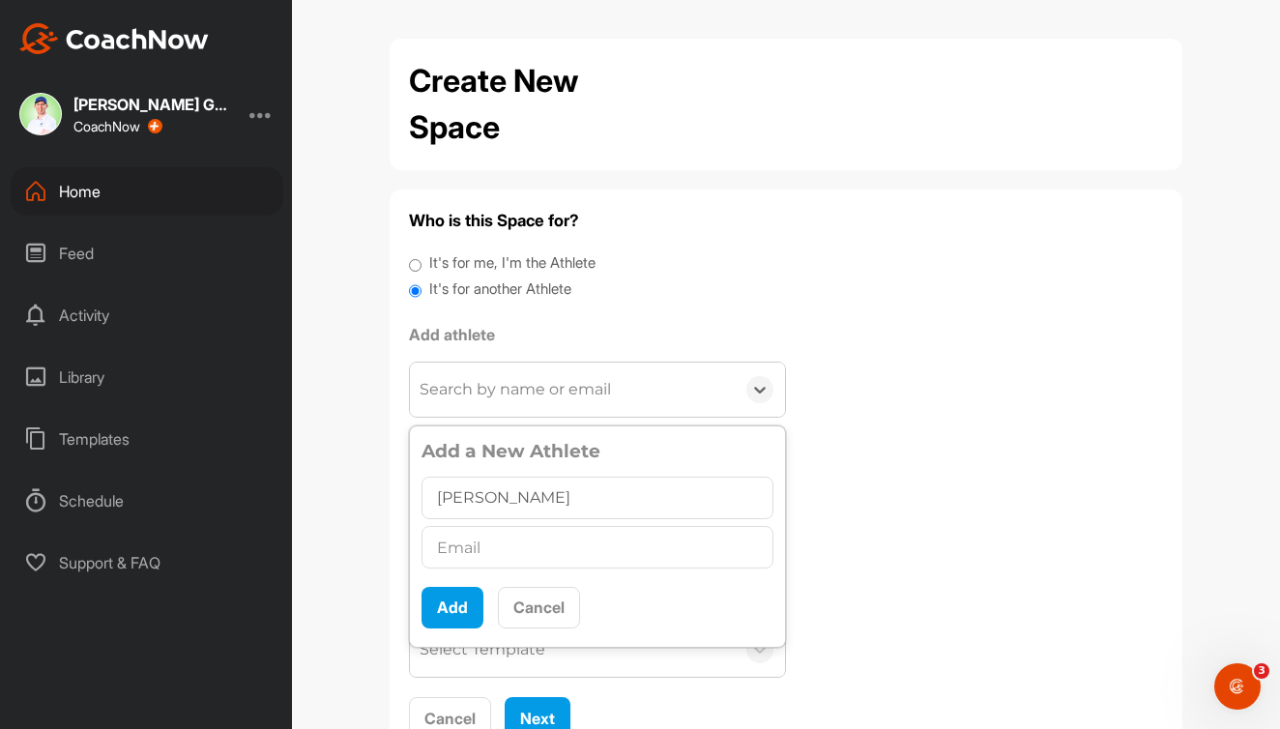
type input "Sami Abbo"
click at [484, 549] on input "text" at bounding box center [598, 547] width 352 height 43
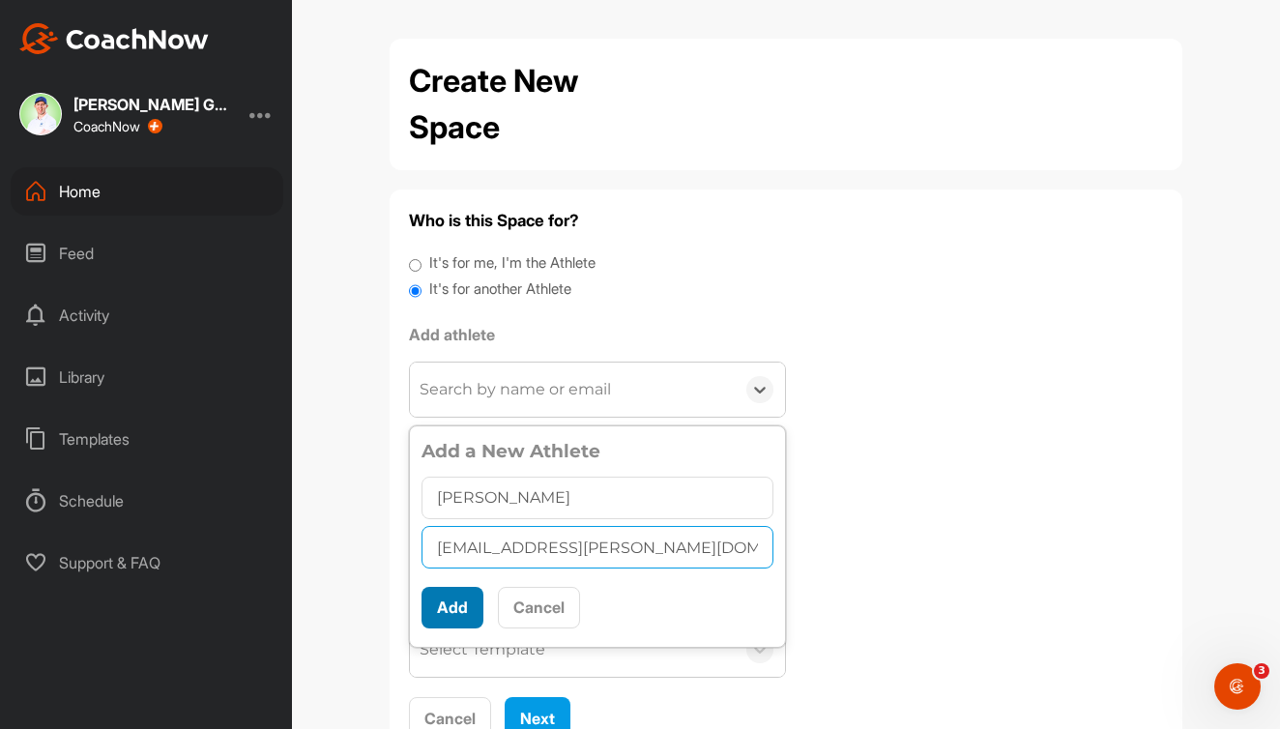
type input "sami.abbo@icloud.com"
click at [453, 611] on button "Add" at bounding box center [453, 608] width 62 height 42
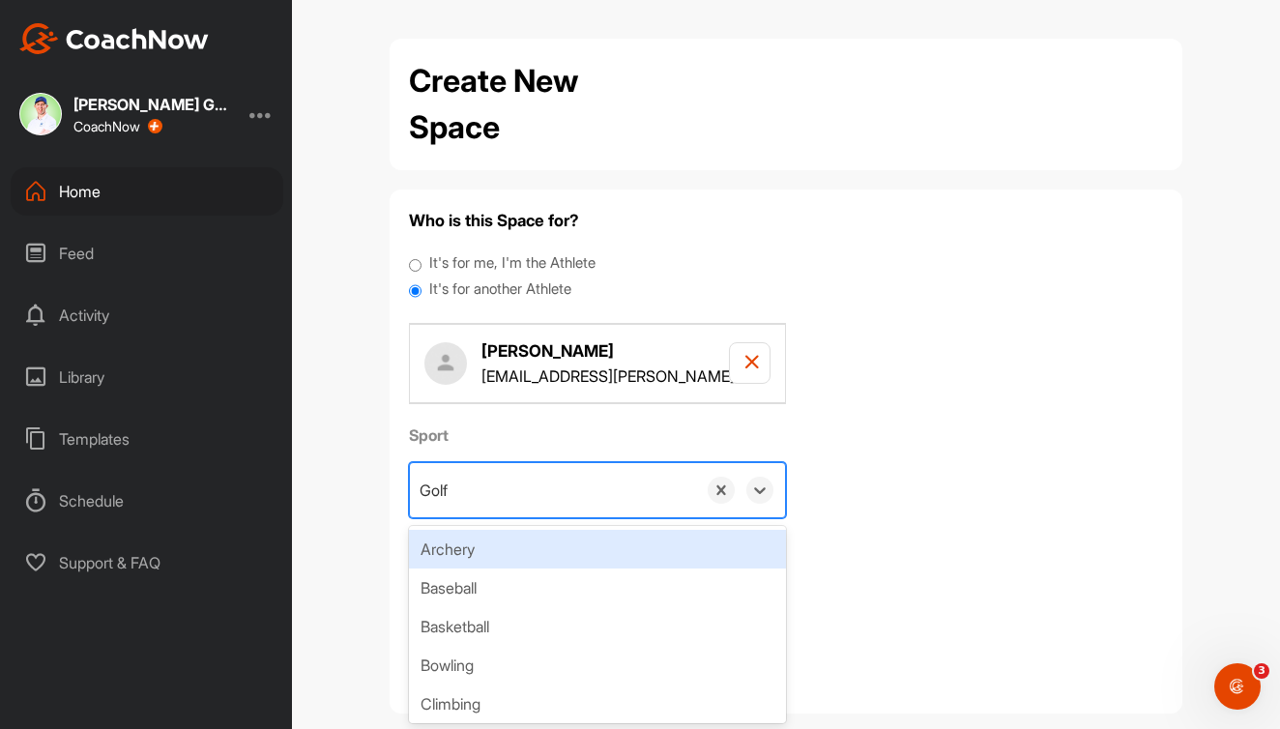
click at [680, 493] on div "Golf" at bounding box center [553, 490] width 286 height 54
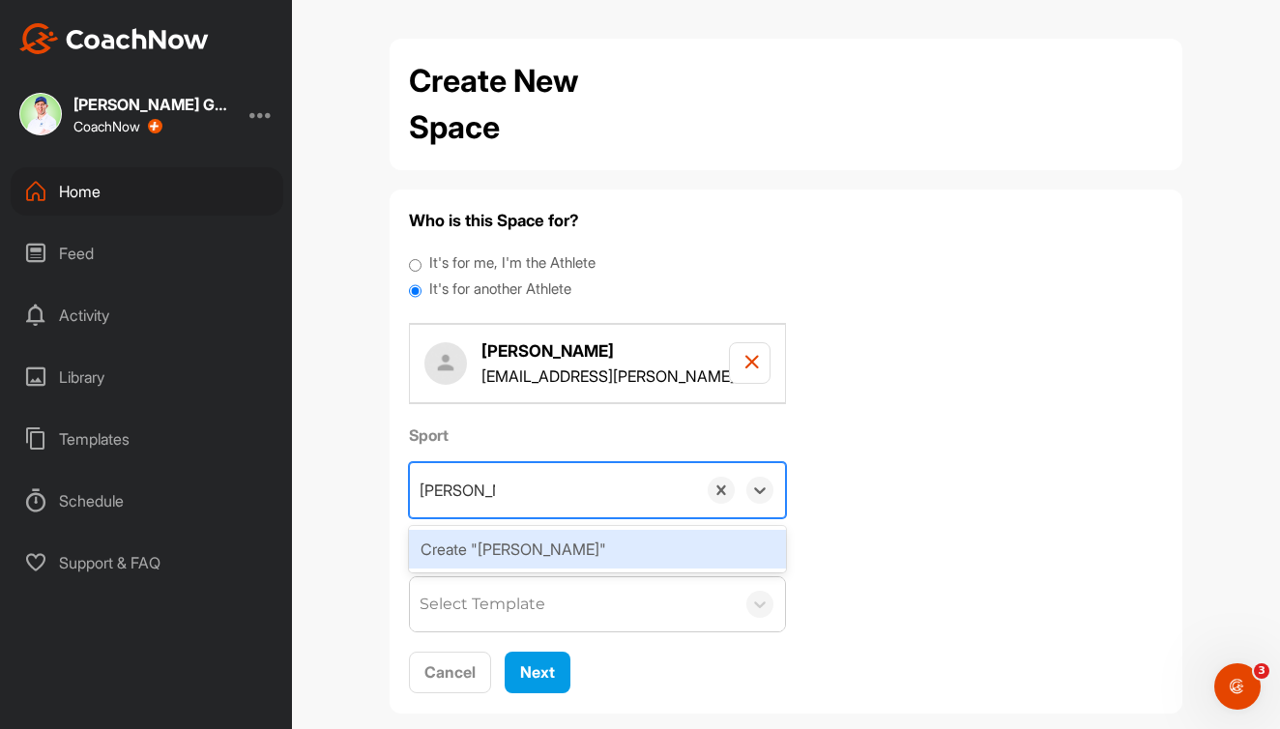
type input "John Putting"
click at [675, 543] on div "Create "John Putting"" at bounding box center [597, 549] width 377 height 39
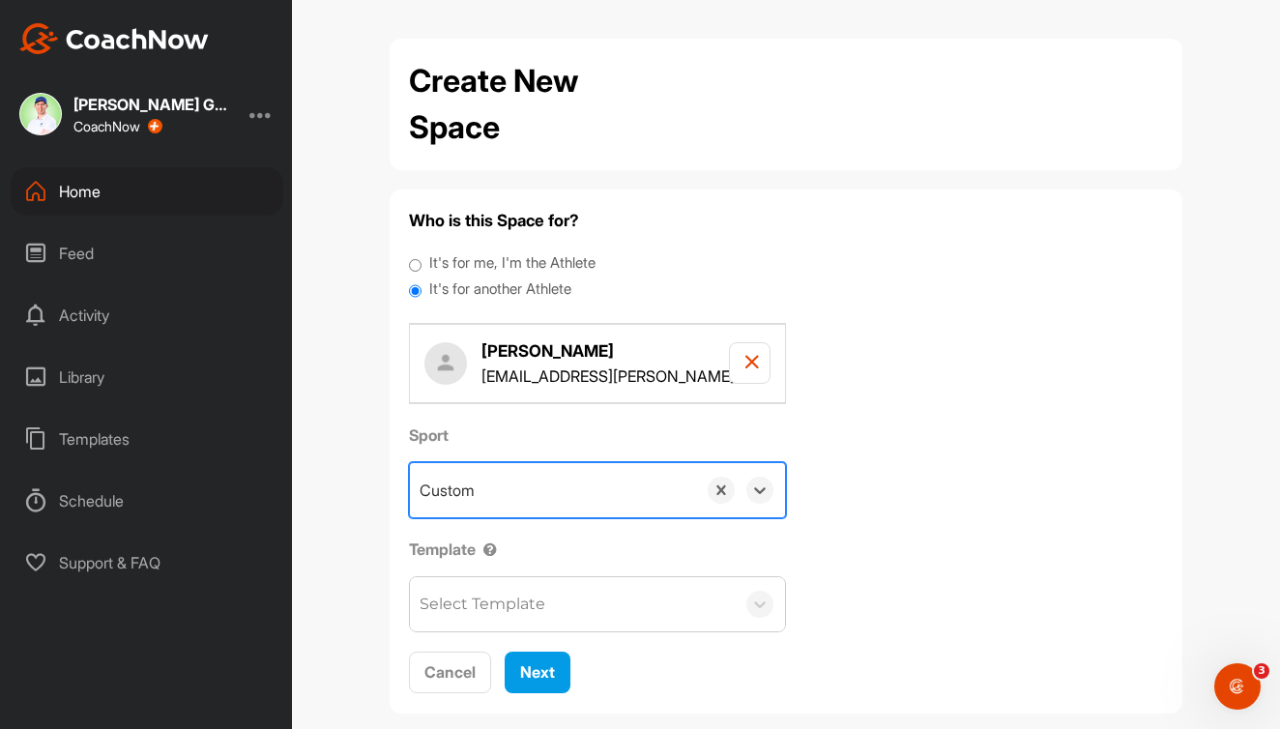
click at [577, 598] on div "Select Template" at bounding box center [572, 604] width 325 height 54
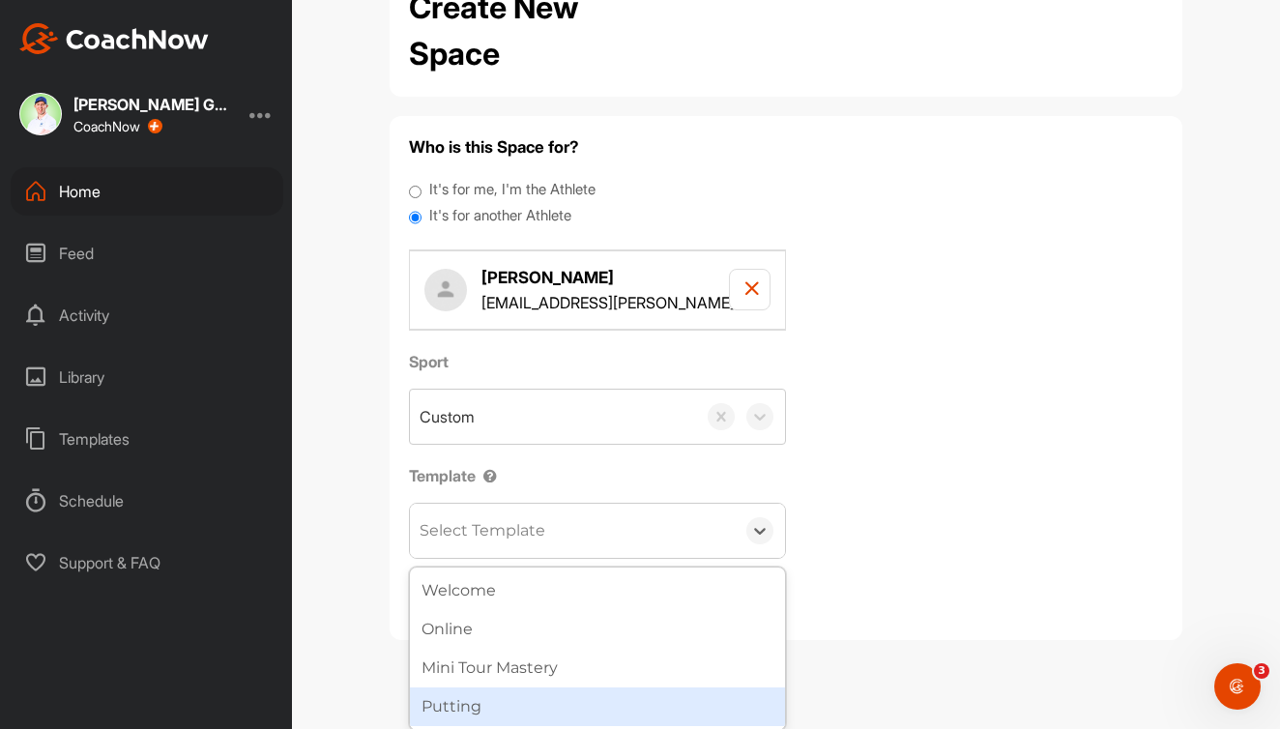
click at [648, 694] on div "Putting" at bounding box center [597, 707] width 375 height 39
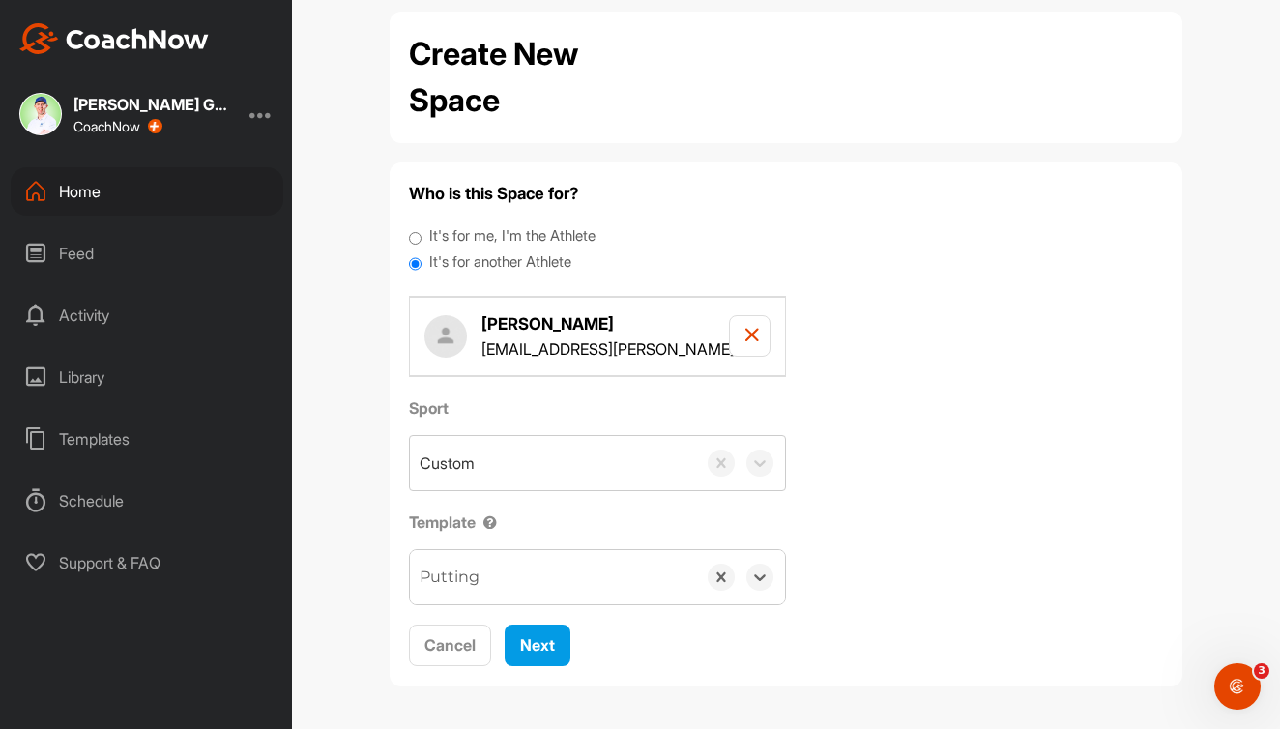
scroll to position [0, 0]
click at [539, 645] on span "Next" at bounding box center [537, 644] width 35 height 19
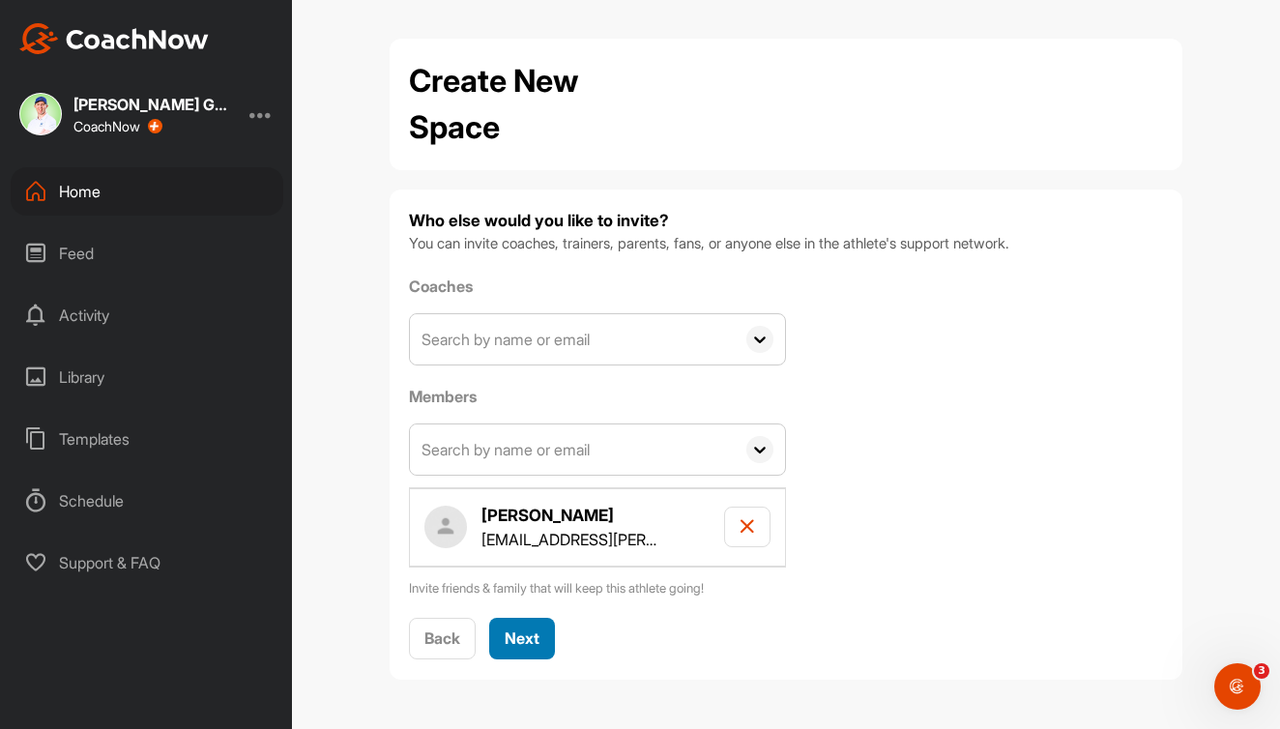
click at [535, 629] on span "Next" at bounding box center [522, 638] width 35 height 19
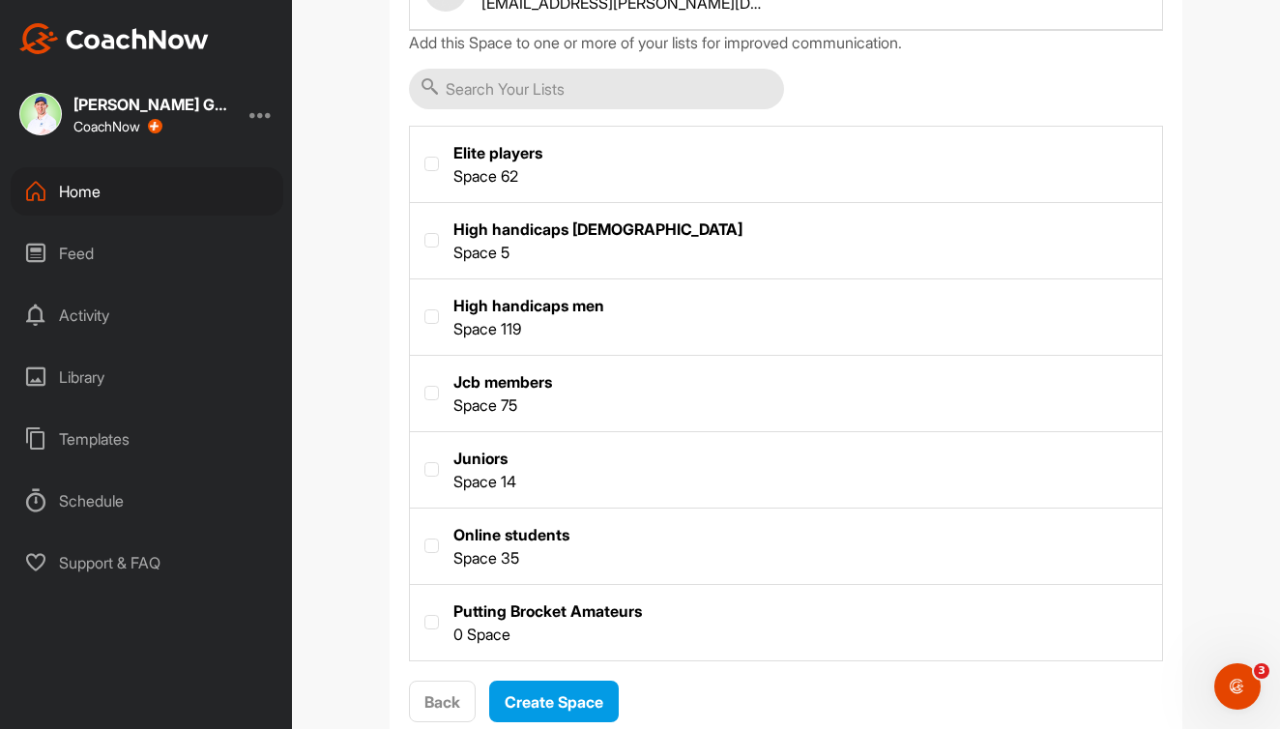
scroll to position [321, 0]
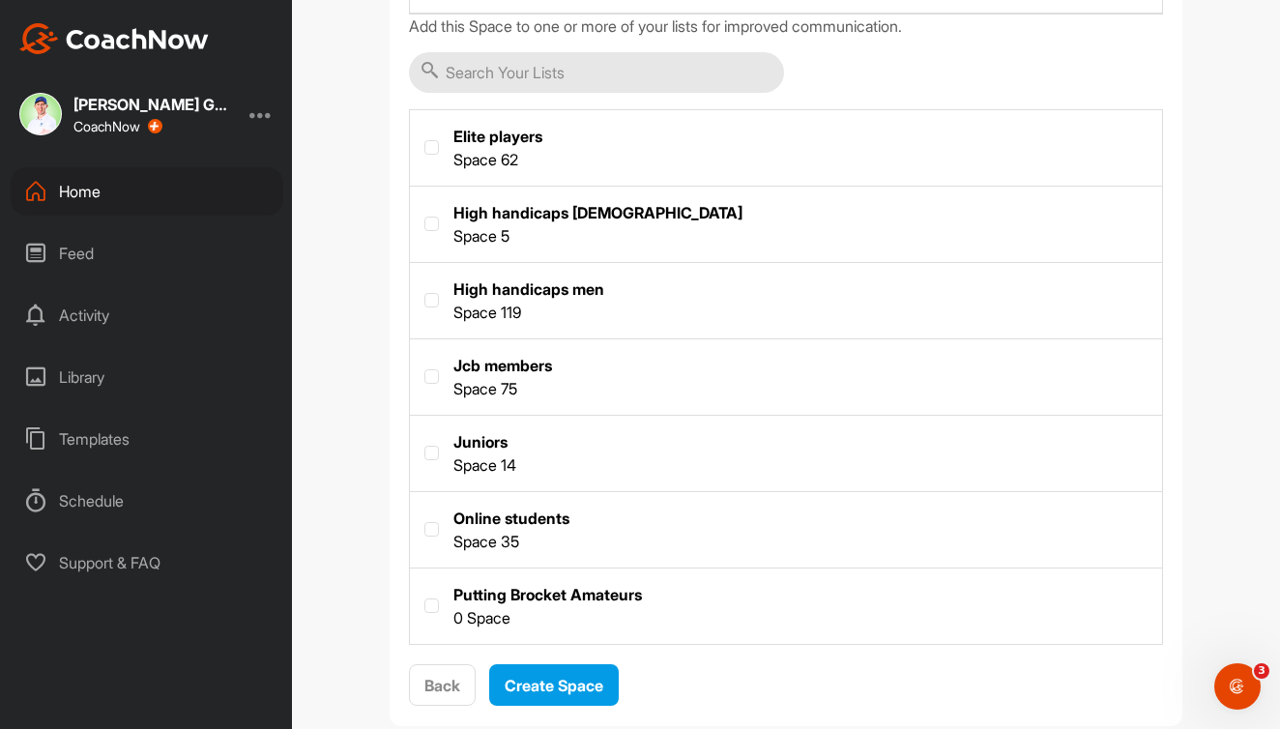
click at [566, 598] on label at bounding box center [786, 605] width 752 height 72
click at [426, 599] on input "checkbox" at bounding box center [425, 599] width 1 height 1
checkbox input "true"
click at [564, 689] on span "Create Space" at bounding box center [554, 685] width 99 height 19
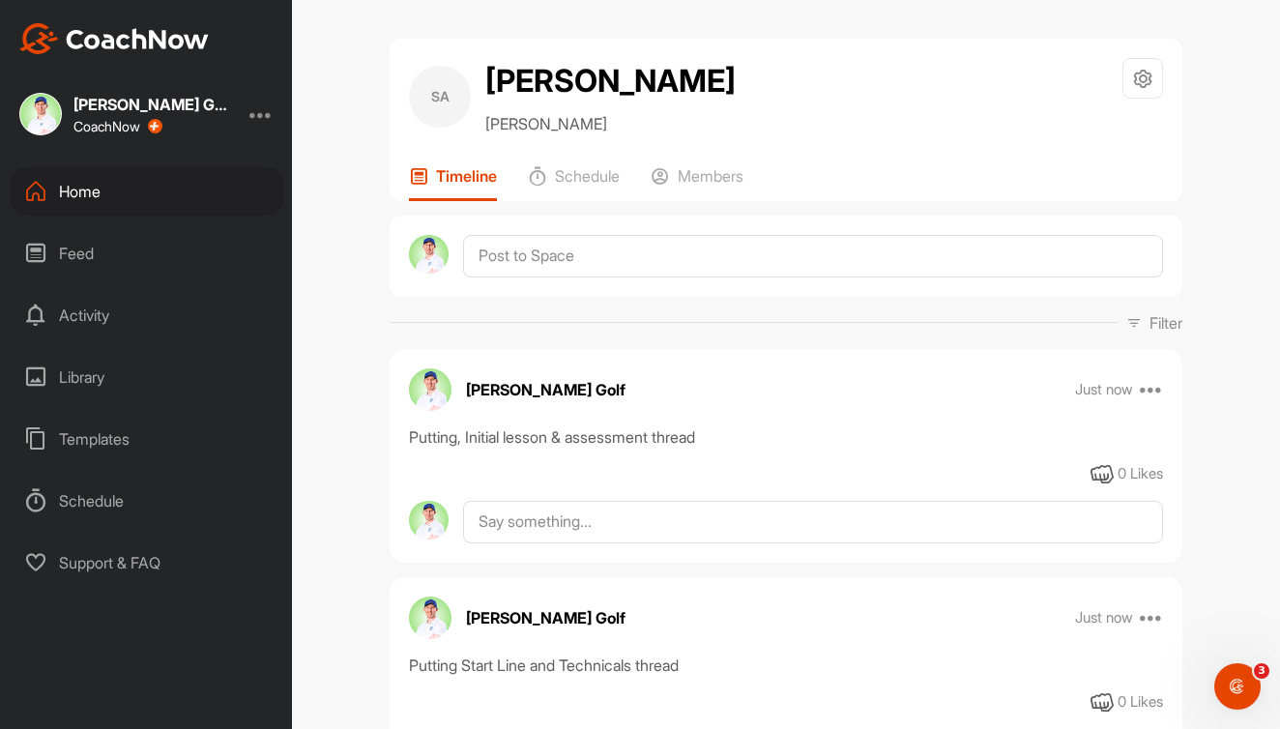
click at [132, 187] on div "Home" at bounding box center [147, 191] width 273 height 48
